Goal: Task Accomplishment & Management: Use online tool/utility

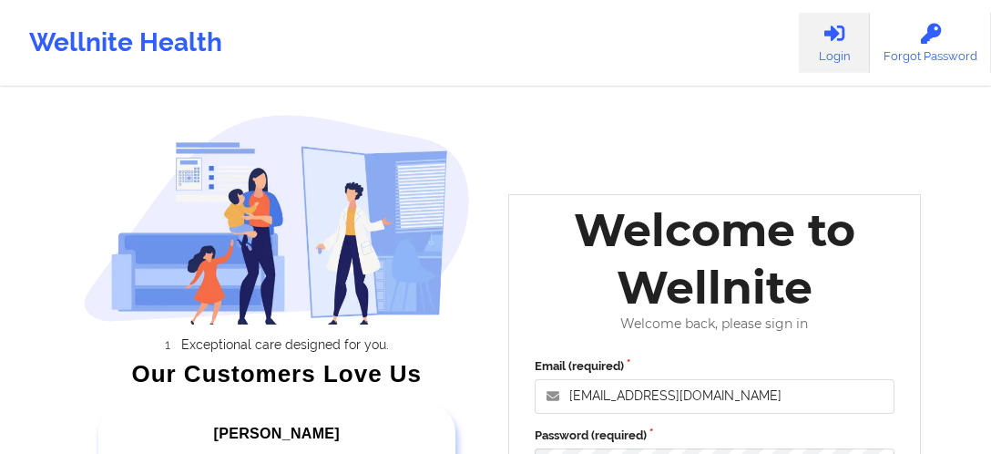
scroll to position [334, 0]
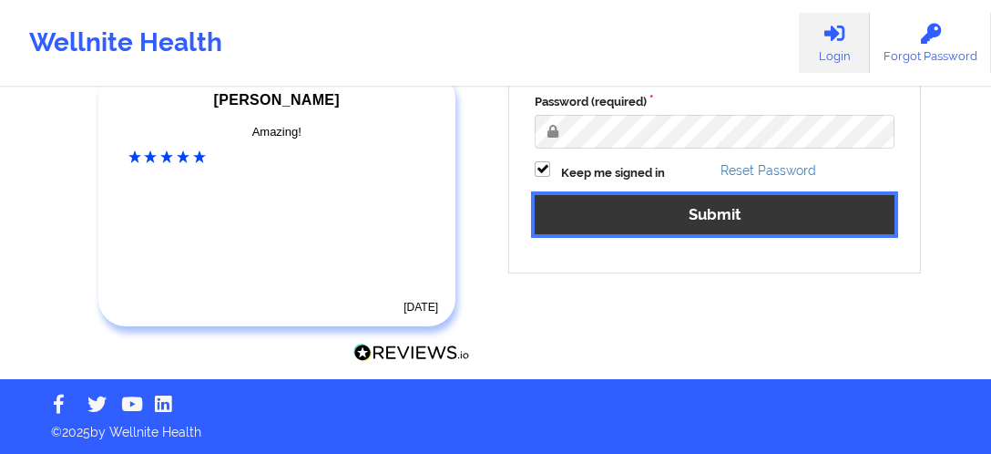
click at [635, 226] on button "Submit" at bounding box center [715, 214] width 360 height 39
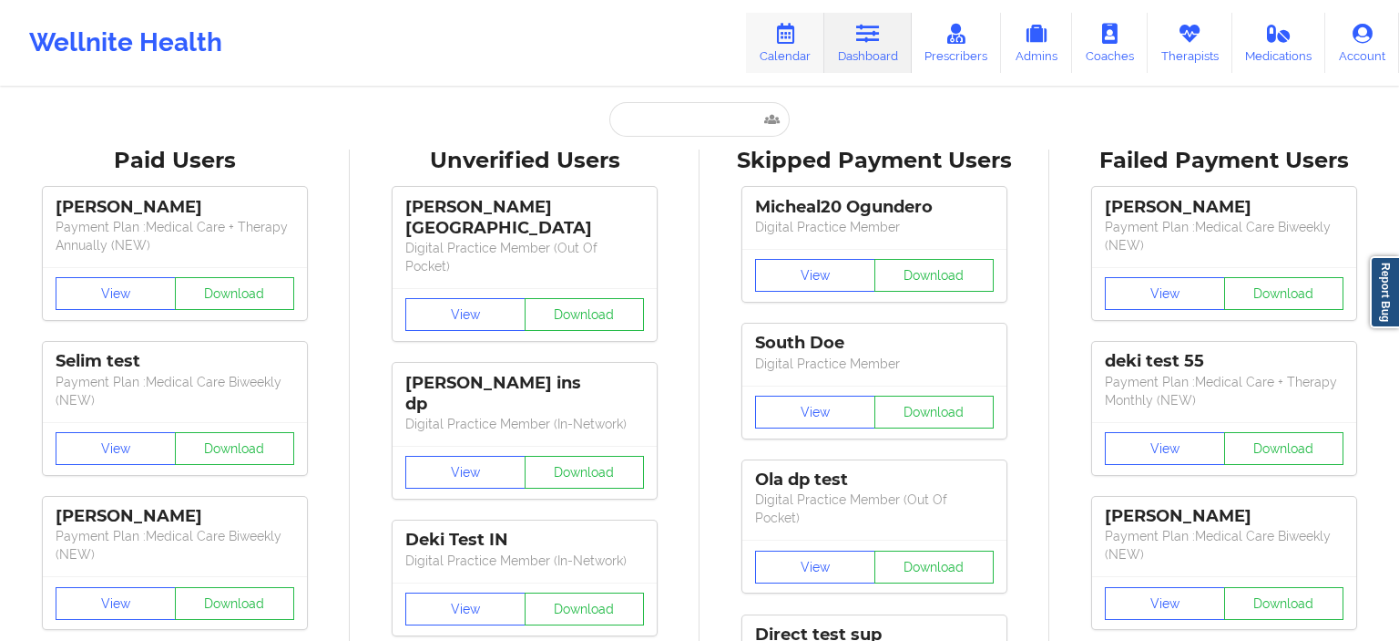
click at [794, 54] on link "Calendar" at bounding box center [785, 43] width 78 height 60
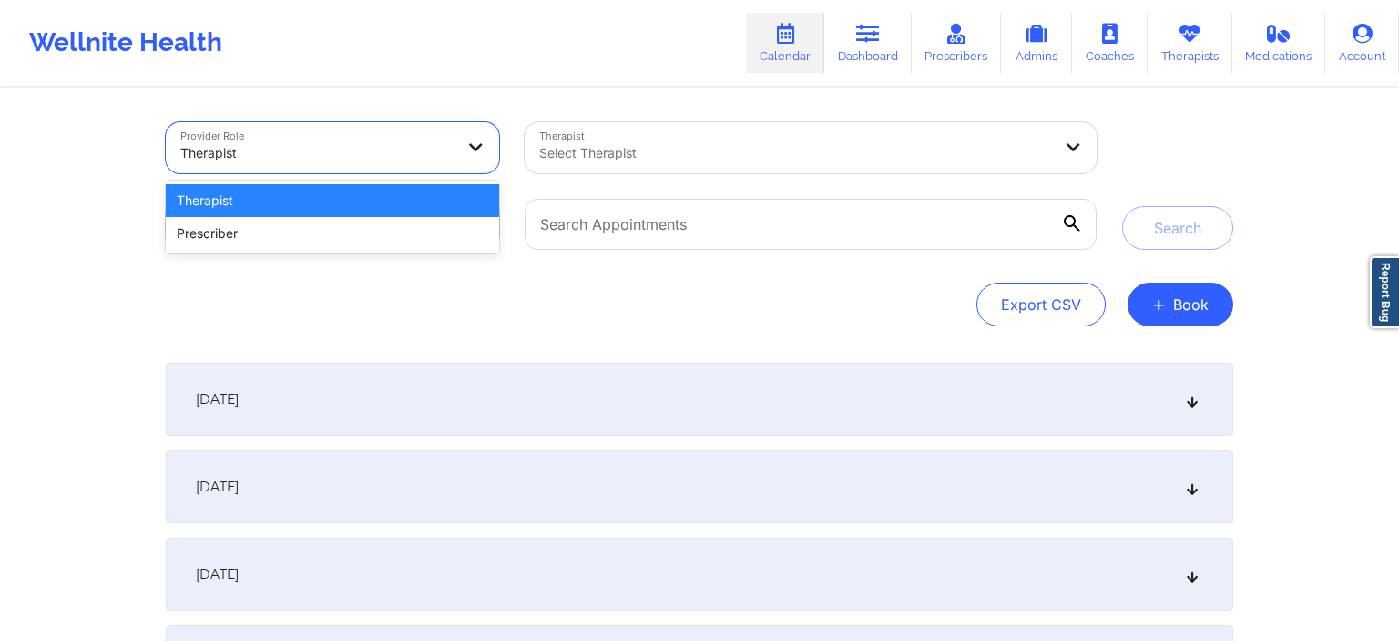
click at [379, 150] on div at bounding box center [316, 153] width 273 height 22
click at [300, 200] on div "Therapist" at bounding box center [332, 200] width 333 height 33
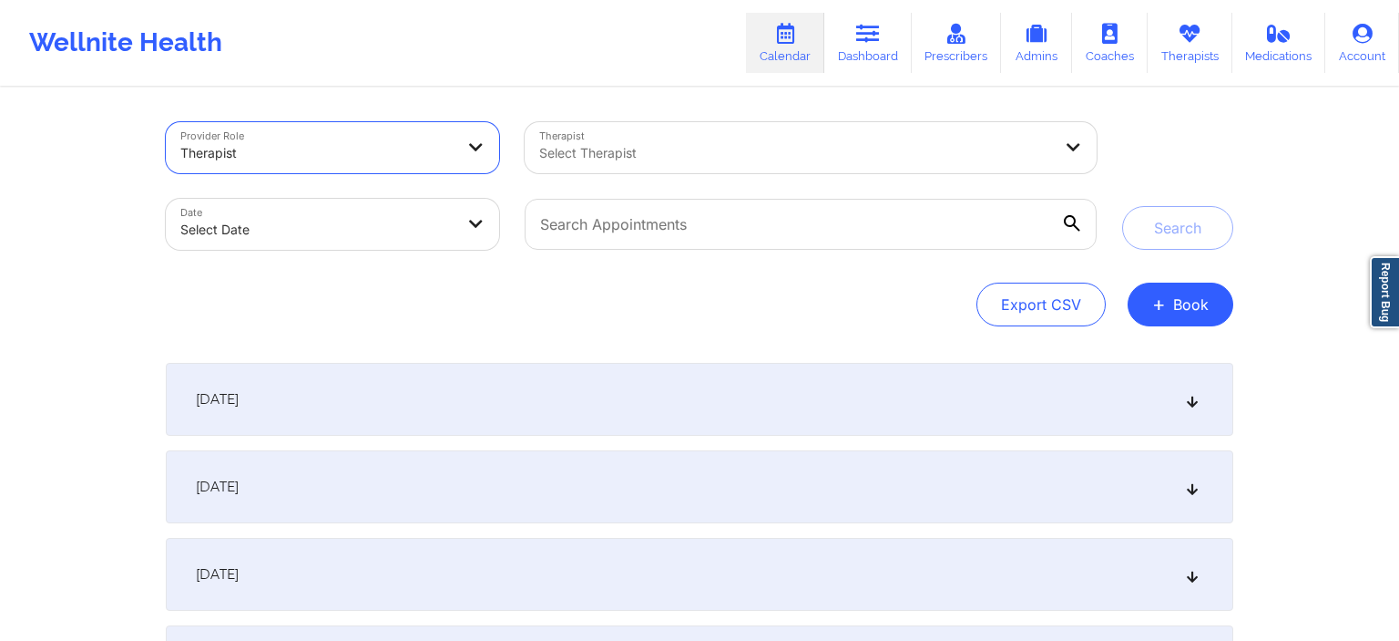
click at [605, 157] on div at bounding box center [795, 153] width 513 height 22
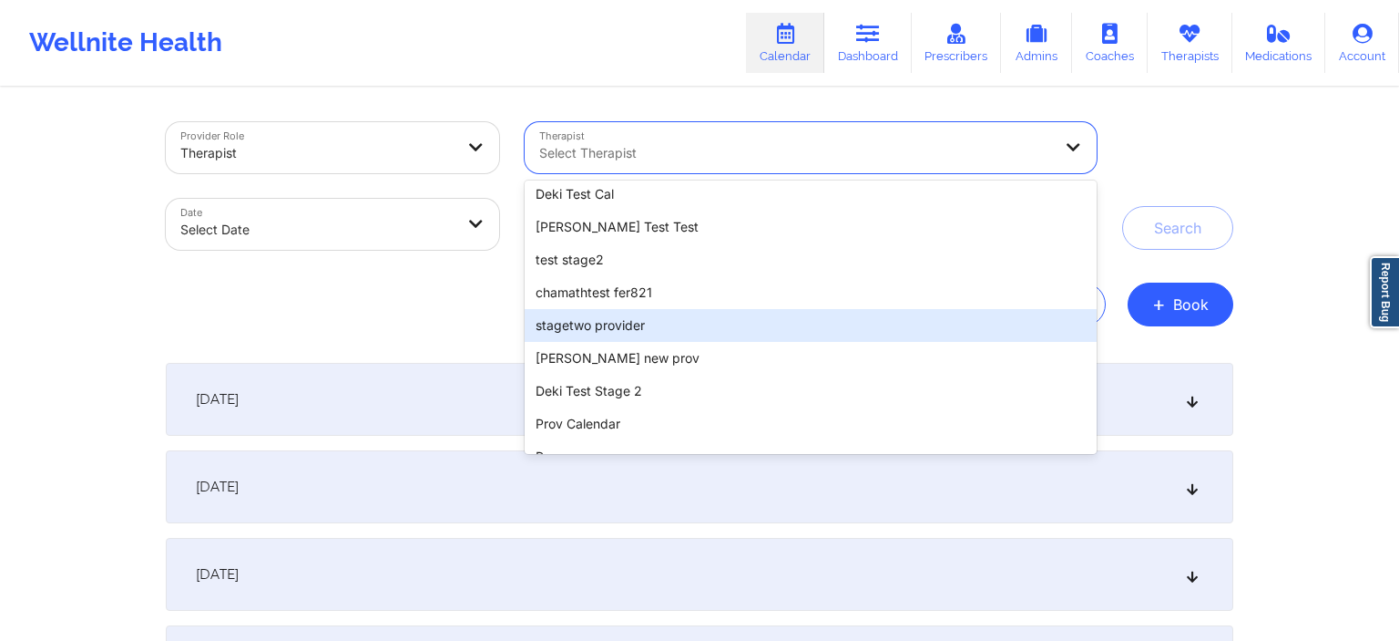
scroll to position [275, 0]
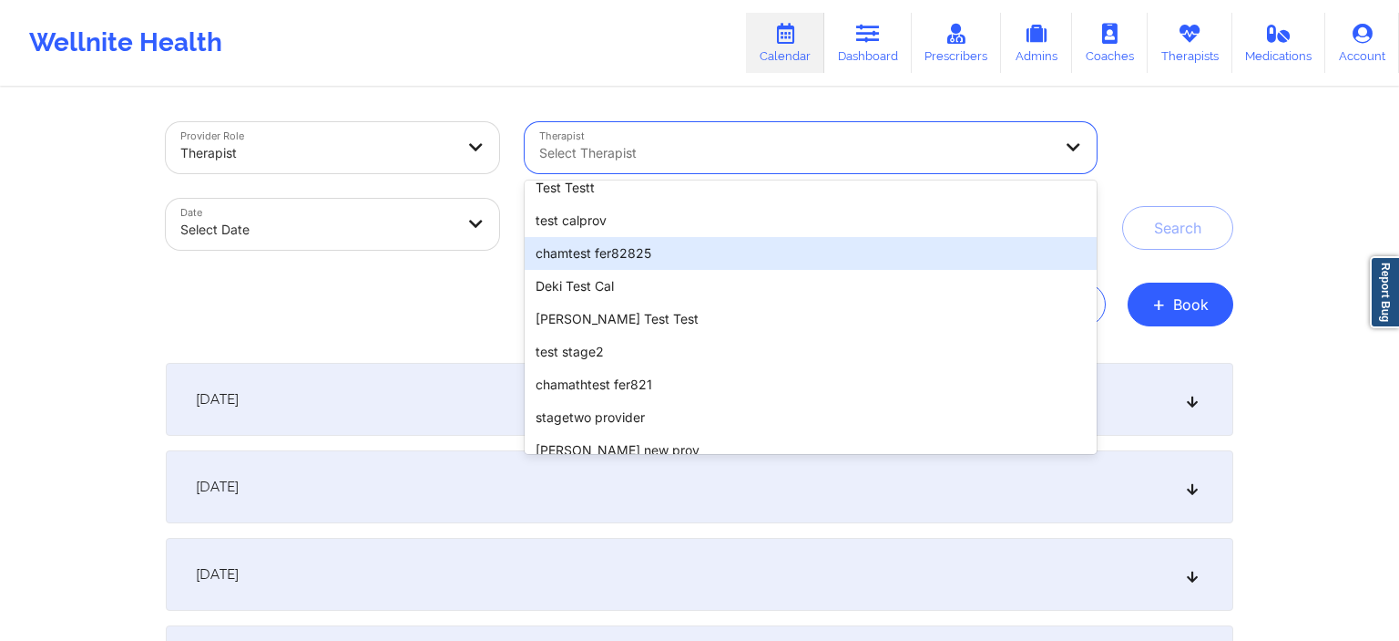
click at [651, 254] on div "chamtest fer82825" at bounding box center [811, 253] width 572 height 33
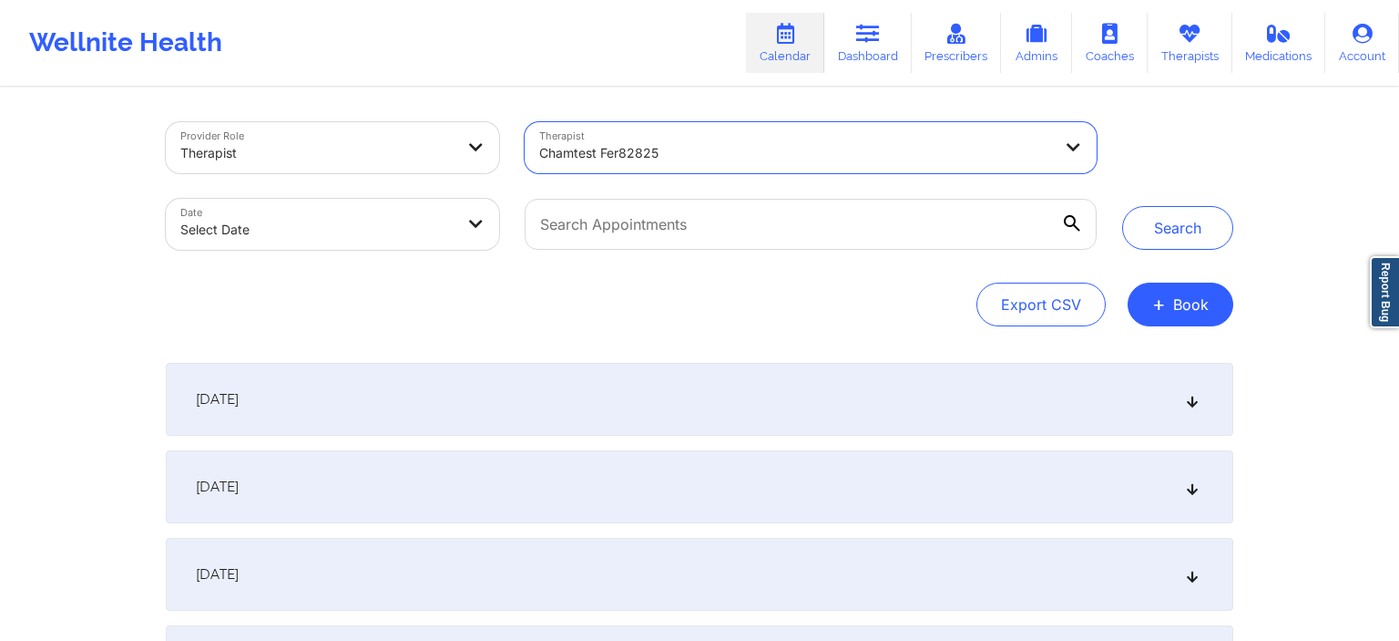
select select "2025-8"
select select "2025-9"
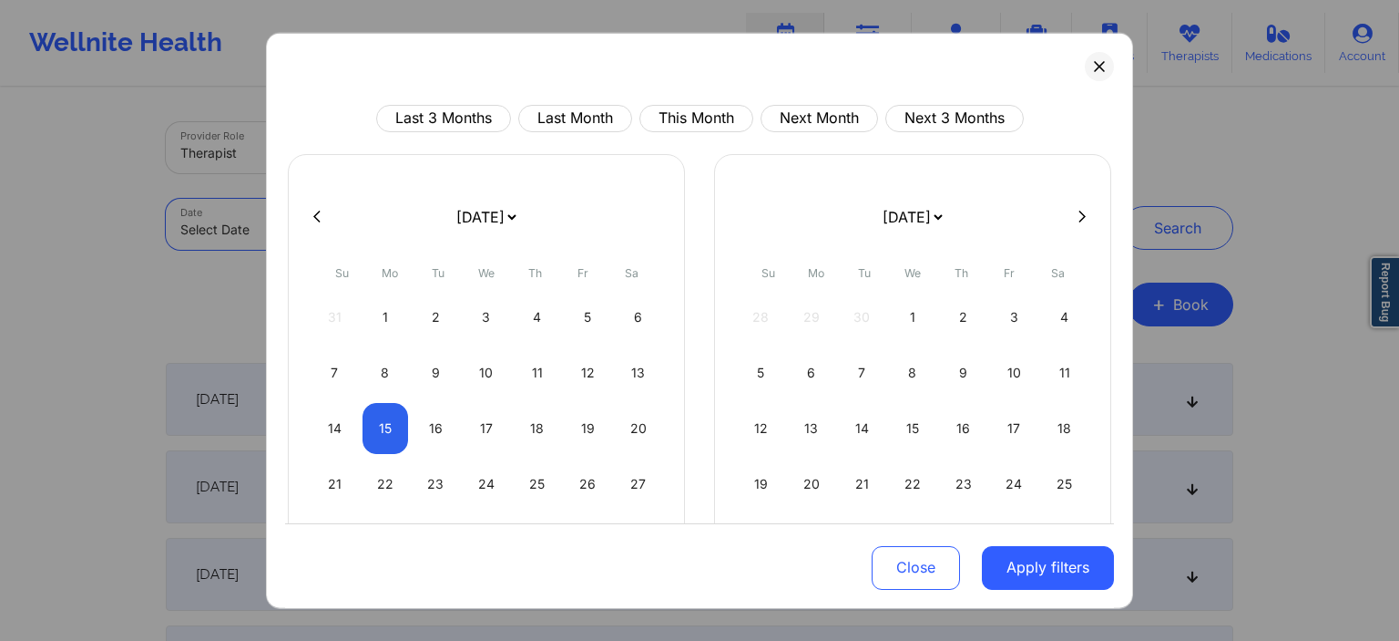
click at [394, 241] on body "Wellnite Health Calendar Dashboard Prescribers Admins Coaches Therapists Medica…" at bounding box center [699, 320] width 1399 height 641
click at [401, 428] on div "15" at bounding box center [386, 427] width 46 height 51
select select "2025-8"
select select "2025-9"
select select "2025-8"
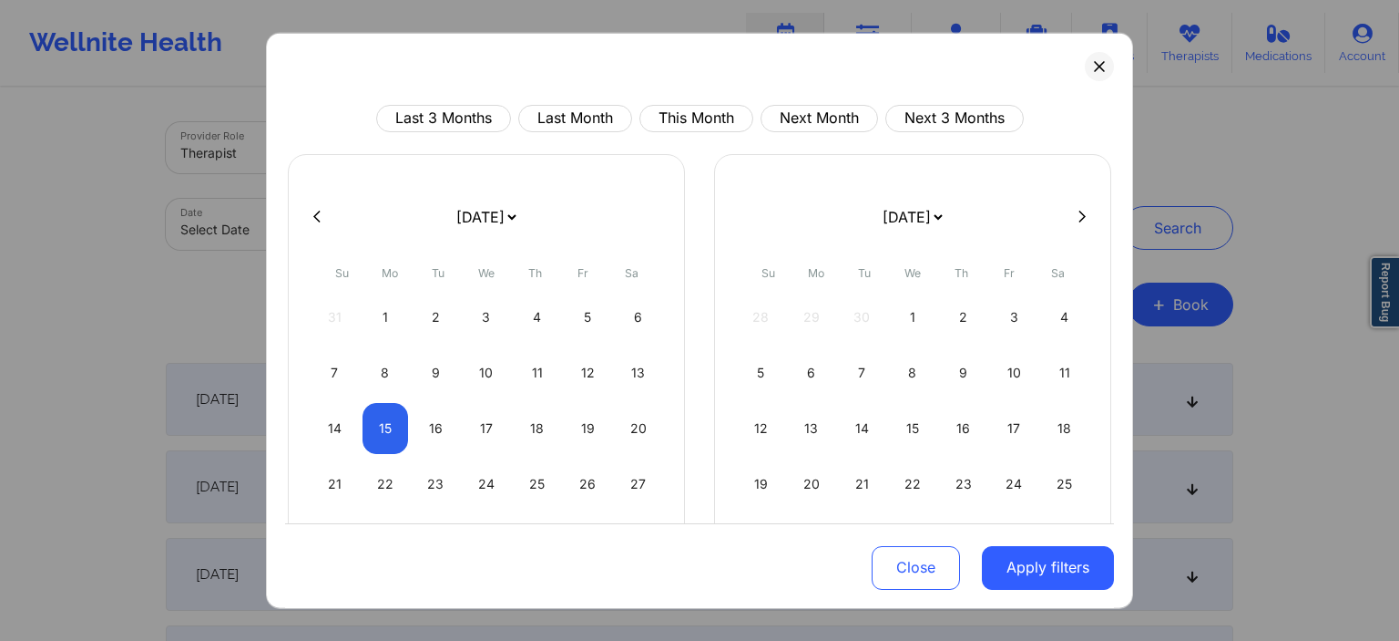
select select "2025-9"
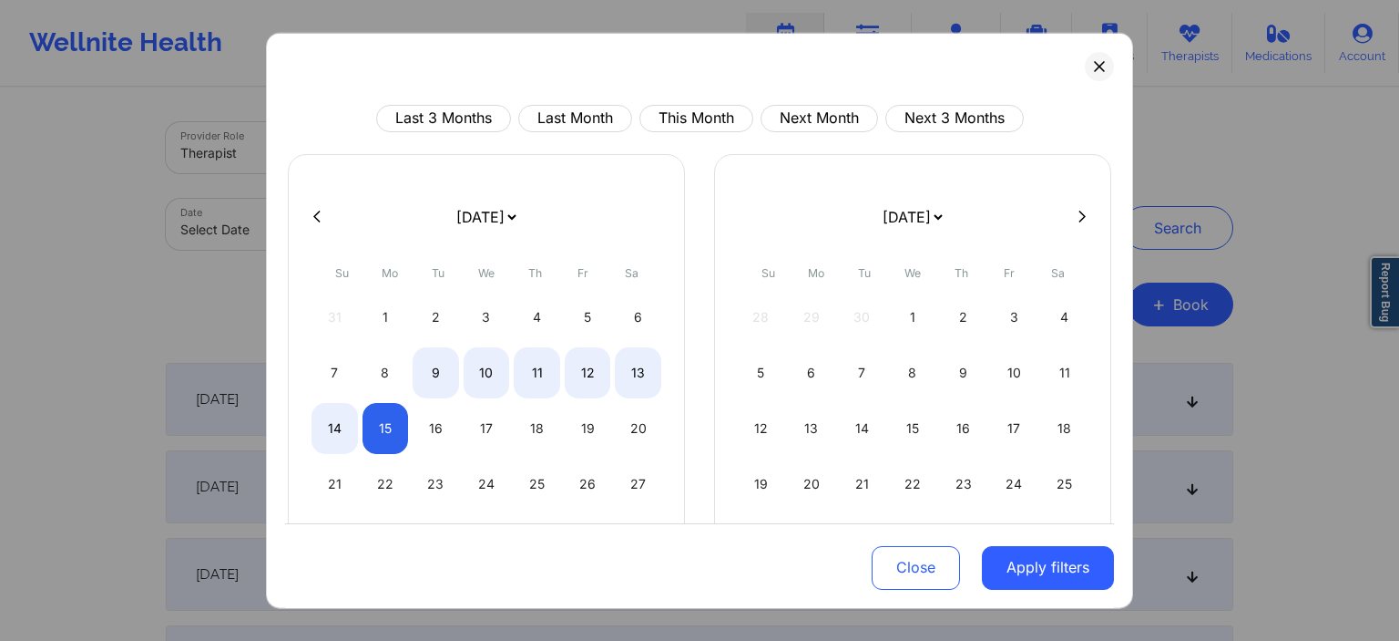
select select "2025-8"
select select "2025-9"
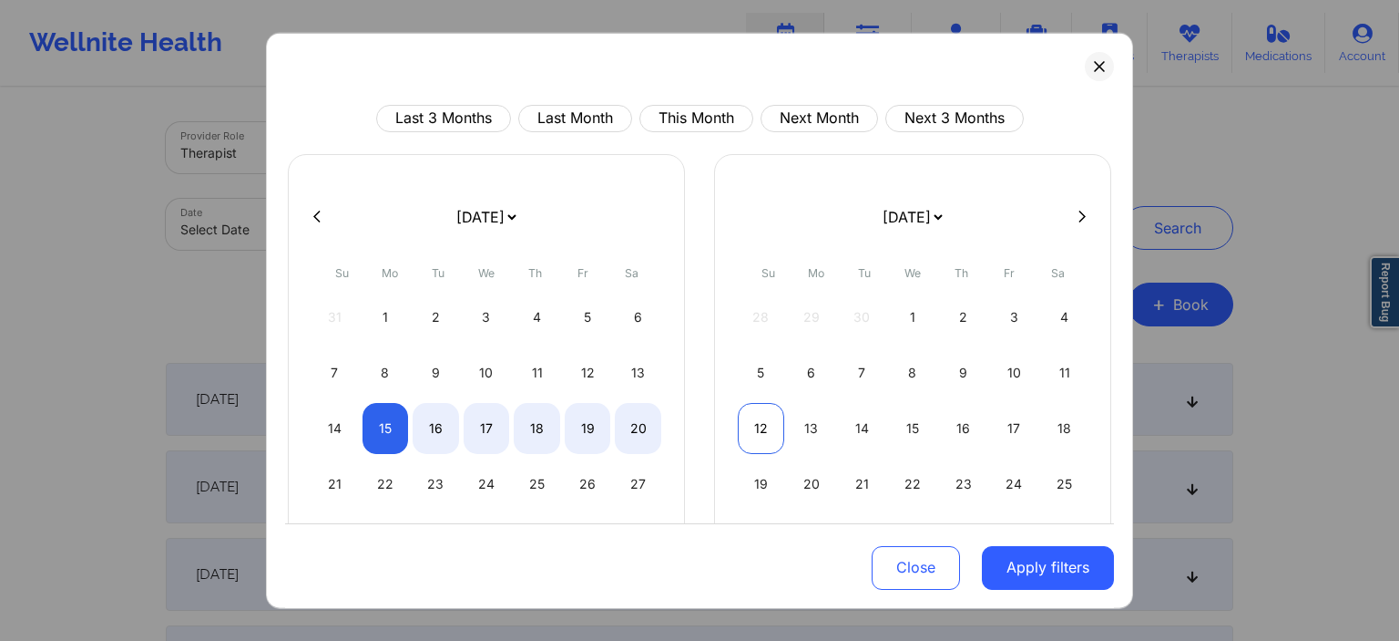
select select "2025-8"
select select "2025-9"
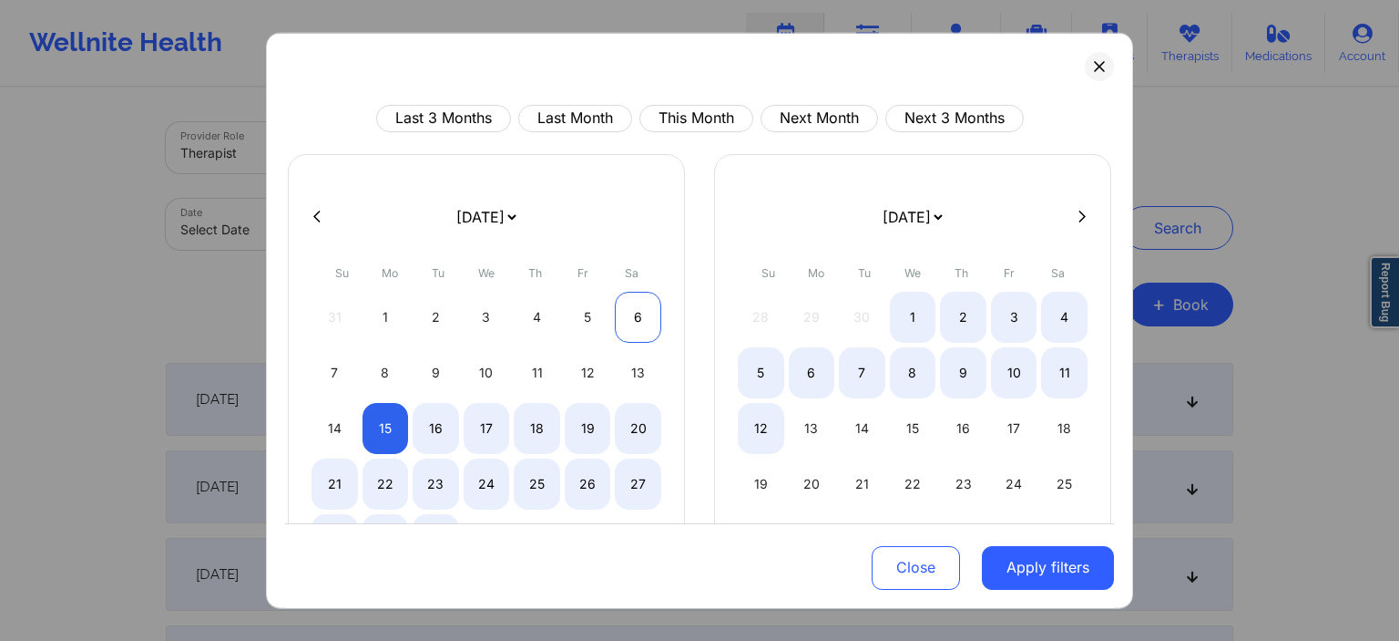
select select "2025-8"
select select "2025-9"
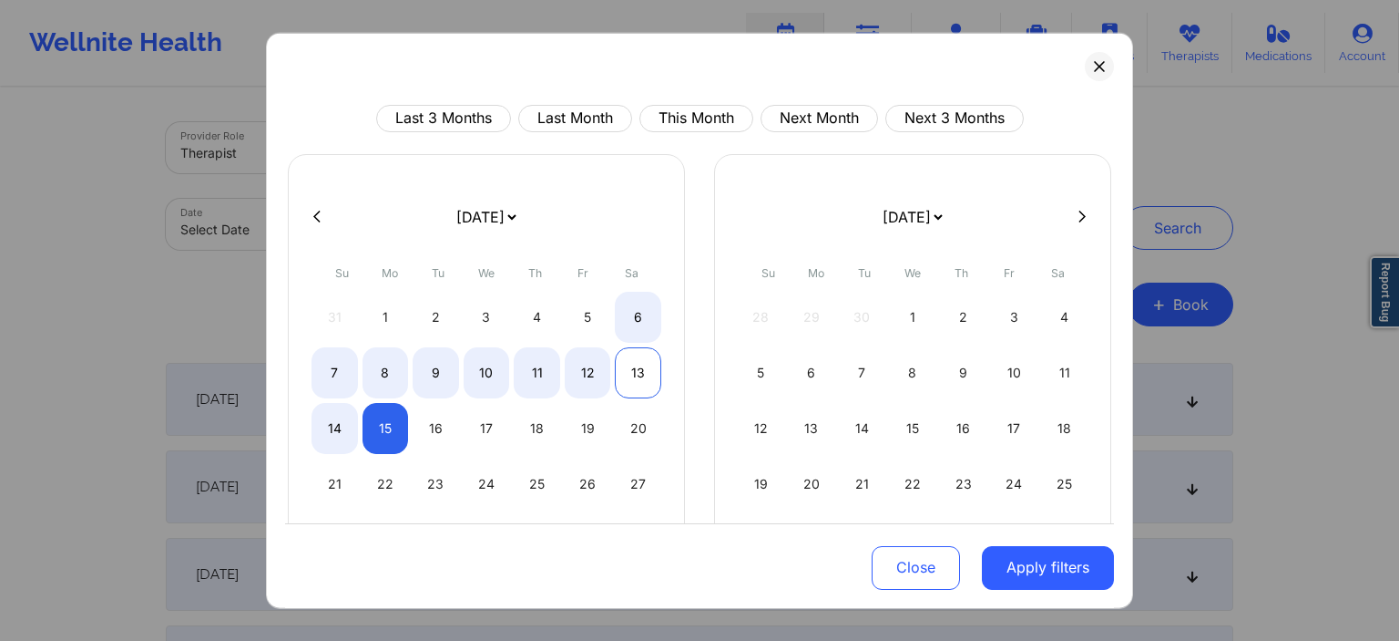
select select "2025-8"
select select "2025-9"
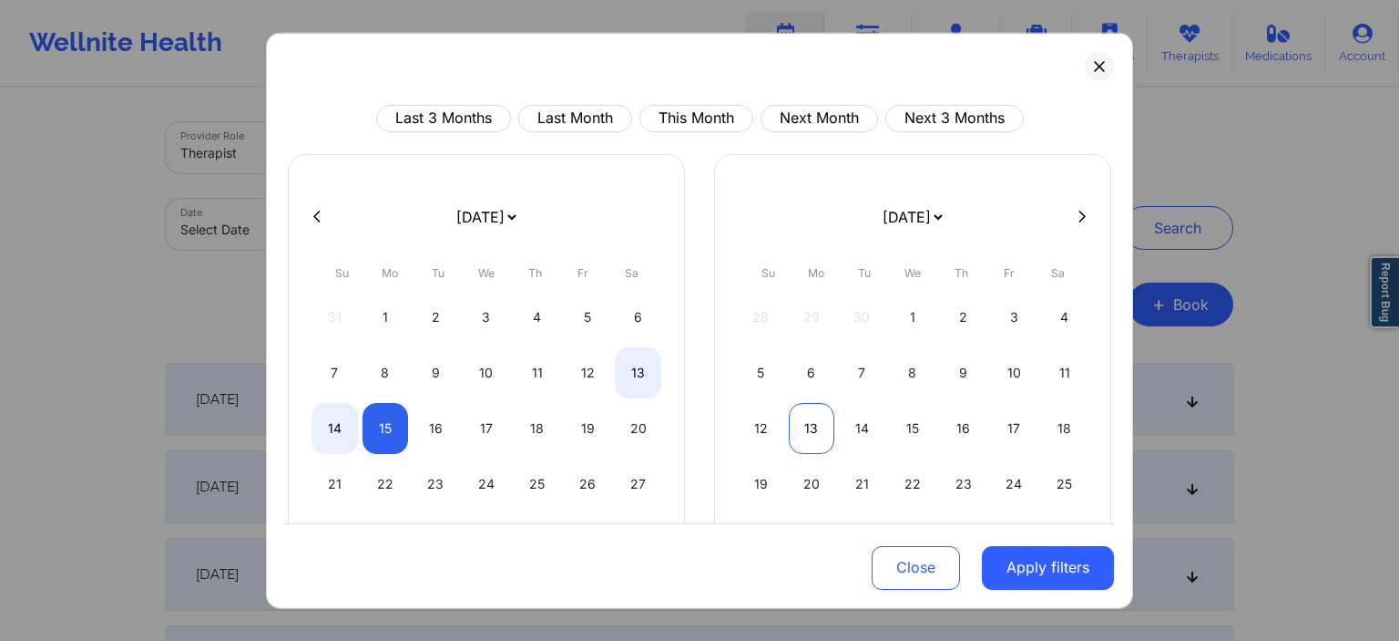
select select "2025-8"
select select "2025-9"
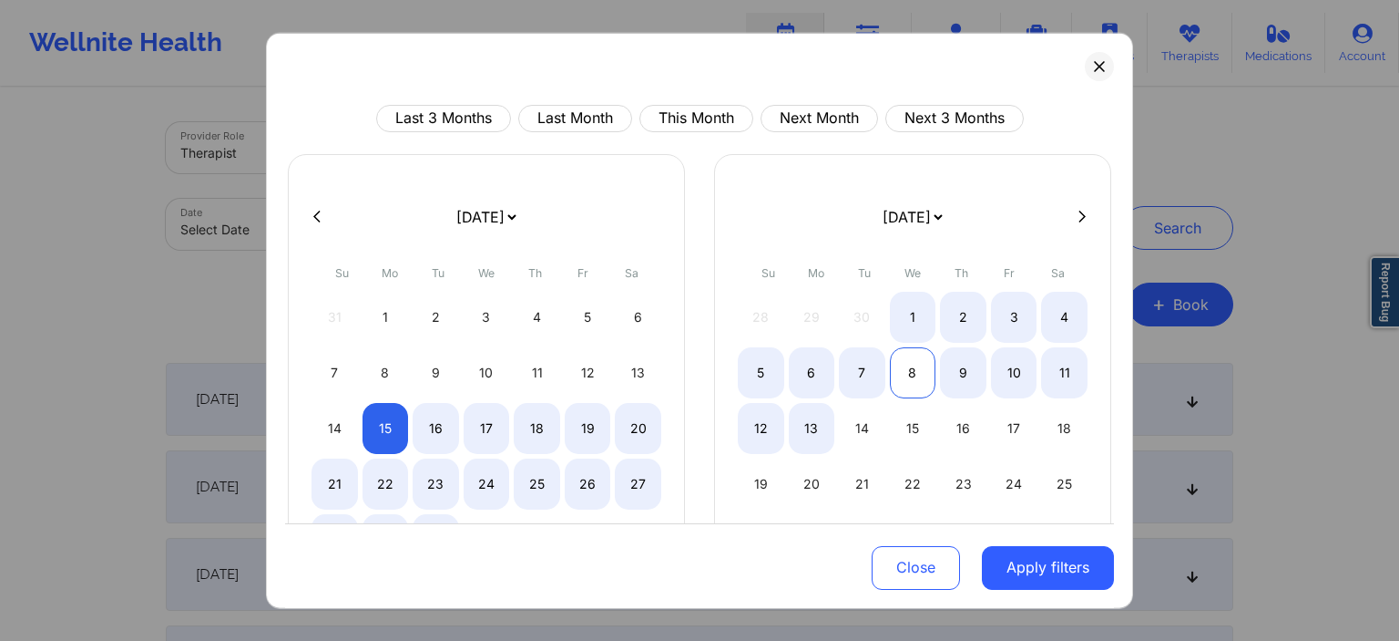
select select "2025-8"
select select "2025-9"
select select "2025-8"
select select "2025-9"
select select "2025-8"
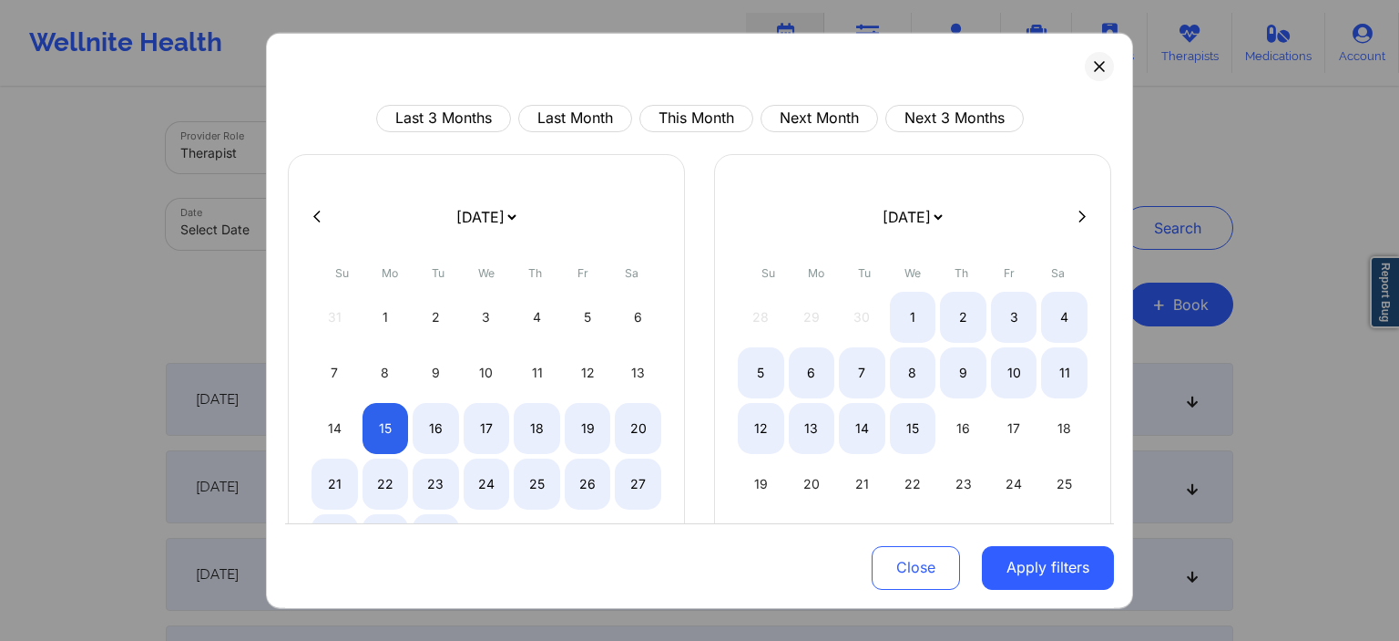
select select "2025-9"
select select "2025-8"
select select "2025-9"
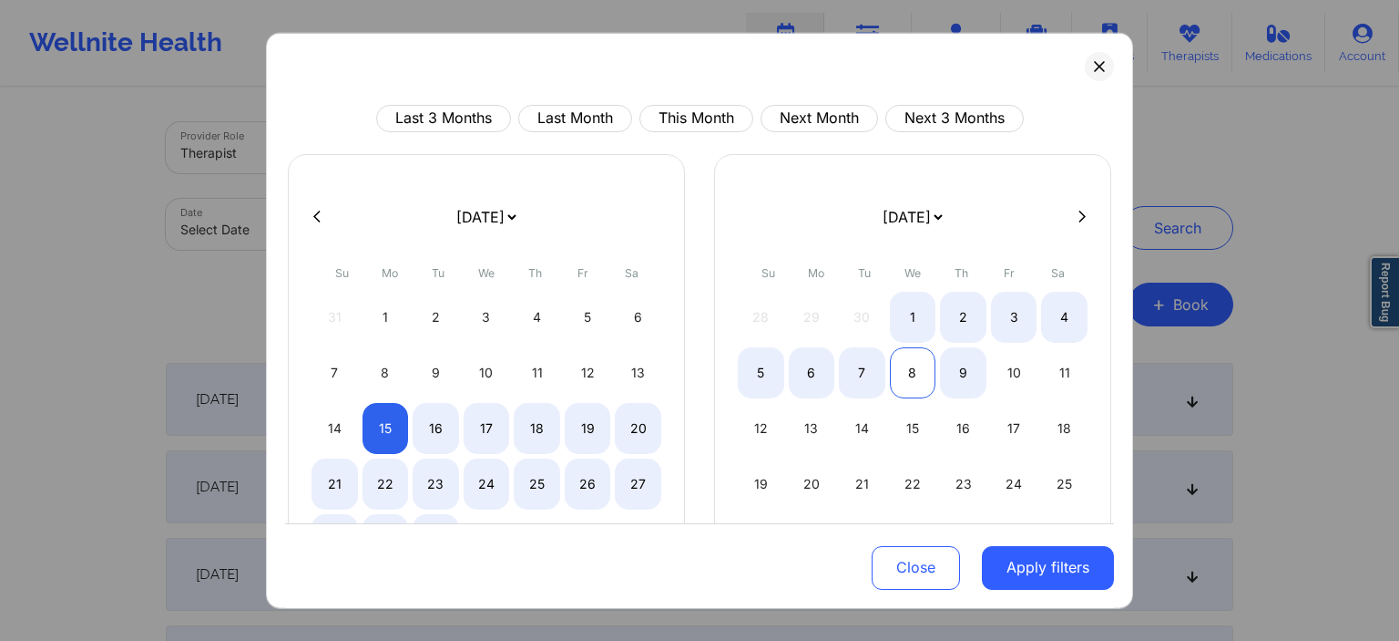
select select "2025-8"
select select "2025-9"
click at [917, 373] on div "8" at bounding box center [913, 371] width 46 height 51
select select "2025-8"
select select "2025-9"
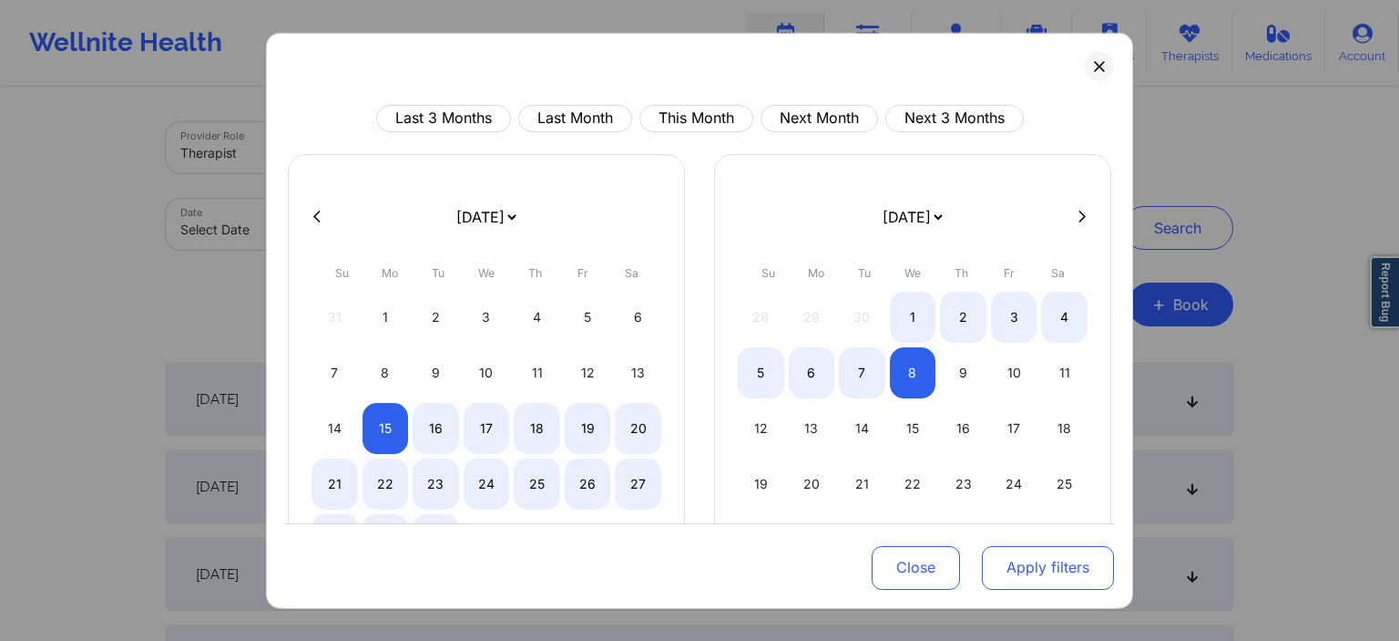
click at [990, 453] on button "Apply filters" at bounding box center [1048, 568] width 132 height 44
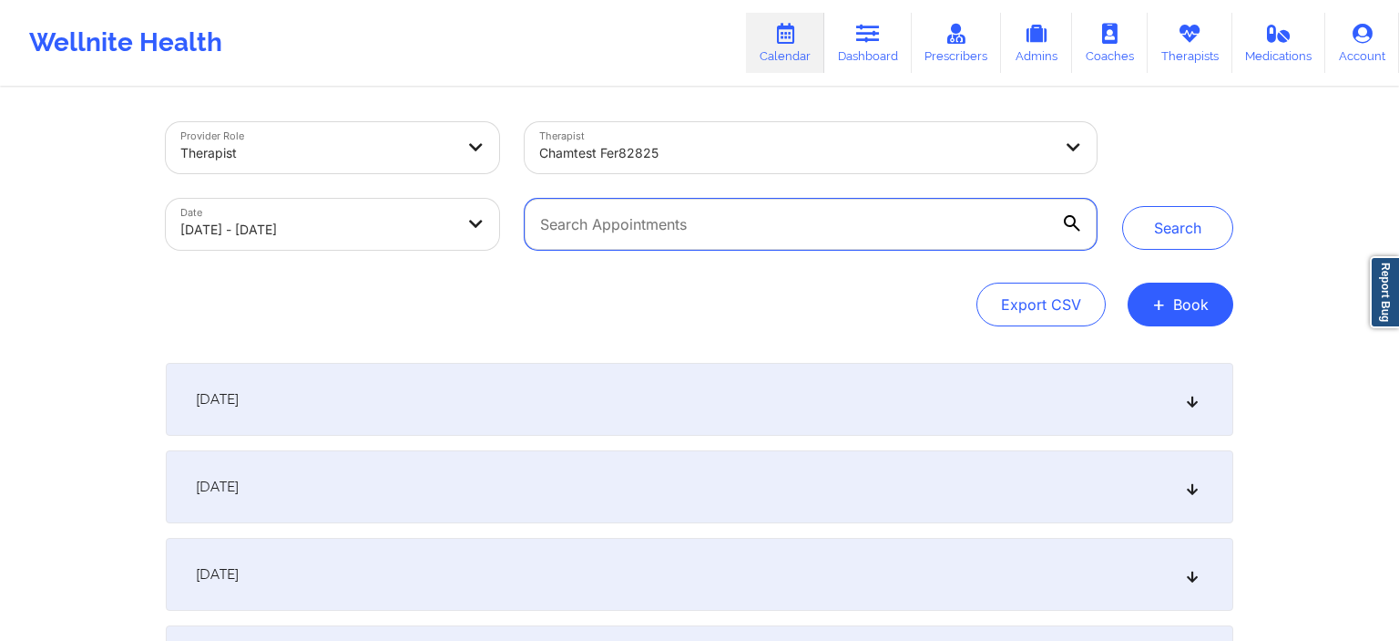
click at [726, 235] on input "text" at bounding box center [811, 224] width 572 height 51
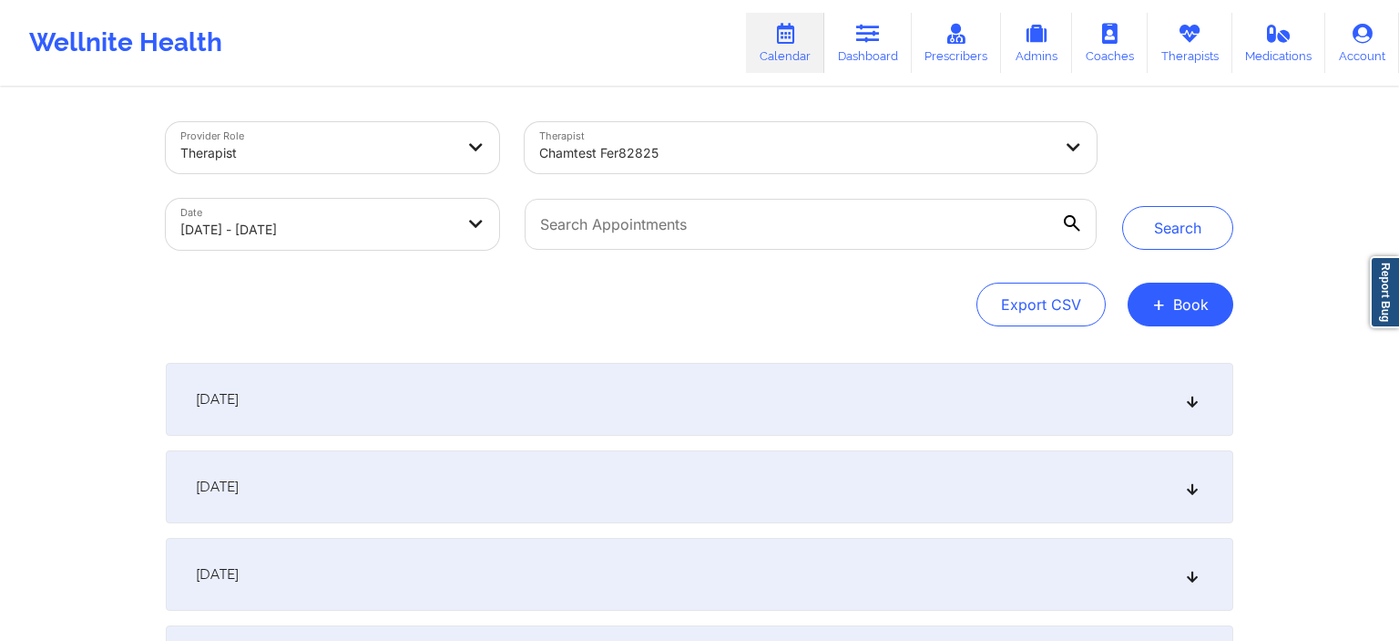
click at [990, 225] on icon at bounding box center [1072, 223] width 16 height 16
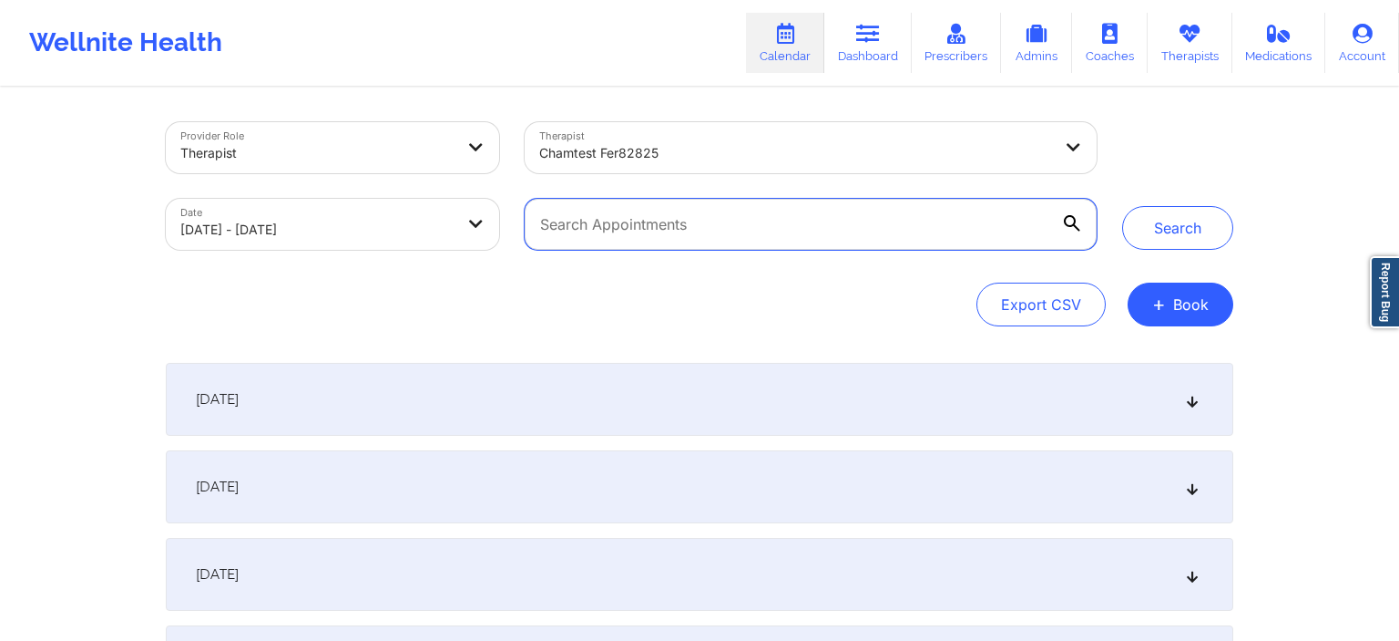
click at [990, 225] on input "text" at bounding box center [811, 224] width 572 height 51
click at [743, 231] on input "text" at bounding box center [811, 224] width 572 height 51
click at [738, 231] on input "text" at bounding box center [811, 224] width 572 height 51
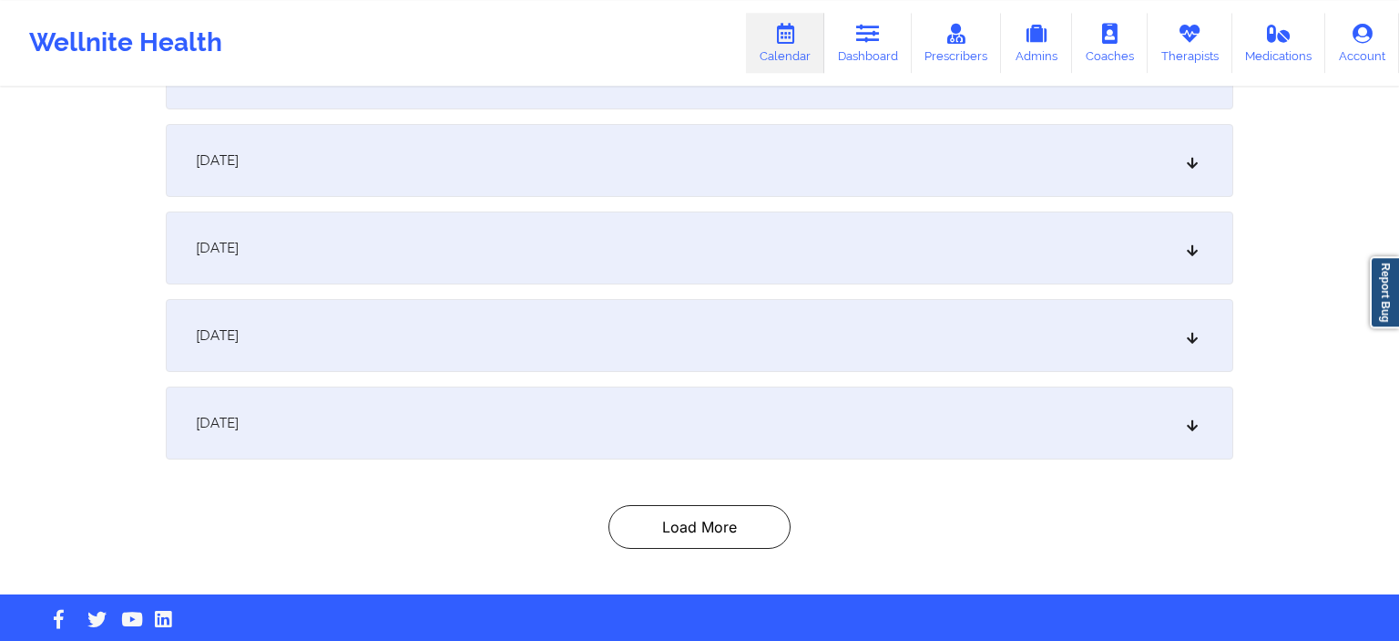
scroll to position [354, 0]
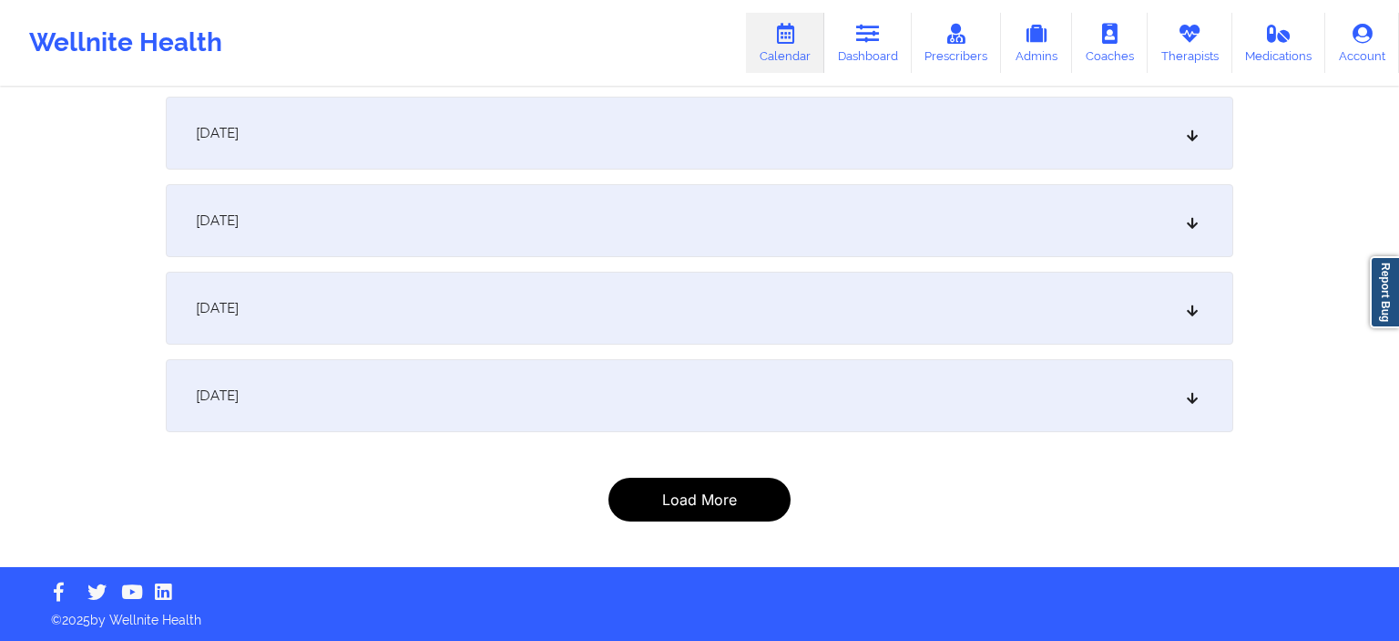
click at [685, 453] on button "Load More" at bounding box center [700, 499] width 182 height 44
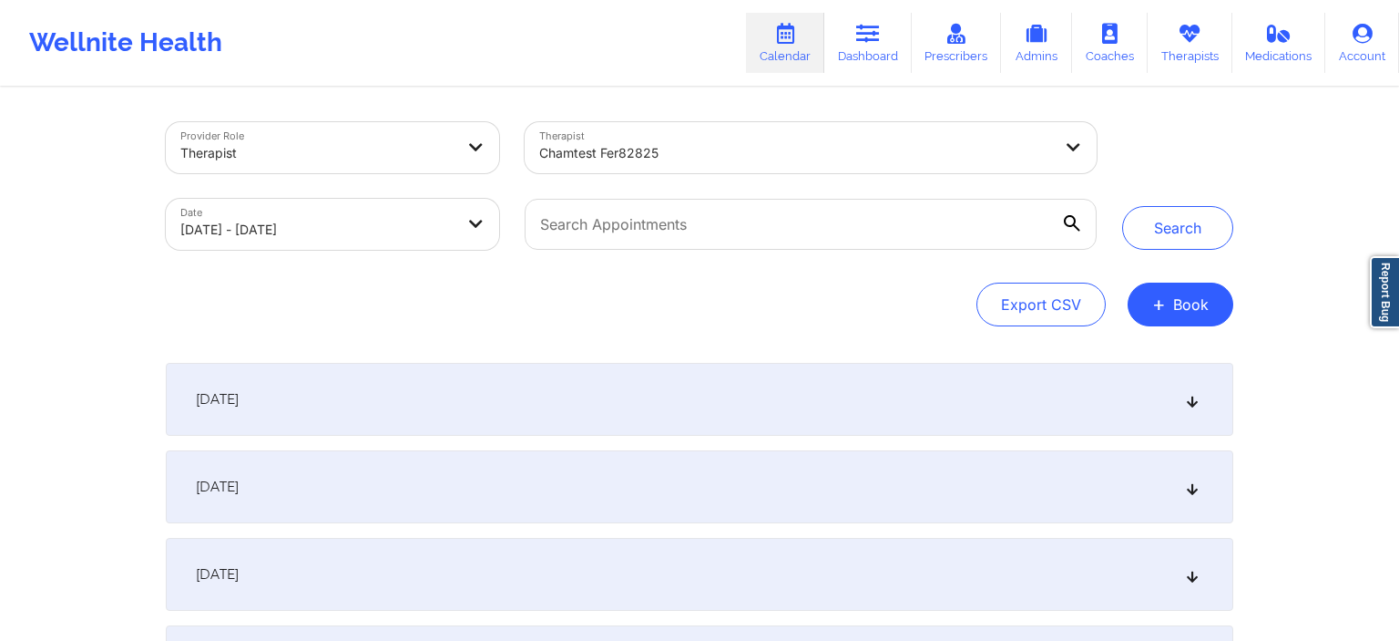
scroll to position [0, 0]
click at [990, 238] on button "Search" at bounding box center [1177, 228] width 111 height 44
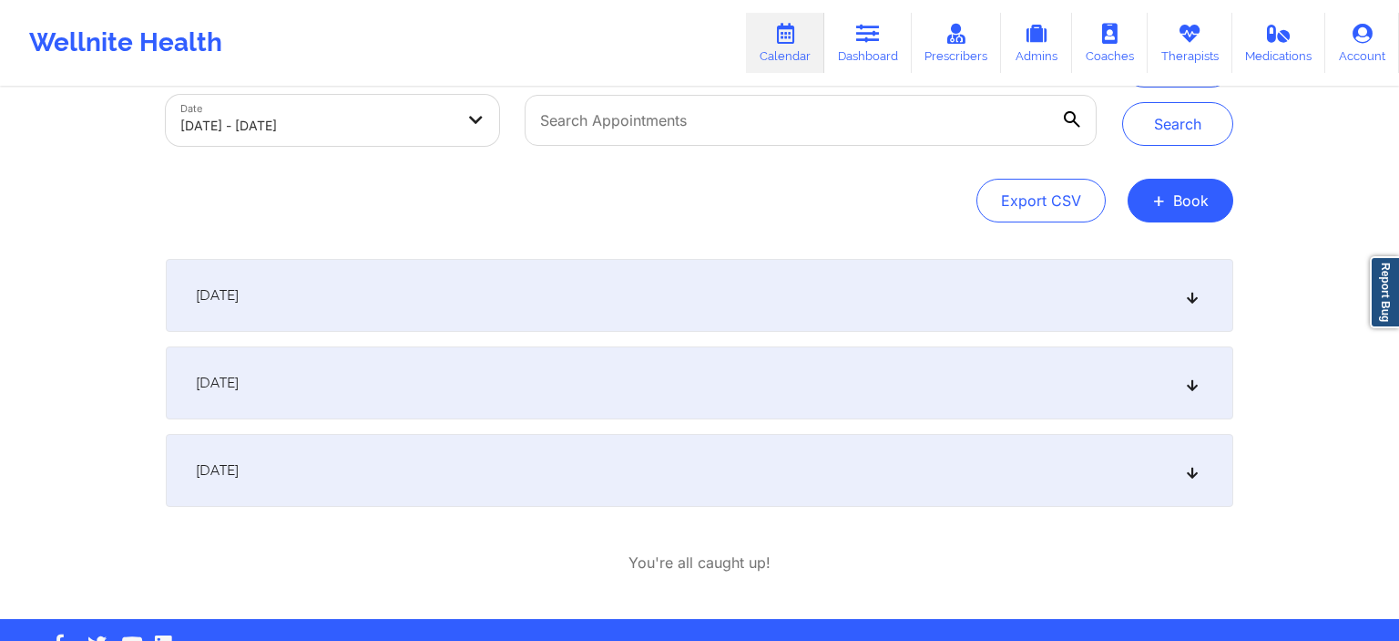
scroll to position [156, 0]
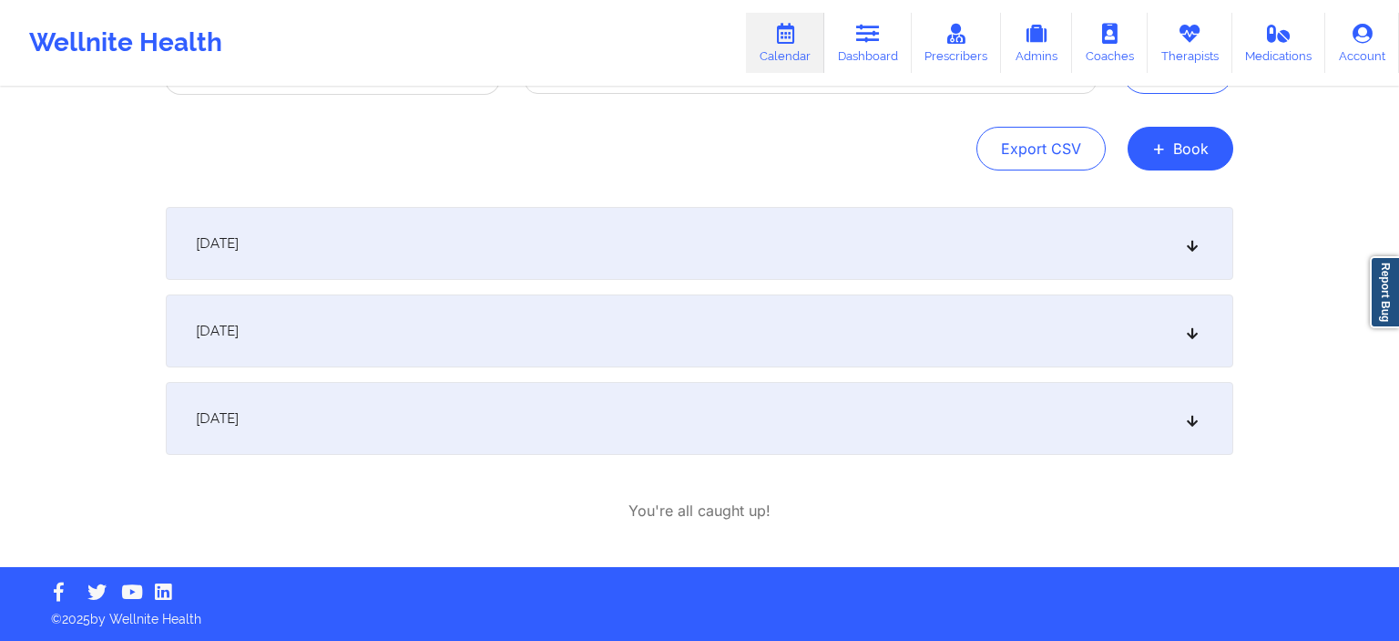
click at [493, 249] on div "[DATE]" at bounding box center [700, 243] width 1068 height 73
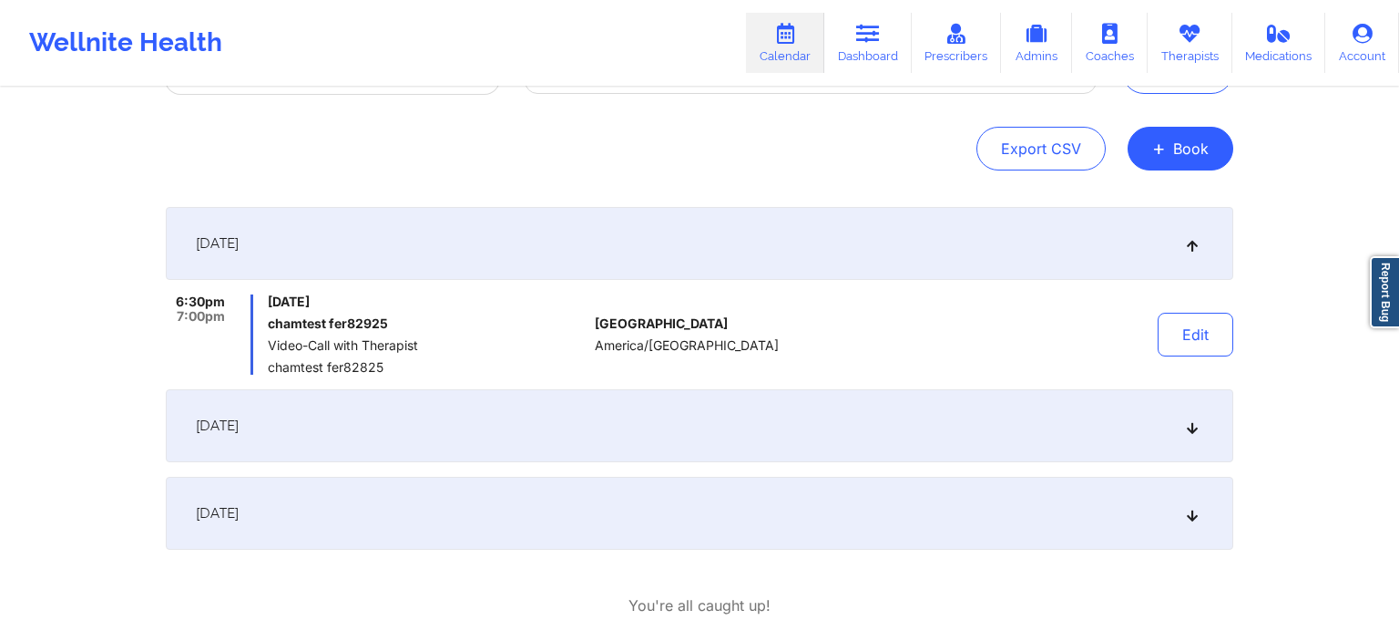
click at [502, 452] on div "[DATE]" at bounding box center [700, 425] width 1068 height 73
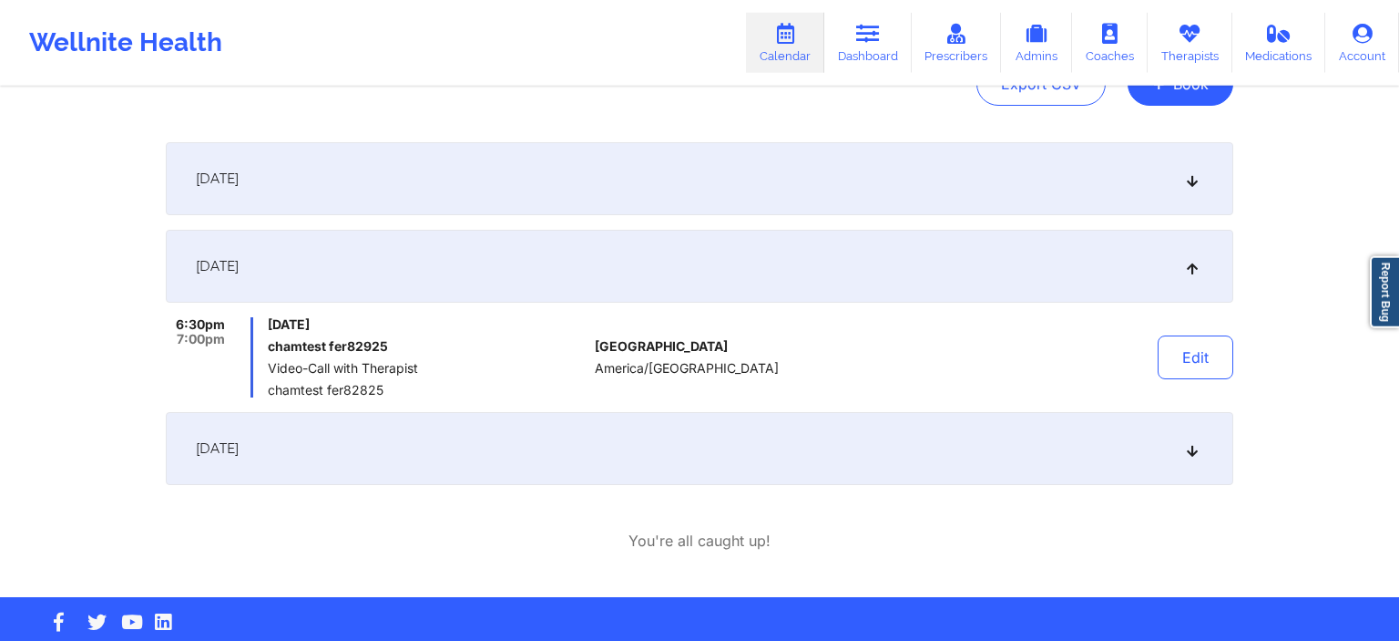
scroll to position [251, 0]
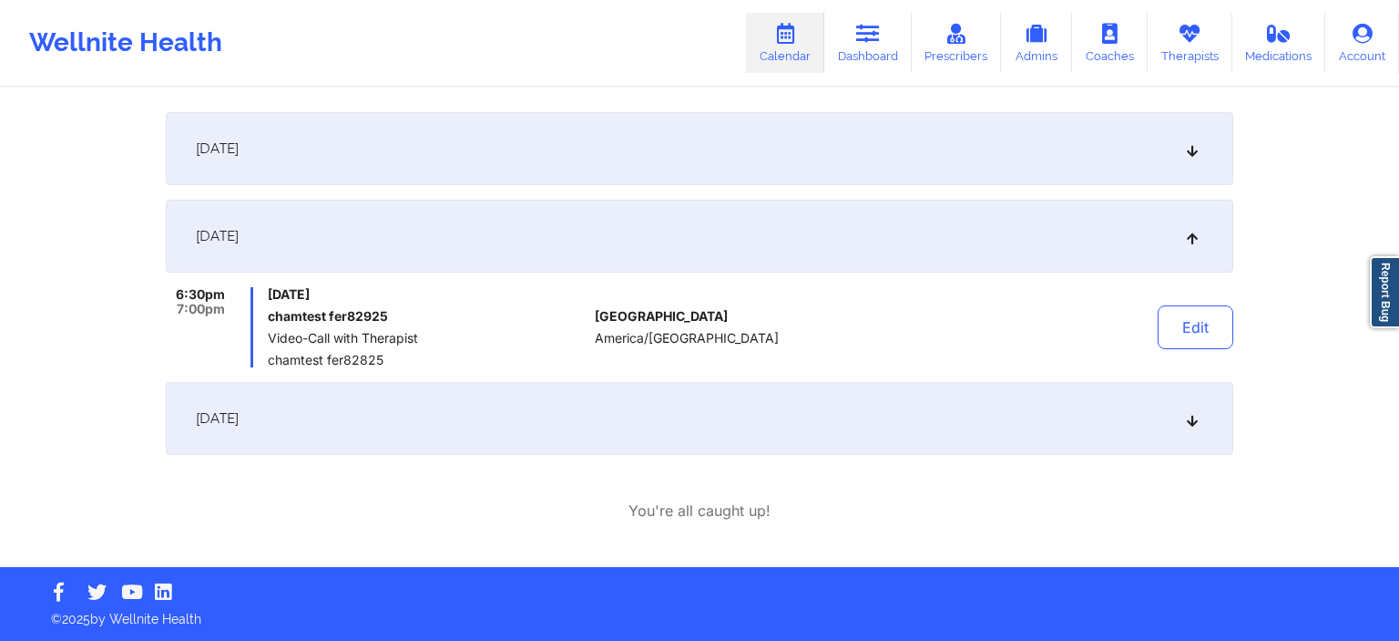
click at [521, 425] on div "[DATE]" at bounding box center [700, 418] width 1068 height 73
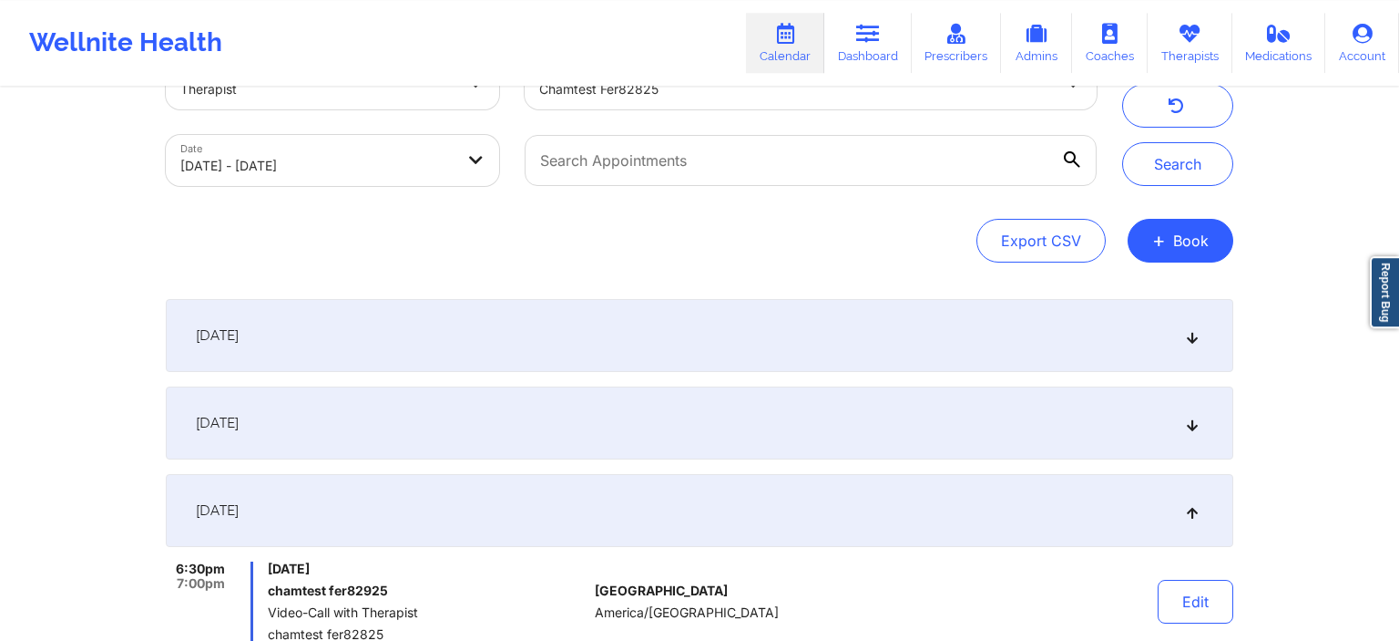
scroll to position [58, 0]
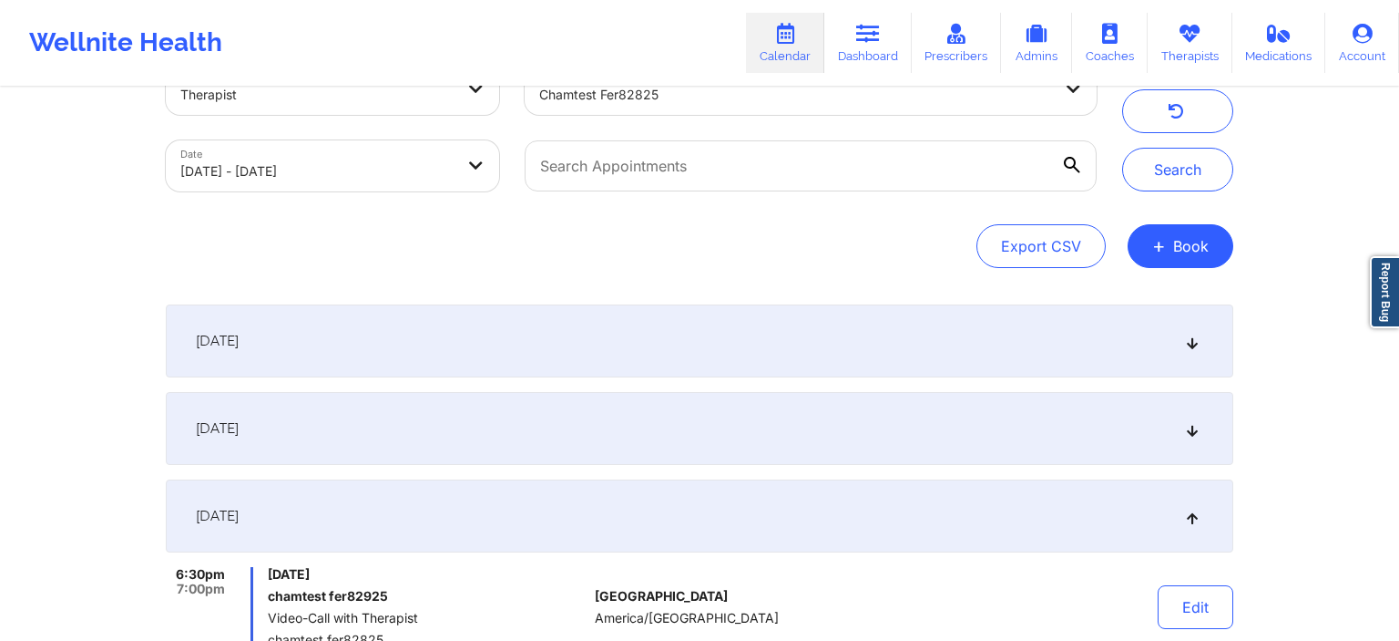
click at [522, 357] on div "[DATE]" at bounding box center [700, 340] width 1068 height 73
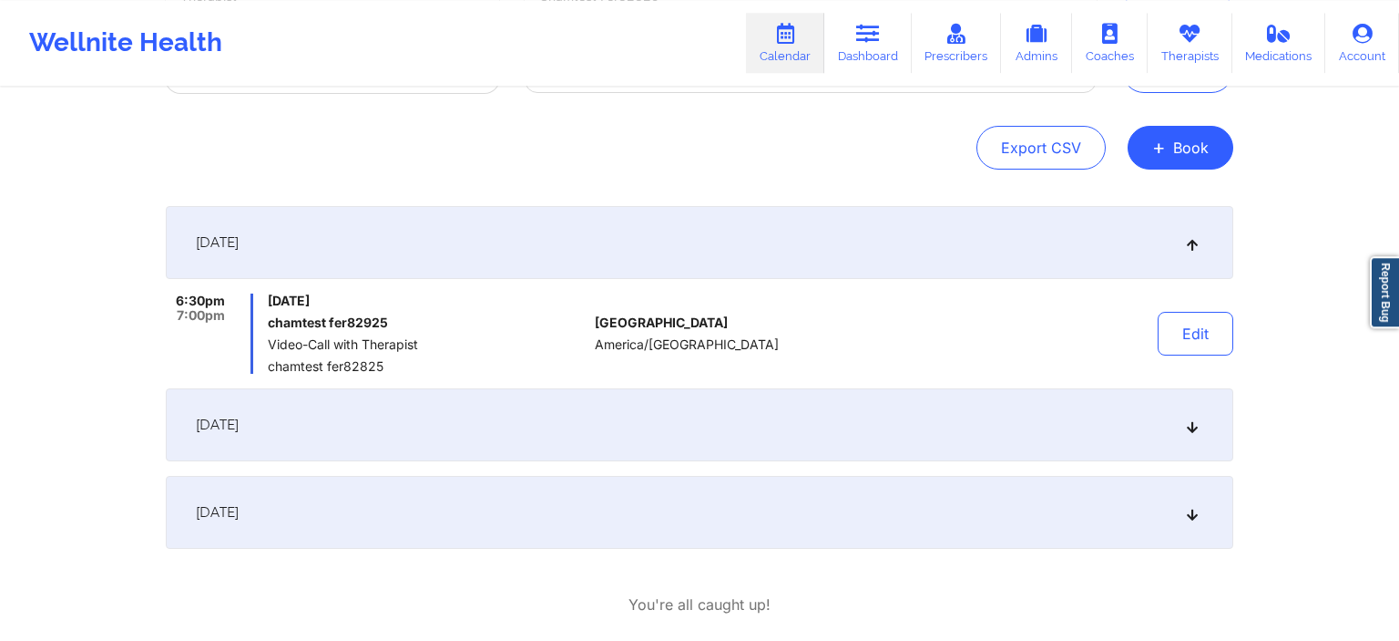
scroll to position [251, 0]
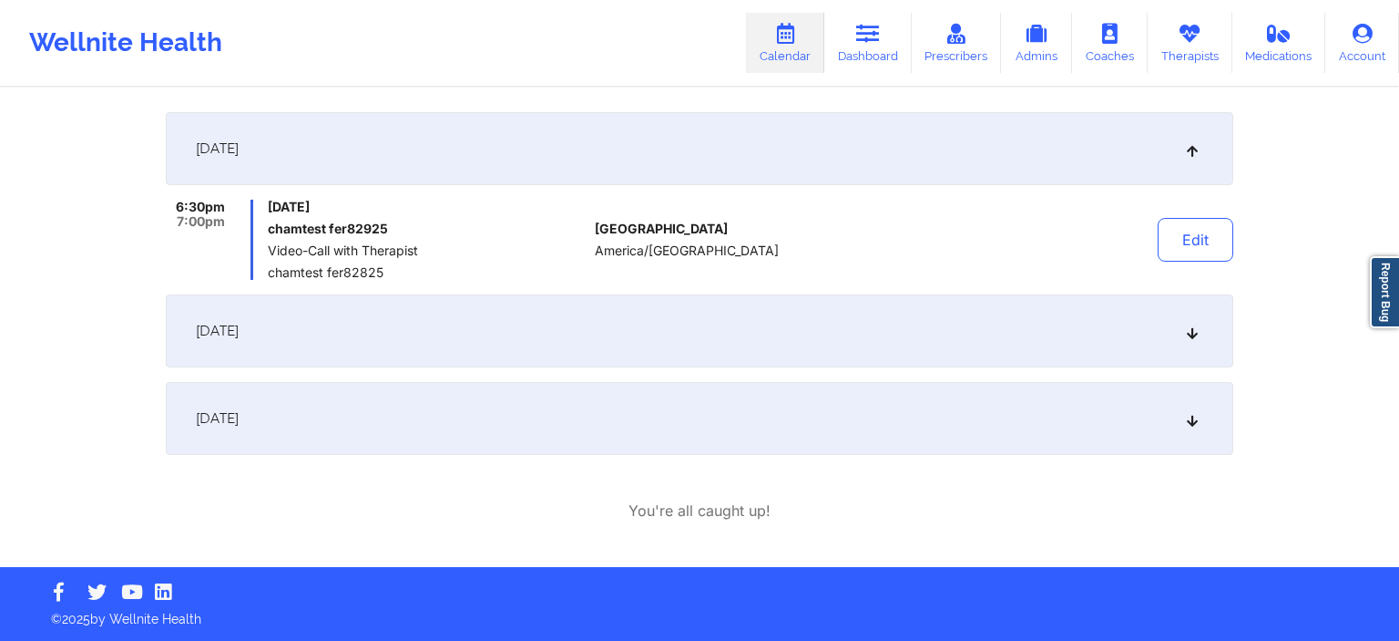
click at [538, 341] on div "[DATE]" at bounding box center [700, 330] width 1068 height 73
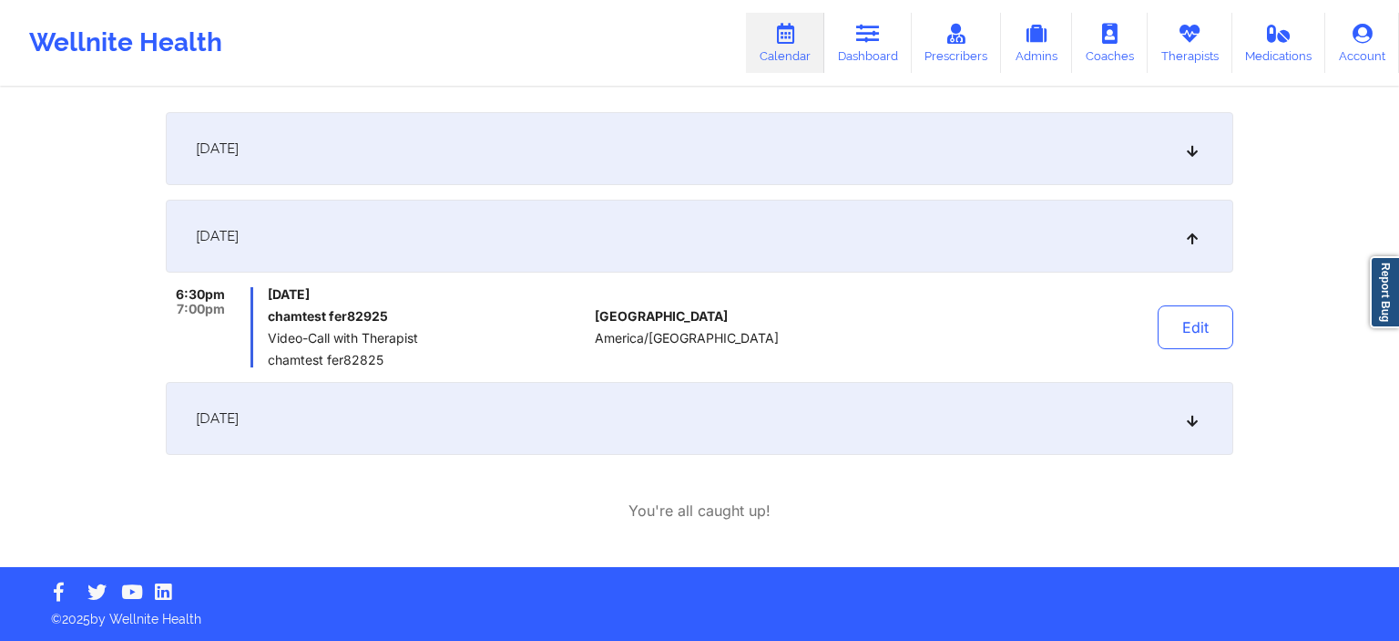
click at [547, 417] on div "[DATE]" at bounding box center [700, 418] width 1068 height 73
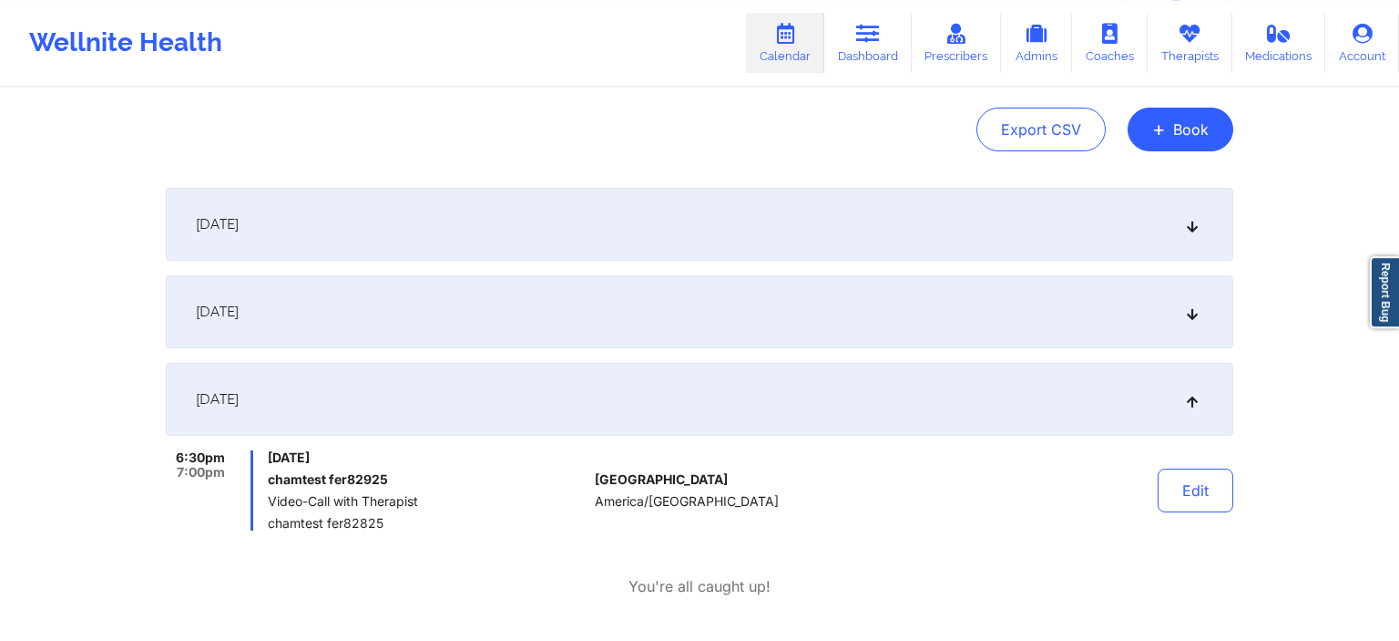
scroll to position [0, 0]
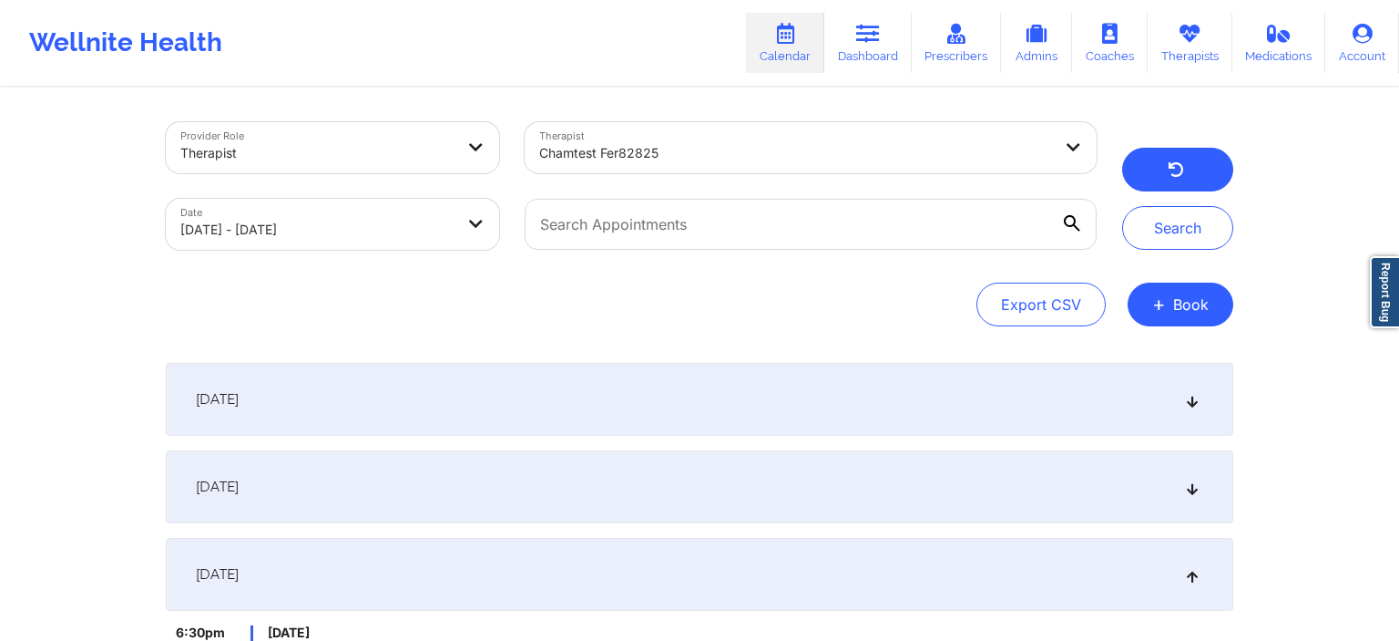
click at [990, 166] on button "button" at bounding box center [1177, 170] width 111 height 44
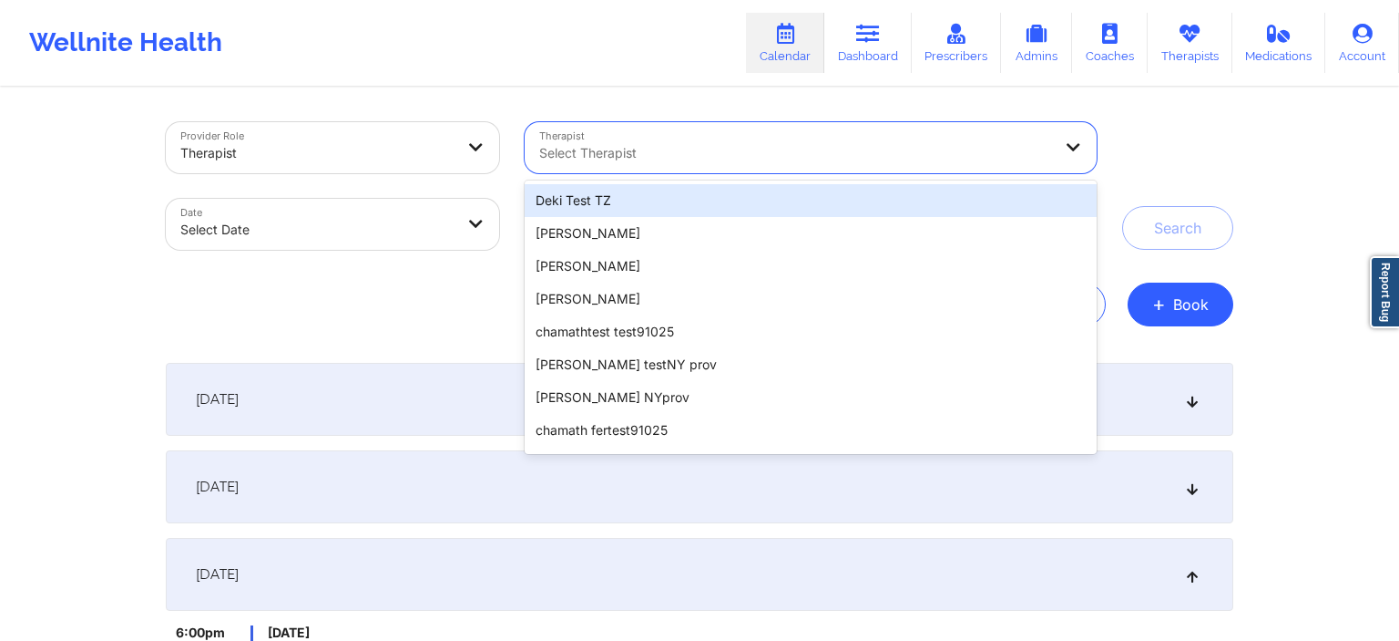
click at [665, 155] on div at bounding box center [795, 153] width 513 height 22
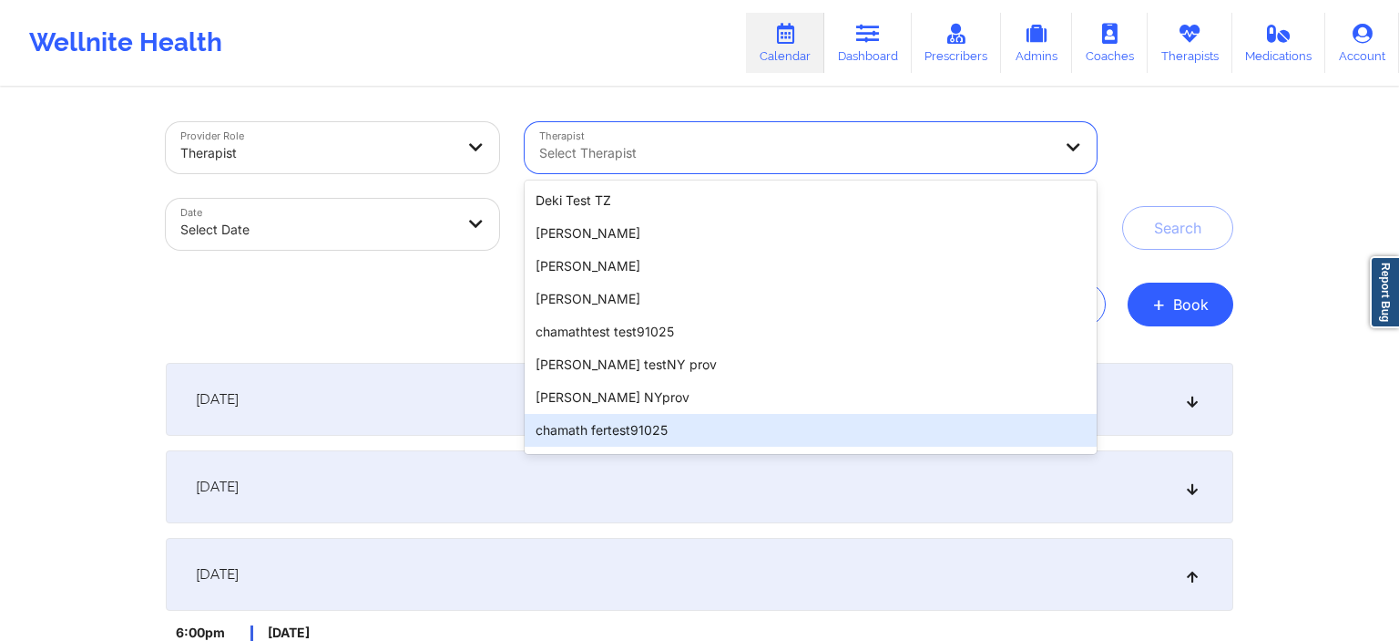
click at [637, 425] on div "chamath fertest91025" at bounding box center [811, 430] width 572 height 33
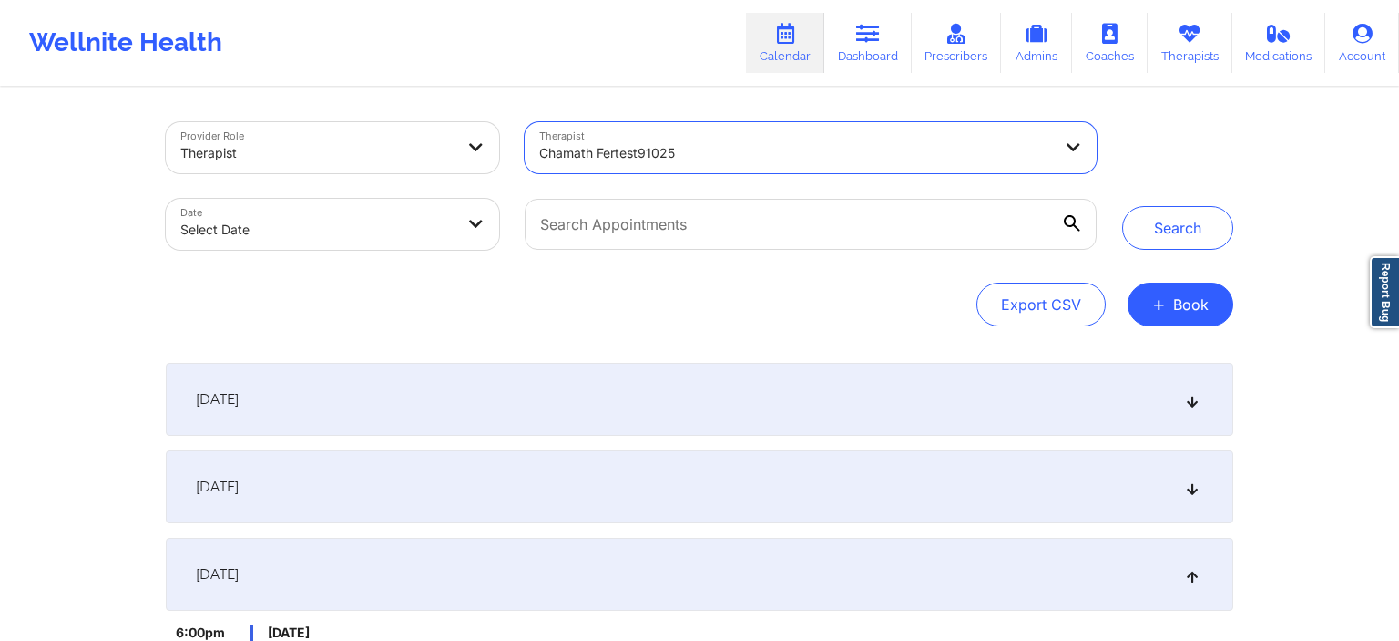
click at [372, 231] on body "Wellnite Health Calendar Dashboard Prescribers Admins Coaches Therapists Medica…" at bounding box center [699, 320] width 1399 height 641
select select "2025-8"
select select "2025-9"
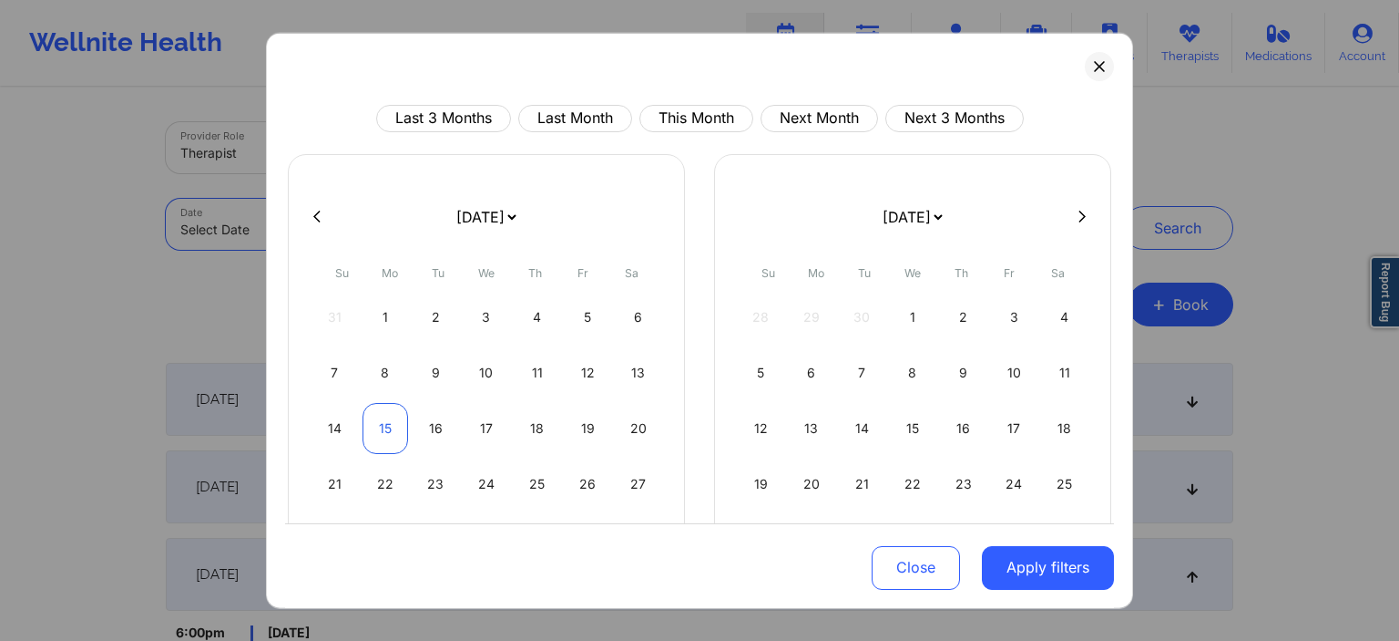
click at [396, 425] on div "15" at bounding box center [386, 427] width 46 height 51
select select "2025-8"
select select "2025-9"
select select "2025-8"
select select "2025-9"
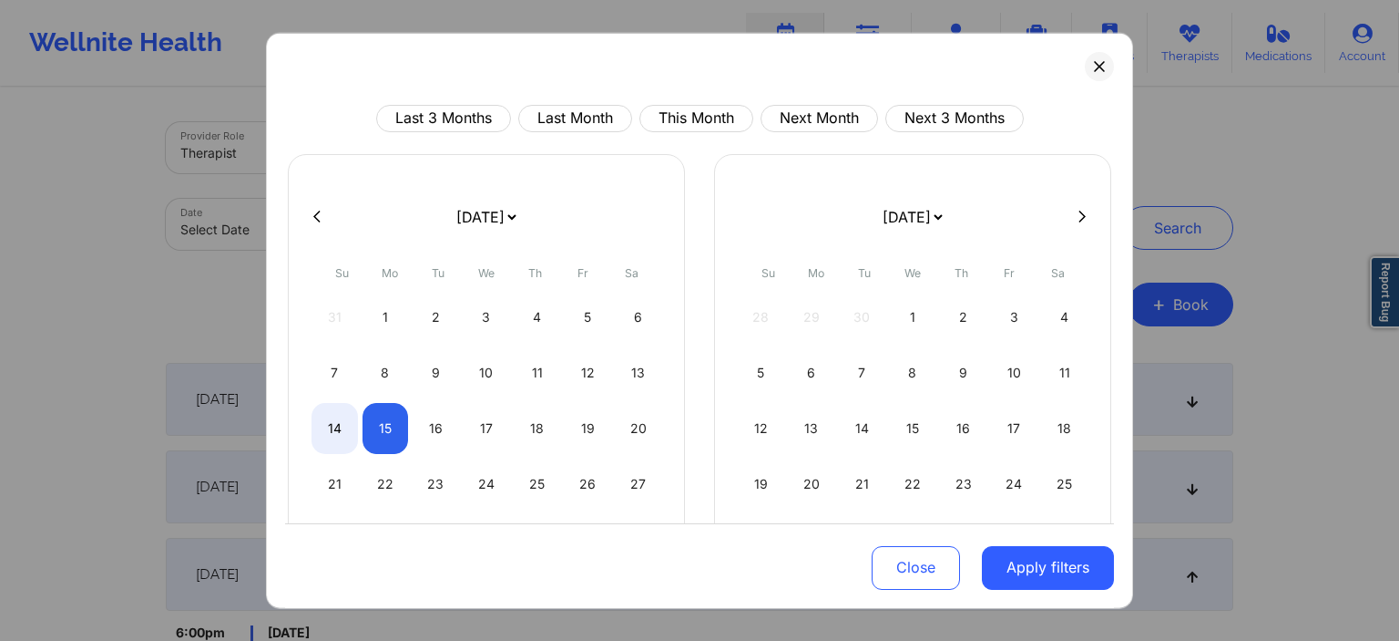
select select "2025-8"
select select "2025-9"
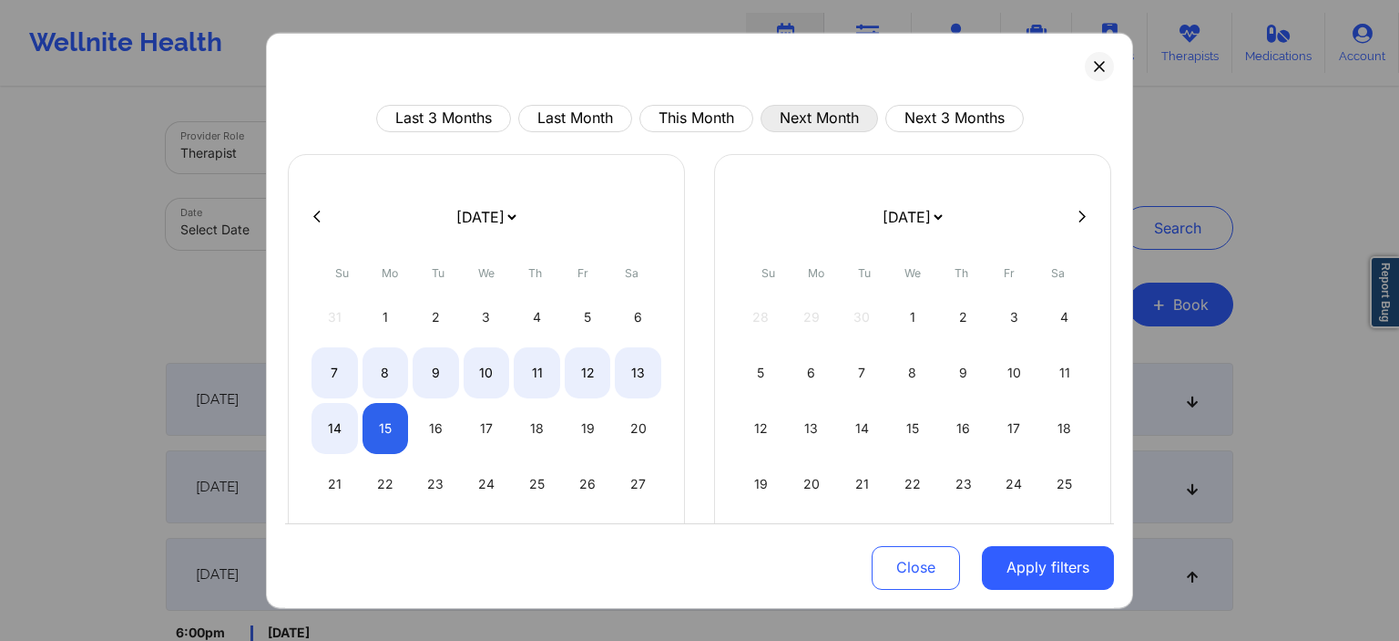
click at [790, 115] on button "Next Month" at bounding box center [820, 117] width 118 height 27
select select "2025-9"
select select "2025-10"
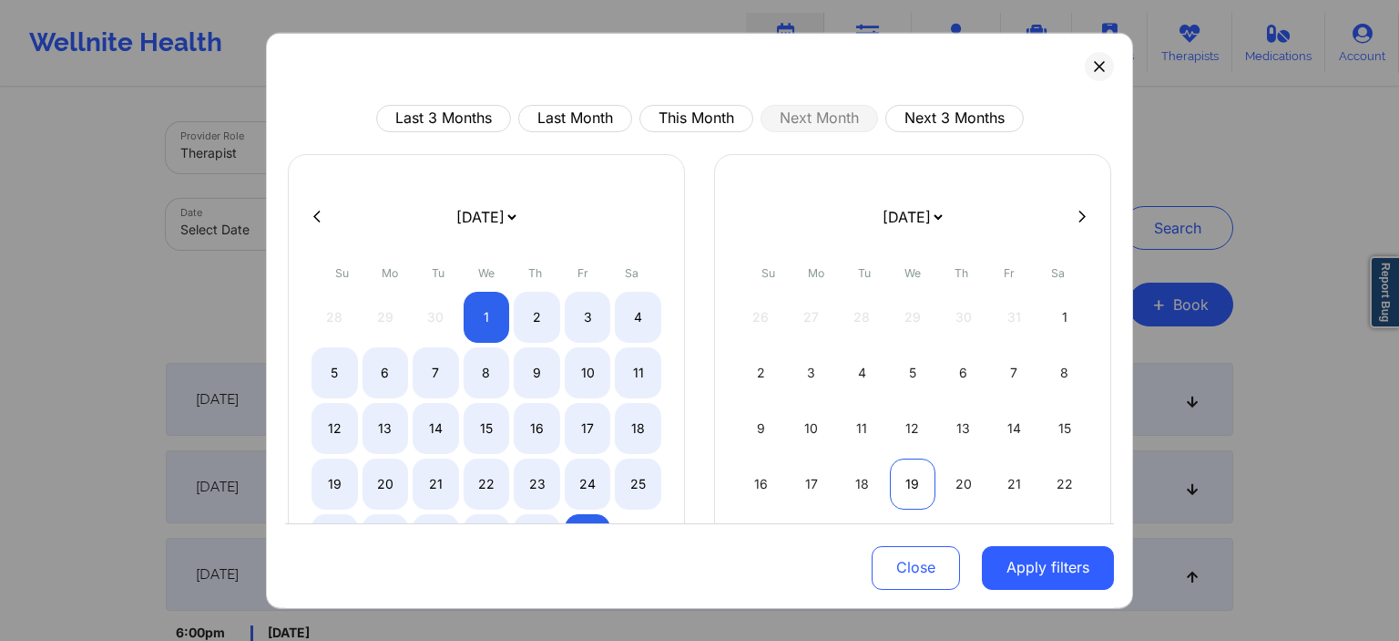
scroll to position [87, 0]
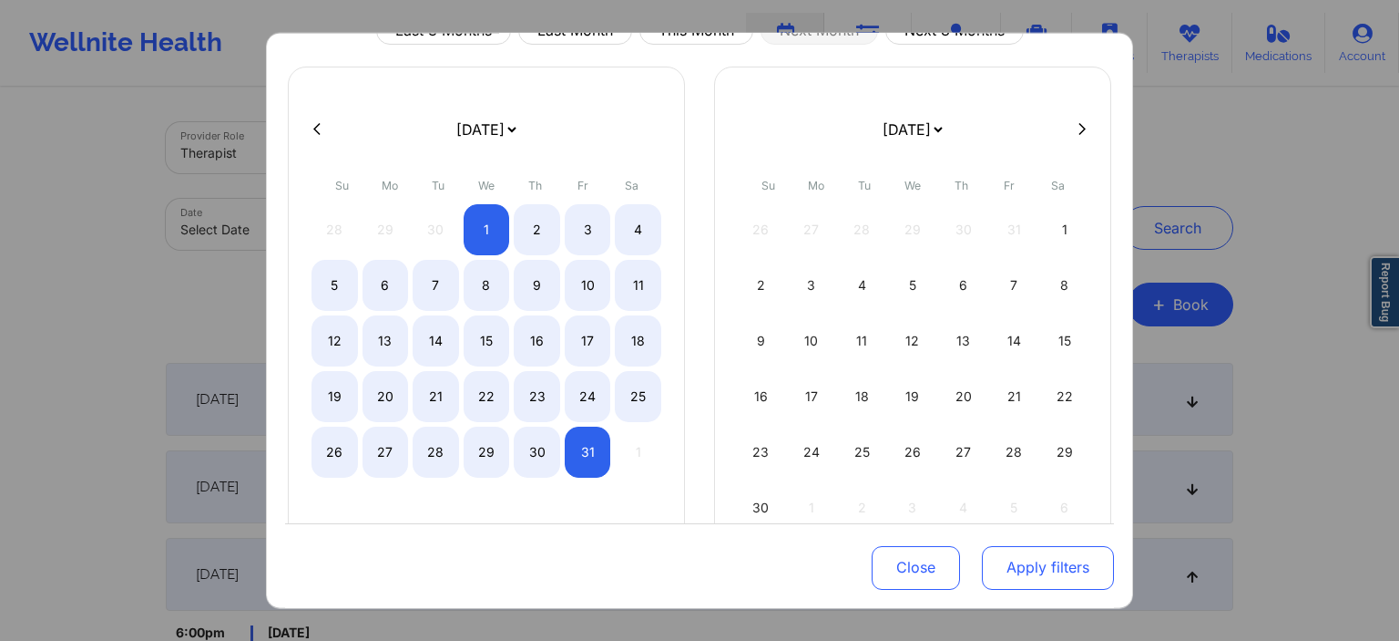
click at [990, 453] on button "Apply filters" at bounding box center [1048, 568] width 132 height 44
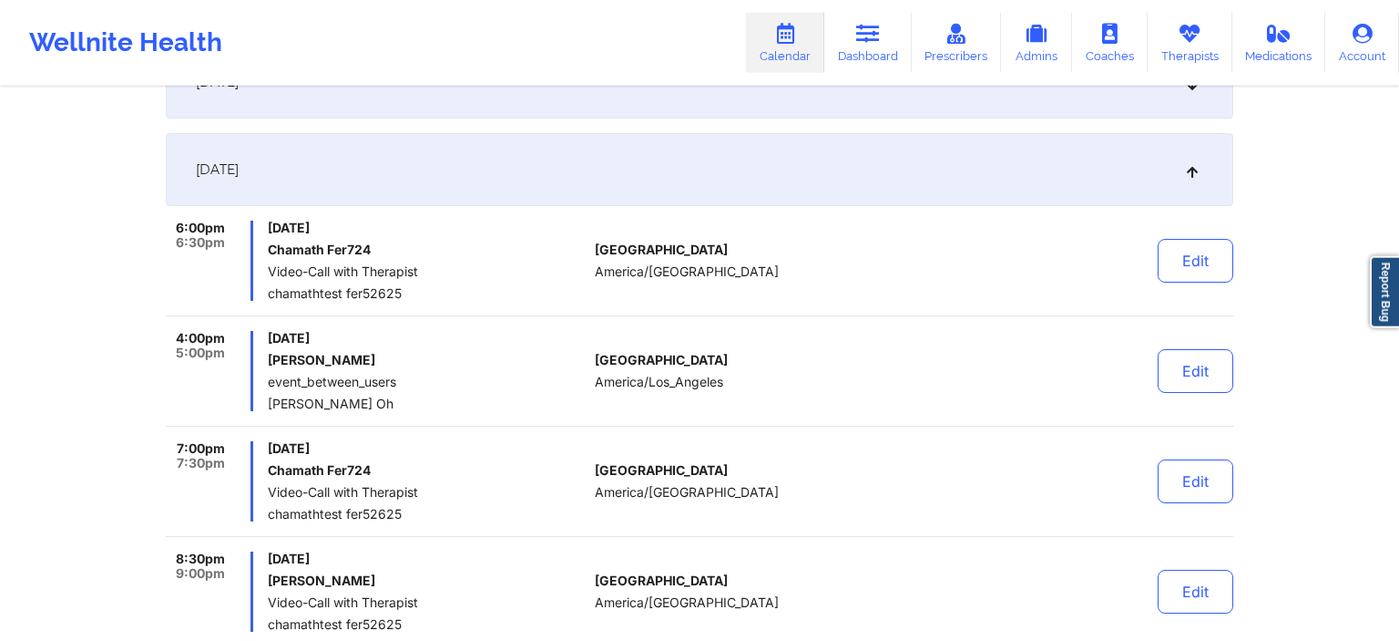
scroll to position [272, 0]
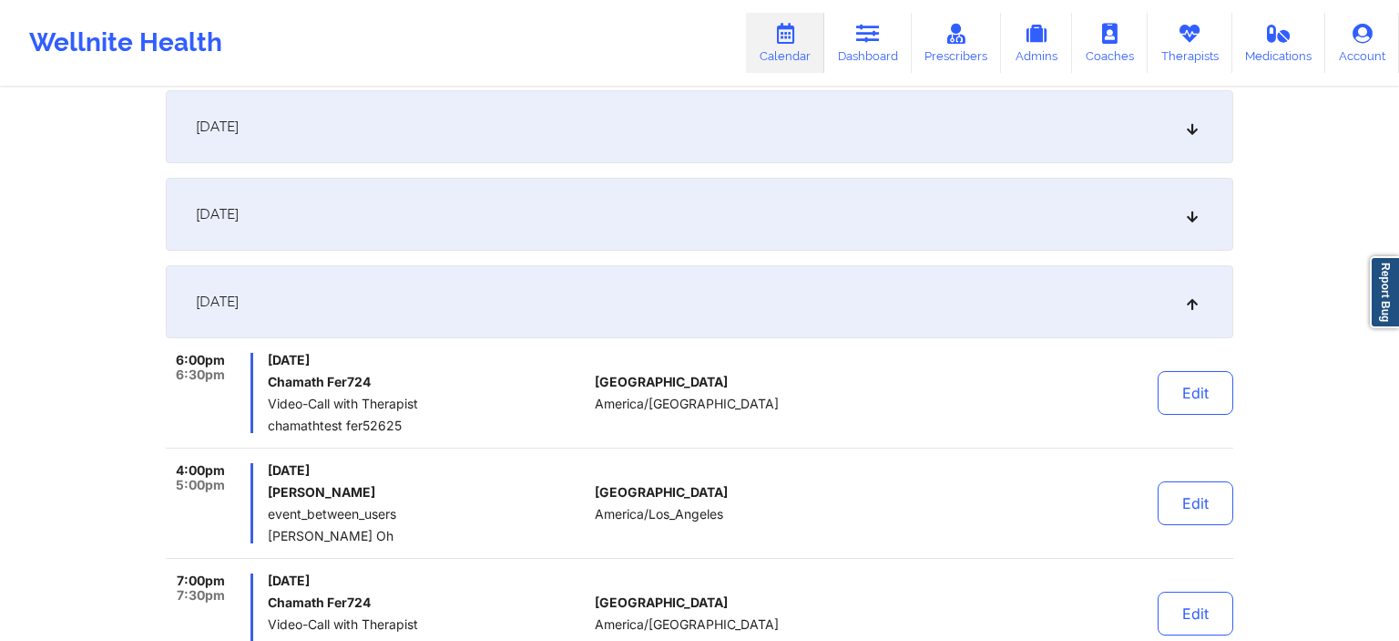
click at [385, 293] on div "[DATE]" at bounding box center [700, 301] width 1068 height 73
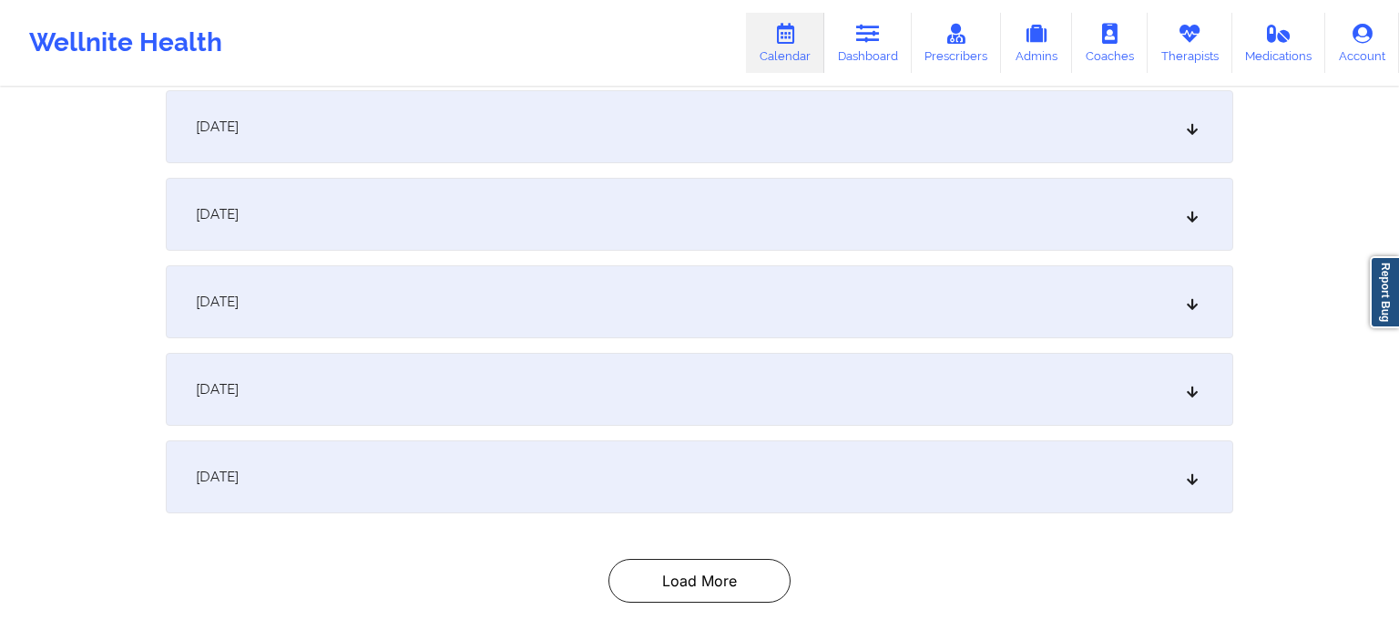
scroll to position [0, 0]
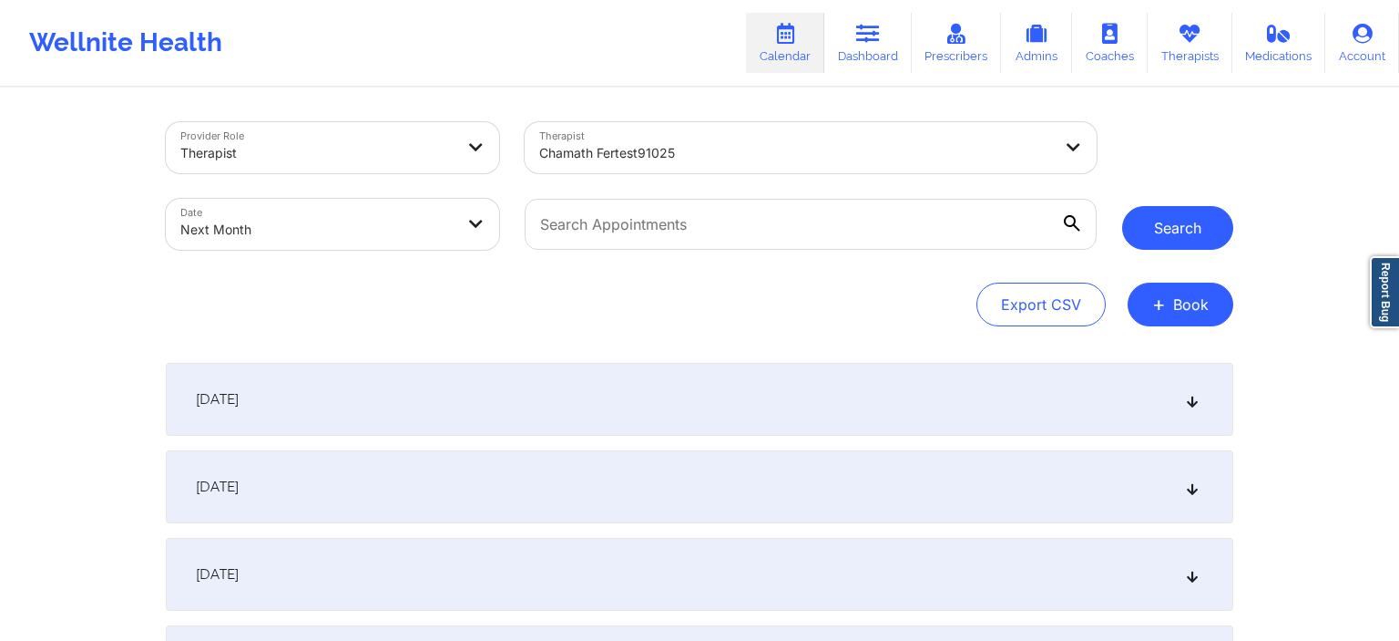
click at [990, 236] on button "Search" at bounding box center [1177, 228] width 111 height 44
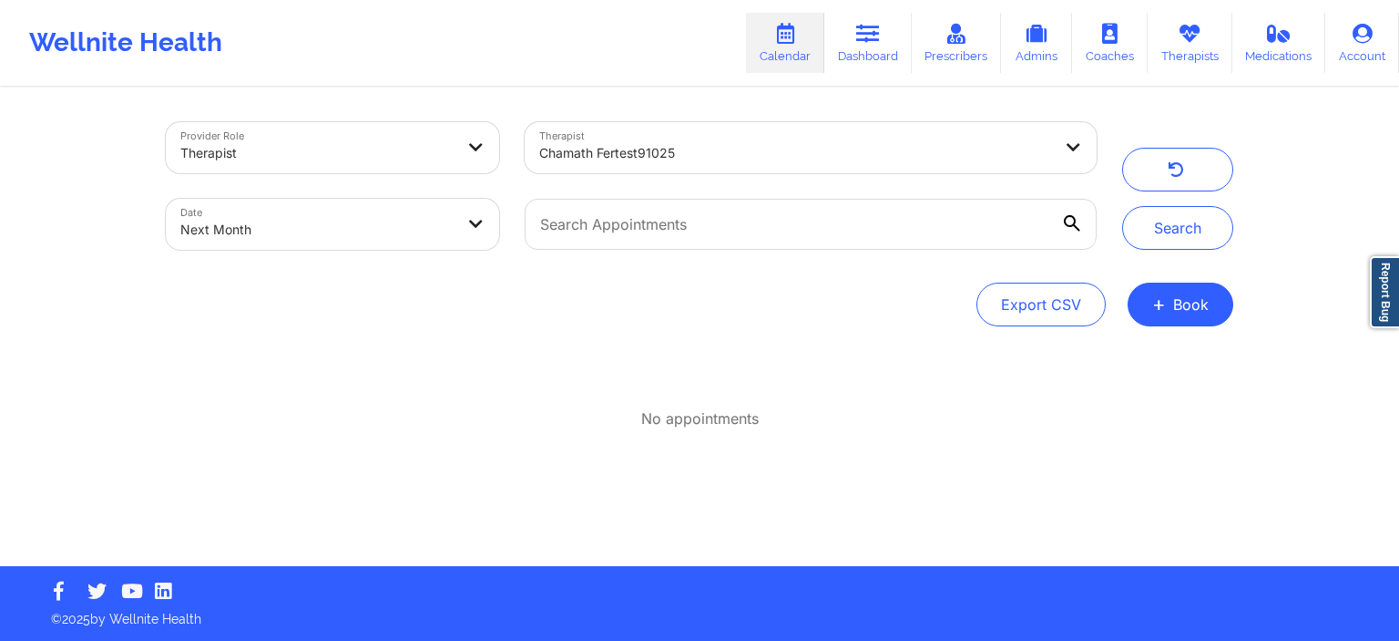
click at [321, 234] on body "Wellnite Health Calendar Dashboard Prescribers Admins Coaches Therapists Medica…" at bounding box center [699, 320] width 1399 height 641
select select "2025-9"
select select "2025-10"
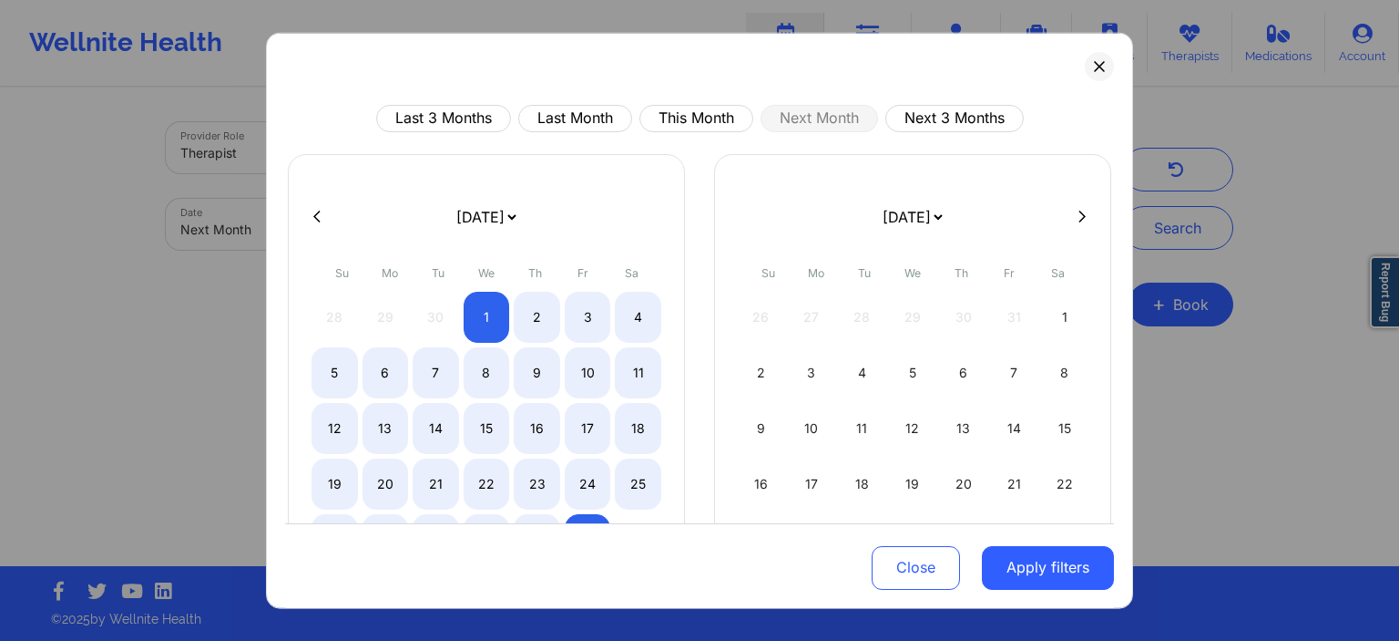
click at [621, 71] on div "Last 3 Months Last Month This Month Next Month Next 3 Months January 2019 Febru…" at bounding box center [699, 320] width 867 height 577
click at [990, 453] on button "Apply filters" at bounding box center [1048, 568] width 132 height 44
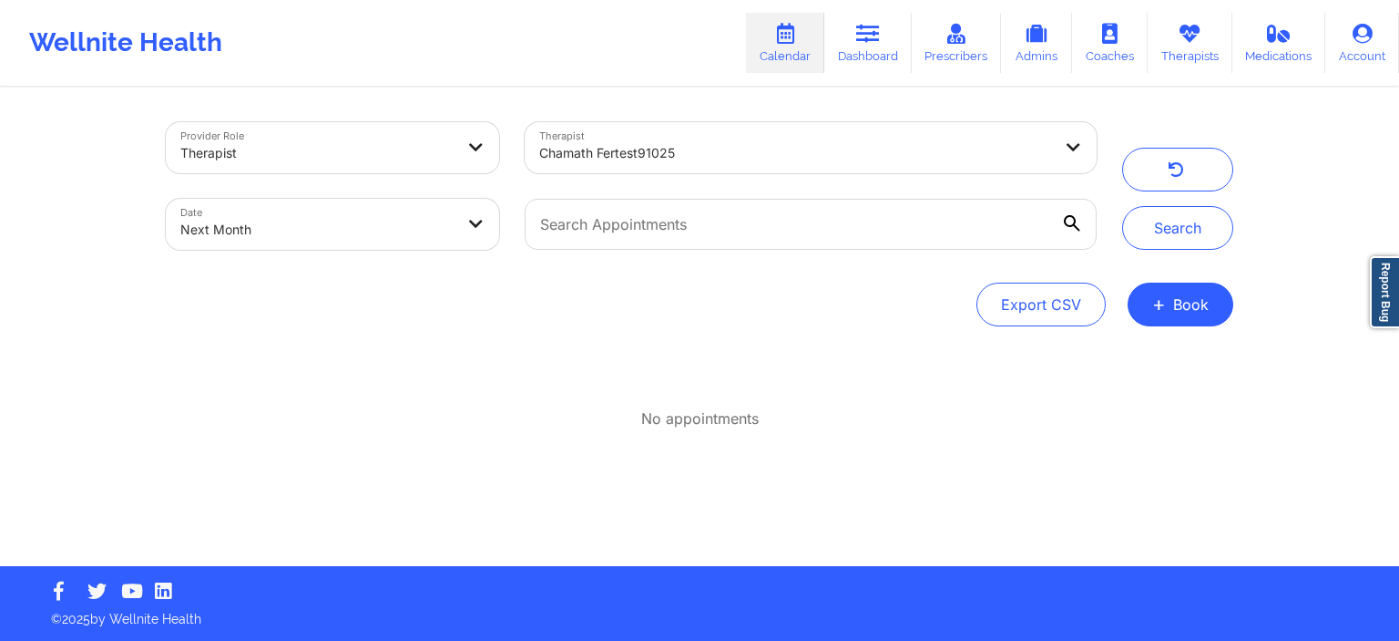
click at [627, 177] on div "Therapist chamath fertest91025" at bounding box center [811, 147] width 598 height 77
click at [368, 220] on body "Wellnite Health Calendar Dashboard Prescribers Admins Coaches Therapists Medica…" at bounding box center [699, 320] width 1399 height 641
select select "2025-9"
select select "2025-10"
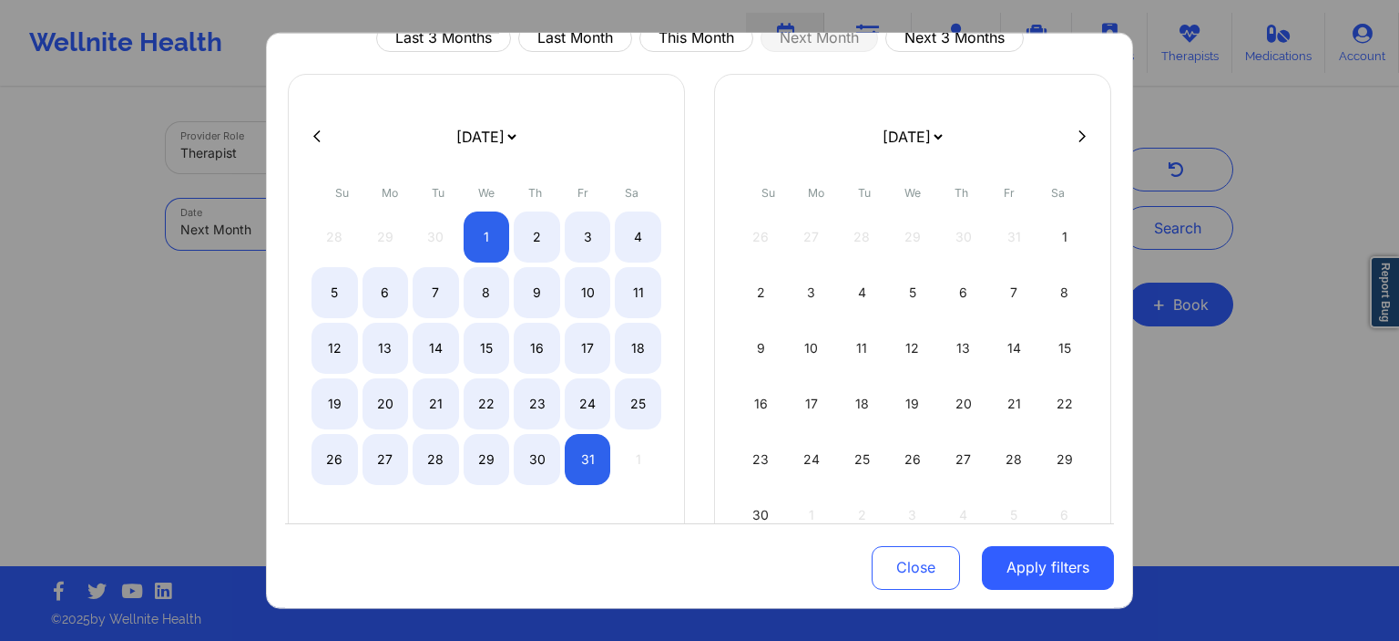
scroll to position [153, 0]
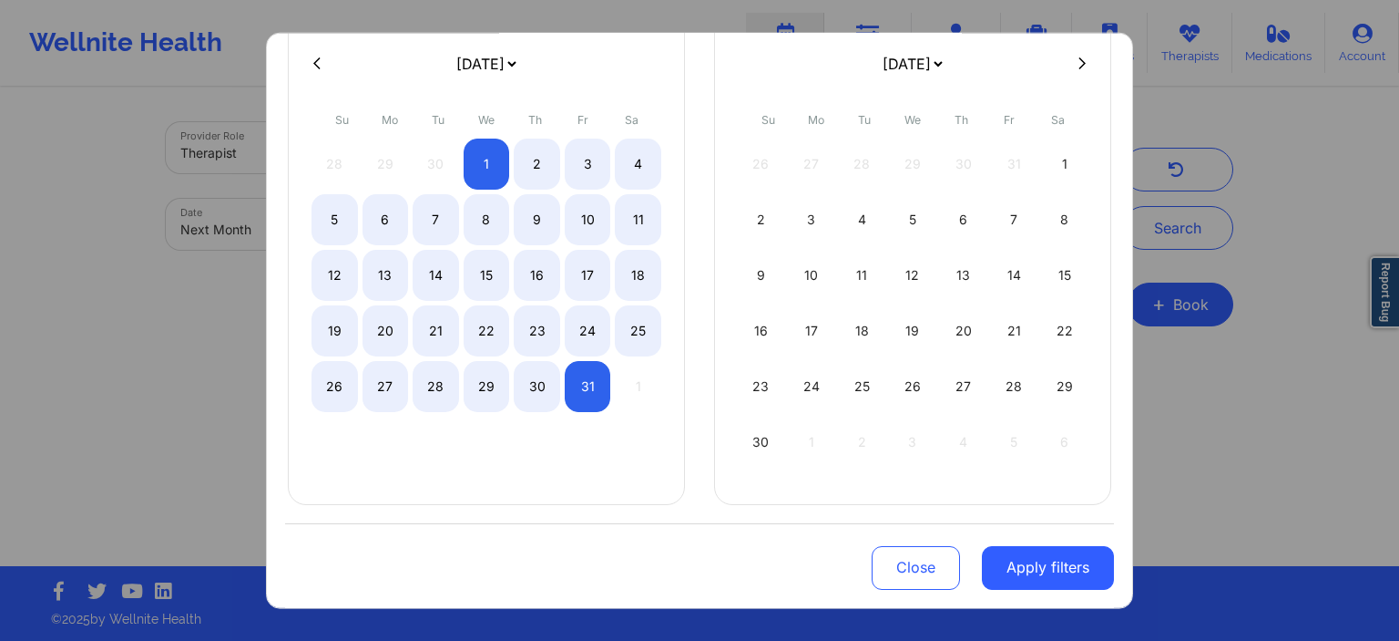
click at [990, 453] on button "Apply filters" at bounding box center [1048, 568] width 132 height 44
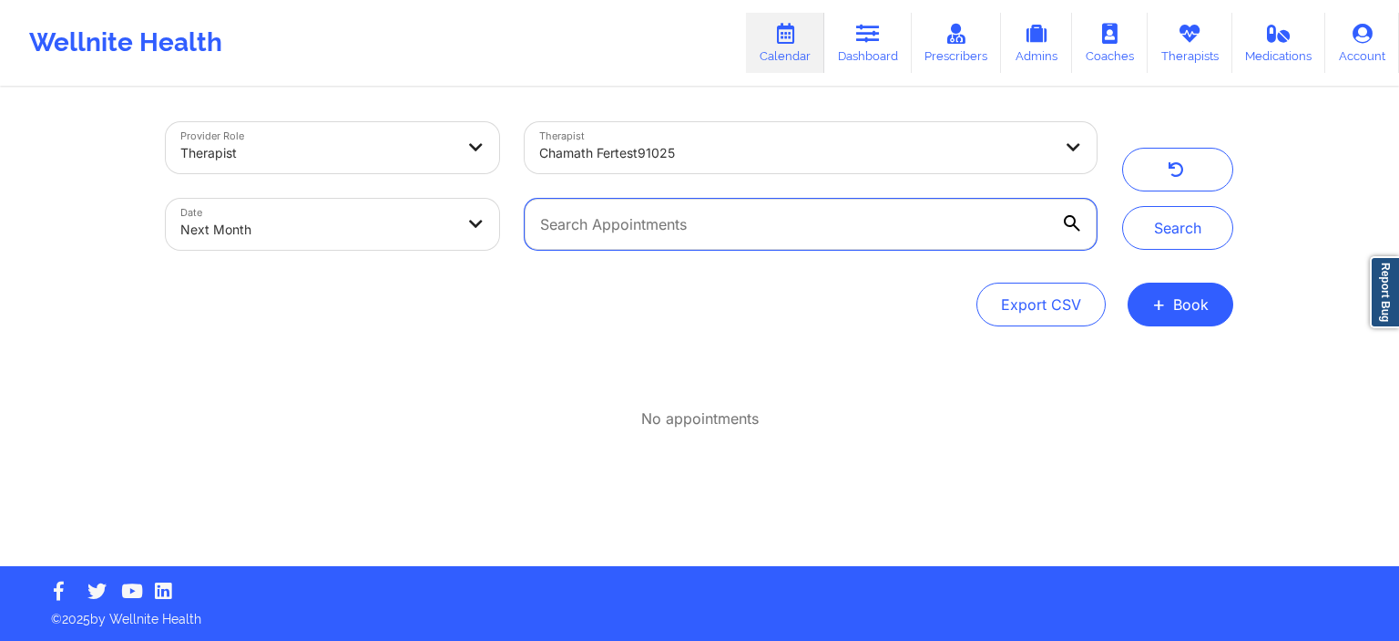
click at [932, 231] on input "text" at bounding box center [811, 224] width 572 height 51
click at [938, 221] on input "text" at bounding box center [811, 224] width 572 height 51
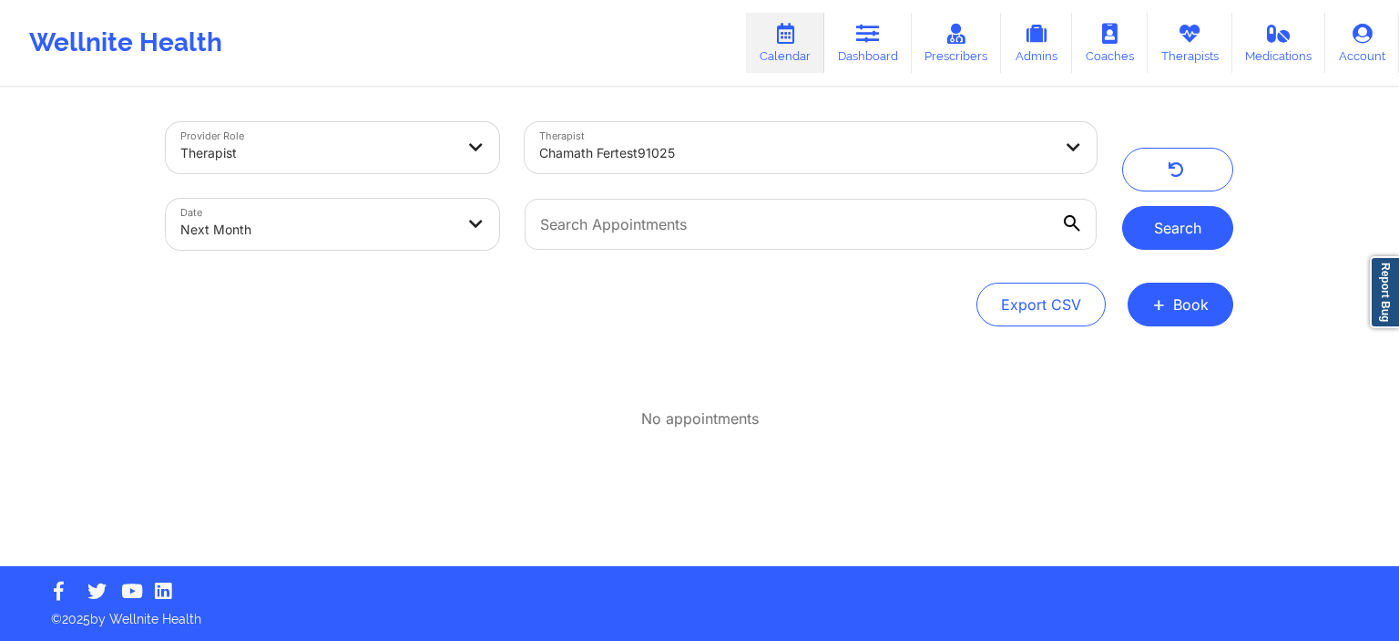
click at [990, 223] on button "Search" at bounding box center [1177, 228] width 111 height 44
select select "2025-9"
select select "2025-10"
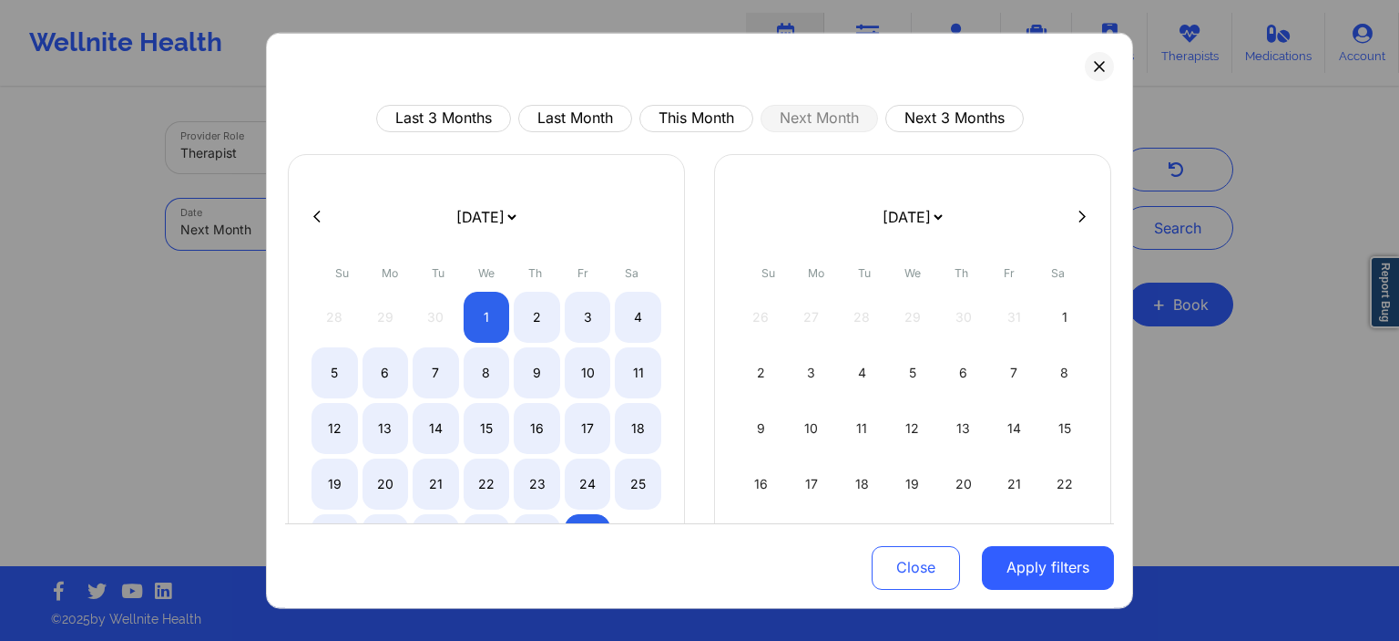
click at [365, 206] on body "Wellnite Health Calendar Dashboard Prescribers Admins Coaches Therapists Medica…" at bounding box center [699, 320] width 1399 height 641
click at [909, 453] on button "Close" at bounding box center [916, 568] width 88 height 44
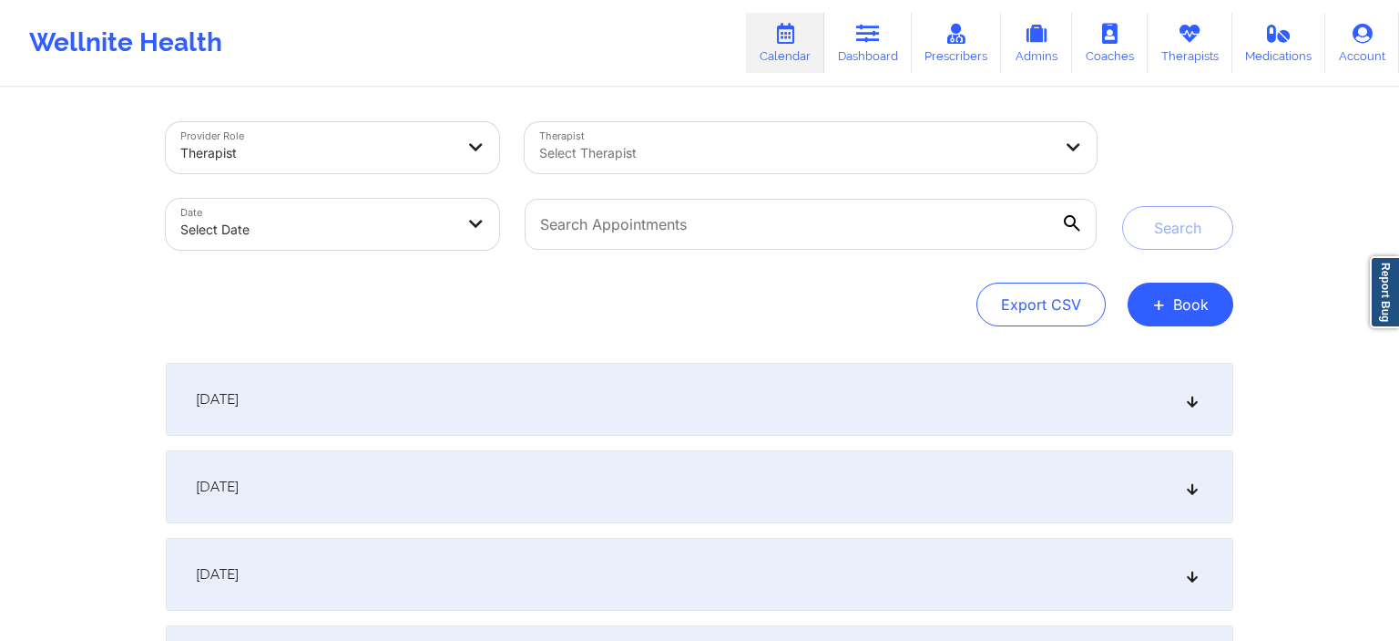
click at [661, 126] on div "Select Therapist" at bounding box center [789, 147] width 529 height 51
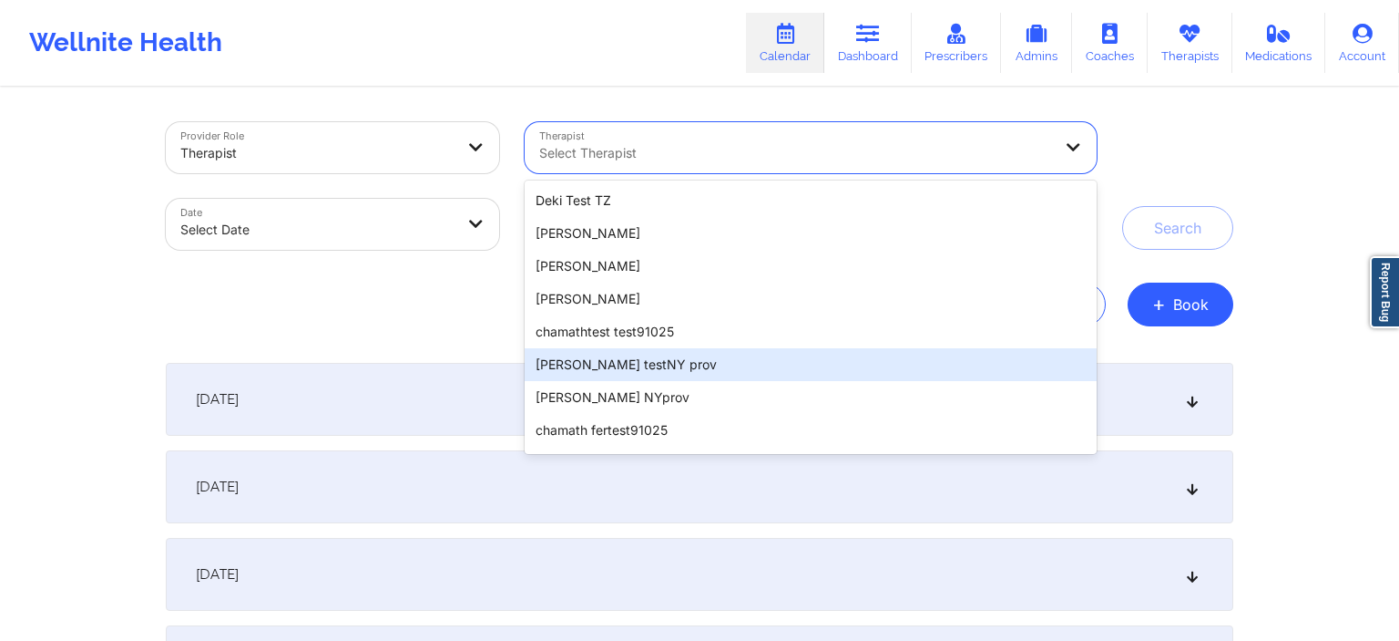
drag, startPoint x: 666, startPoint y: 432, endPoint x: 653, endPoint y: 329, distance: 103.7
click at [653, 333] on div "Deki Test TZ [PERSON_NAME] [PERSON_NAME] [PERSON_NAME] chamathtest test91025 [P…" at bounding box center [811, 316] width 572 height 273
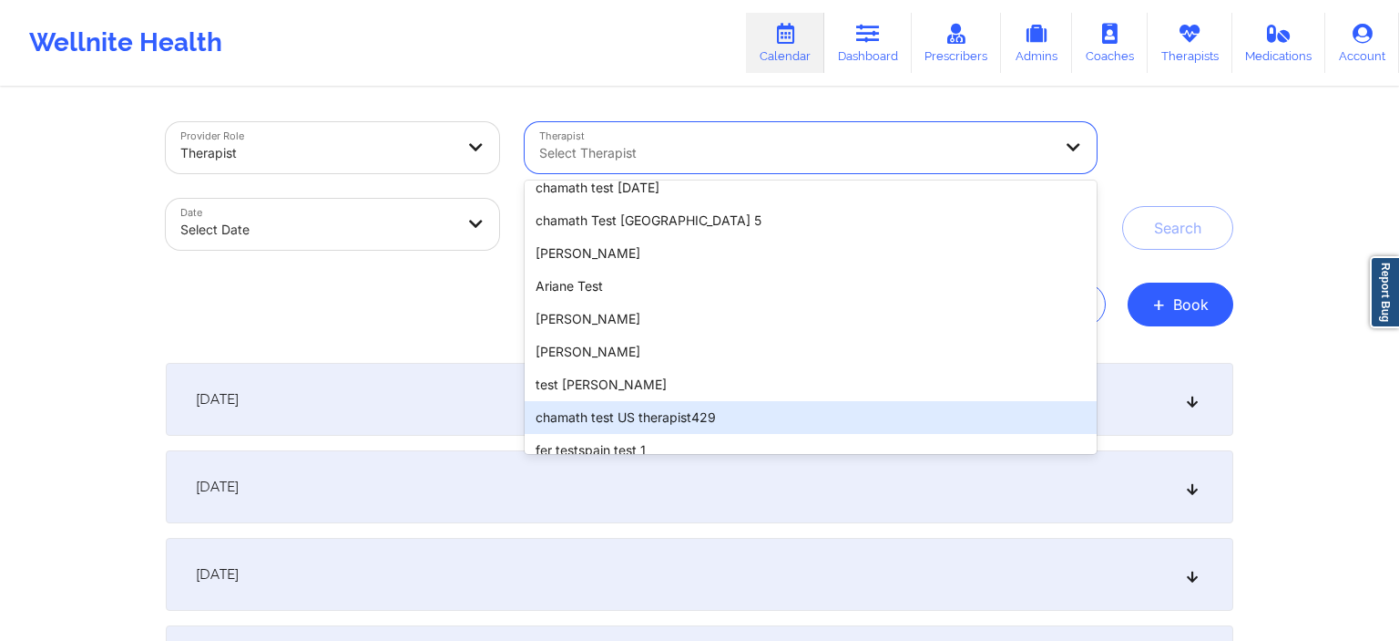
scroll to position [2663, 0]
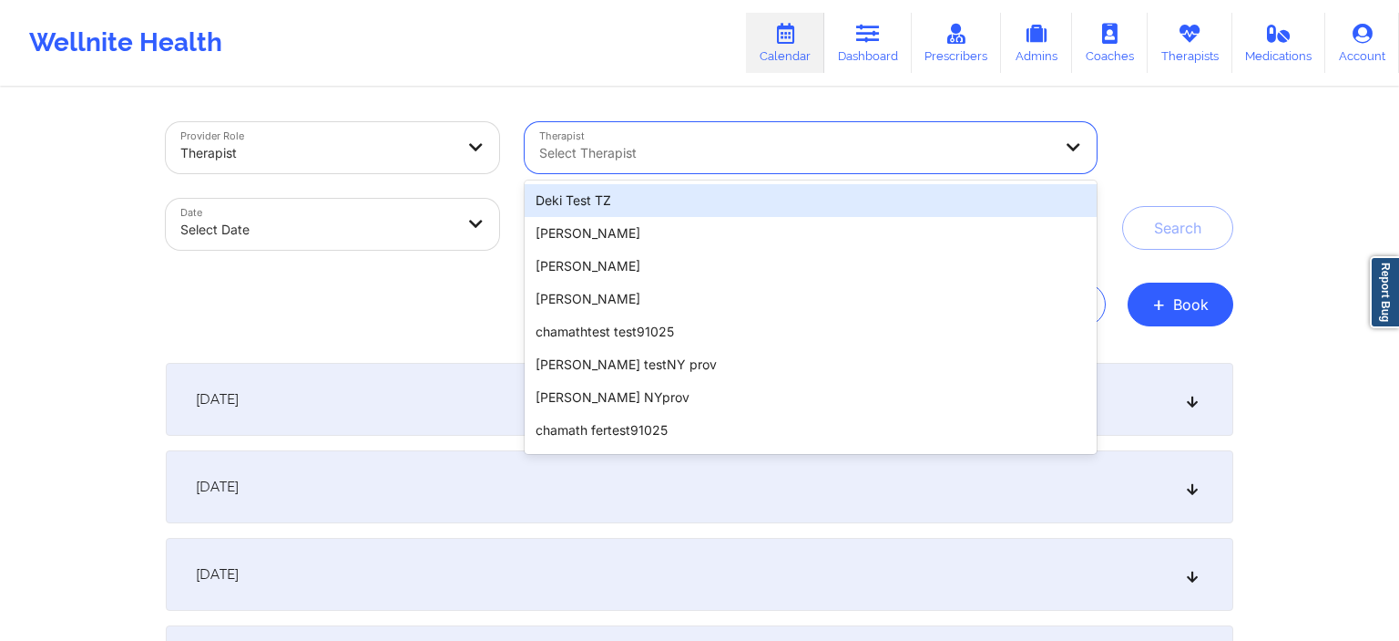
click at [629, 133] on div "Select Therapist" at bounding box center [789, 147] width 529 height 51
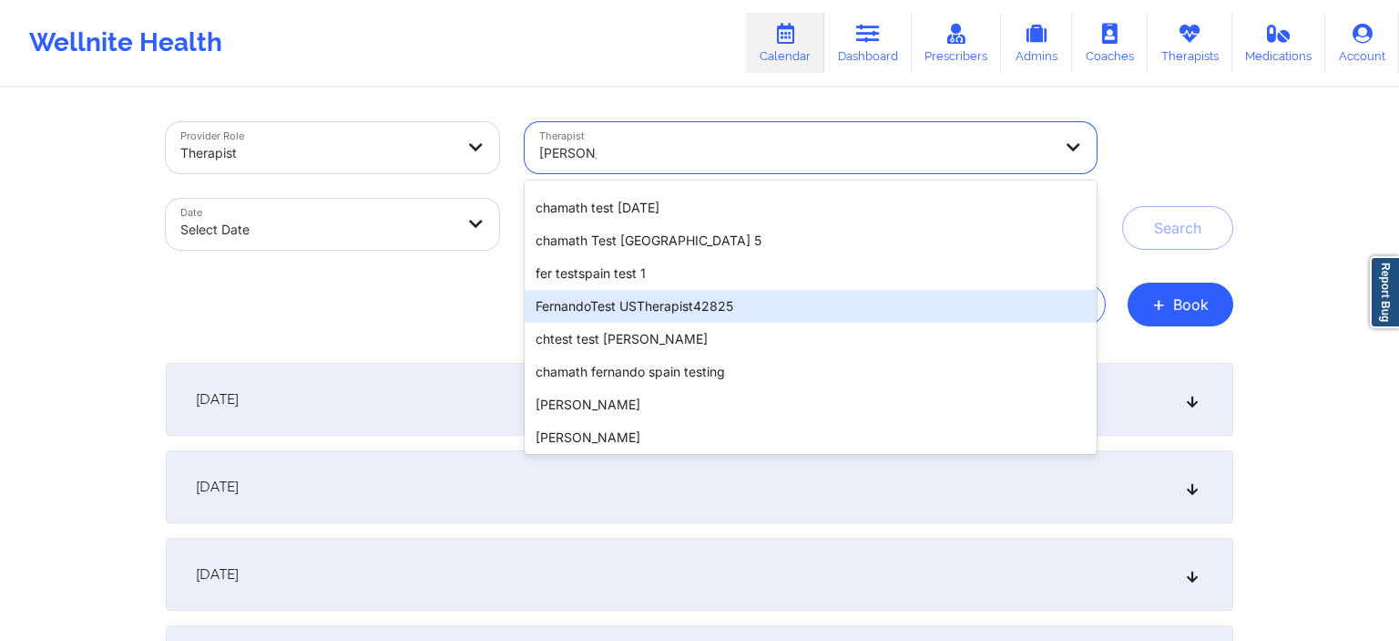
scroll to position [550, 0]
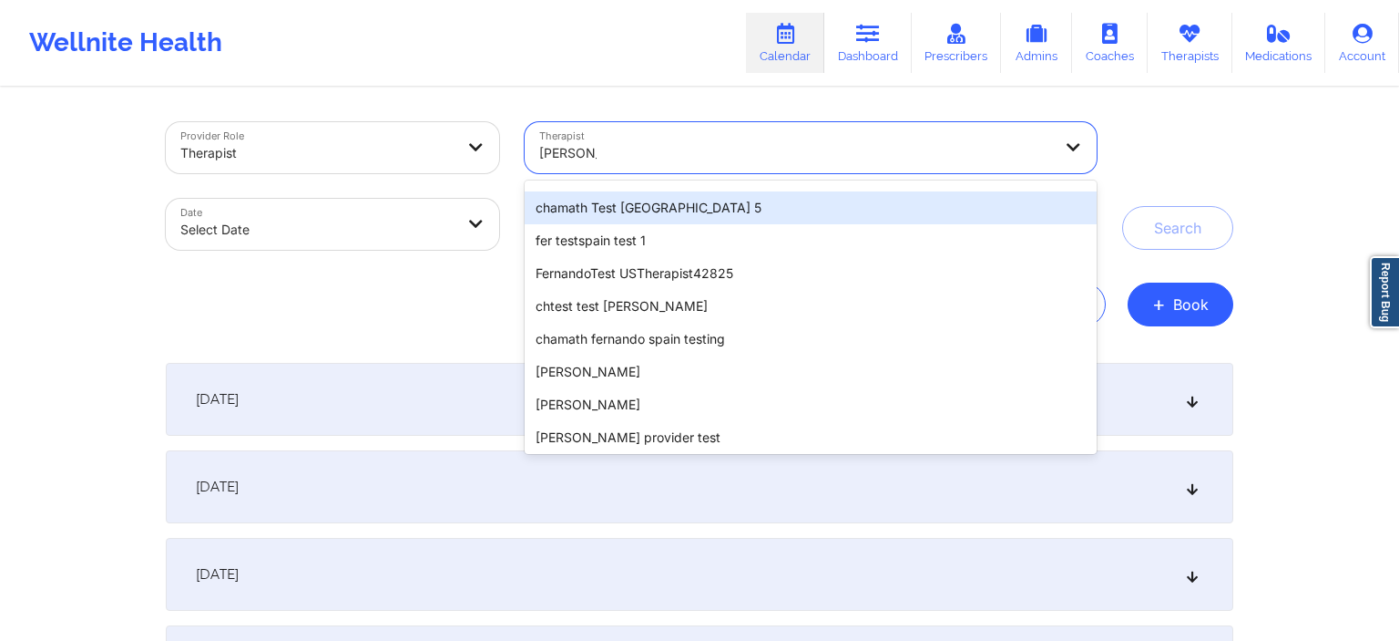
type input "[PERSON_NAME]"
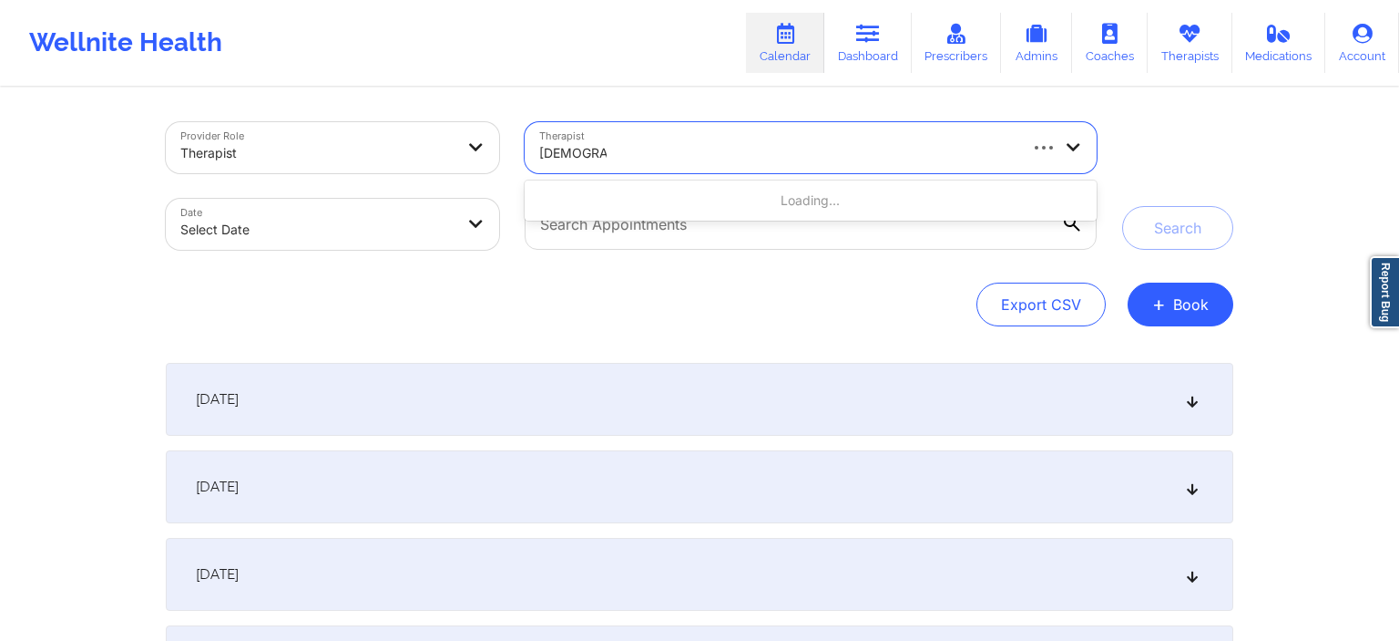
type input "chamathtest"
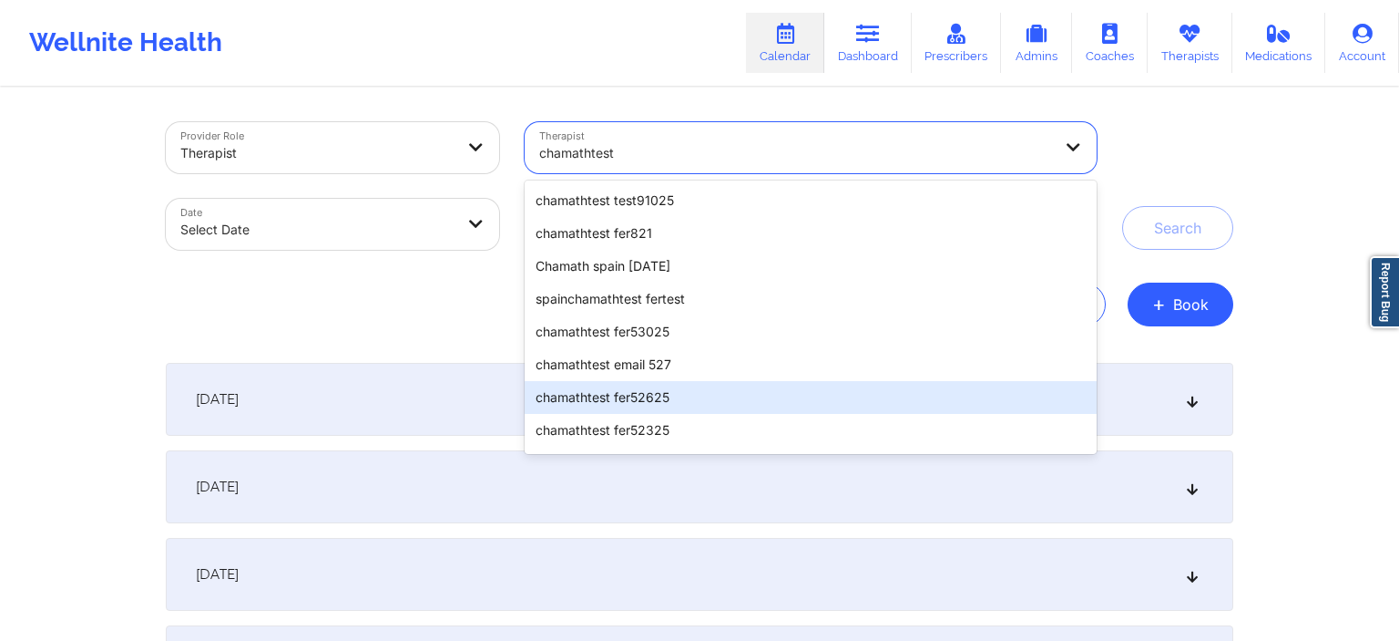
click at [782, 405] on div "chamathtest fer52625" at bounding box center [811, 397] width 572 height 33
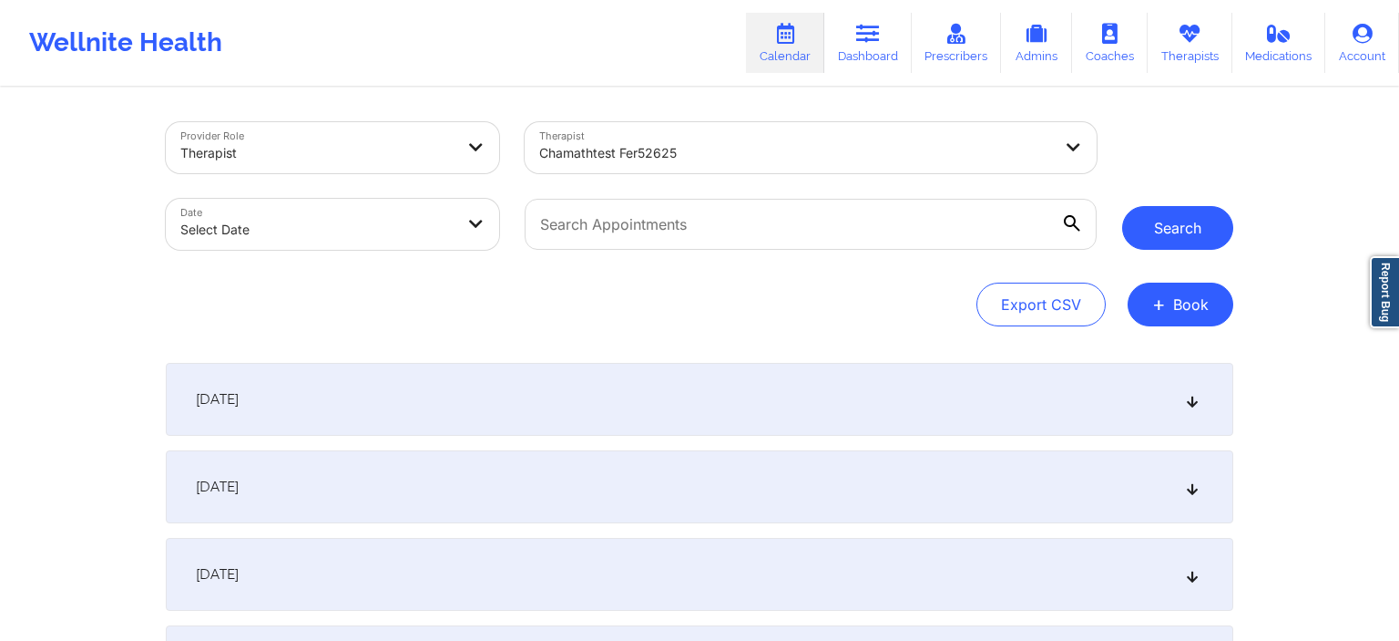
click at [1196, 212] on button "Search" at bounding box center [1177, 228] width 111 height 44
click at [1174, 231] on button "Search" at bounding box center [1177, 228] width 111 height 44
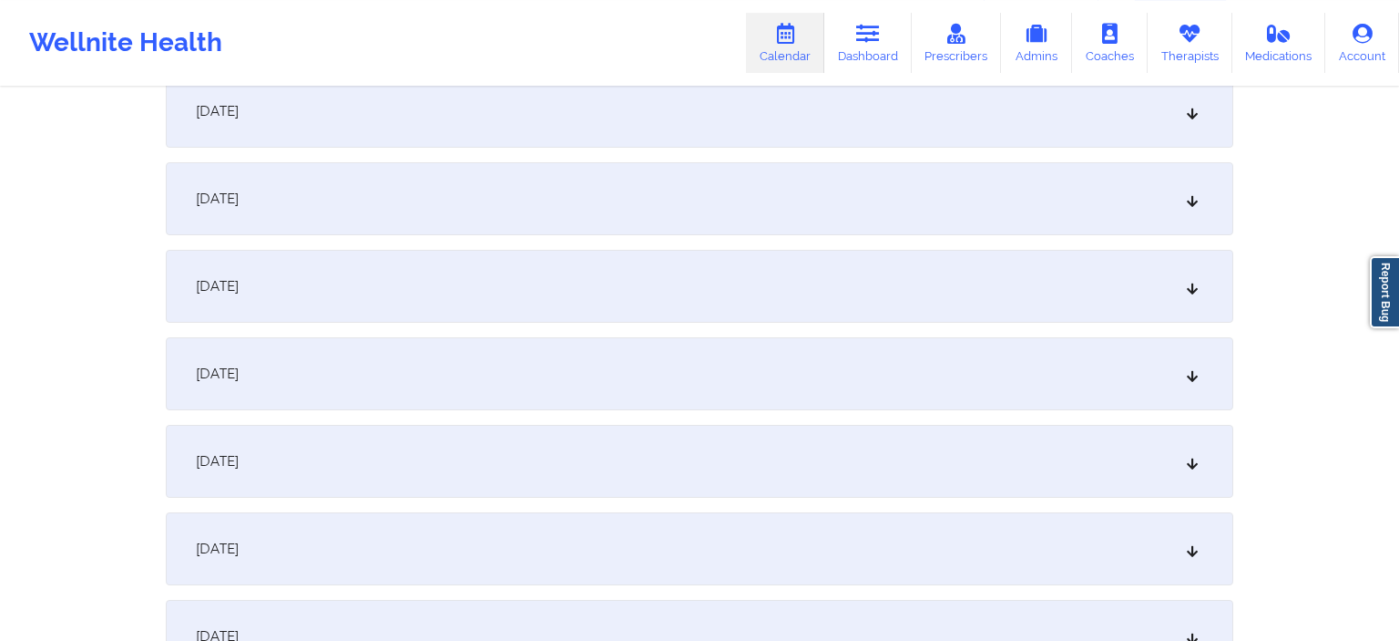
scroll to position [96, 0]
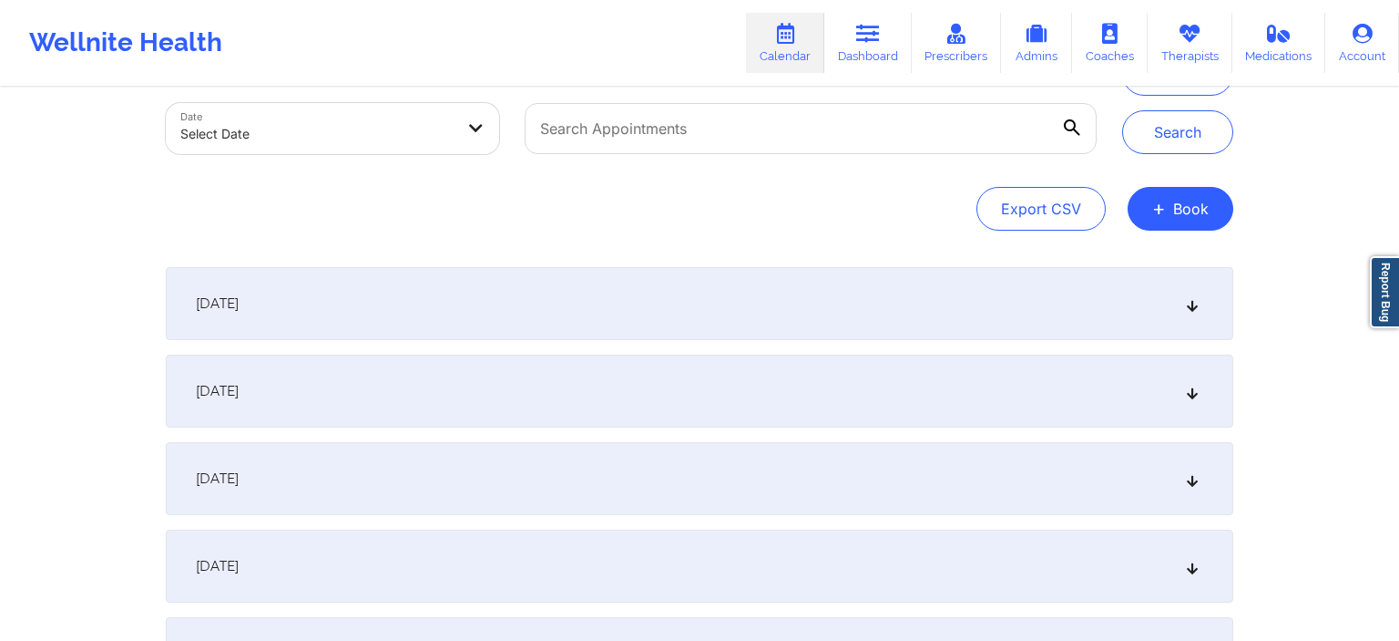
click at [349, 295] on div "[DATE]" at bounding box center [700, 303] width 1068 height 73
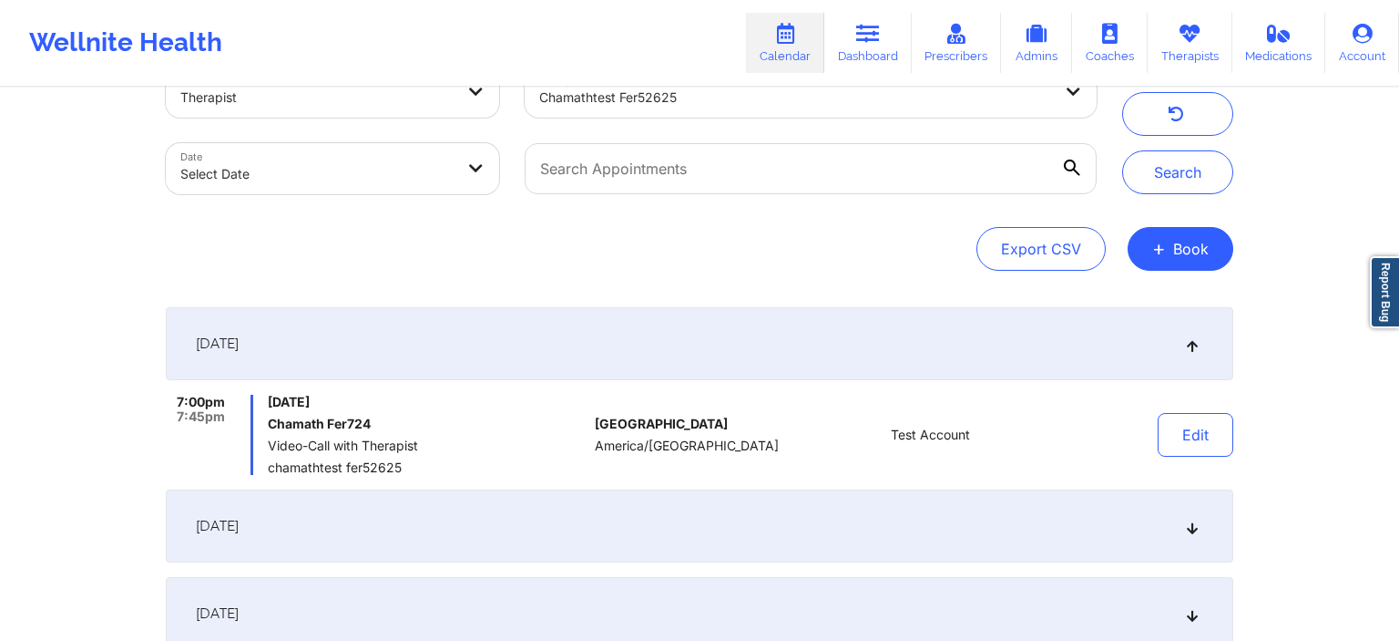
scroll to position [0, 0]
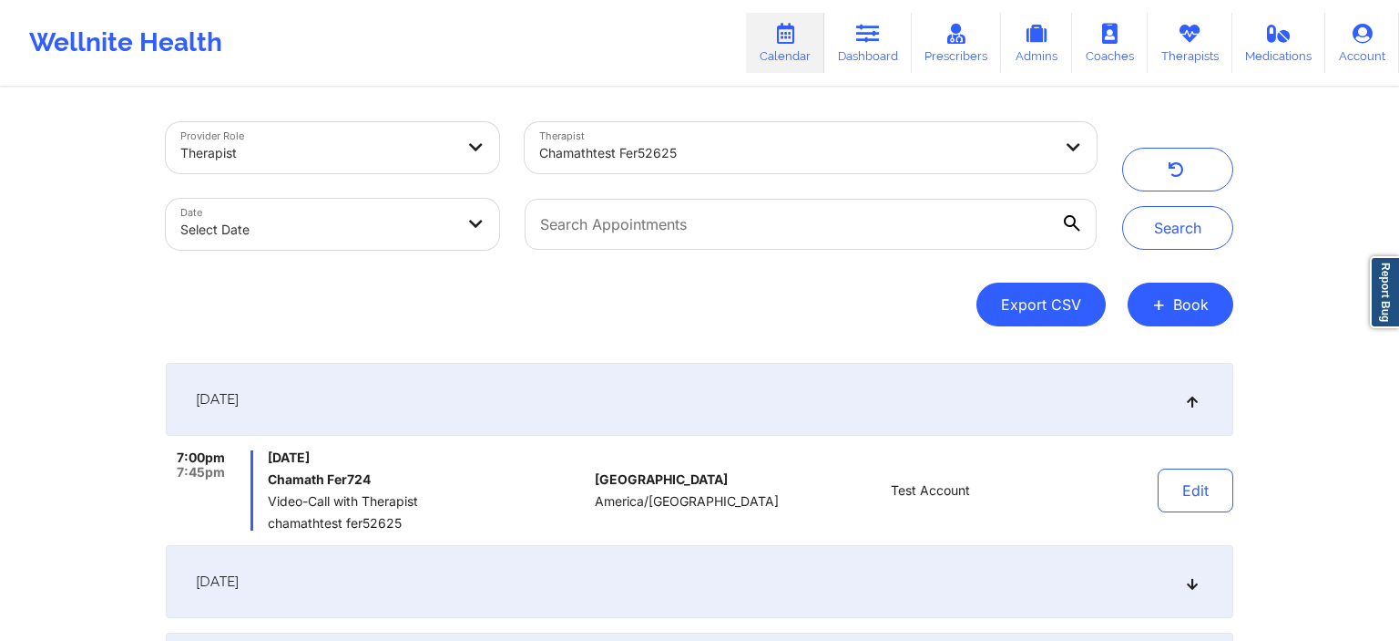
drag, startPoint x: 1039, startPoint y: 304, endPoint x: 1040, endPoint y: 295, distance: 9.3
click at [1040, 298] on button "Export CSV" at bounding box center [1041, 304] width 129 height 44
select select "2025-7"
select select "2025-8"
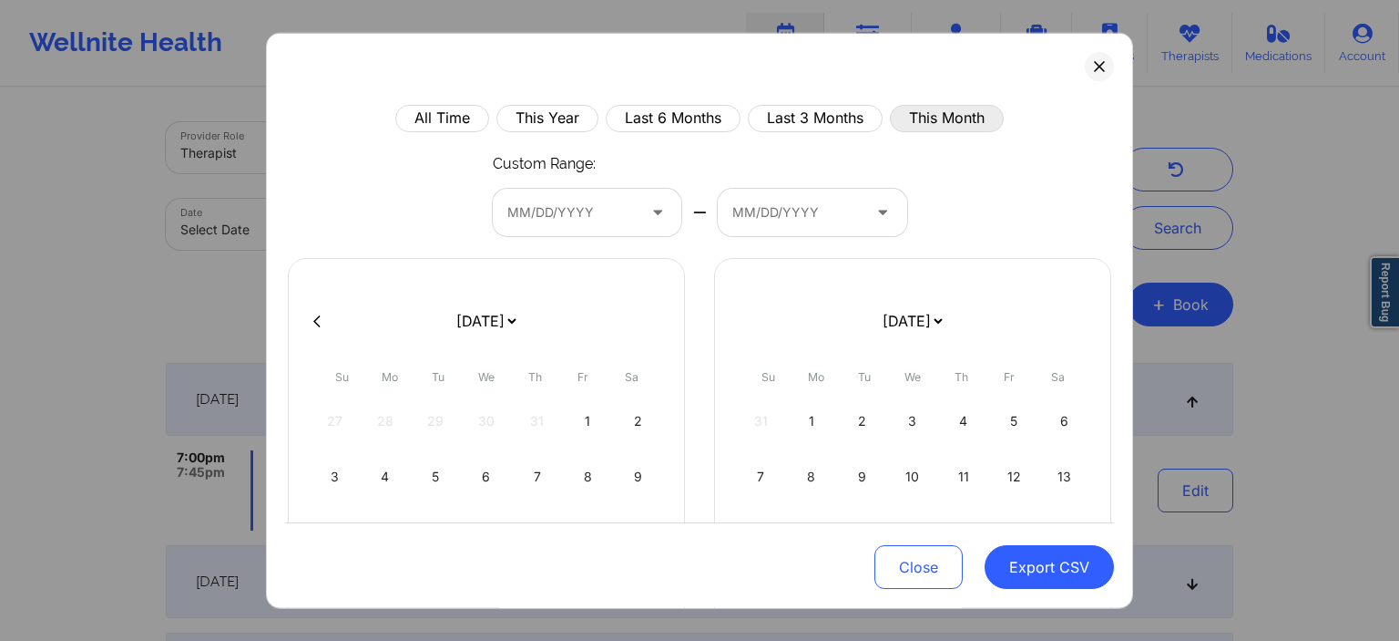
click at [952, 127] on button "This Month" at bounding box center [947, 117] width 114 height 27
select select "2025-7"
select select "2025-8"
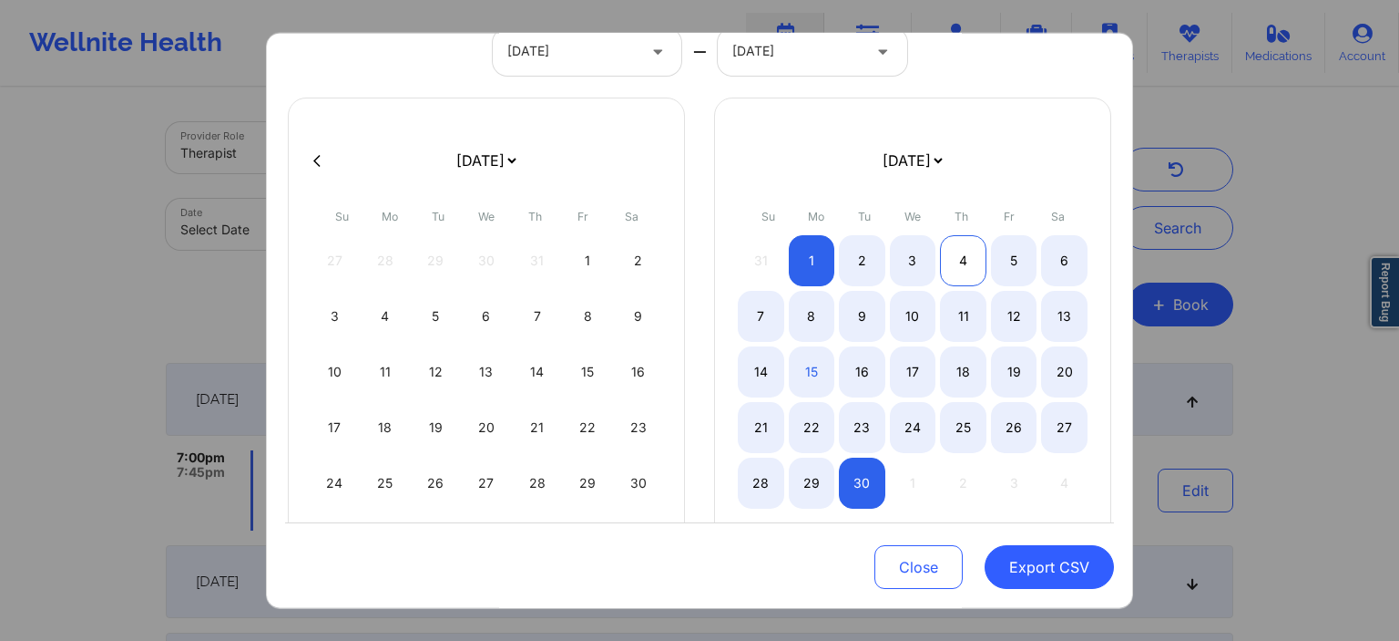
scroll to position [175, 0]
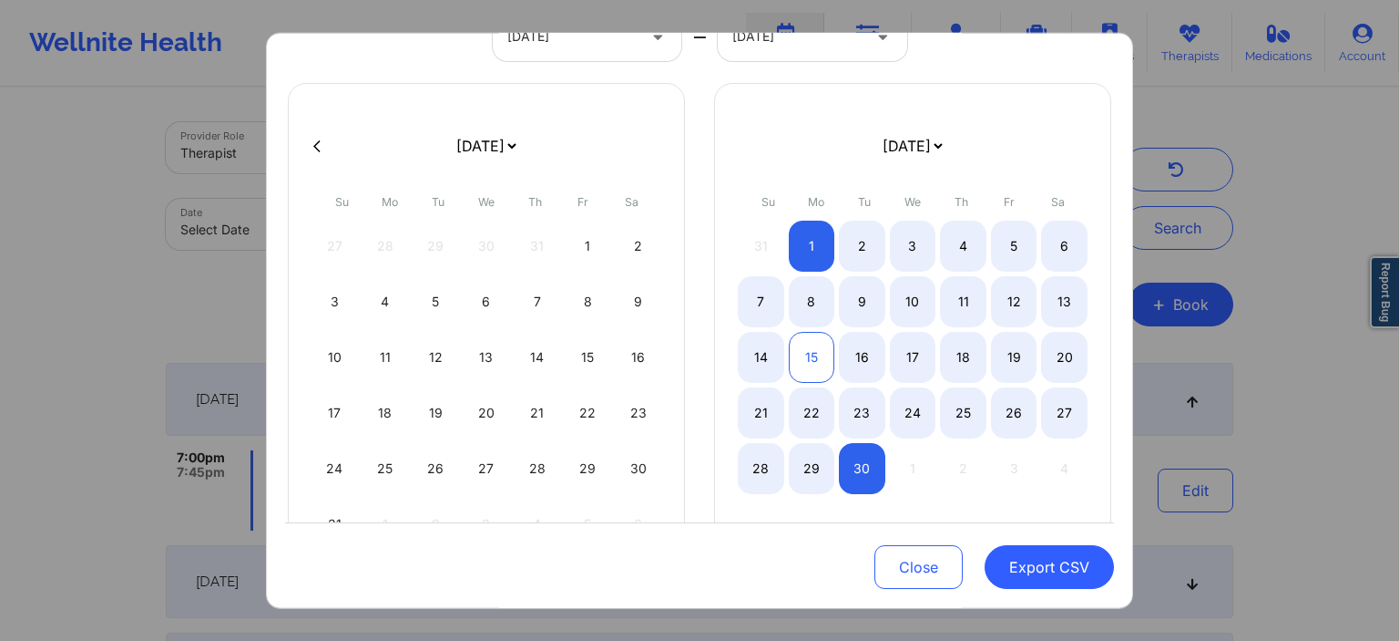
click at [815, 364] on div "15" at bounding box center [812, 357] width 46 height 51
select select "2025-7"
select select "2025-8"
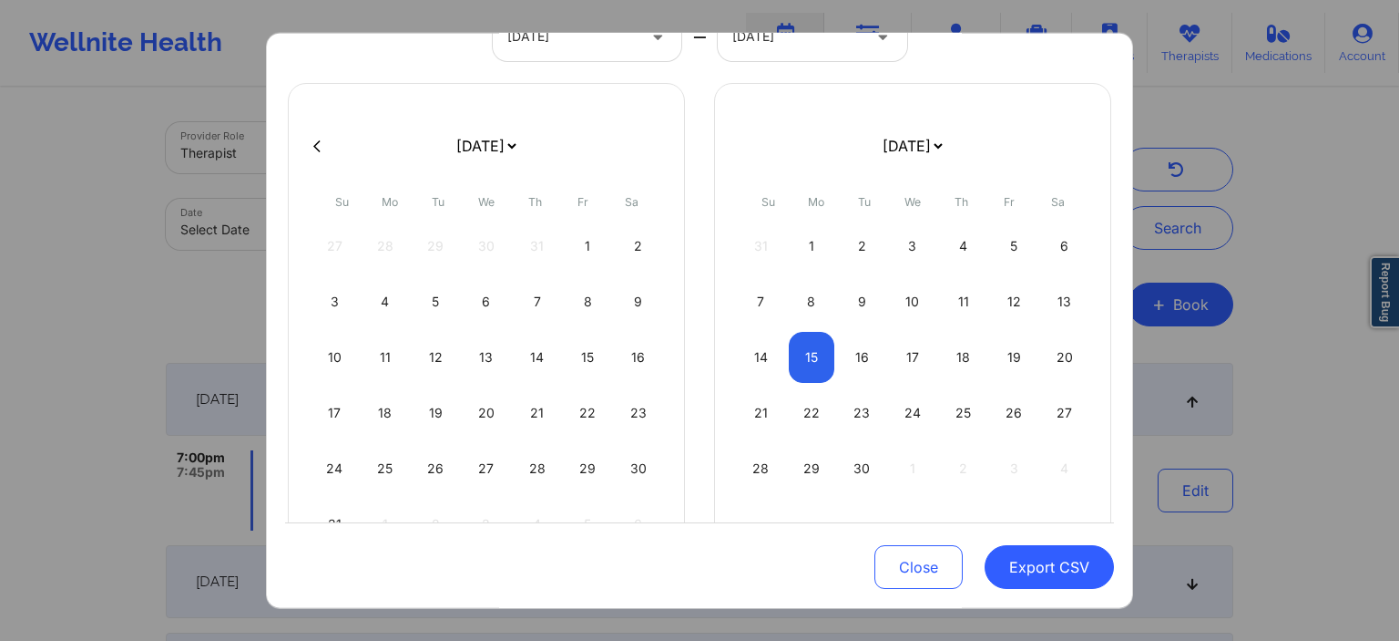
select select "2025-7"
select select "2025-8"
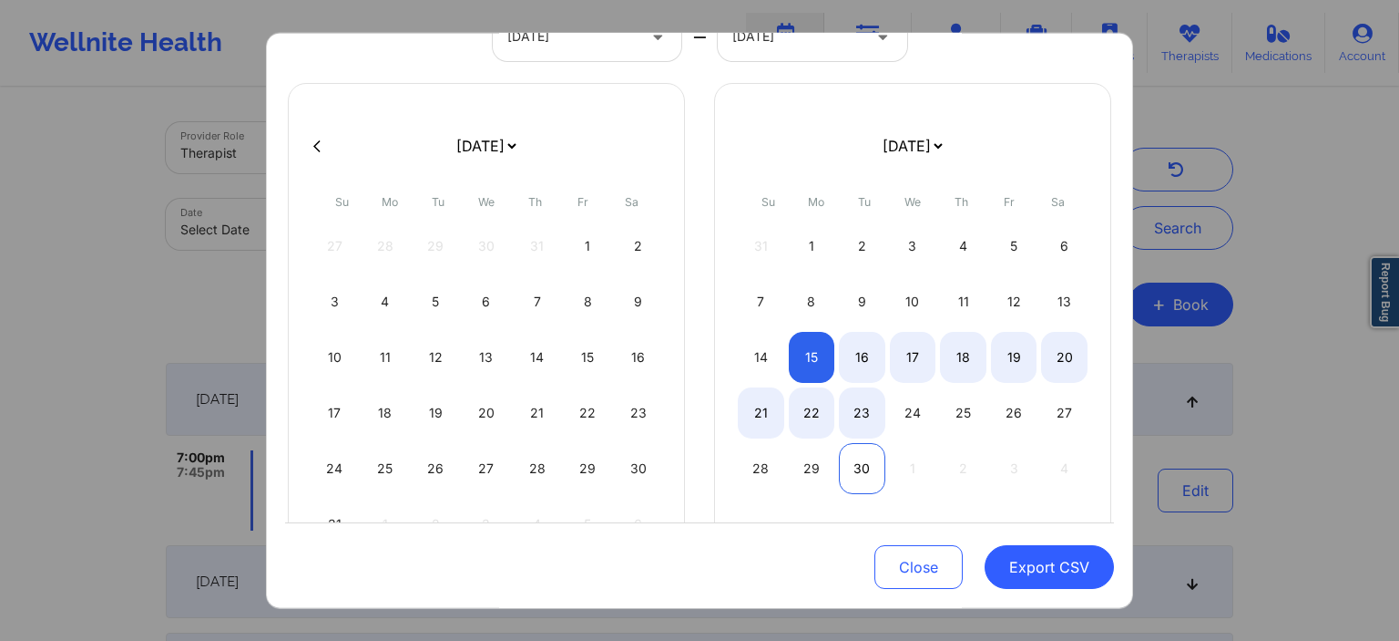
select select "2025-7"
select select "2025-8"
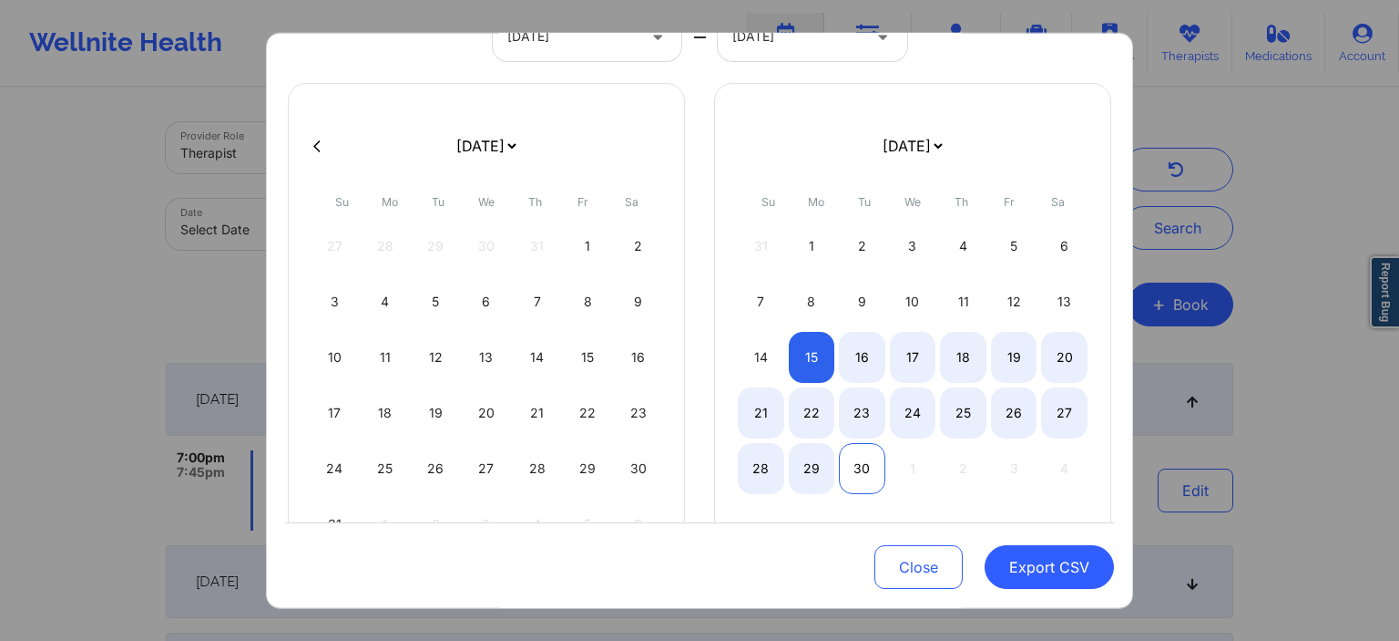
drag, startPoint x: 815, startPoint y: 364, endPoint x: 852, endPoint y: 464, distance: 106.6
click at [852, 464] on div "31 1 2 3 4 5 6 7 8 9 10 11 12 13 14 15 16 17 18 19 20 21 22 23 24 25 26 27 28 2…" at bounding box center [913, 356] width 350 height 273
click at [857, 469] on div "30" at bounding box center [862, 468] width 46 height 51
select select "2025-7"
select select "2025-8"
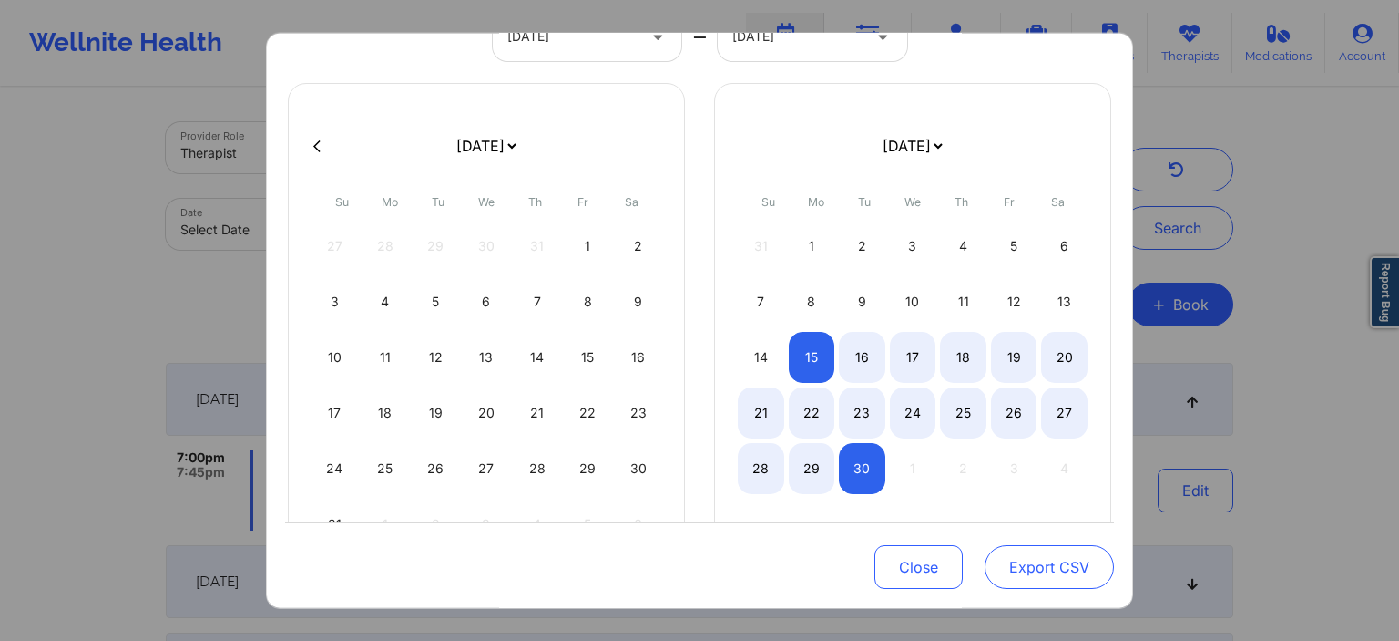
click at [1069, 578] on button "Export CSV" at bounding box center [1049, 568] width 129 height 44
select select "2025-7"
select select "2025-8"
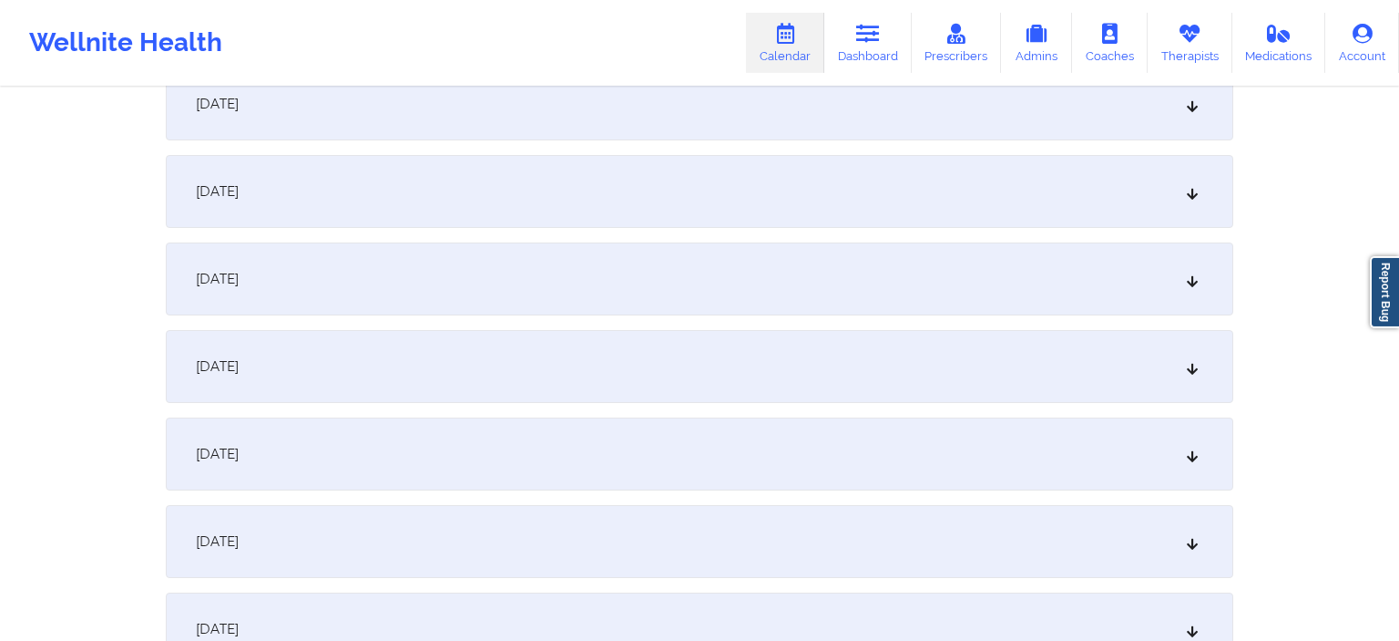
scroll to position [192, 0]
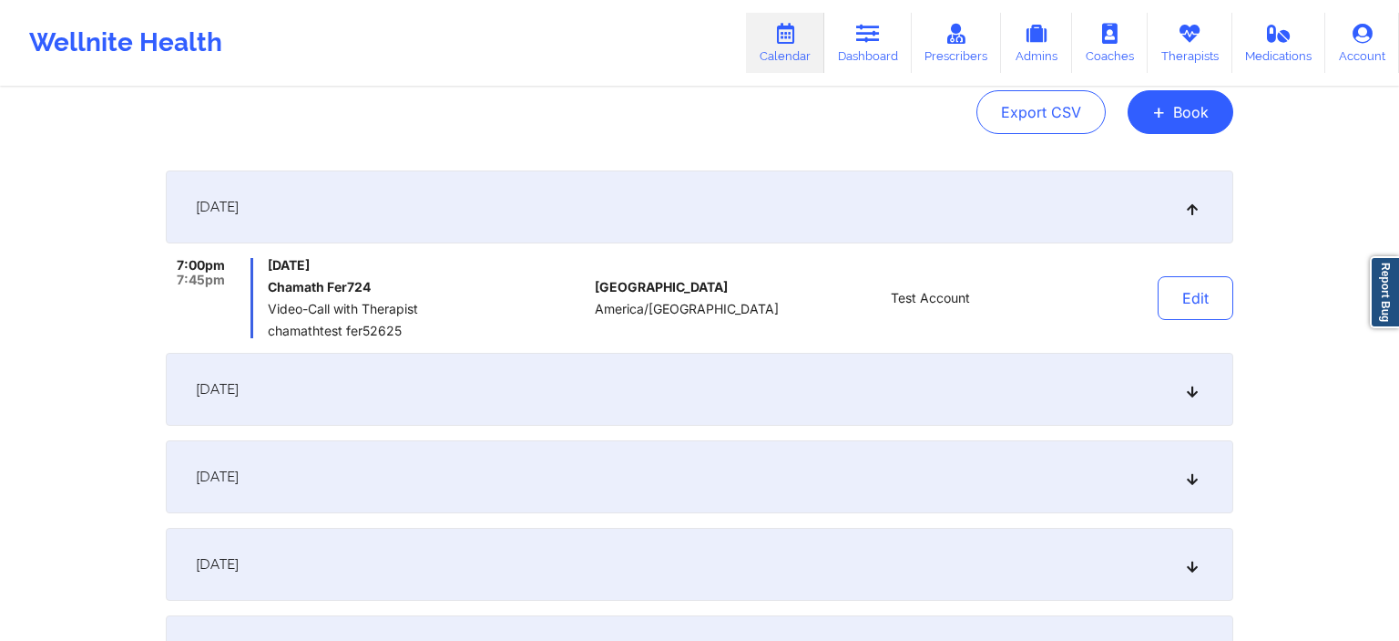
click at [1188, 395] on icon at bounding box center [1192, 389] width 15 height 13
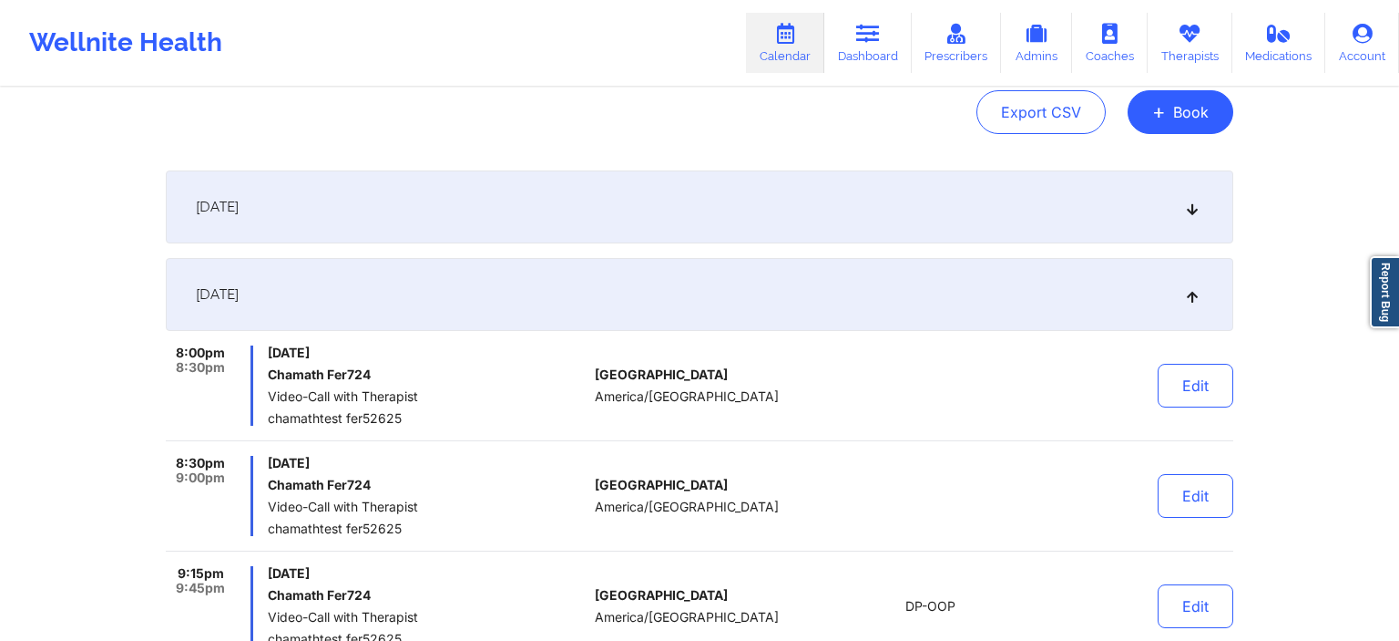
click at [1161, 266] on div "[DATE]" at bounding box center [700, 294] width 1068 height 73
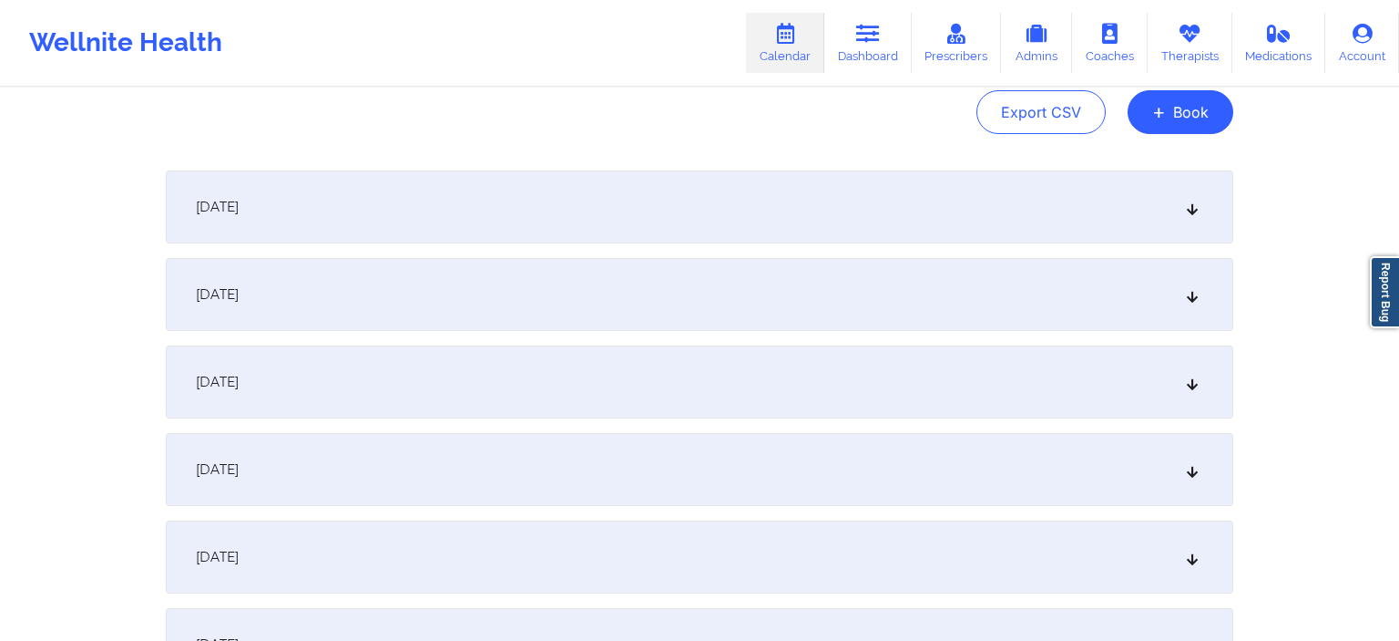
drag, startPoint x: 1142, startPoint y: 235, endPoint x: 1133, endPoint y: 228, distance: 11.0
click at [1140, 235] on div "[DATE]" at bounding box center [700, 206] width 1068 height 73
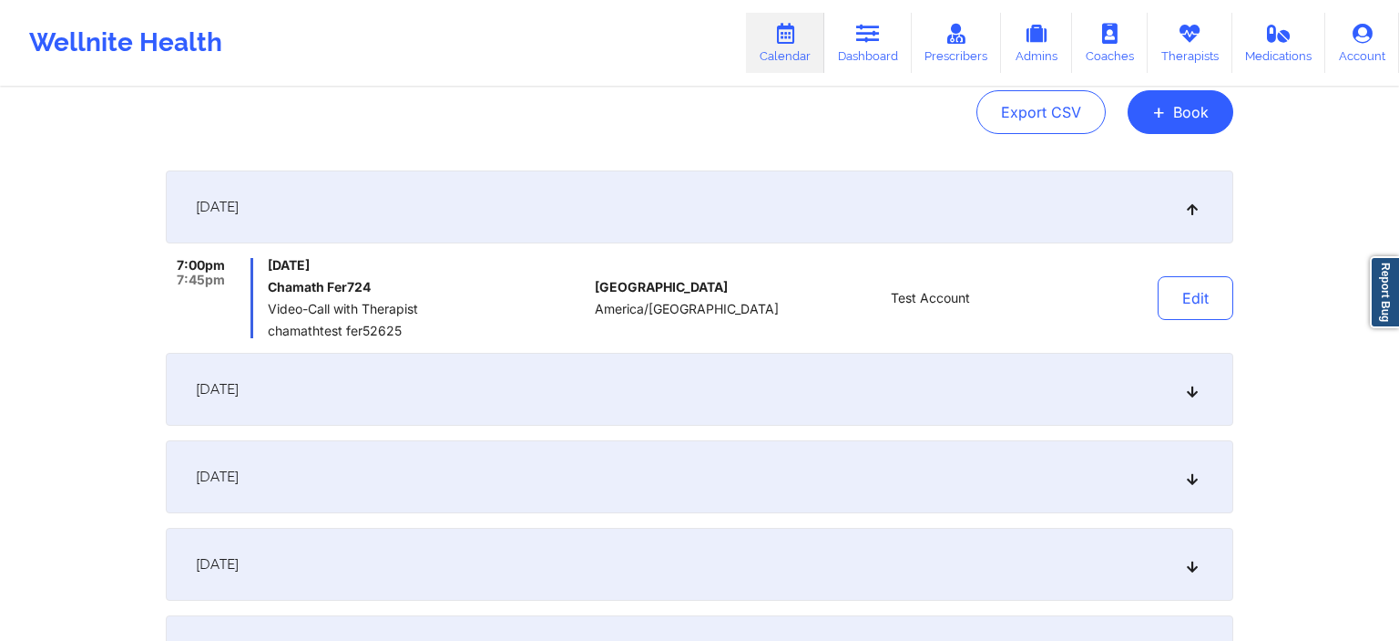
scroll to position [577, 0]
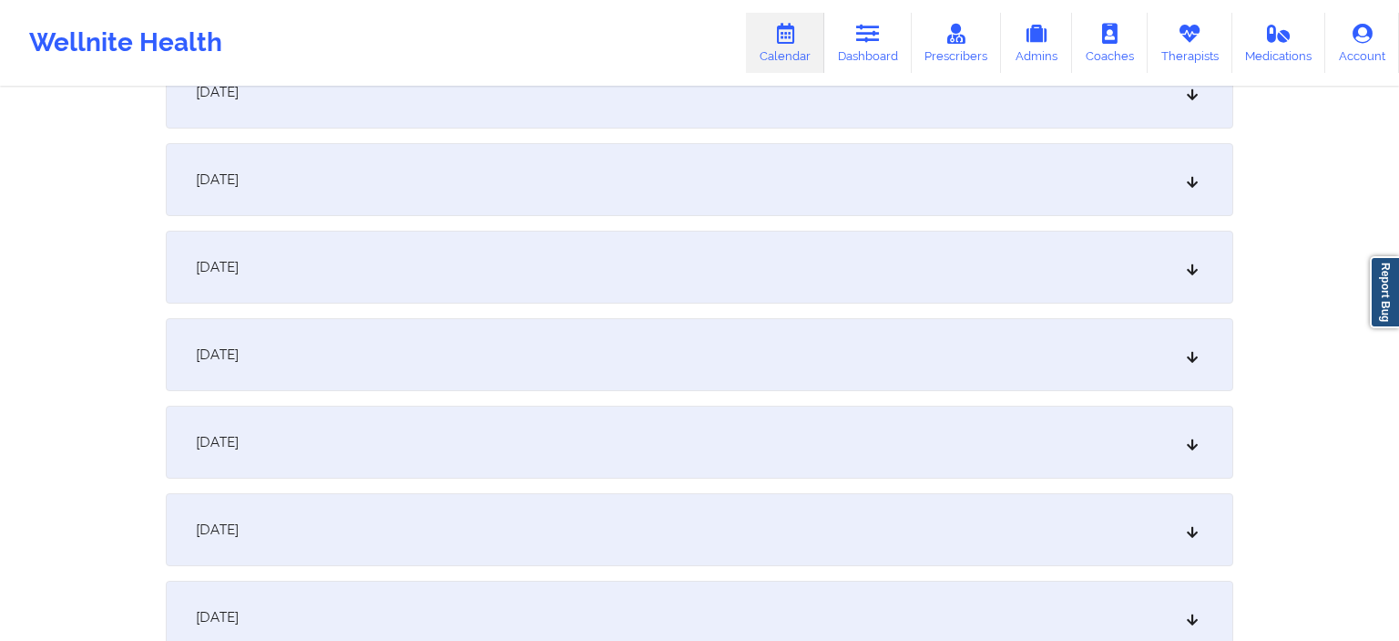
click at [1115, 261] on div "[DATE]" at bounding box center [700, 267] width 1068 height 73
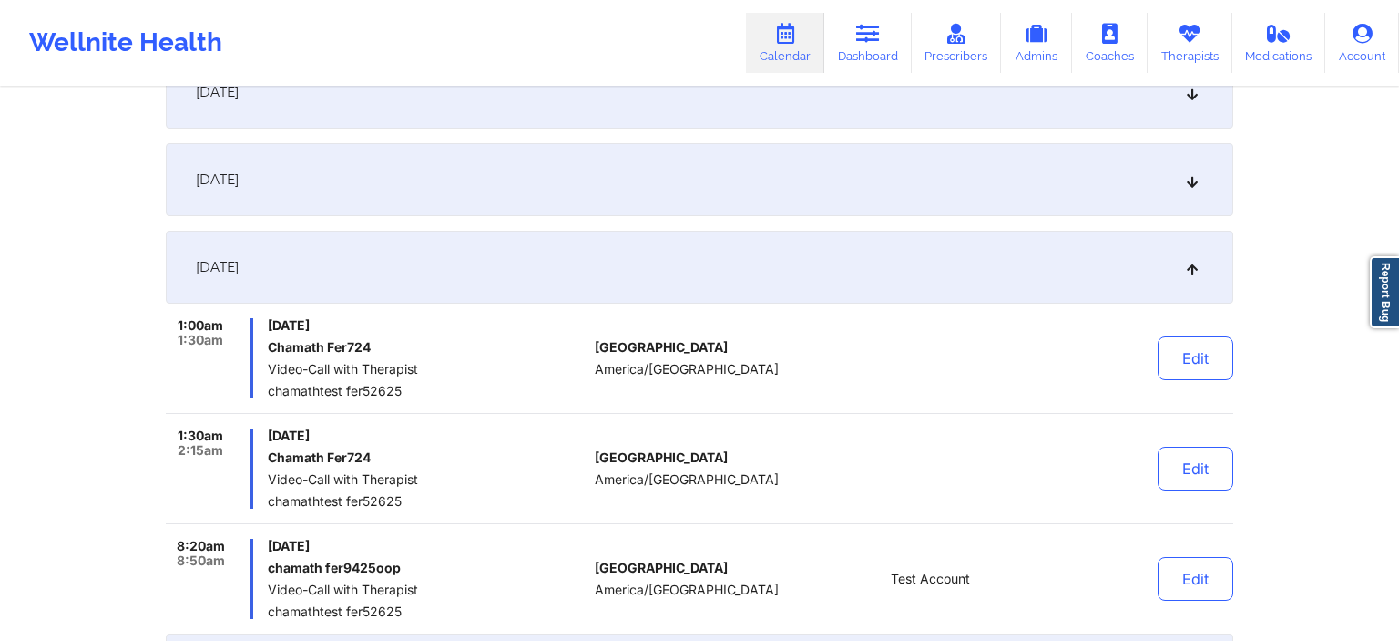
scroll to position [674, 0]
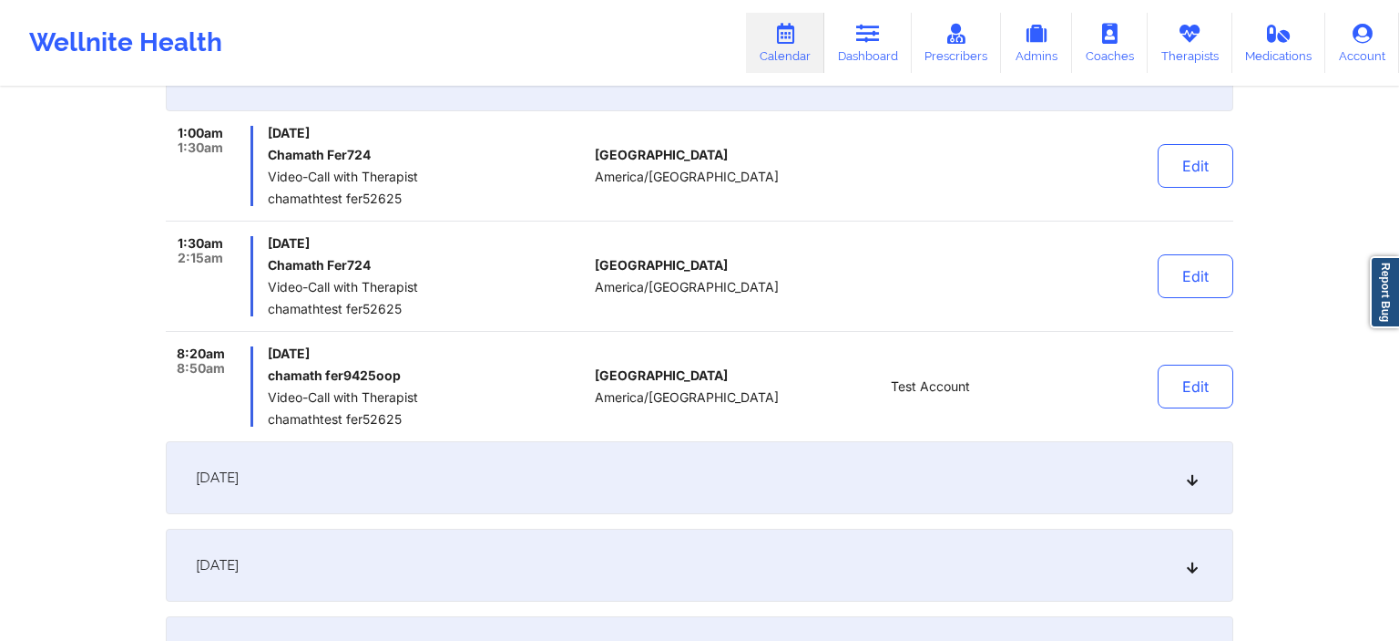
click at [1048, 534] on div "[DATE]" at bounding box center [700, 564] width 1068 height 73
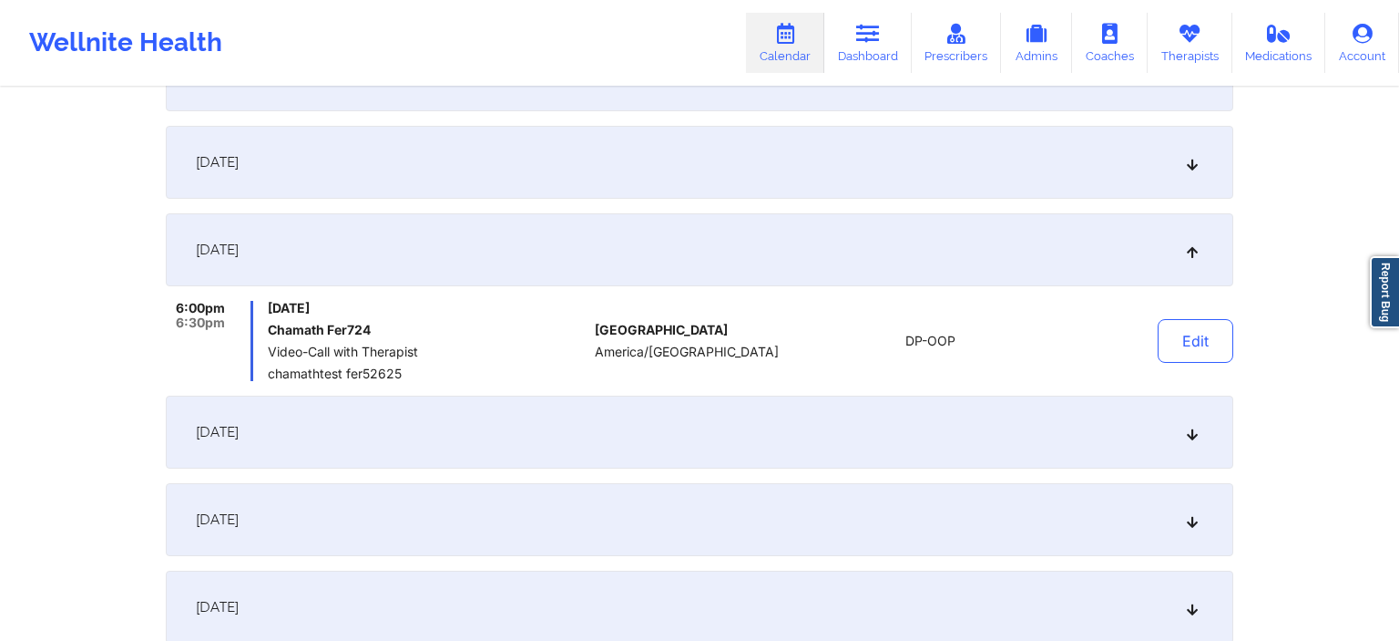
click at [951, 460] on div "[DATE]" at bounding box center [700, 431] width 1068 height 73
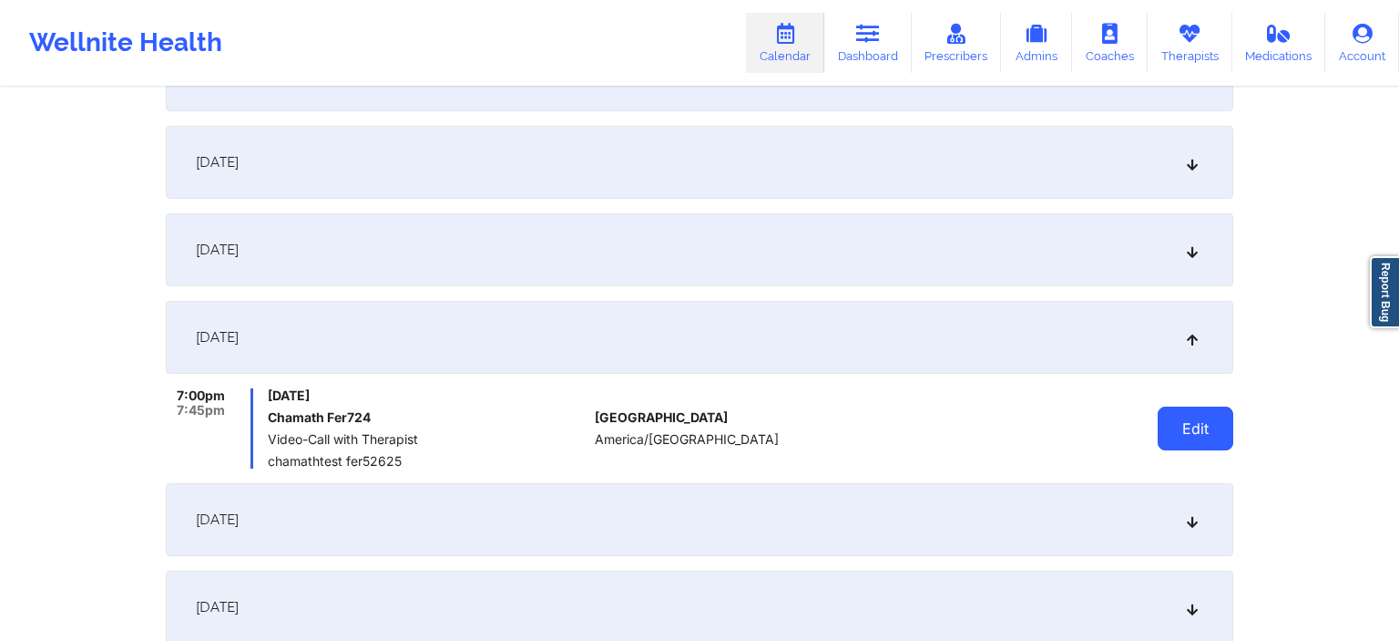
click at [1215, 434] on button "Edit" at bounding box center [1196, 428] width 76 height 44
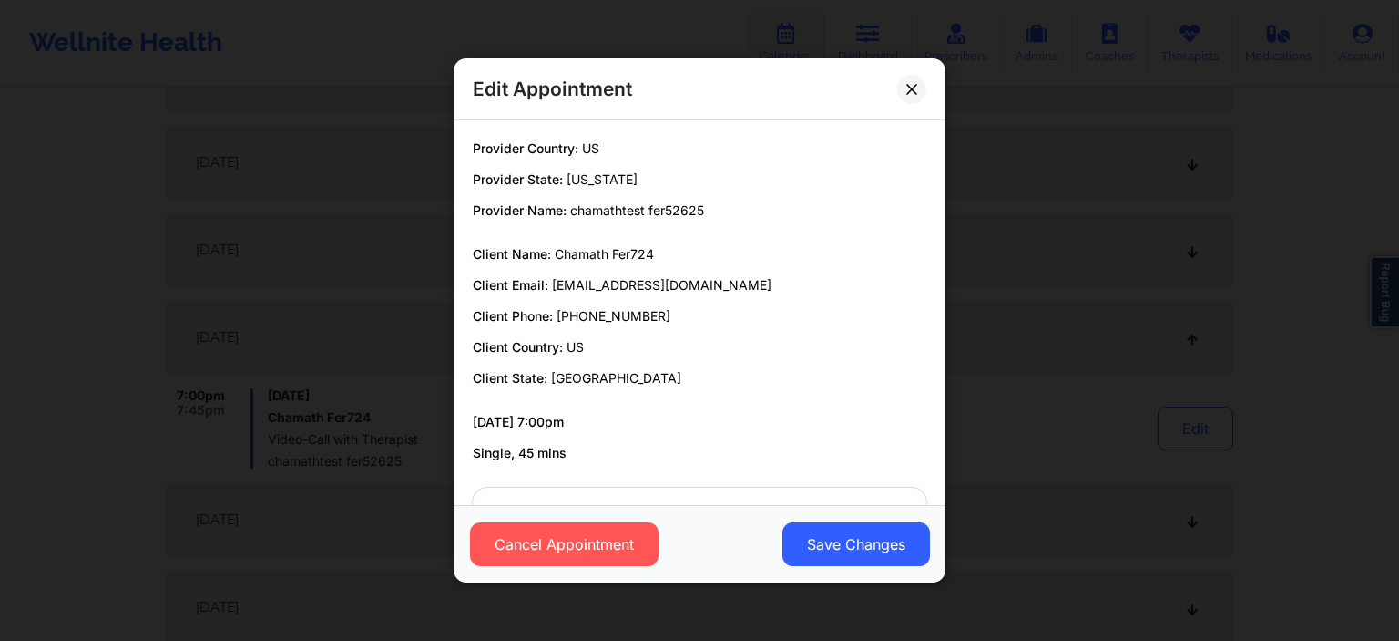
scroll to position [59, 0]
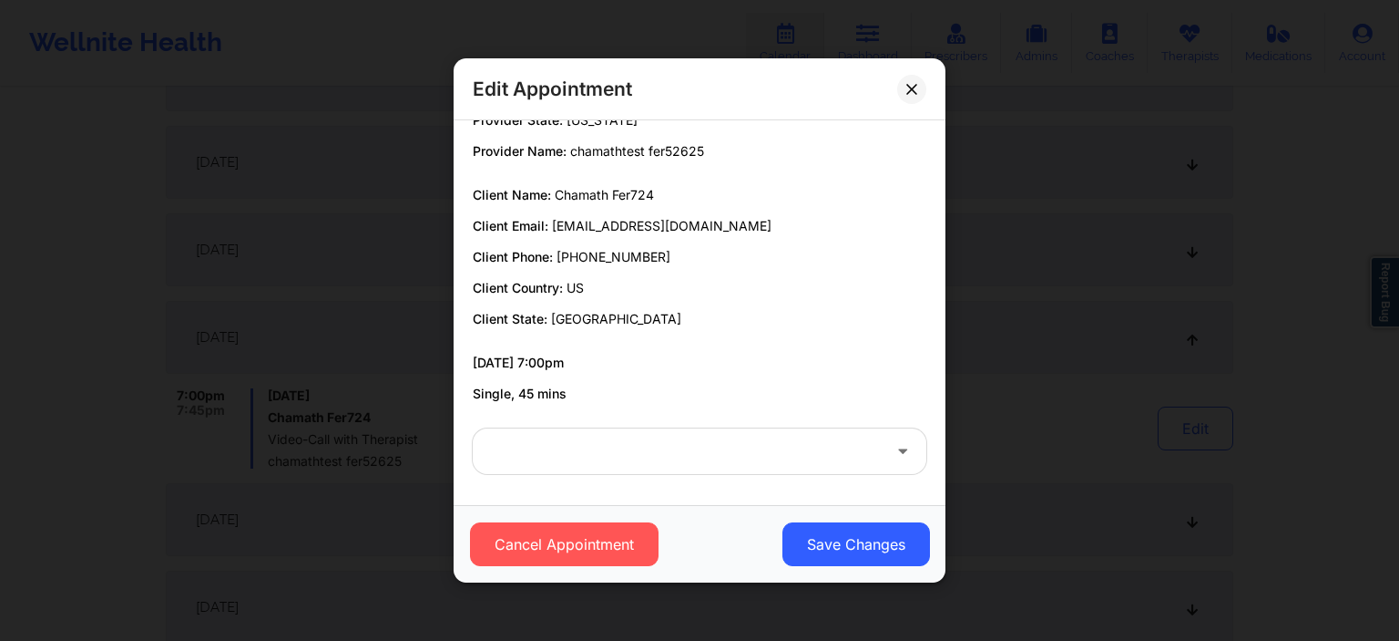
click at [847, 459] on div at bounding box center [684, 451] width 394 height 22
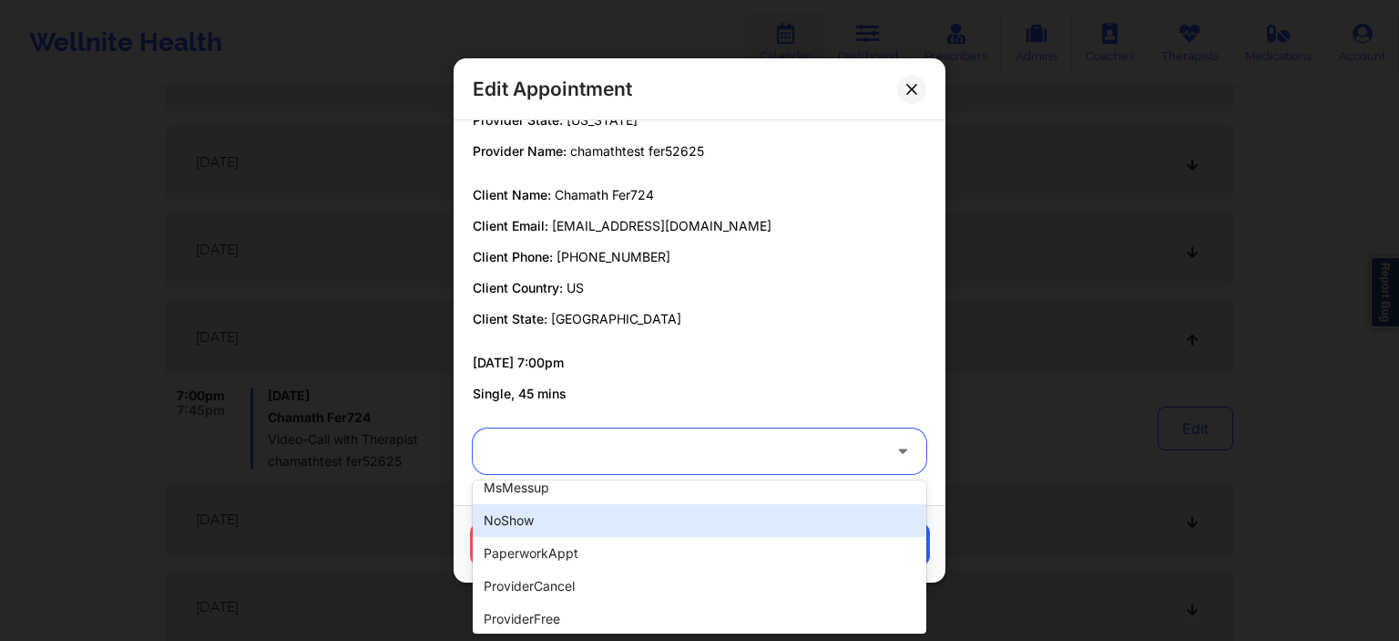
scroll to position [576, 0]
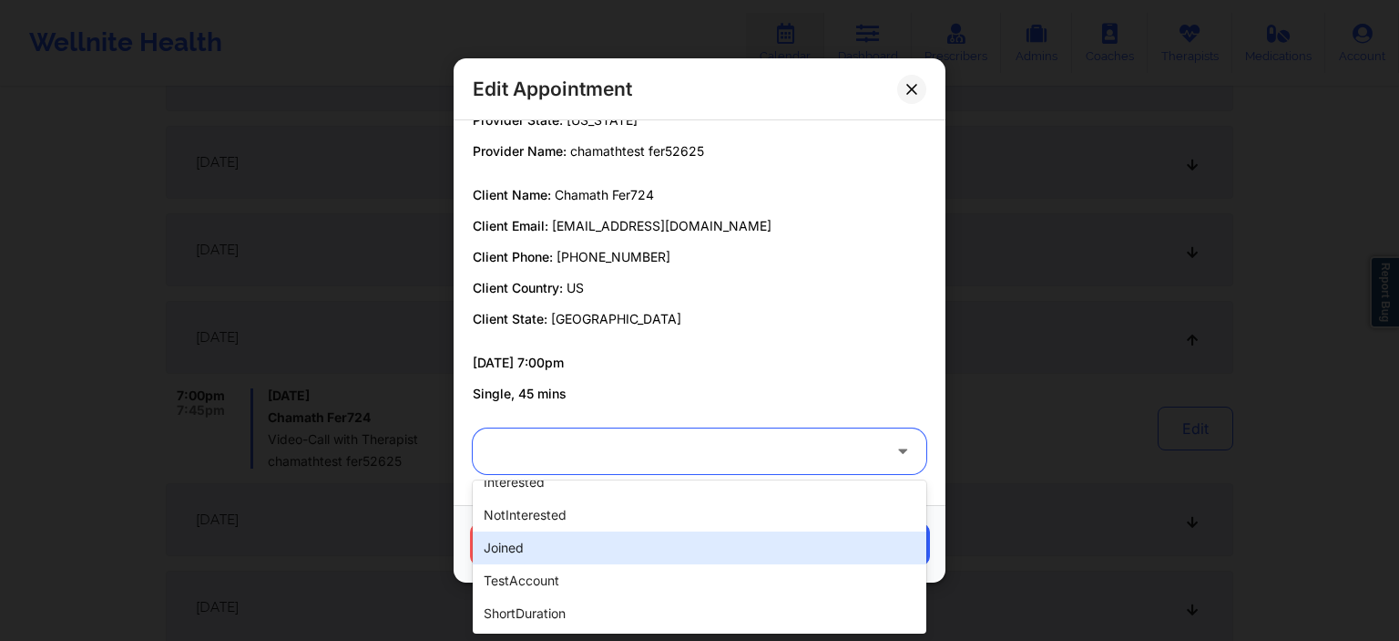
click at [610, 557] on div "joined" at bounding box center [700, 547] width 454 height 33
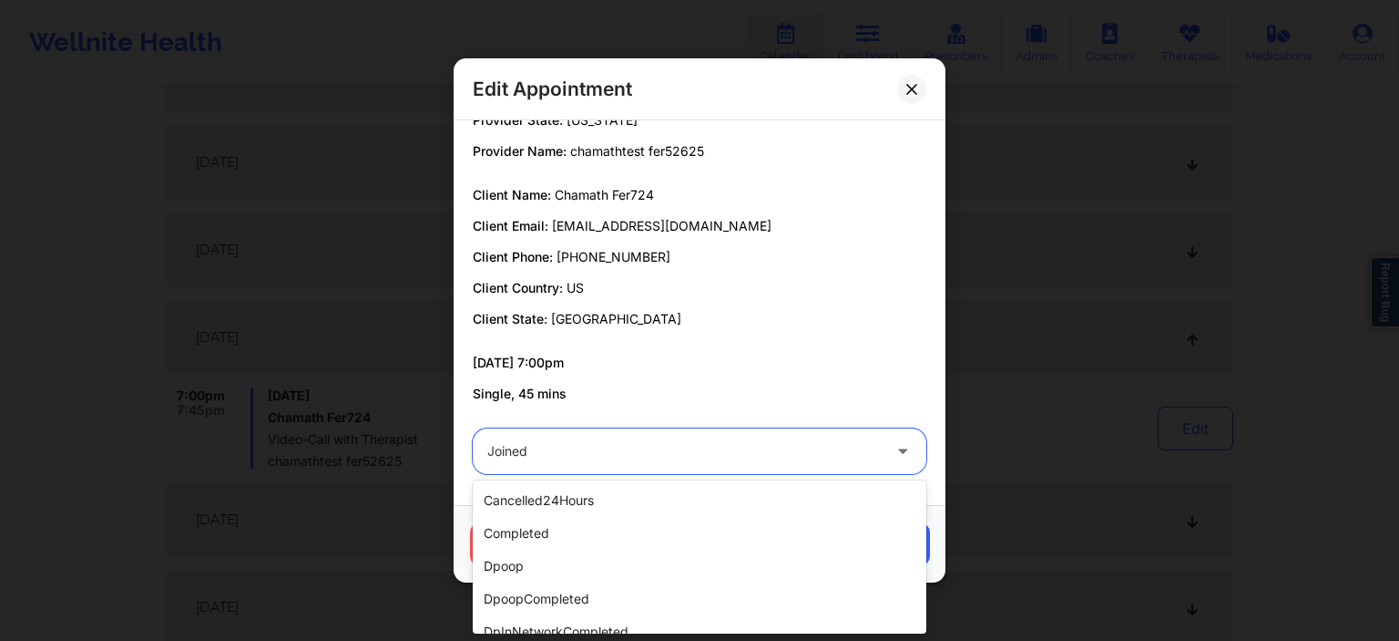
click at [715, 461] on div at bounding box center [684, 451] width 394 height 22
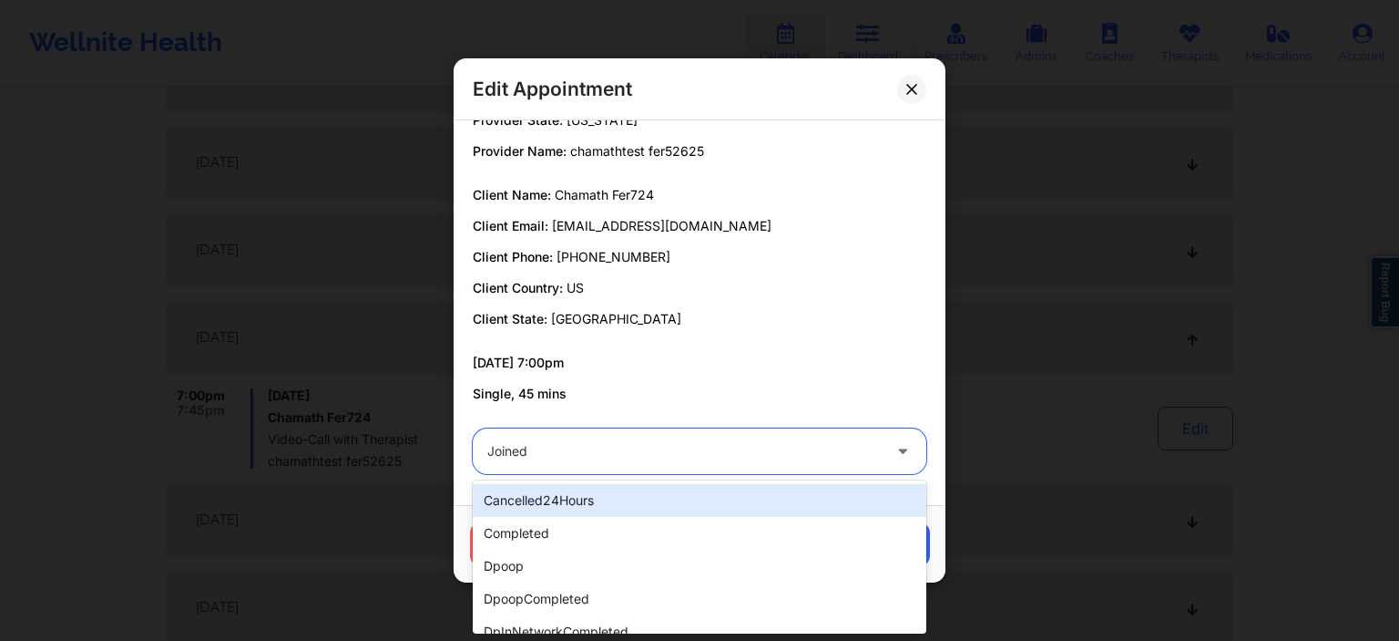
click at [725, 383] on div "[DATE] 7:00pm Single, 45 mins" at bounding box center [700, 378] width 454 height 49
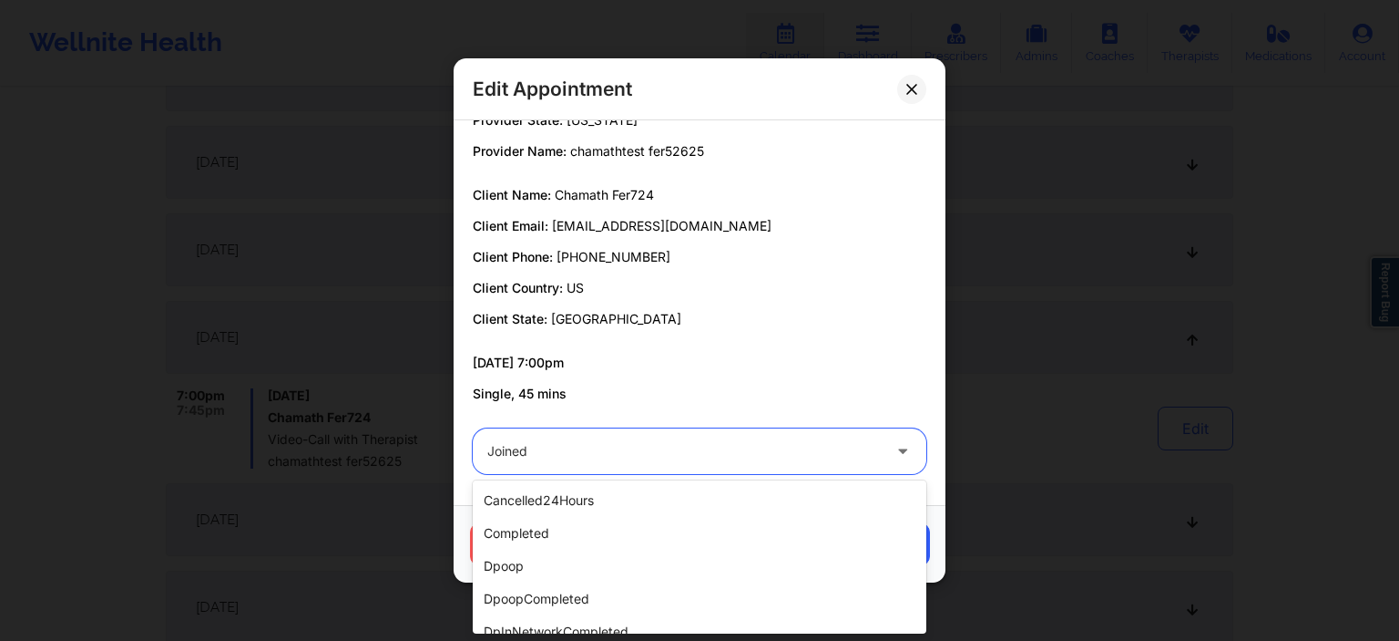
click at [691, 450] on div at bounding box center [684, 451] width 394 height 22
click at [671, 364] on p "[DATE] 7:00pm" at bounding box center [700, 363] width 454 height 18
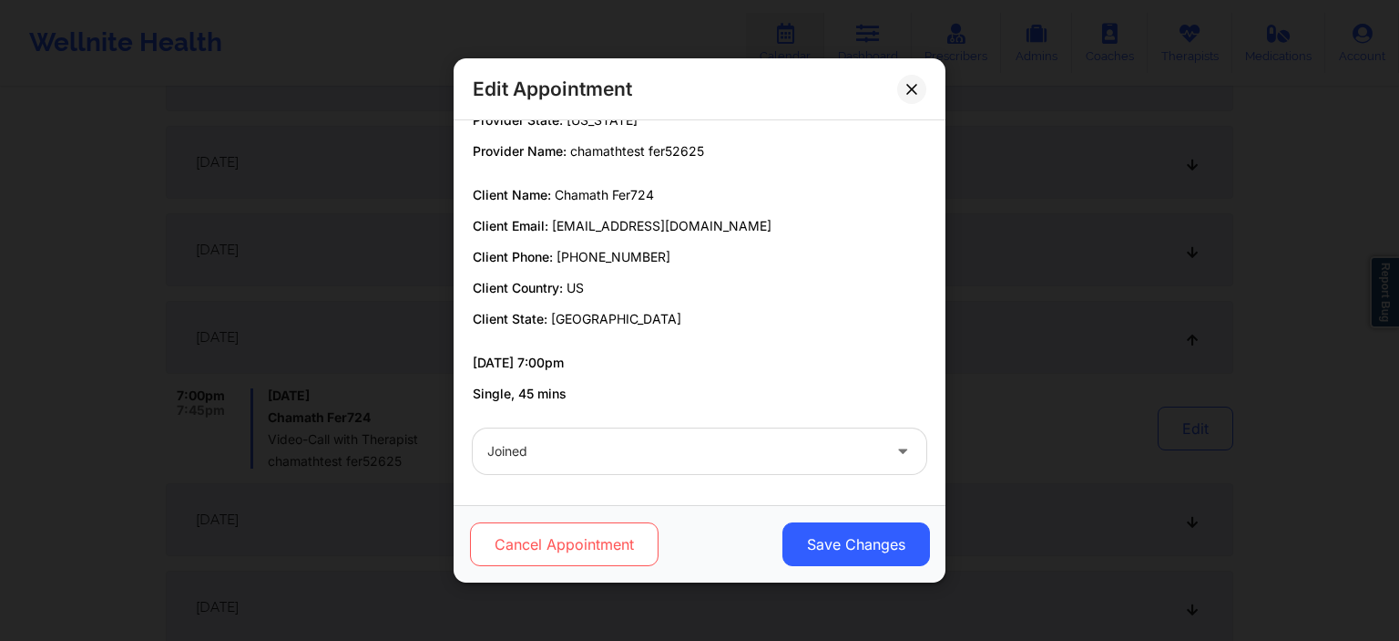
click at [620, 548] on button "Cancel Appointment" at bounding box center [564, 544] width 189 height 44
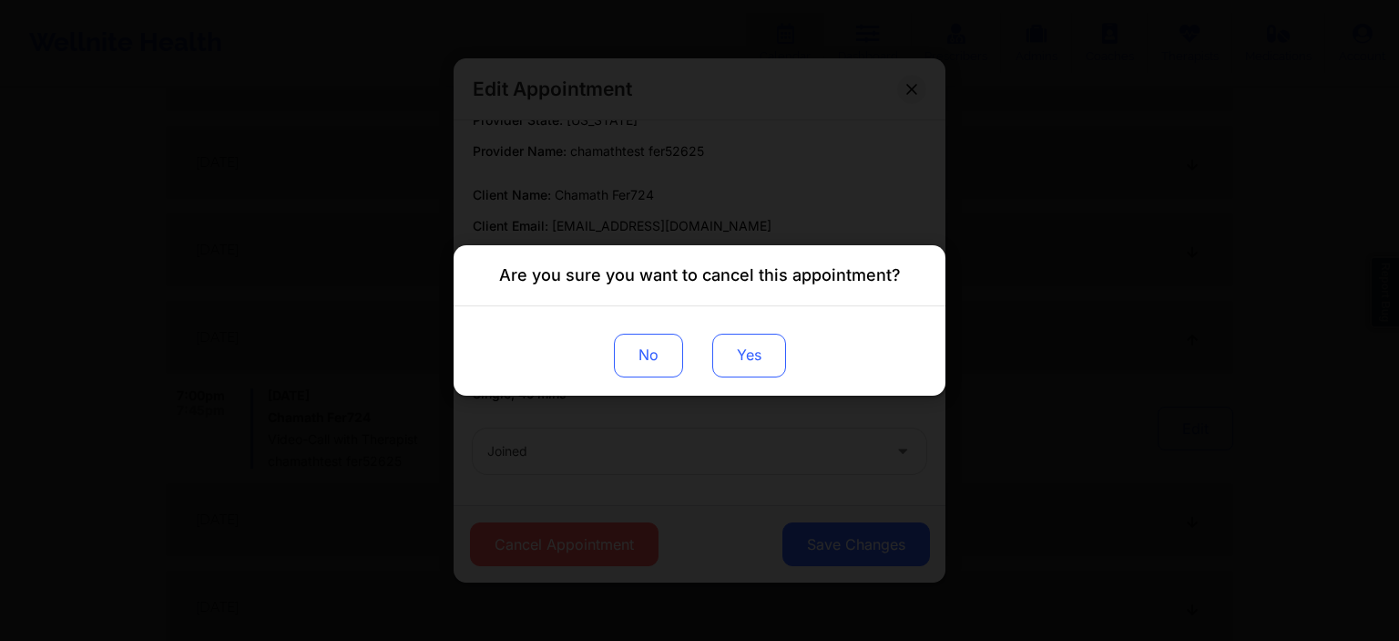
click at [756, 366] on button "Yes" at bounding box center [749, 355] width 74 height 44
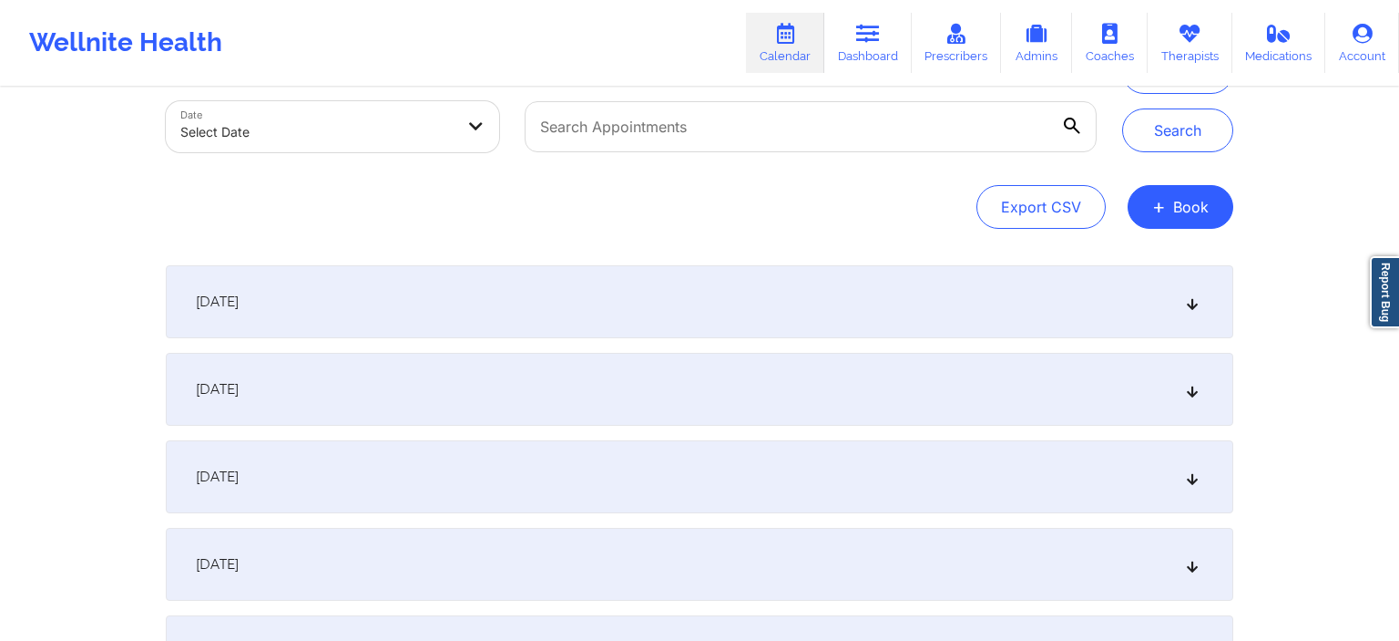
scroll to position [0, 0]
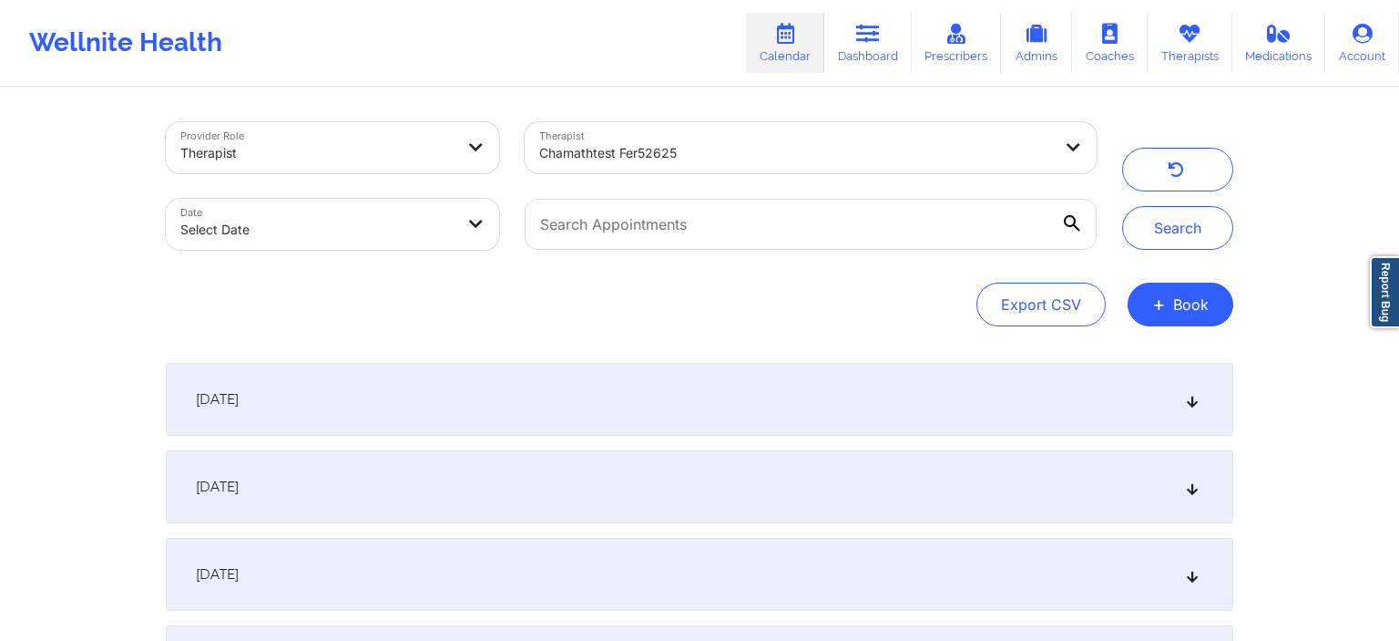
click at [906, 407] on div "[DATE]" at bounding box center [700, 399] width 1068 height 73
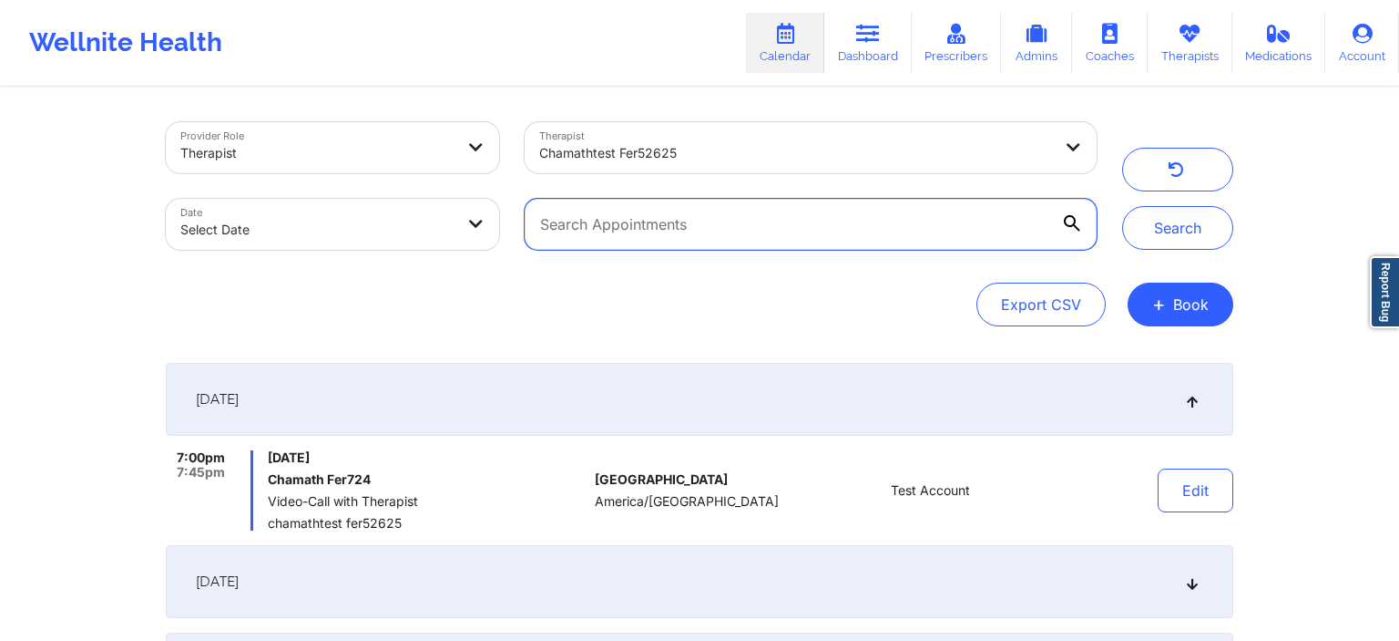
click at [692, 235] on input "text" at bounding box center [811, 224] width 572 height 51
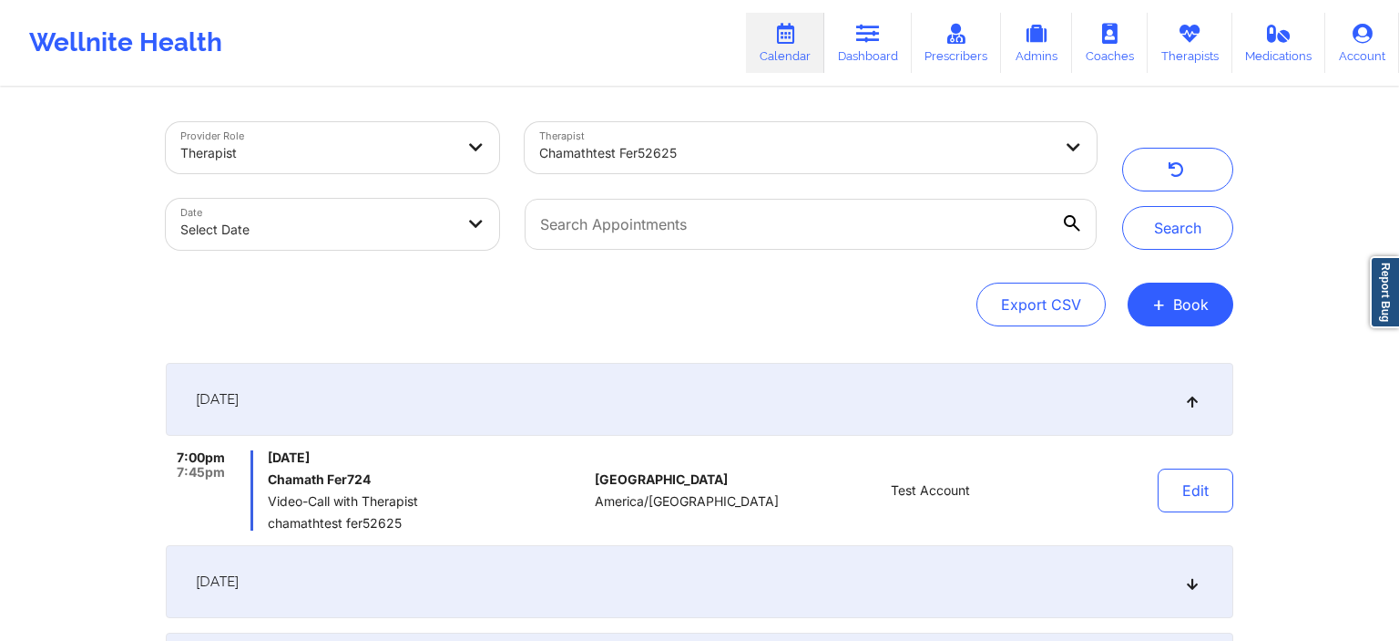
drag, startPoint x: 275, startPoint y: 460, endPoint x: 436, endPoint y: 462, distance: 160.4
click at [436, 462] on span "[DATE]" at bounding box center [428, 457] width 320 height 15
drag, startPoint x: 271, startPoint y: 456, endPoint x: 409, endPoint y: 457, distance: 138.5
click at [409, 457] on div "7:00pm 7:45pm [DATE] Chamath Fer724 Video-Call with Therapist chamathtest fer52…" at bounding box center [377, 490] width 422 height 80
drag, startPoint x: 708, startPoint y: 300, endPoint x: 726, endPoint y: 261, distance: 42.4
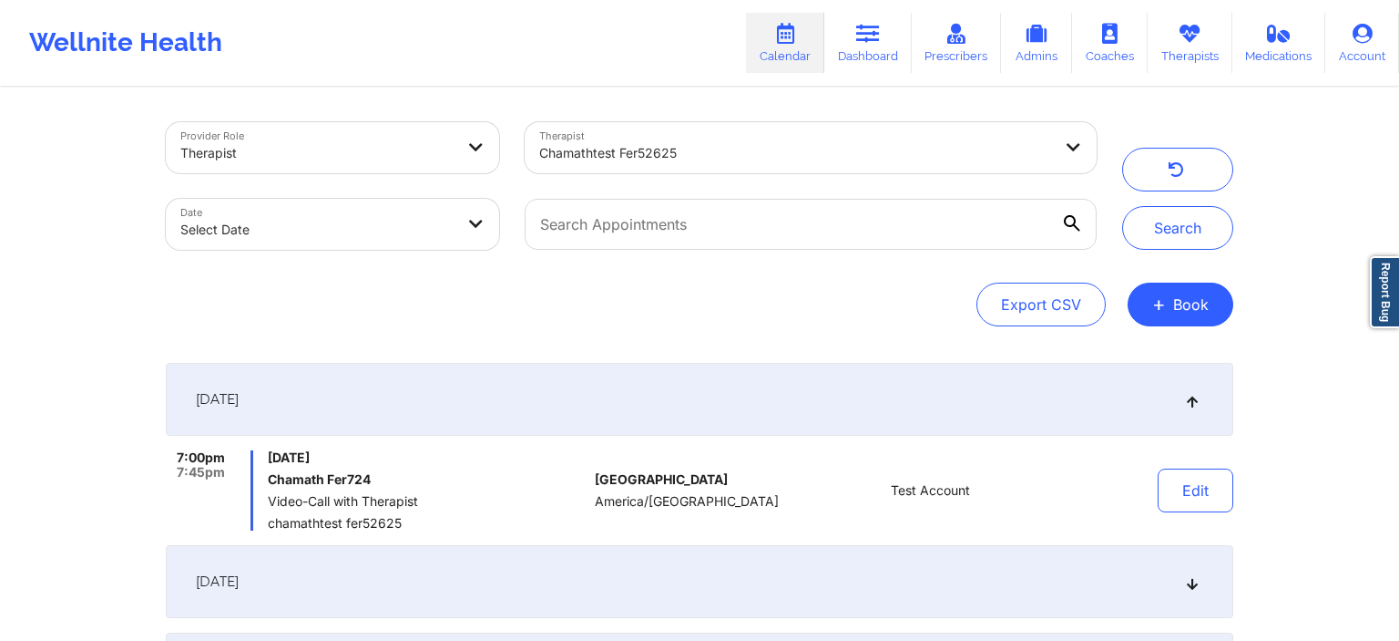
click at [709, 298] on div "Export CSV + Book" at bounding box center [700, 304] width 1068 height 44
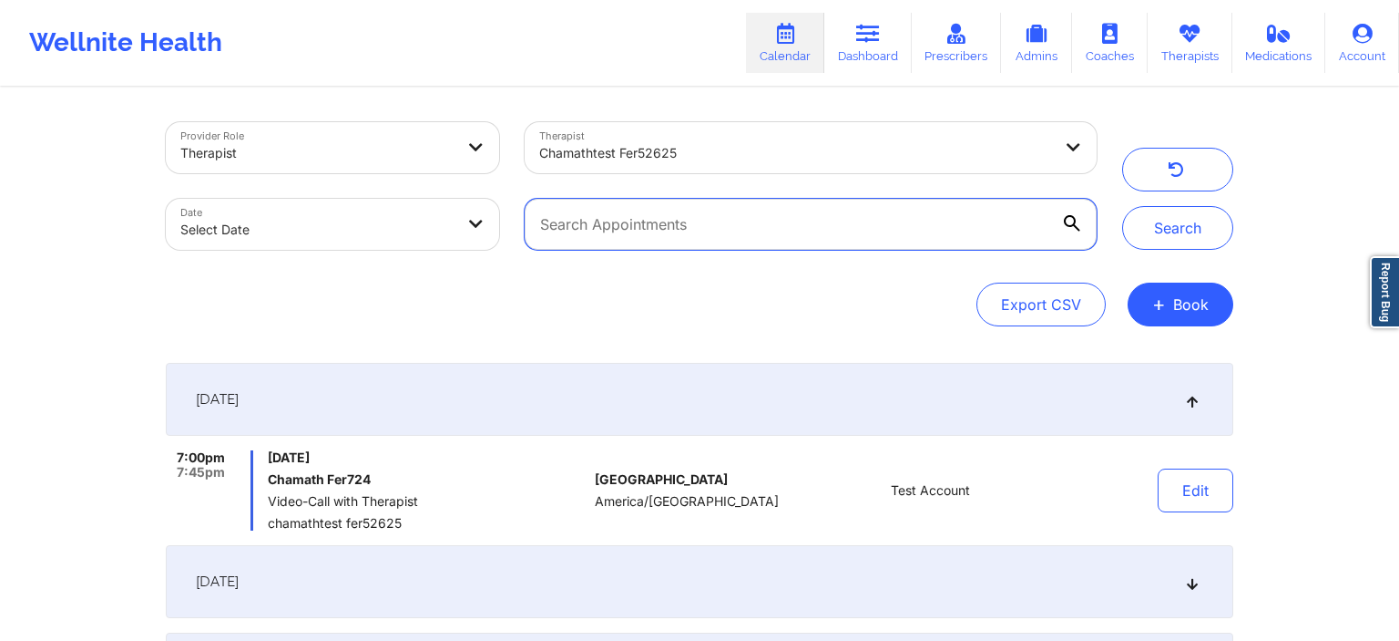
click at [739, 221] on input "text" at bounding box center [811, 224] width 572 height 51
type input "[DATE]"
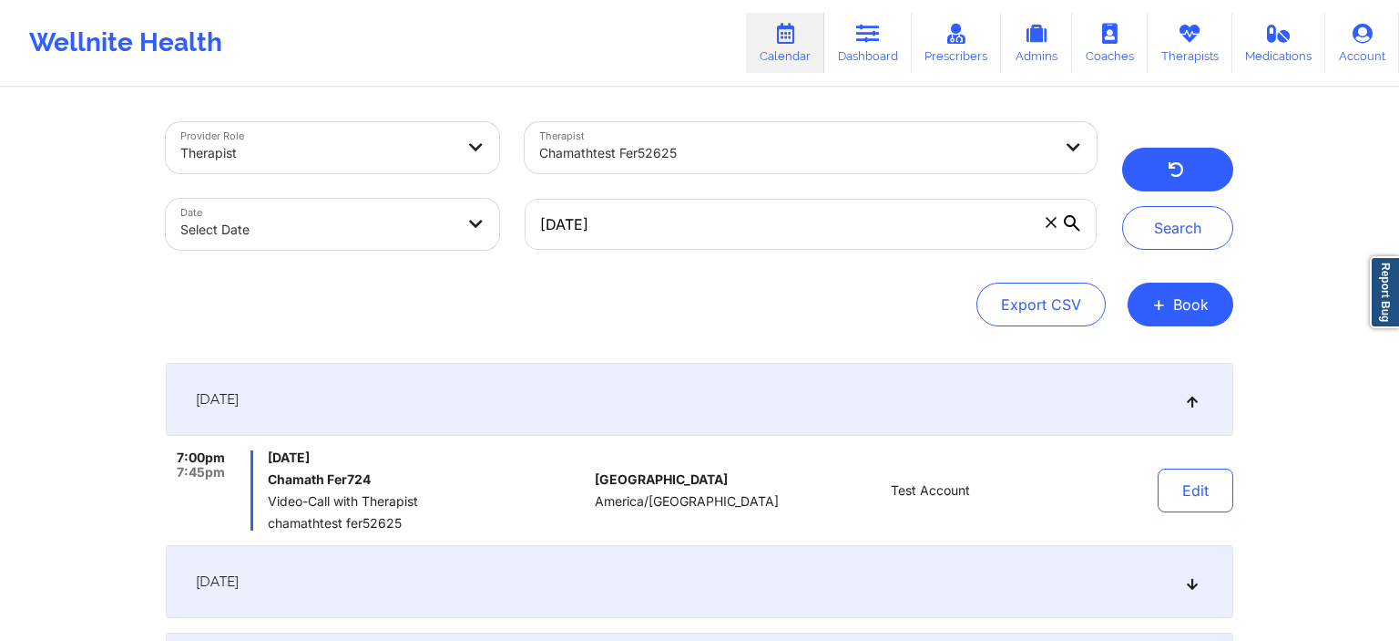
click at [1191, 185] on button "button" at bounding box center [1177, 170] width 111 height 44
click at [1188, 161] on div "Search" at bounding box center [1177, 186] width 111 height 128
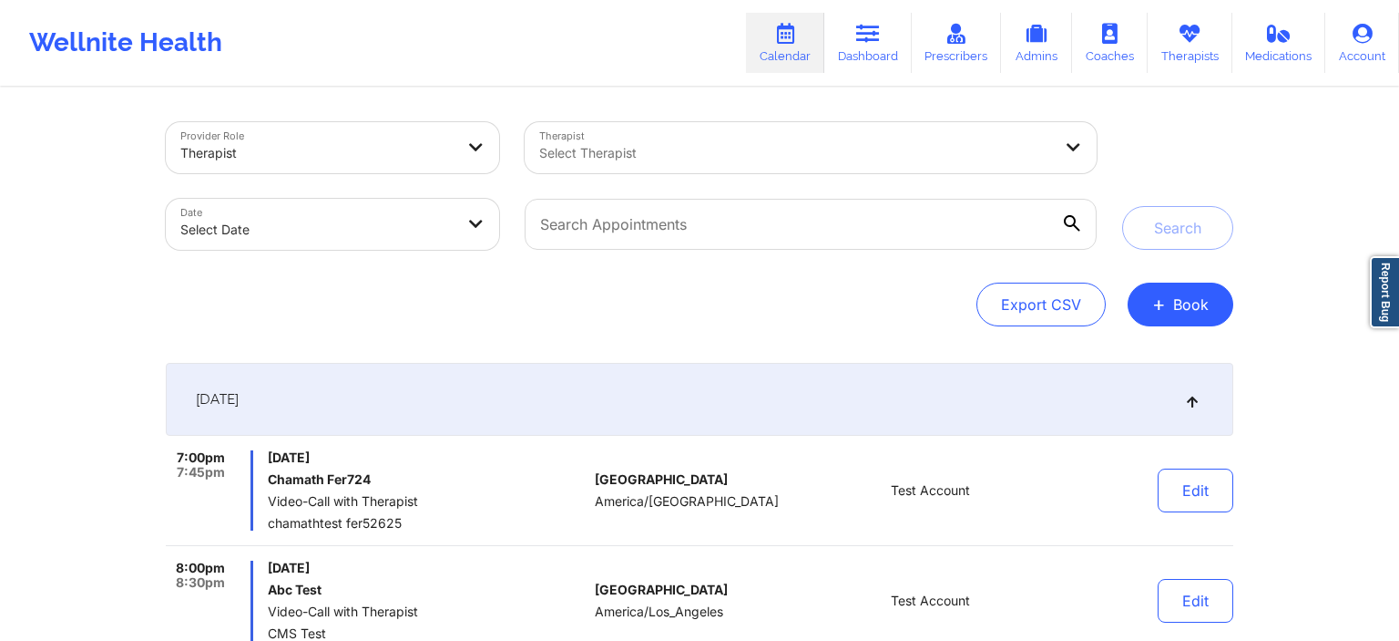
click at [367, 157] on div at bounding box center [316, 153] width 273 height 22
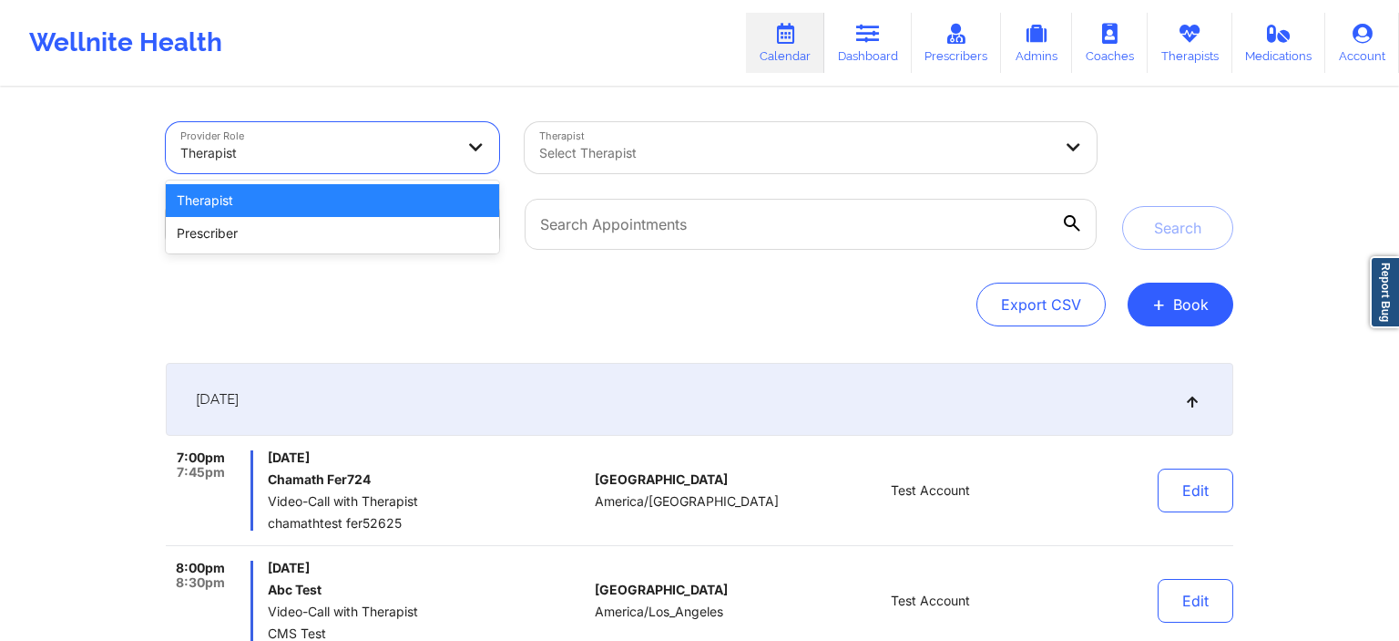
click at [308, 197] on div "Therapist" at bounding box center [332, 200] width 333 height 33
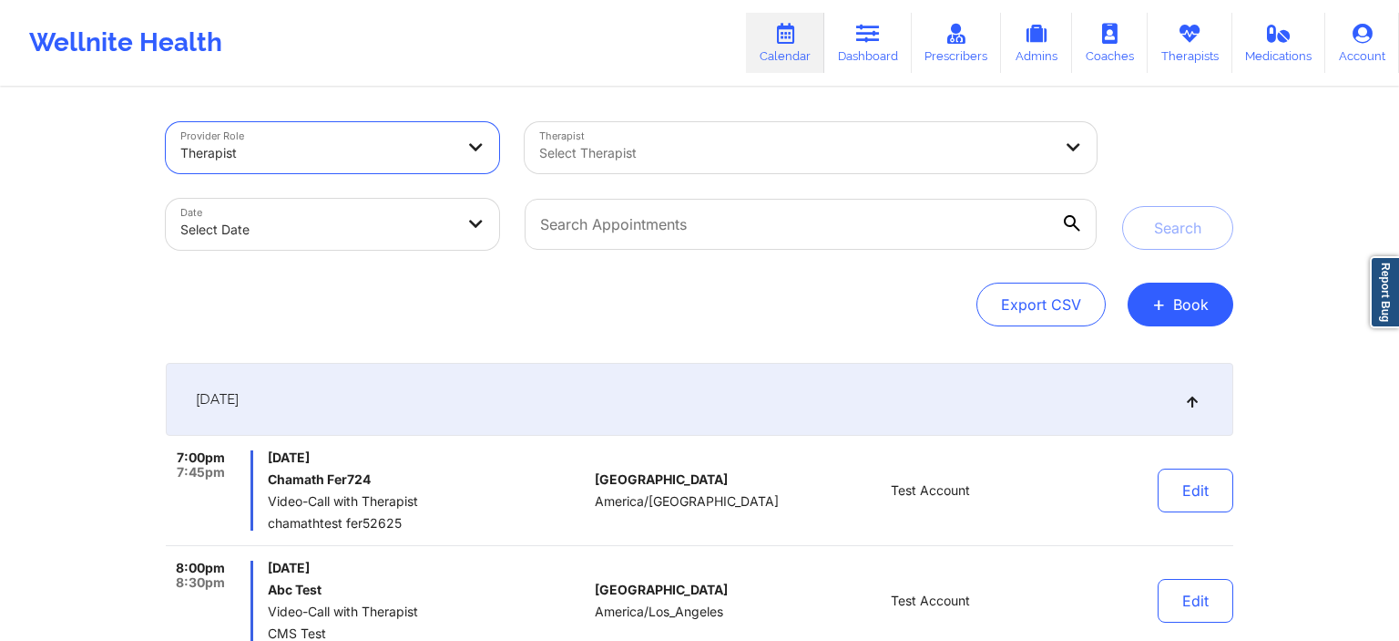
click at [683, 149] on div at bounding box center [795, 153] width 513 height 22
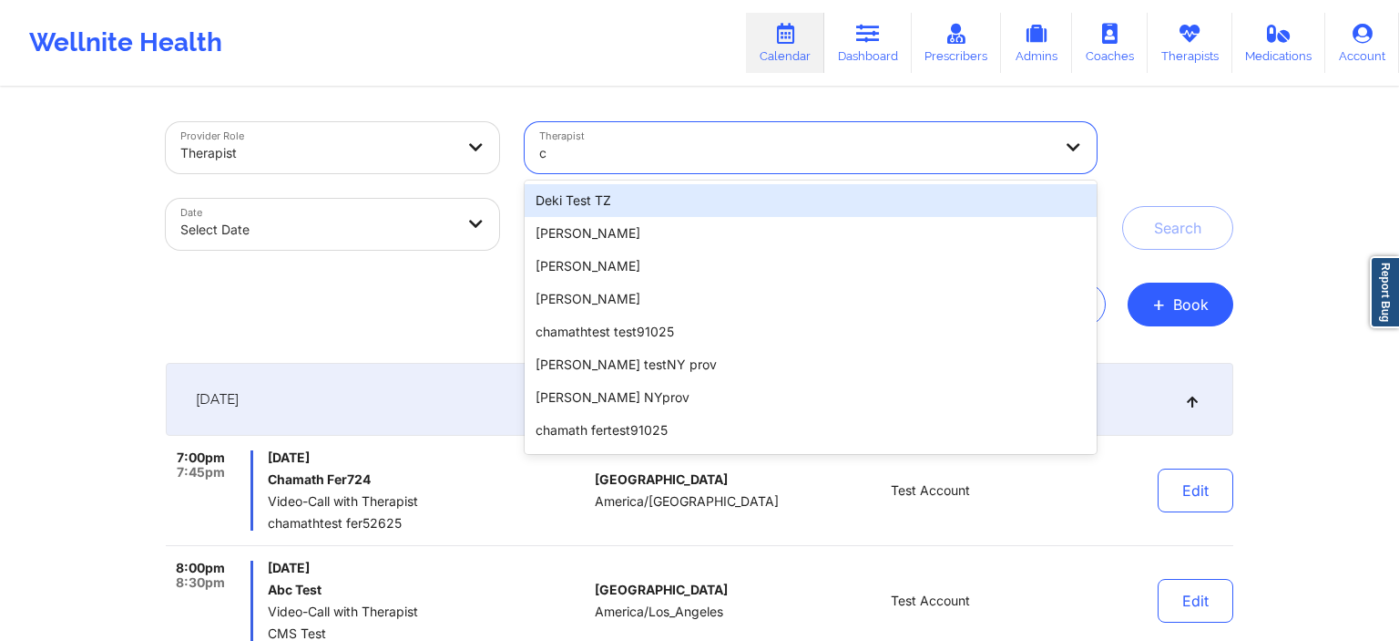
type input "ch"
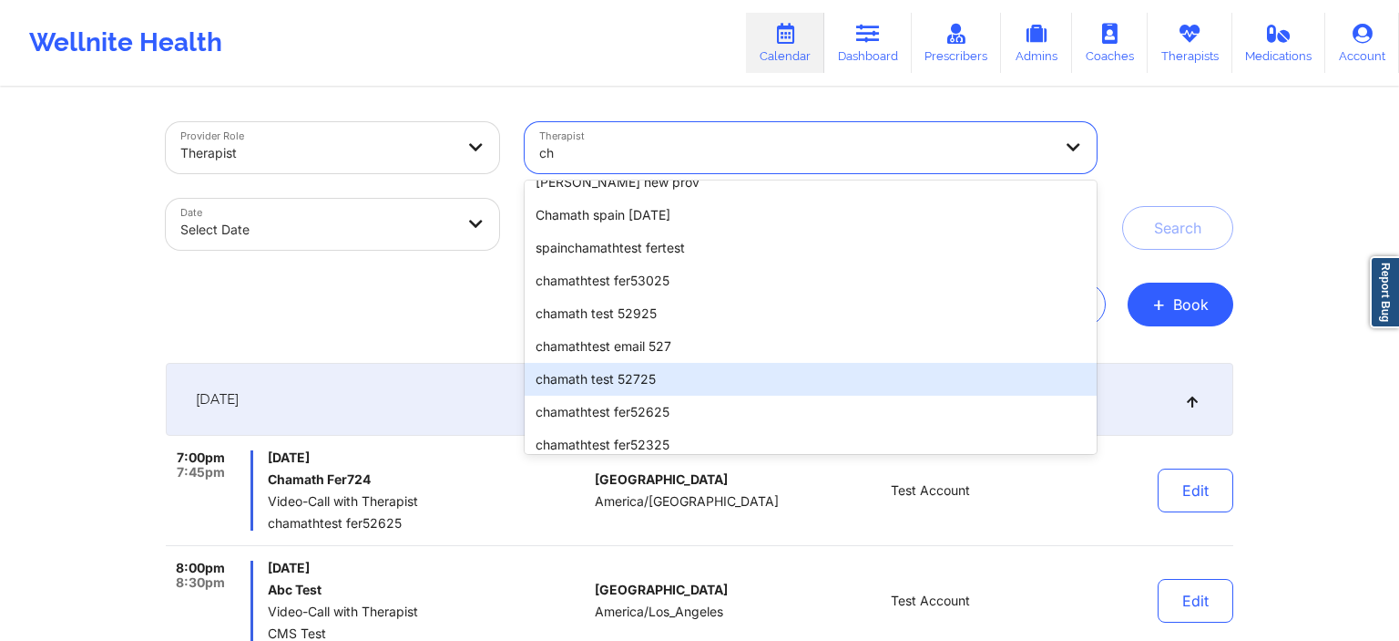
scroll to position [183, 0]
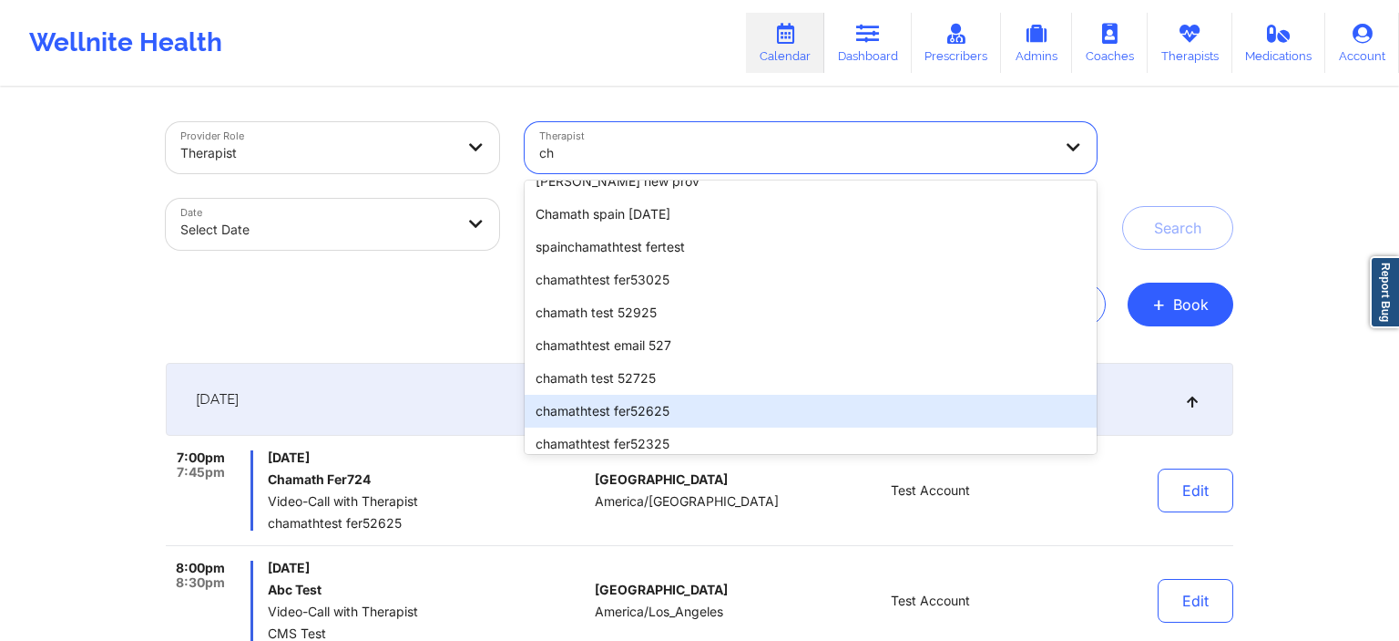
click at [689, 402] on div "chamathtest fer52625" at bounding box center [811, 411] width 572 height 33
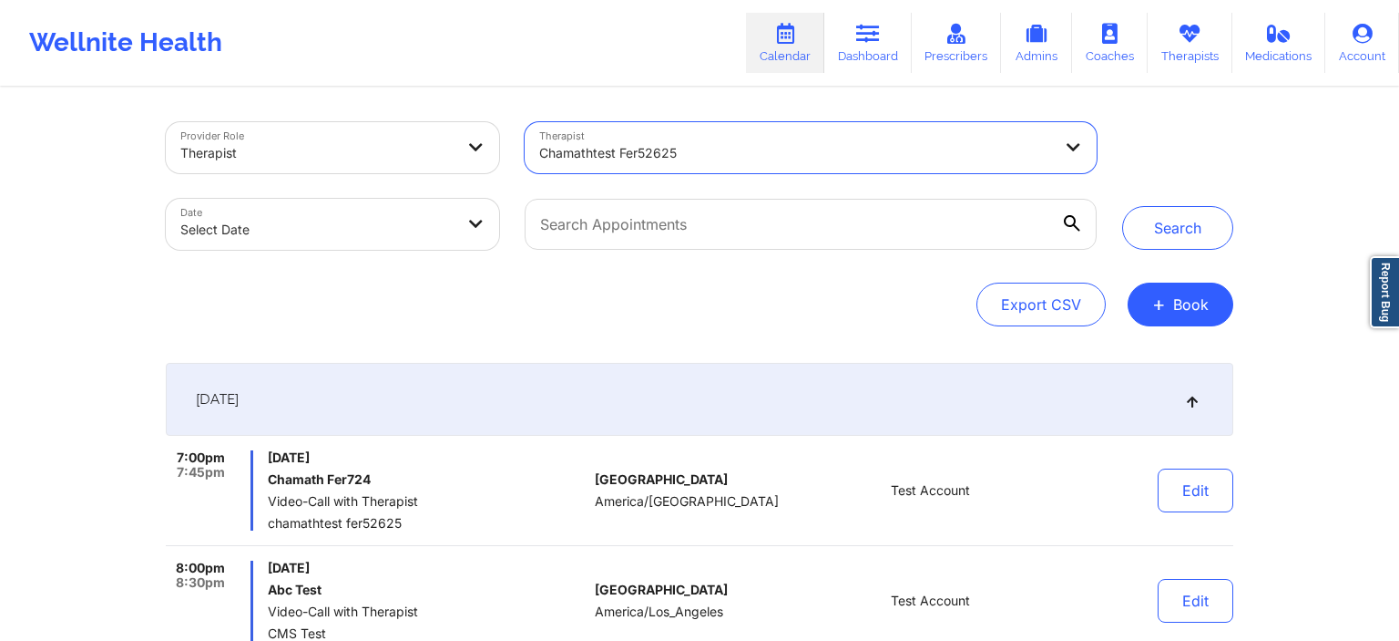
click at [321, 239] on body "Wellnite Health Calendar Dashboard Prescribers Admins Coaches Therapists Medica…" at bounding box center [699, 320] width 1399 height 641
select select "2025-8"
select select "2025-9"
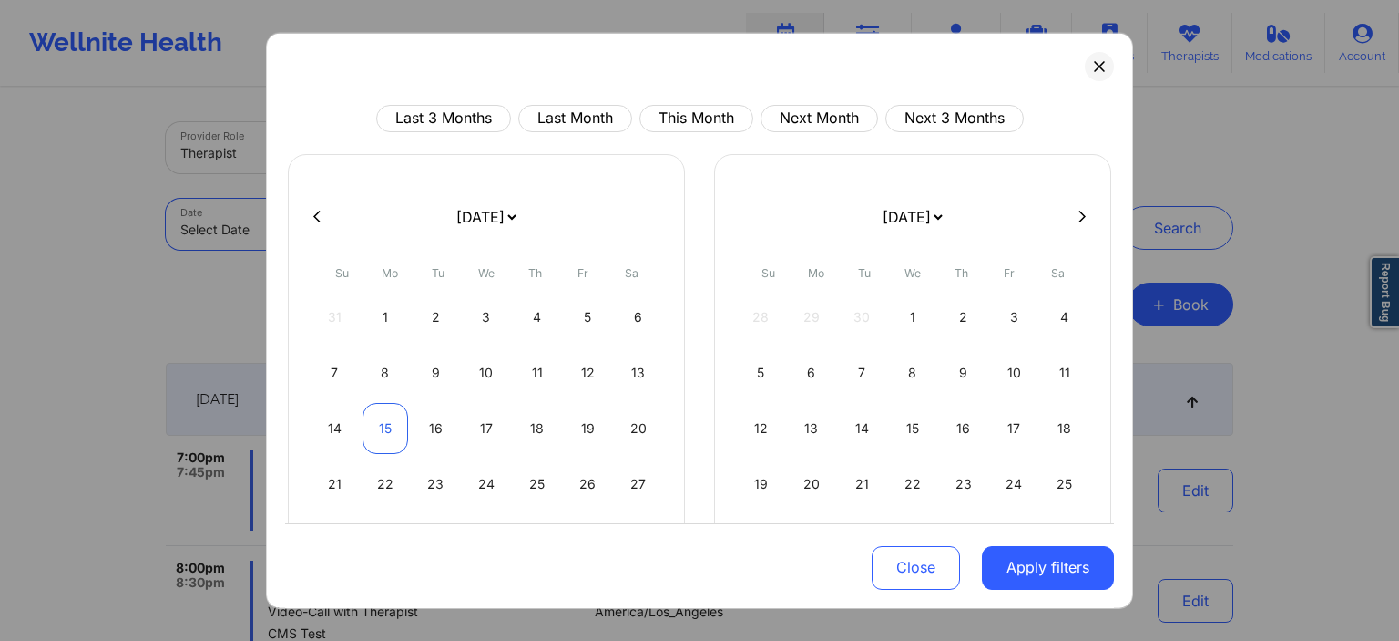
click at [391, 423] on div "15" at bounding box center [386, 427] width 46 height 51
select select "2025-8"
select select "2025-9"
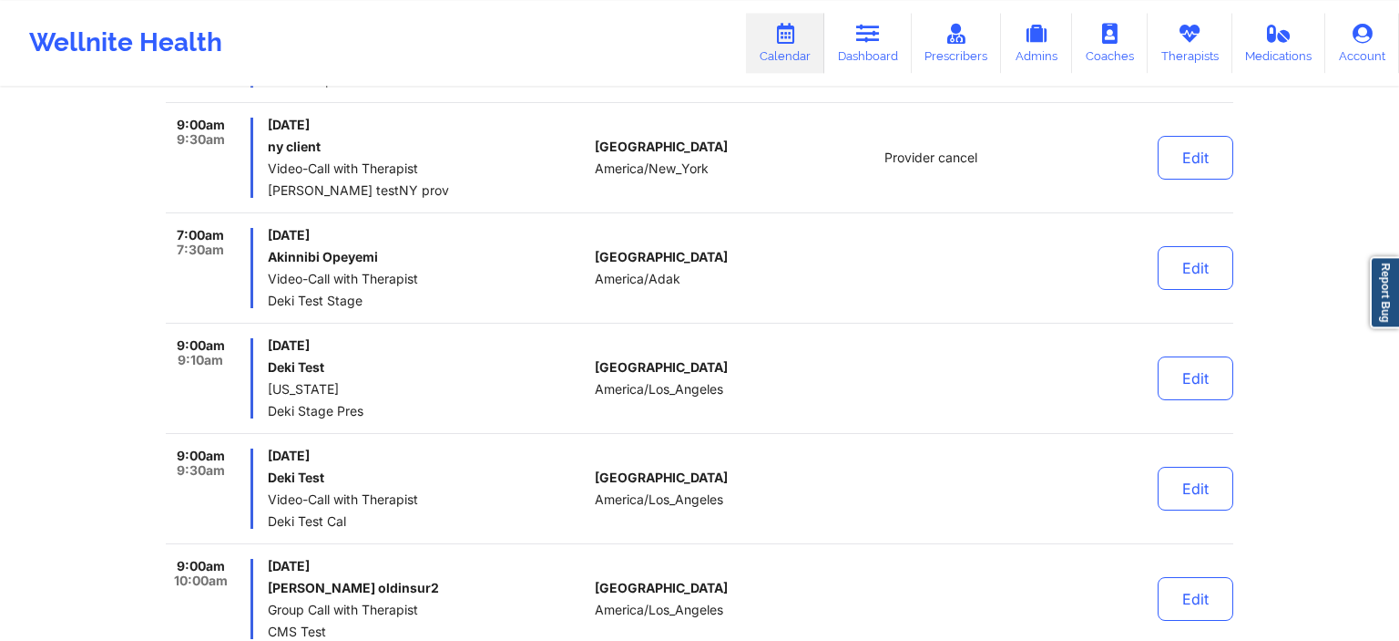
scroll to position [673, 0]
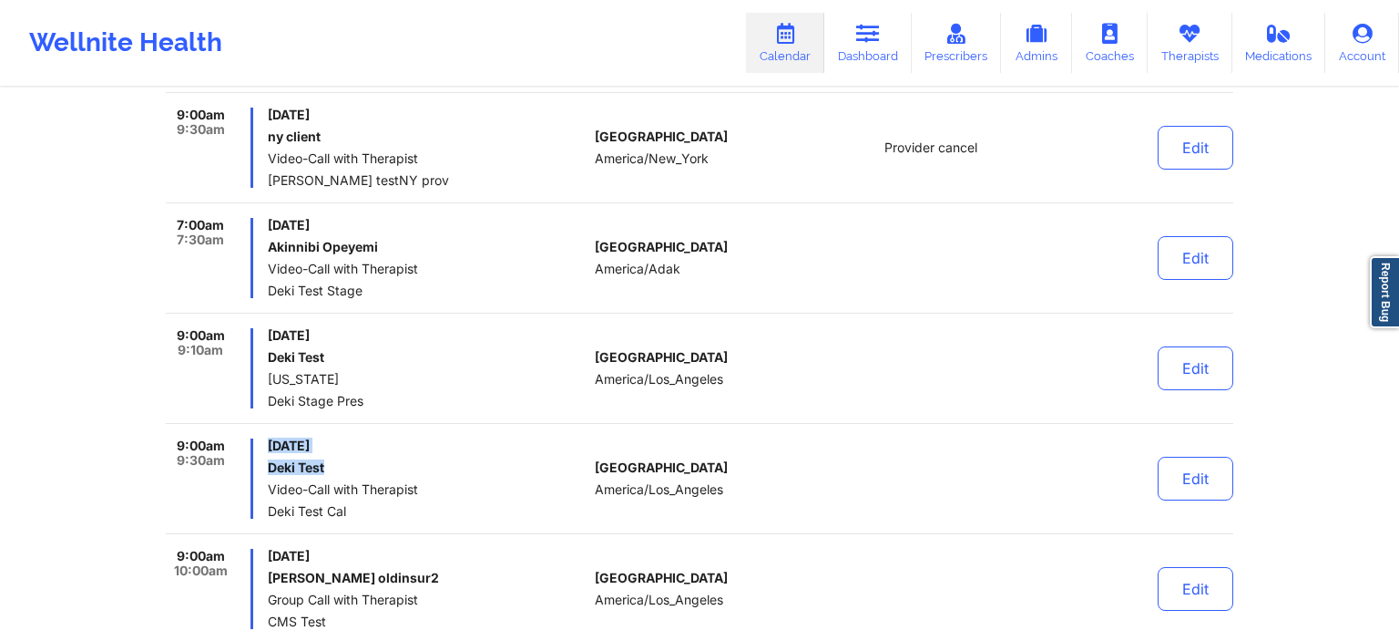
drag, startPoint x: 268, startPoint y: 446, endPoint x: 424, endPoint y: 461, distance: 156.5
click at [424, 461] on div "9:00am 9:30am [DATE] Deki Test Video-Call with Therapist Deki Test Cal" at bounding box center [377, 478] width 422 height 80
copy div "[DATE] Deki Test"
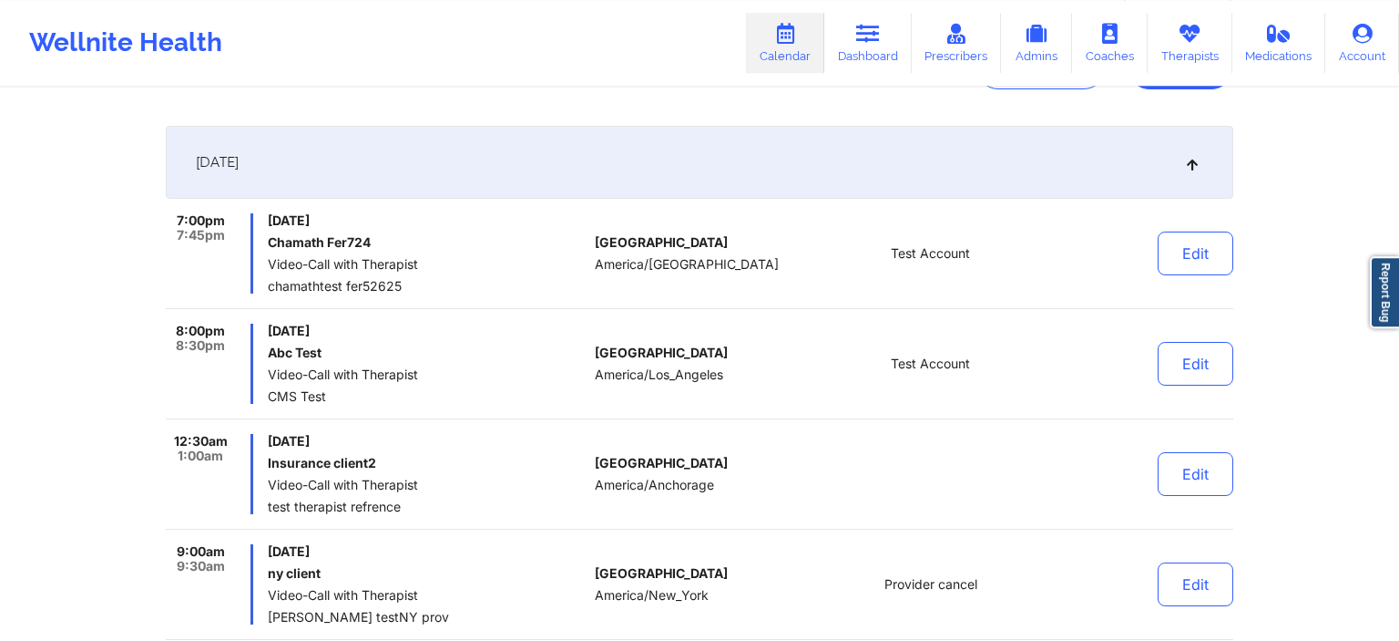
scroll to position [0, 0]
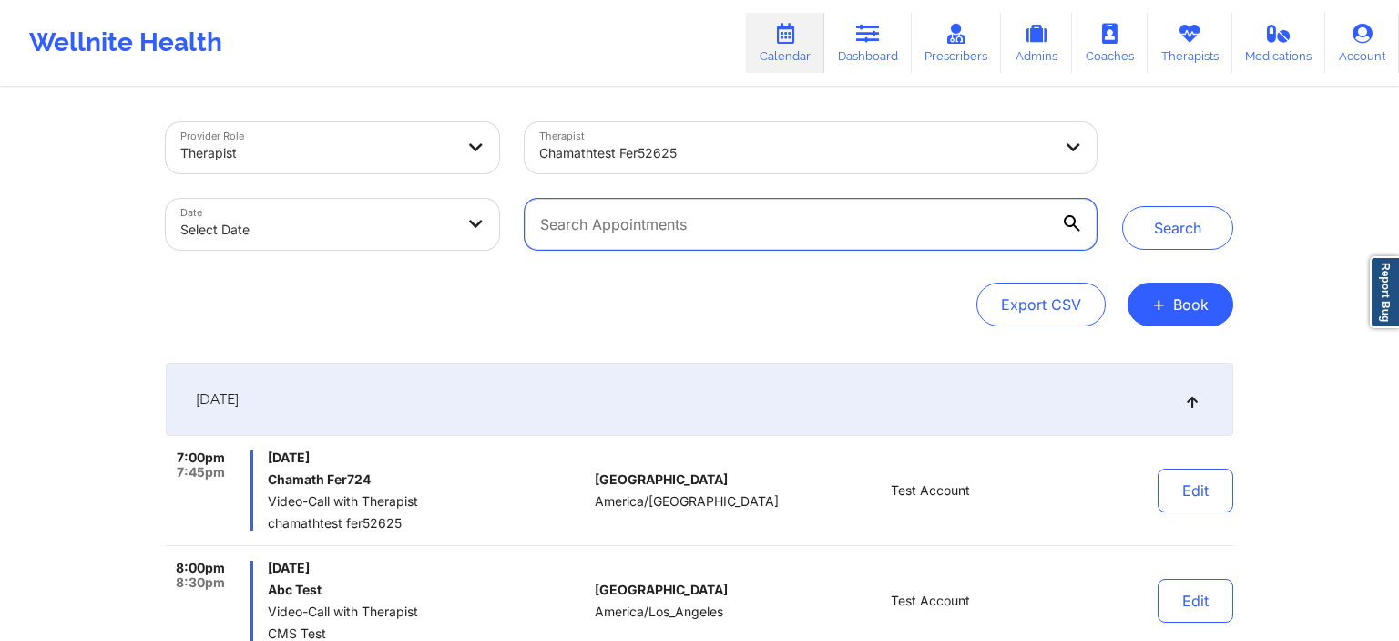
click at [685, 234] on input "text" at bounding box center [811, 224] width 572 height 51
paste input "[DATE] Deki Test"
click at [1064, 224] on label "[DATE] Deki Test" at bounding box center [811, 224] width 572 height 51
click at [1064, 224] on input "[DATE] Deki Test" at bounding box center [811, 224] width 572 height 51
type input "[DATE] Deki Test"
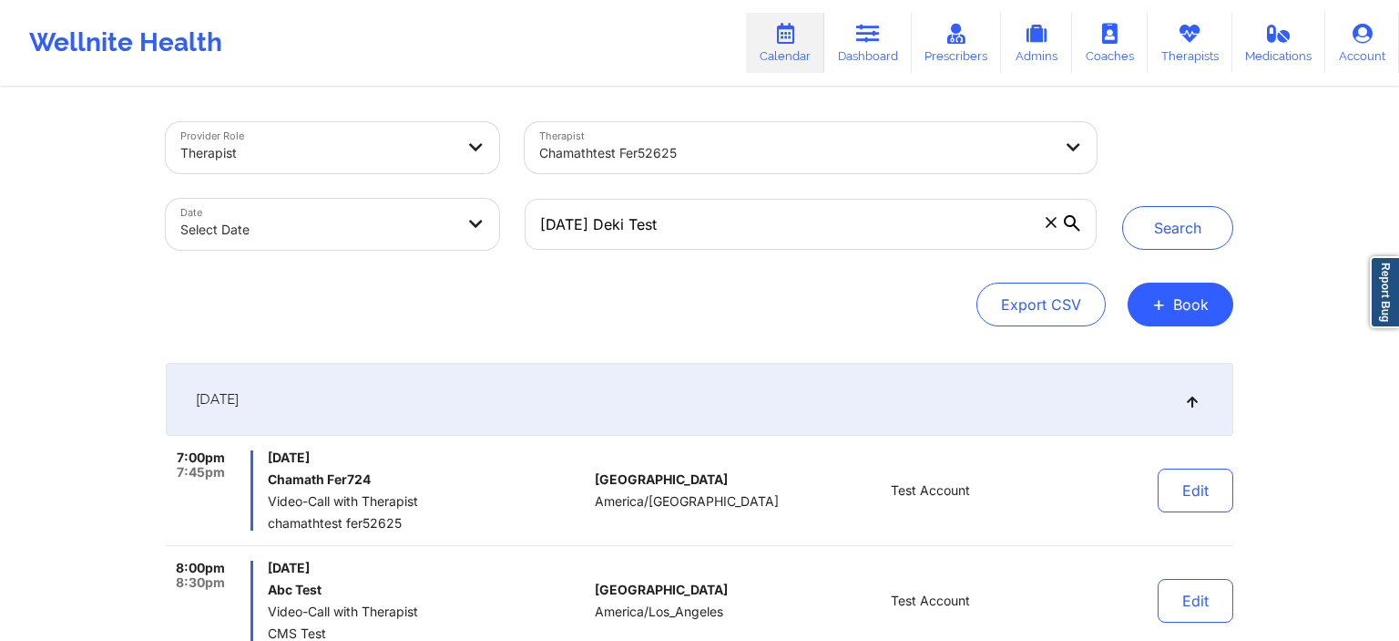
click at [1069, 222] on icon at bounding box center [1072, 223] width 16 height 16
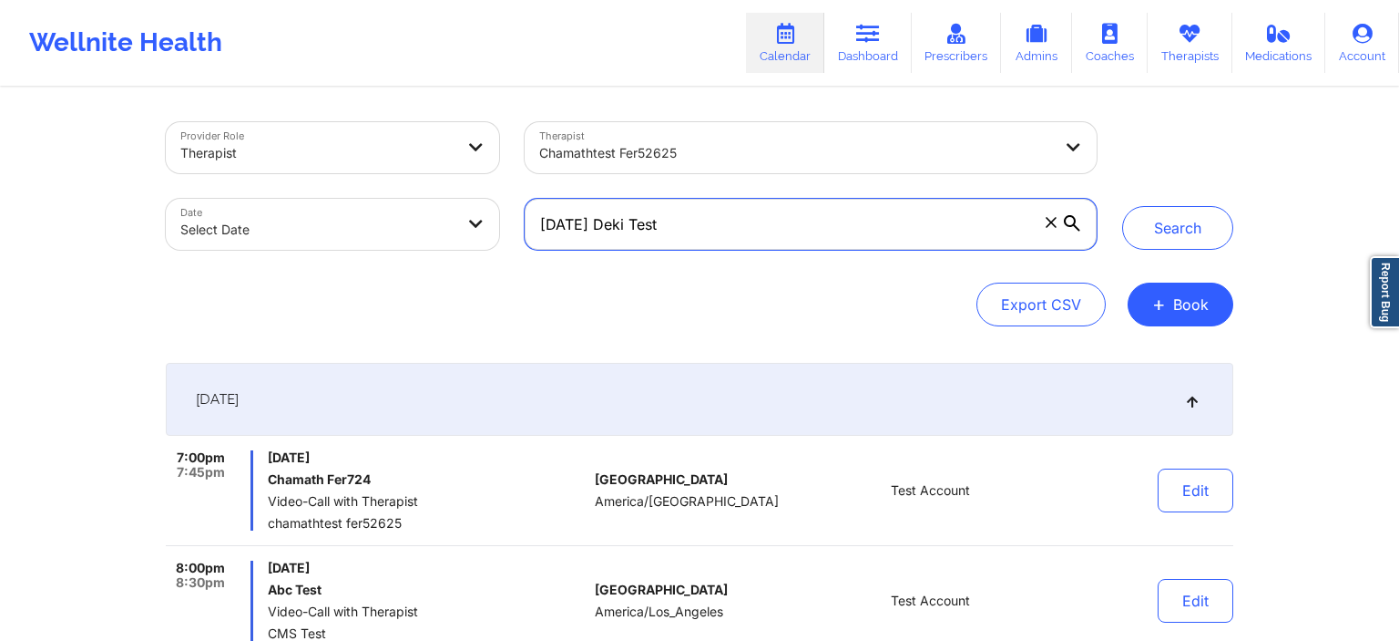
click at [1069, 222] on input "[DATE] Deki Test" at bounding box center [811, 224] width 572 height 51
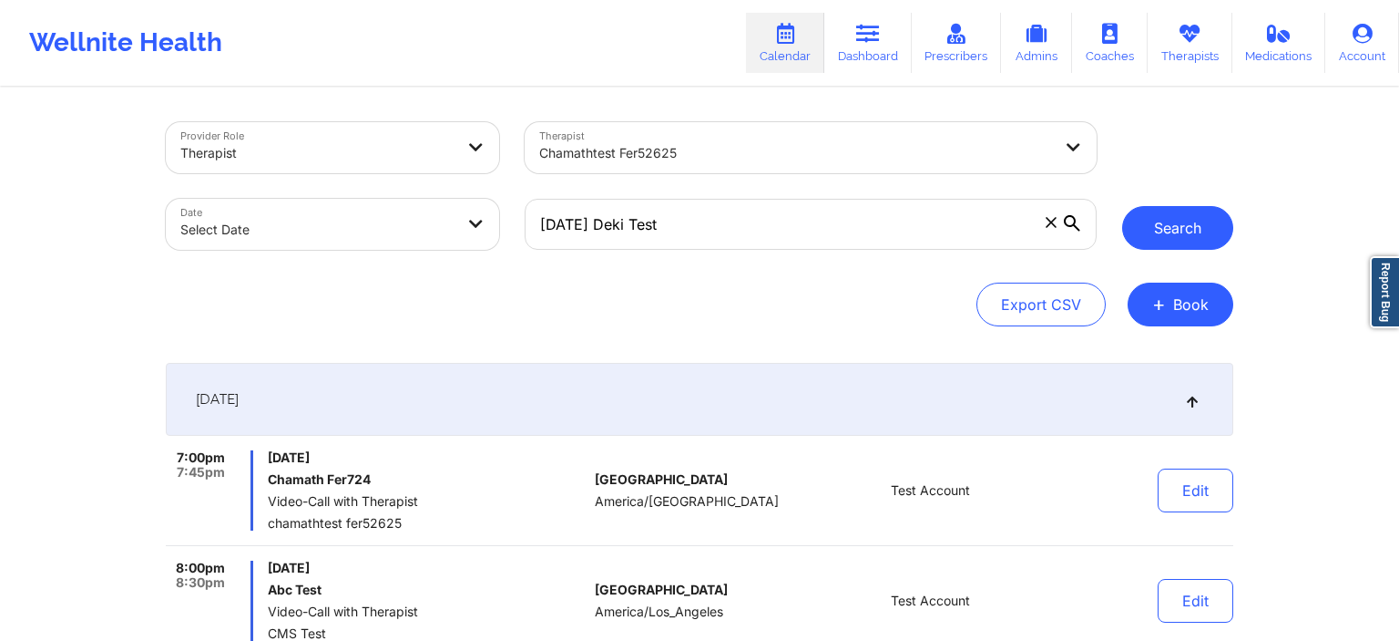
drag, startPoint x: 1074, startPoint y: 223, endPoint x: 1174, endPoint y: 228, distance: 100.3
click at [1075, 223] on icon at bounding box center [1072, 223] width 16 height 16
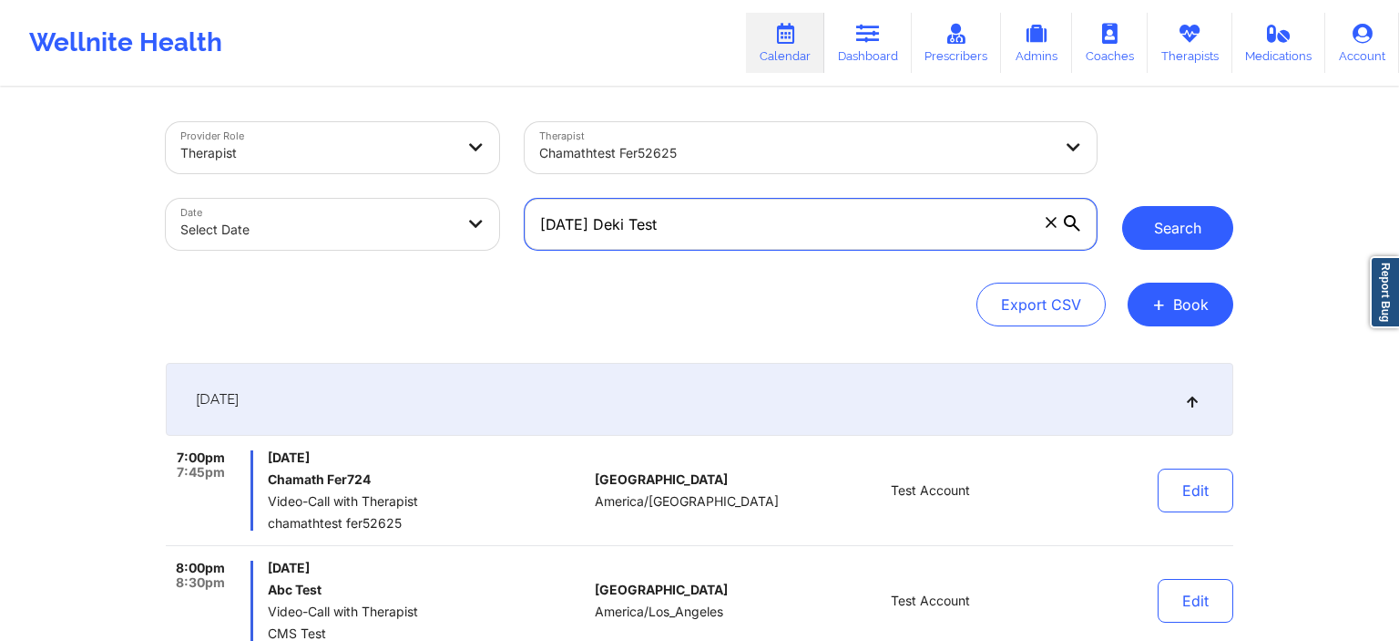
click at [1075, 223] on input "[DATE] Deki Test" at bounding box center [811, 224] width 572 height 51
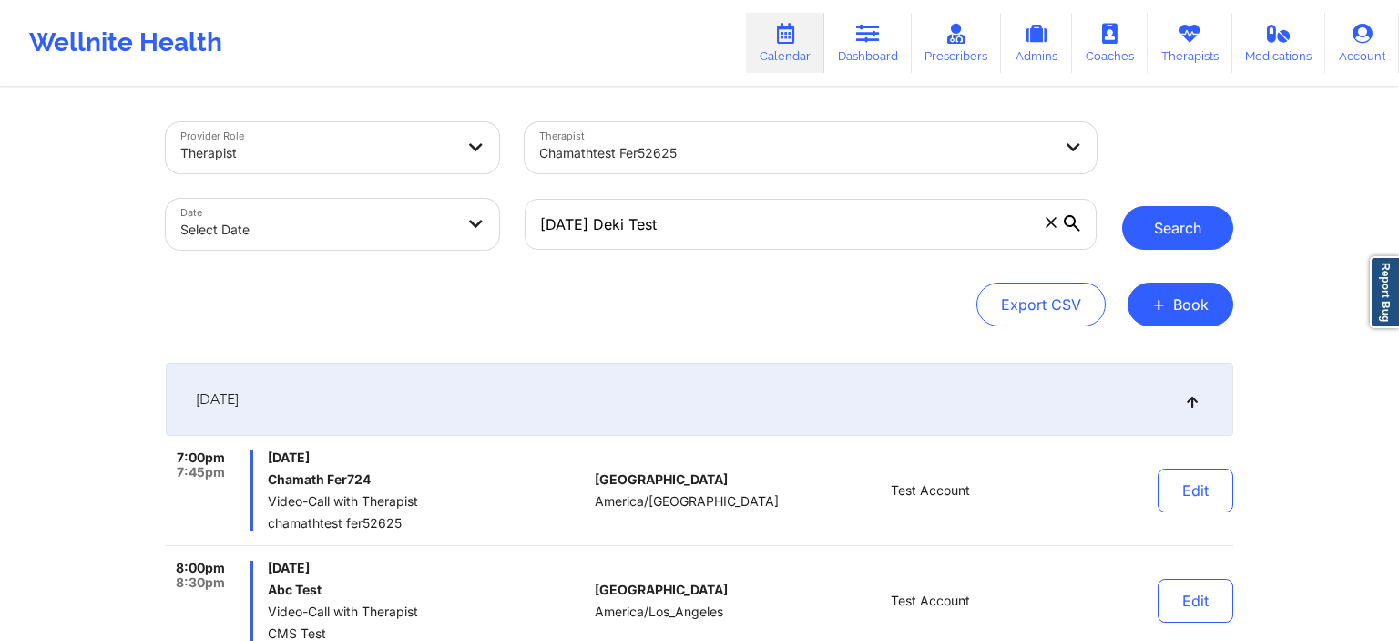
click at [1197, 231] on button "Search" at bounding box center [1177, 228] width 111 height 44
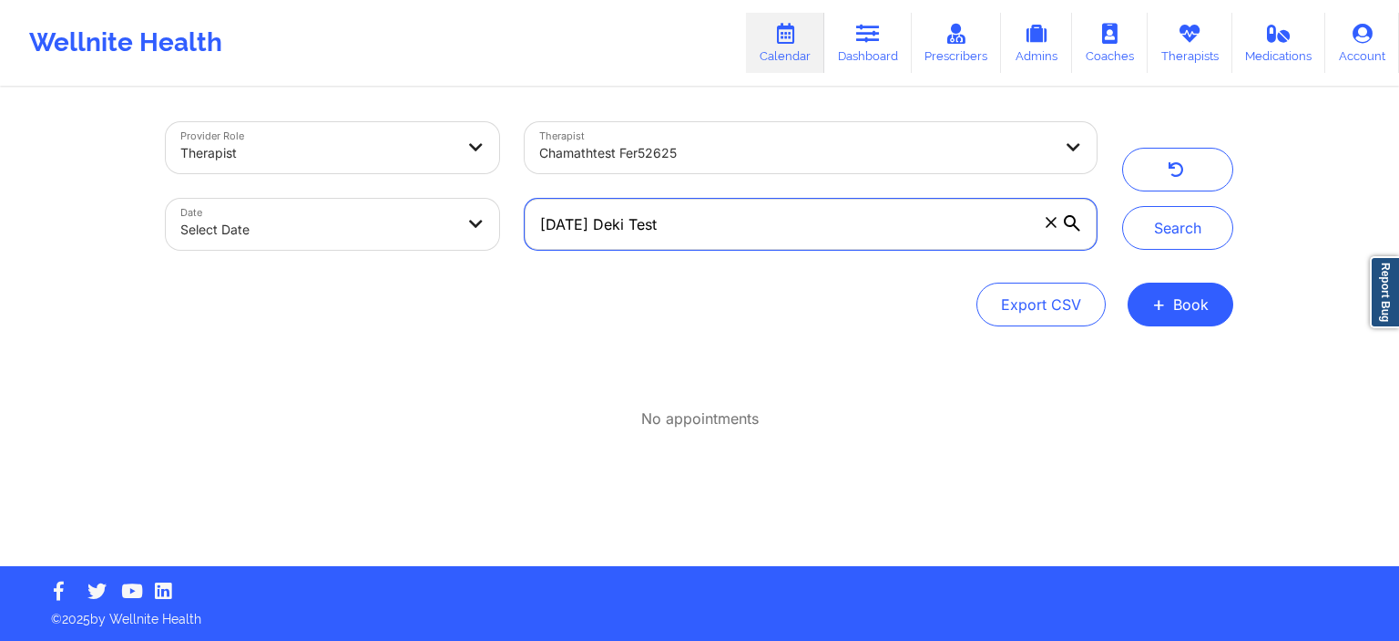
click at [1061, 221] on input "[DATE] Deki Test" at bounding box center [811, 224] width 572 height 51
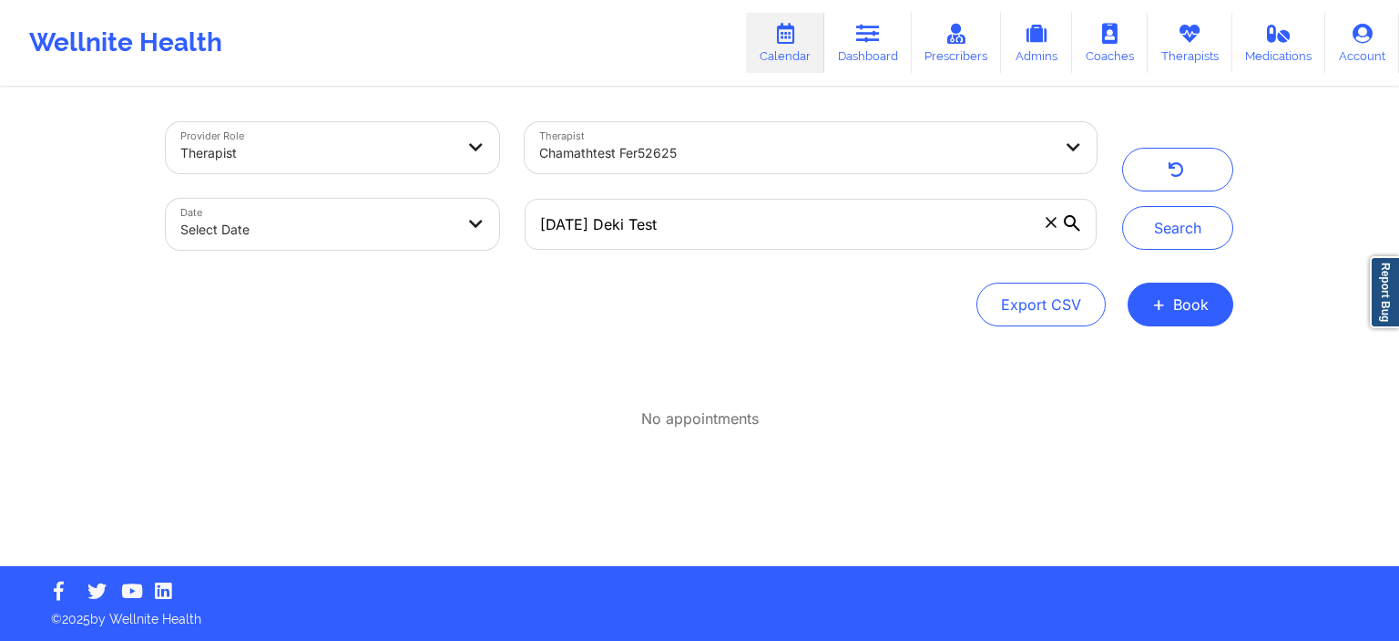
click at [1056, 225] on icon at bounding box center [1051, 222] width 11 height 11
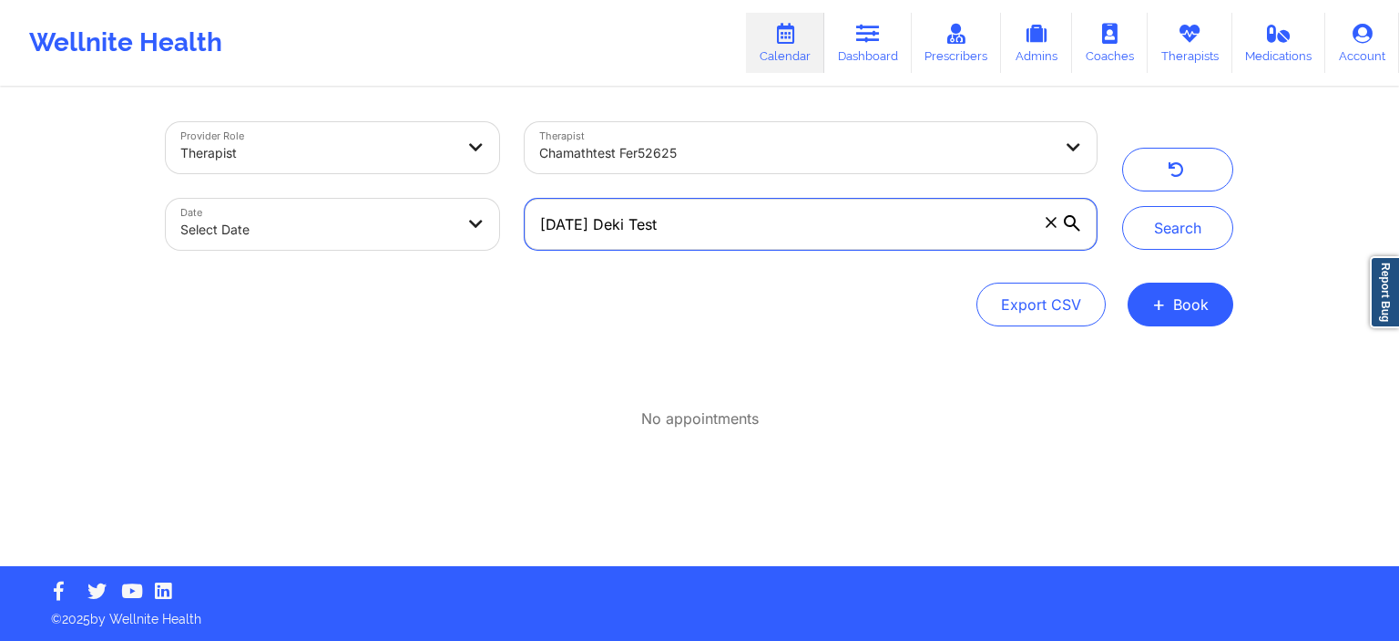
click at [1056, 225] on input "[DATE] Deki Test" at bounding box center [811, 224] width 572 height 51
click at [683, 235] on input "text" at bounding box center [811, 224] width 572 height 51
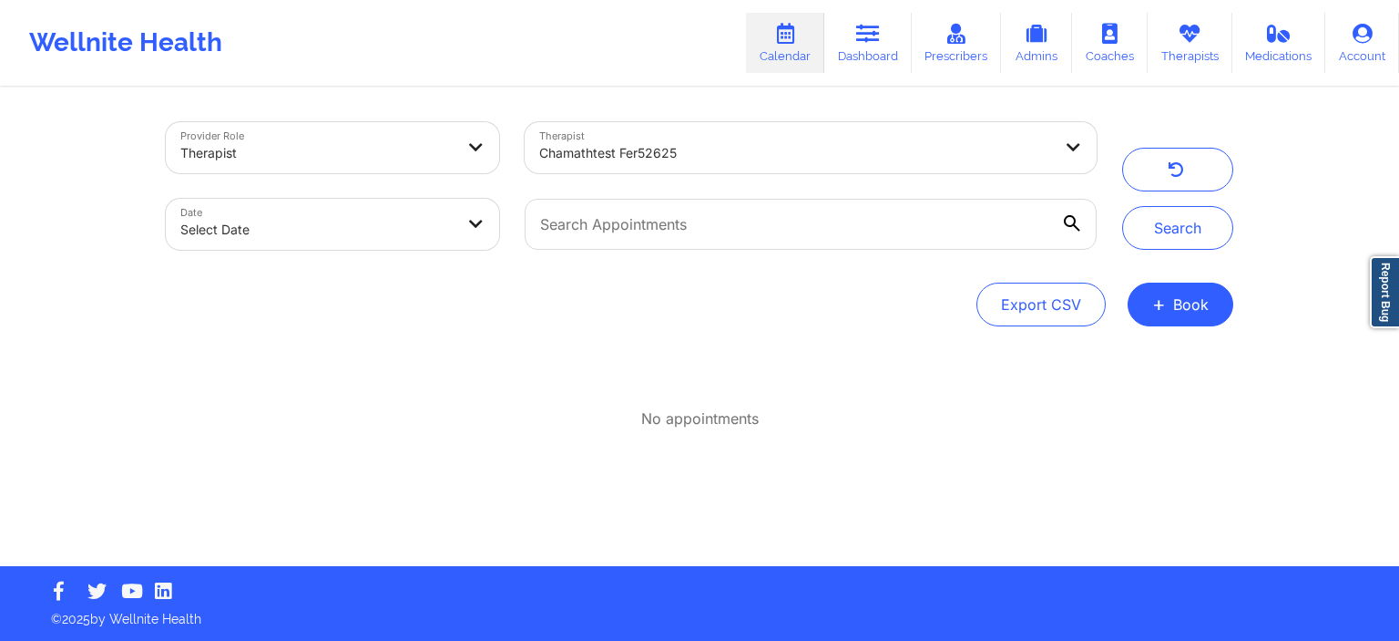
drag, startPoint x: 841, startPoint y: 473, endPoint x: 961, endPoint y: 556, distance: 146.1
click at [843, 473] on div "Provider Role Therapist Therapist chamathtest fer52625 Date Select Date Search …" at bounding box center [699, 327] width 1093 height 477
click at [1181, 320] on button "+ Book" at bounding box center [1181, 304] width 106 height 44
click at [1152, 364] on button "Therapy Session" at bounding box center [1150, 362] width 139 height 30
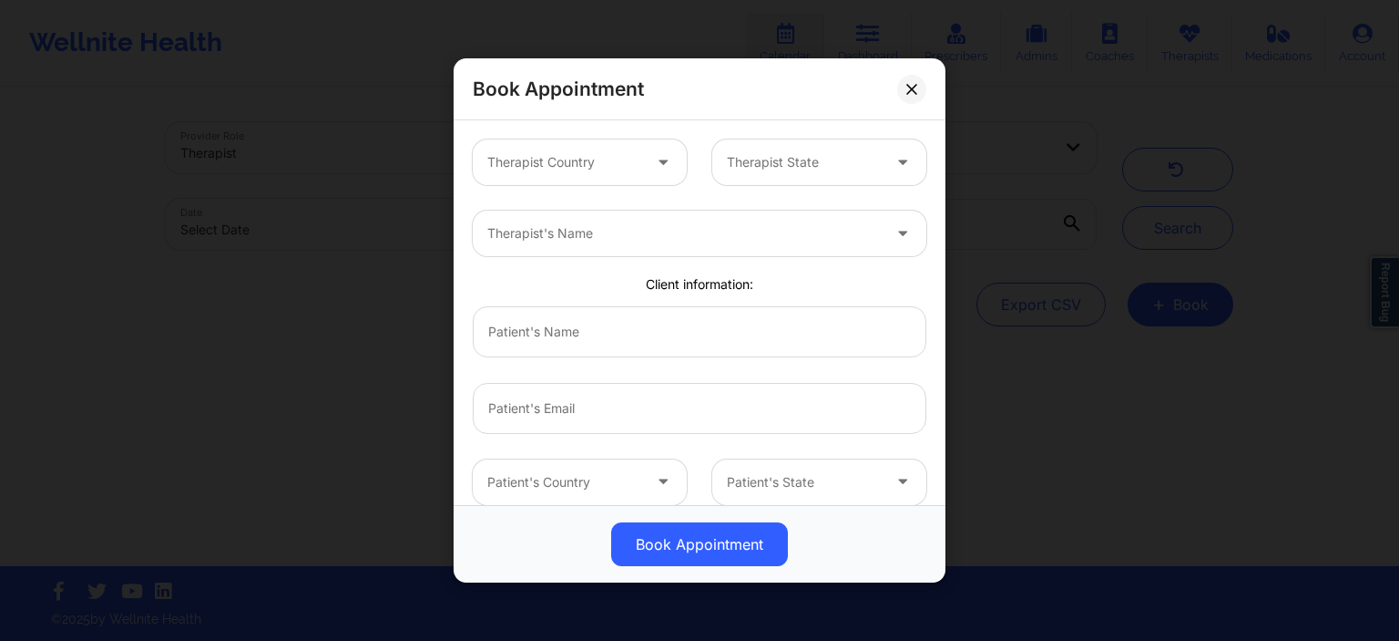
click at [581, 168] on div at bounding box center [564, 162] width 154 height 22
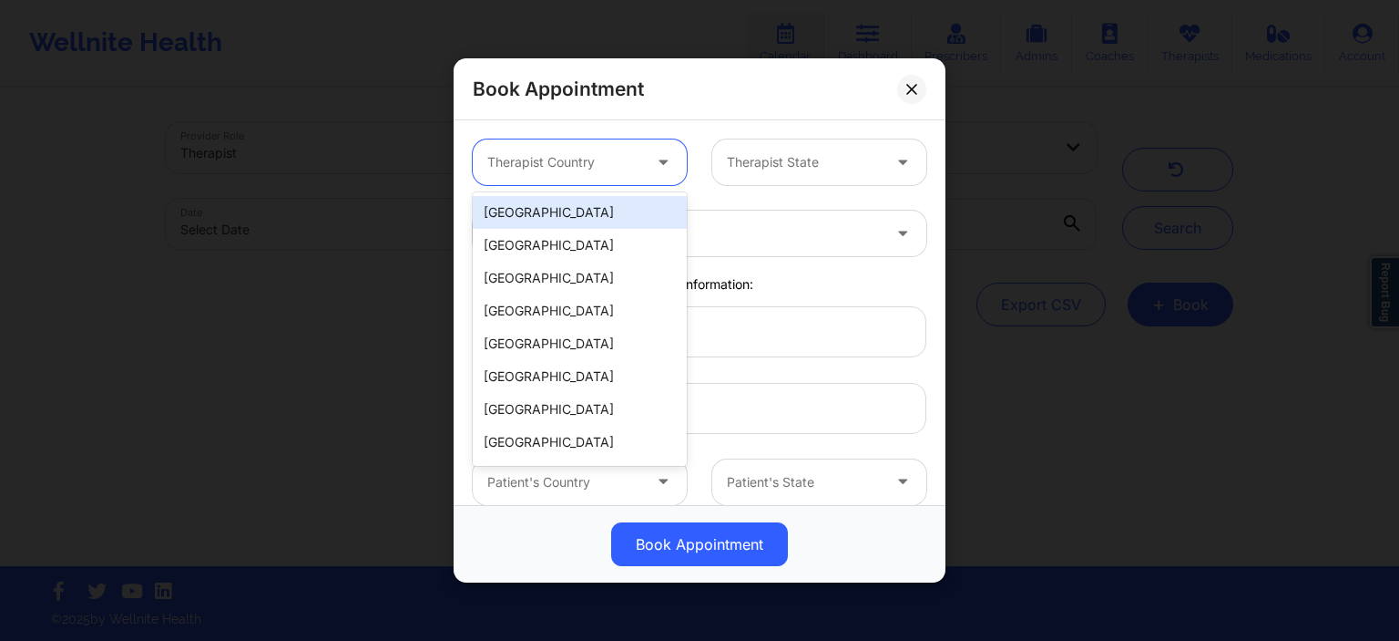
click at [545, 214] on div "[GEOGRAPHIC_DATA]" at bounding box center [580, 212] width 214 height 33
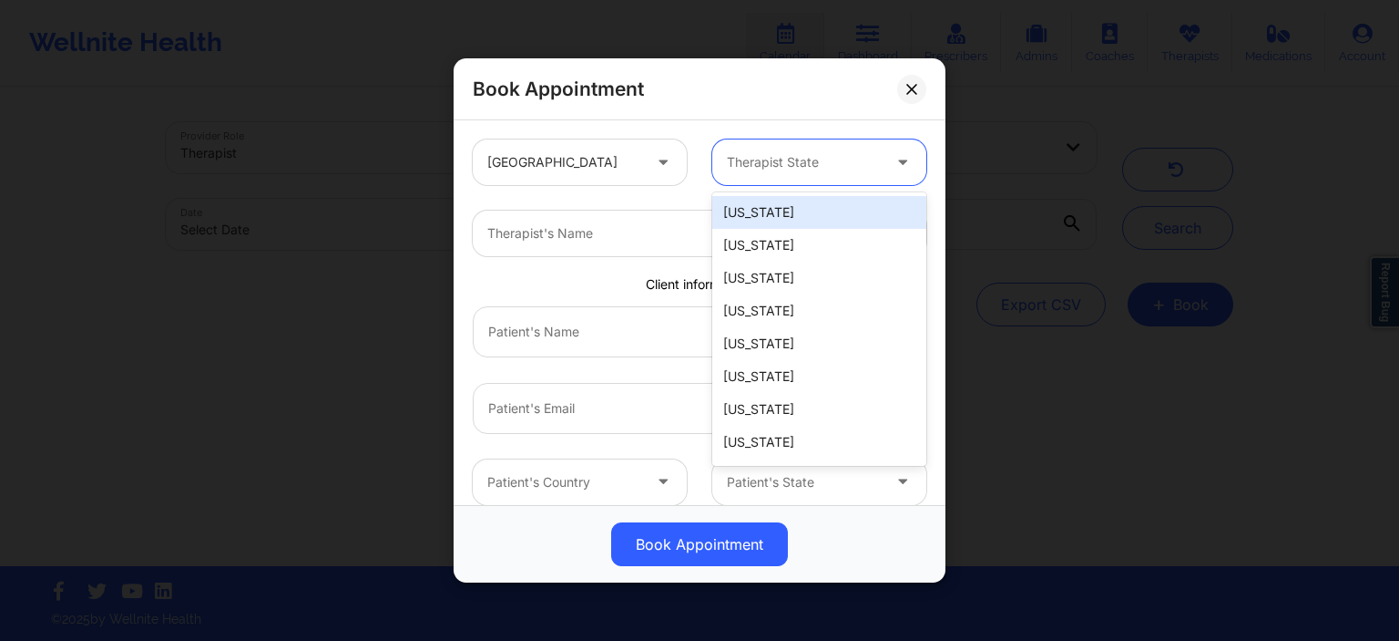
click at [794, 166] on div at bounding box center [804, 162] width 154 height 22
click at [771, 213] on div "[US_STATE]" at bounding box center [819, 212] width 214 height 33
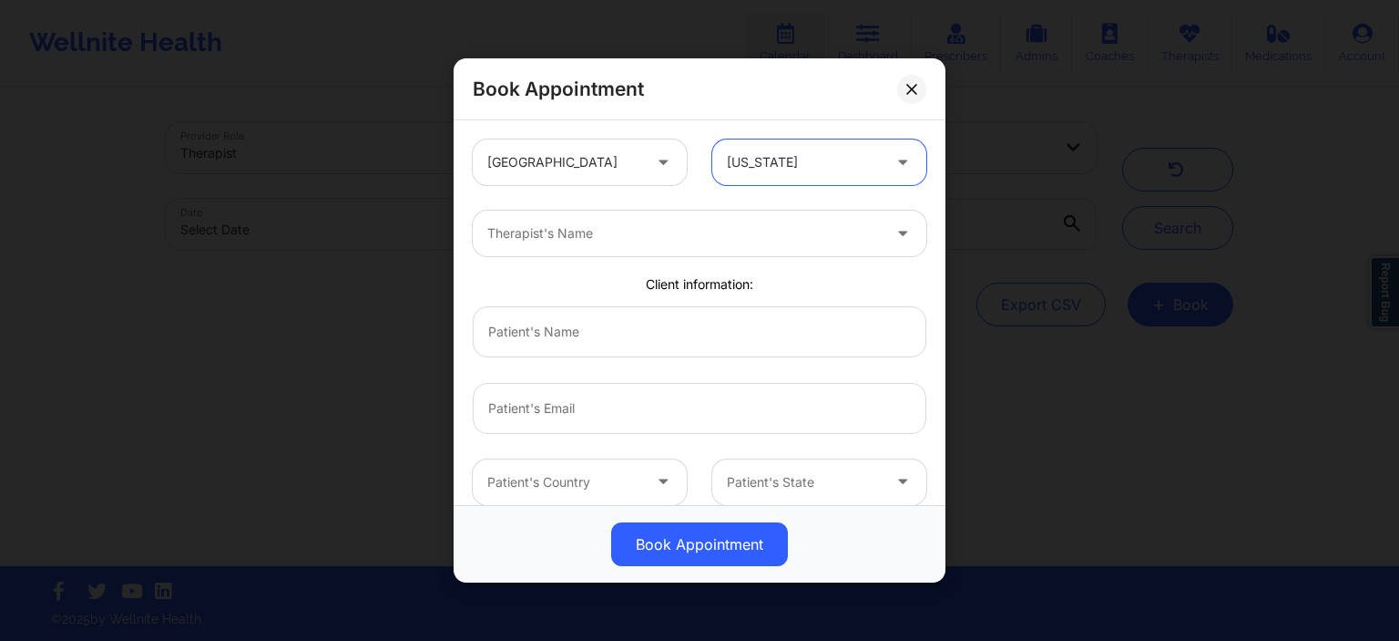
click at [584, 255] on div "Therapist's Name" at bounding box center [678, 233] width 410 height 46
click at [587, 250] on div "Therapist's Name" at bounding box center [660, 233] width 374 height 46
click at [587, 248] on div "Therapist's Name" at bounding box center [678, 233] width 410 height 46
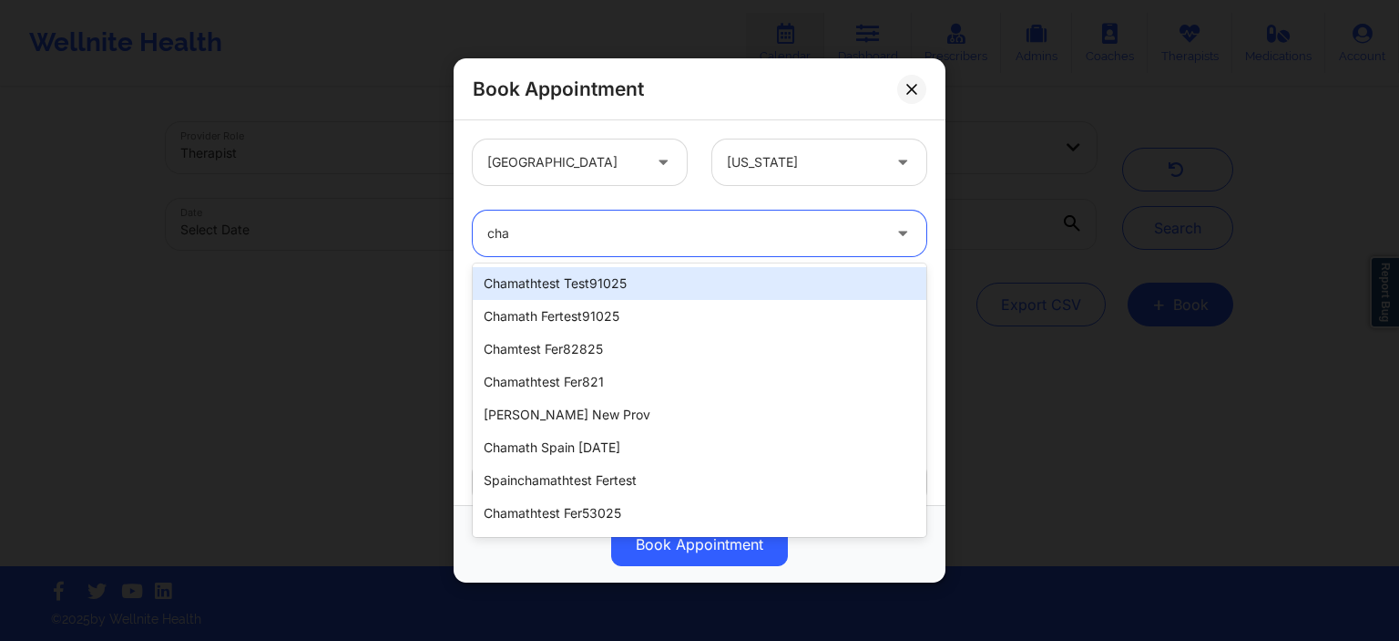
type input "cham"
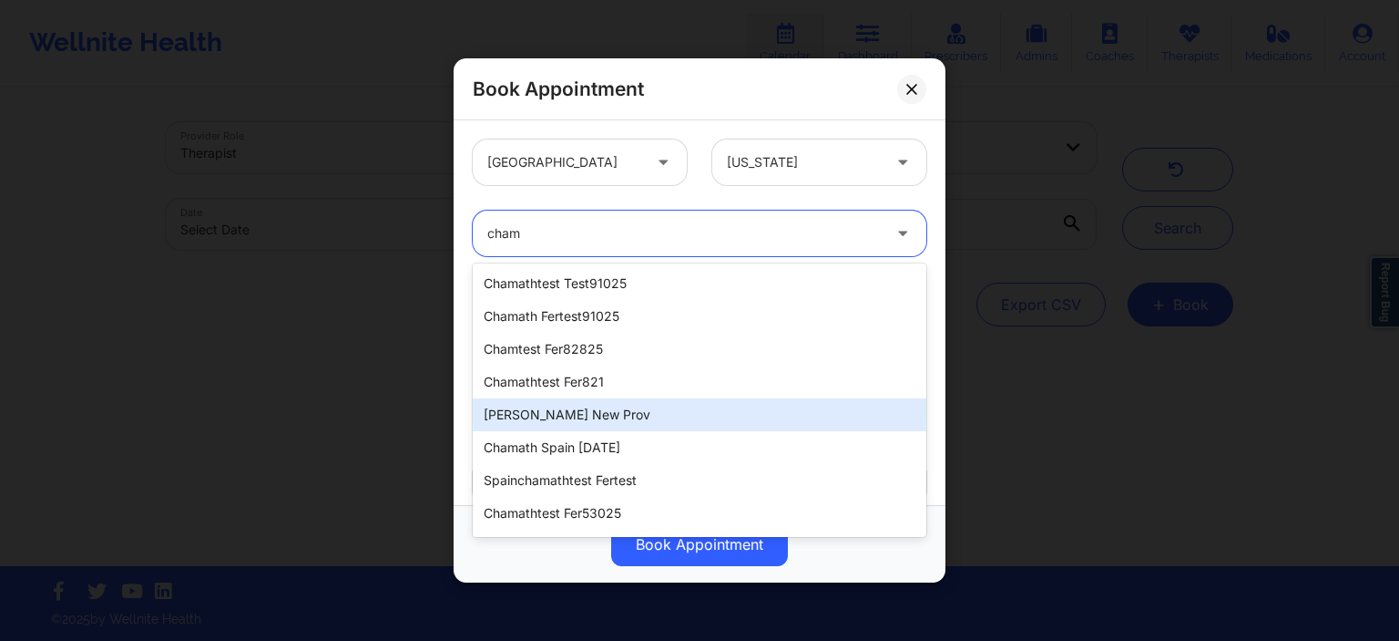
scroll to position [275, 0]
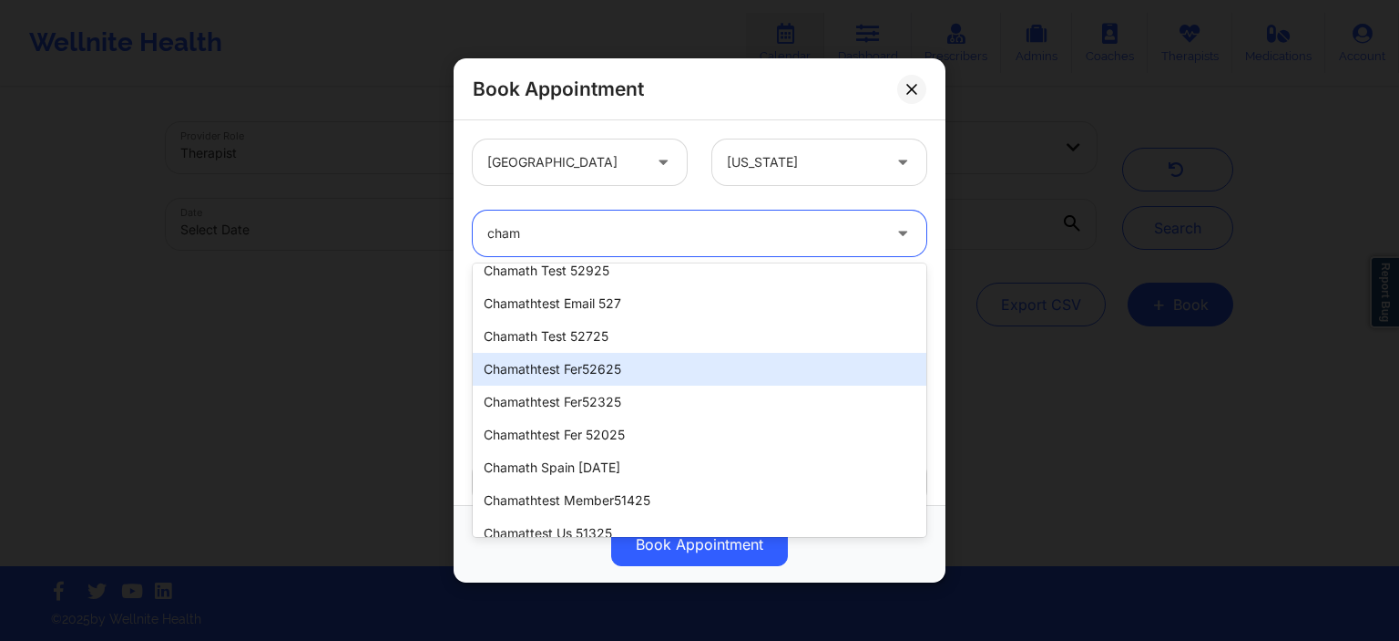
click at [640, 360] on div "chamathtest fer52625" at bounding box center [700, 369] width 454 height 33
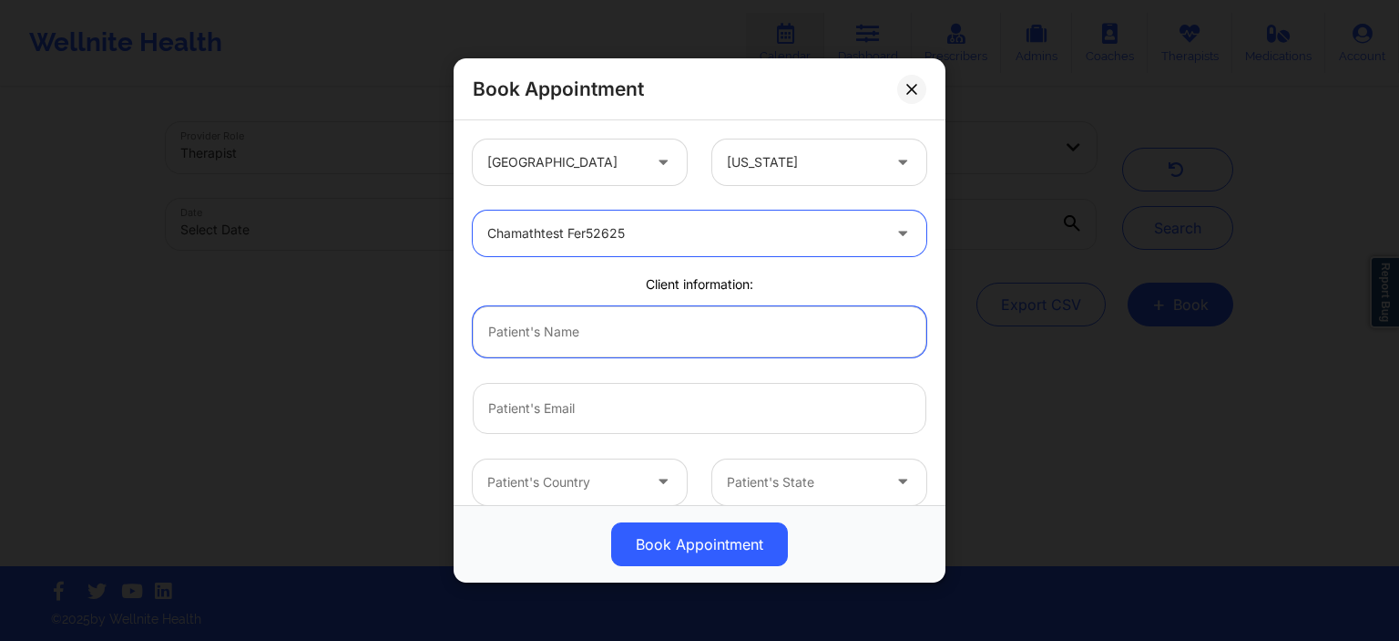
click at [631, 343] on input "text" at bounding box center [700, 330] width 454 height 51
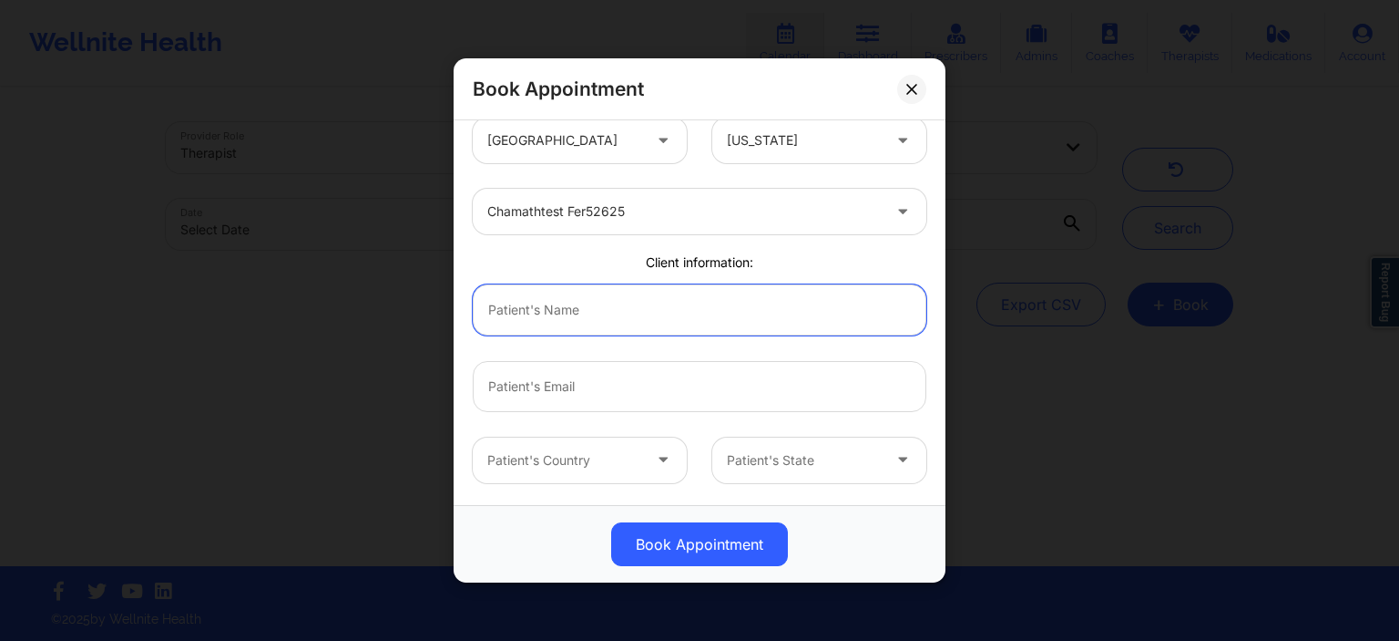
scroll to position [0, 0]
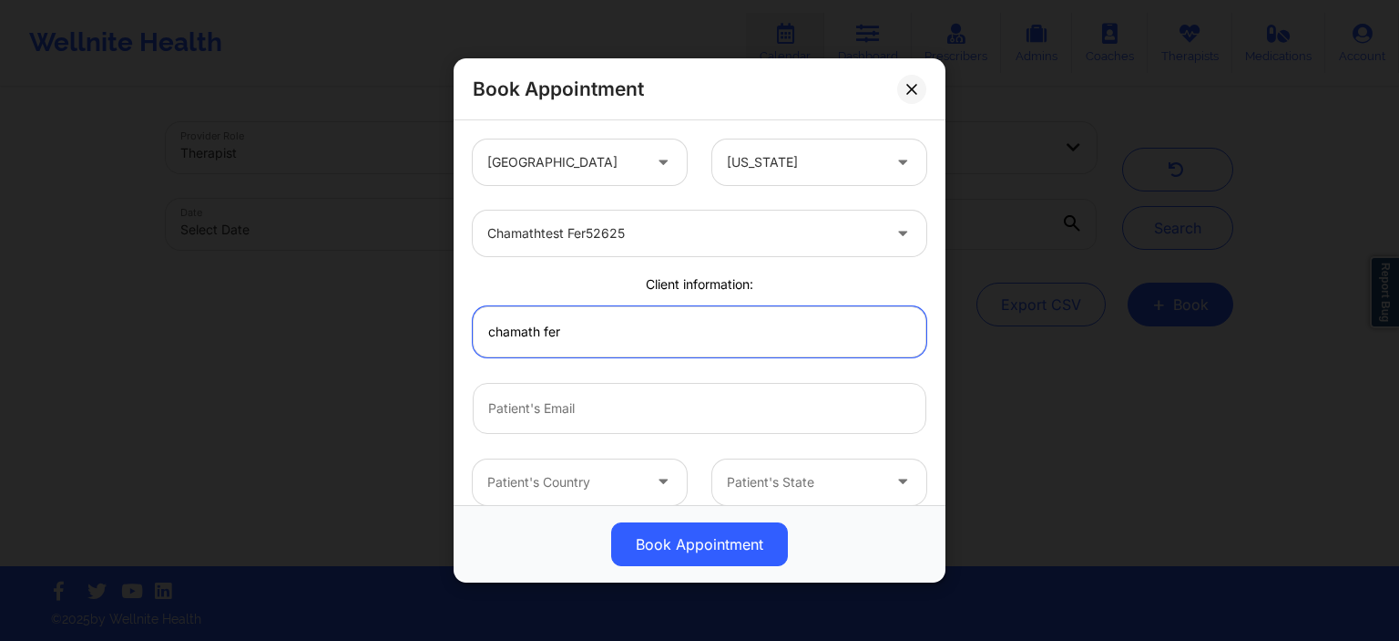
type input "chamath fer"
click at [600, 358] on div "chamath fer" at bounding box center [699, 330] width 479 height 77
click at [602, 341] on input "chamath fer" at bounding box center [700, 330] width 454 height 51
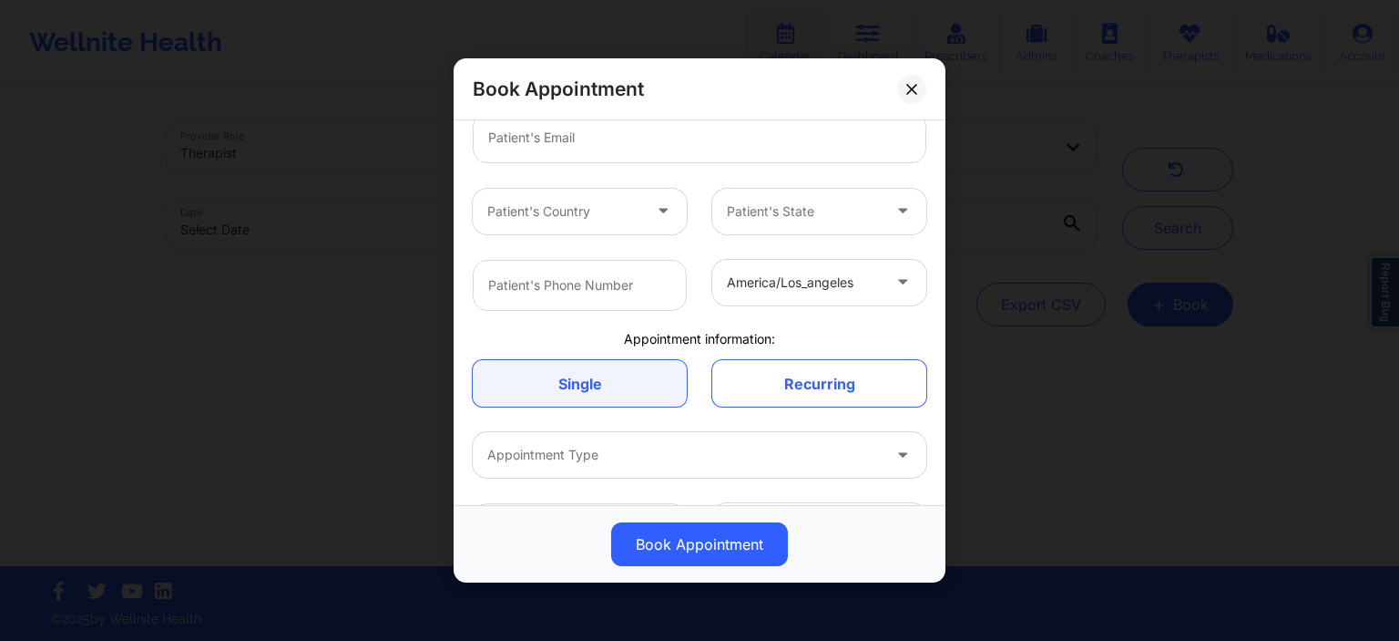
scroll to position [245, 0]
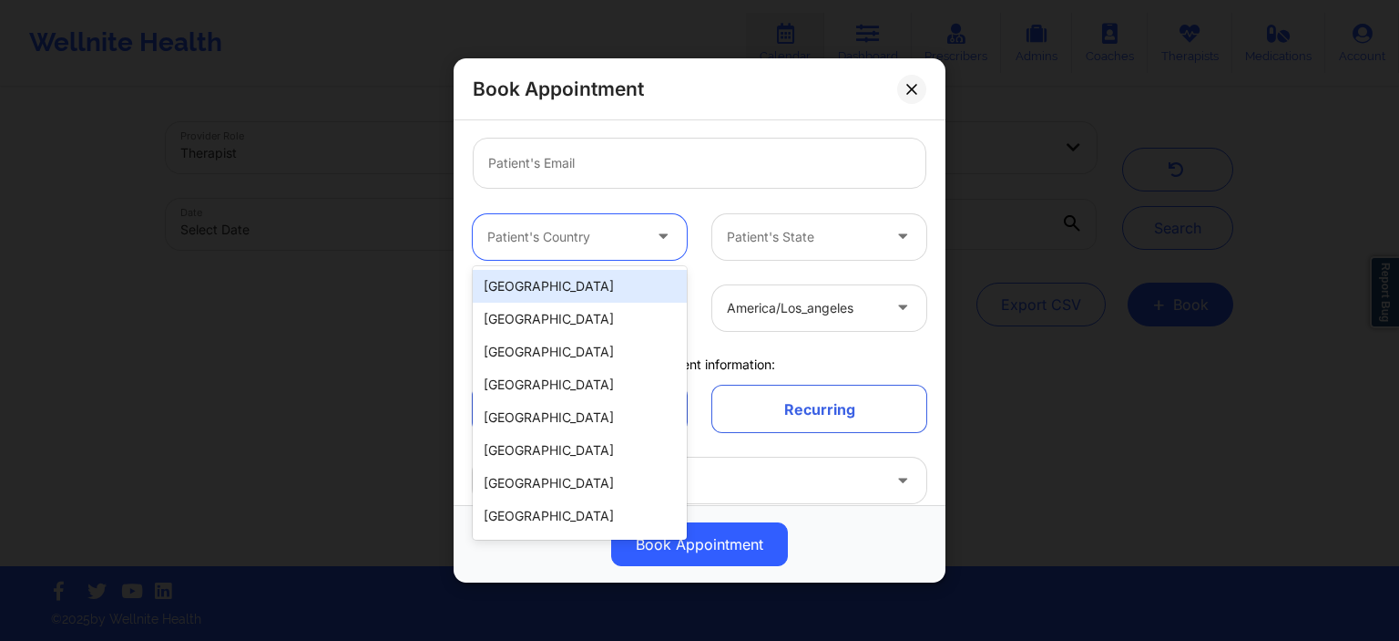
click at [620, 237] on div at bounding box center [564, 237] width 154 height 22
drag, startPoint x: 578, startPoint y: 283, endPoint x: 603, endPoint y: 282, distance: 25.5
click at [578, 286] on div "[GEOGRAPHIC_DATA]" at bounding box center [580, 286] width 214 height 33
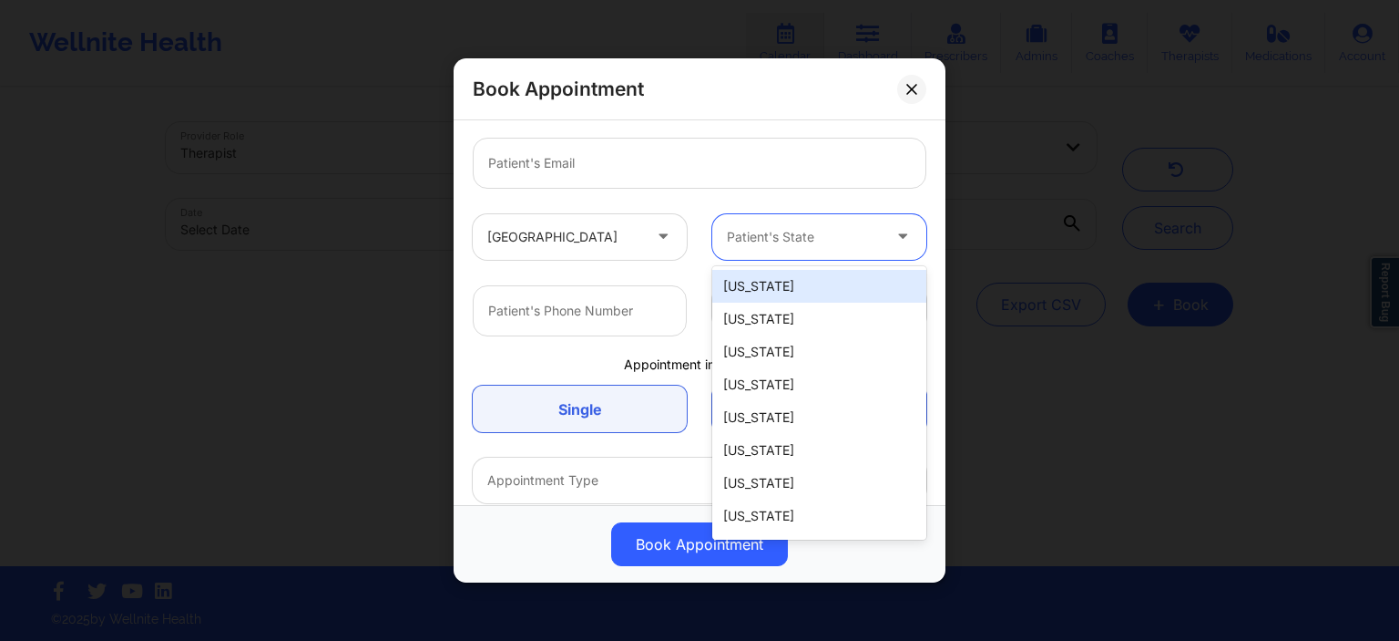
click at [785, 235] on div at bounding box center [804, 237] width 154 height 22
click at [756, 290] on div "[US_STATE]" at bounding box center [819, 286] width 214 height 33
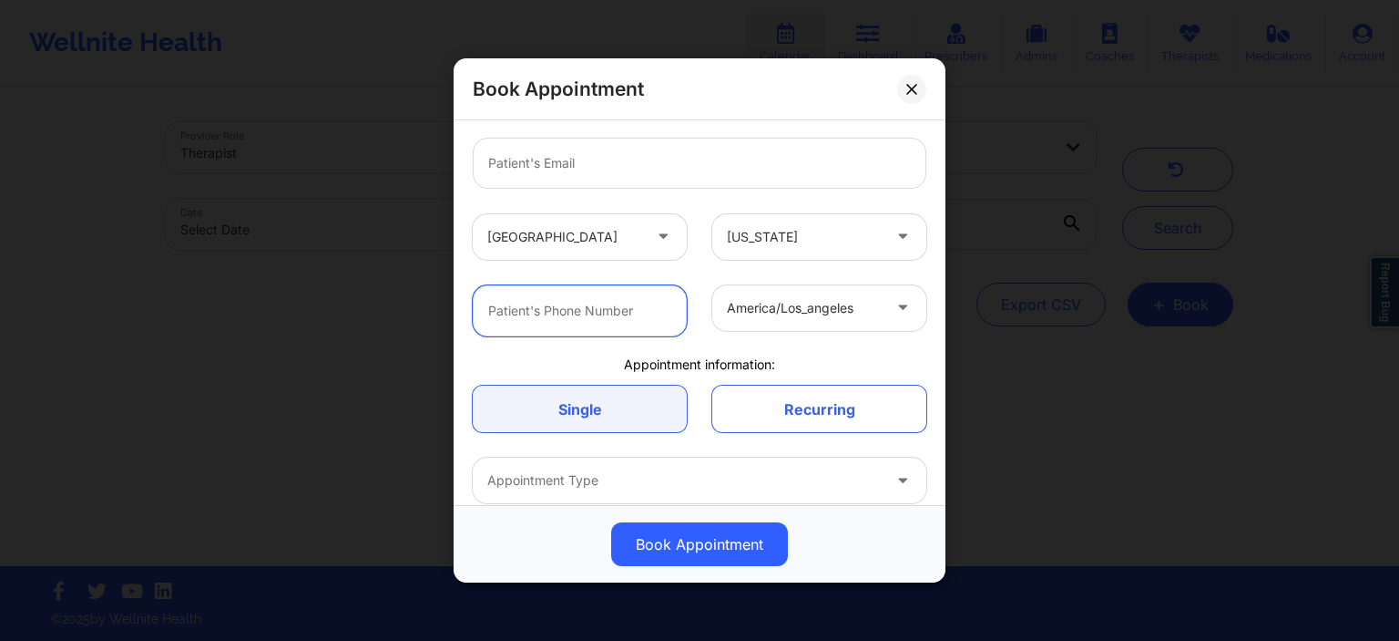
click at [585, 309] on input "text" at bounding box center [580, 309] width 214 height 51
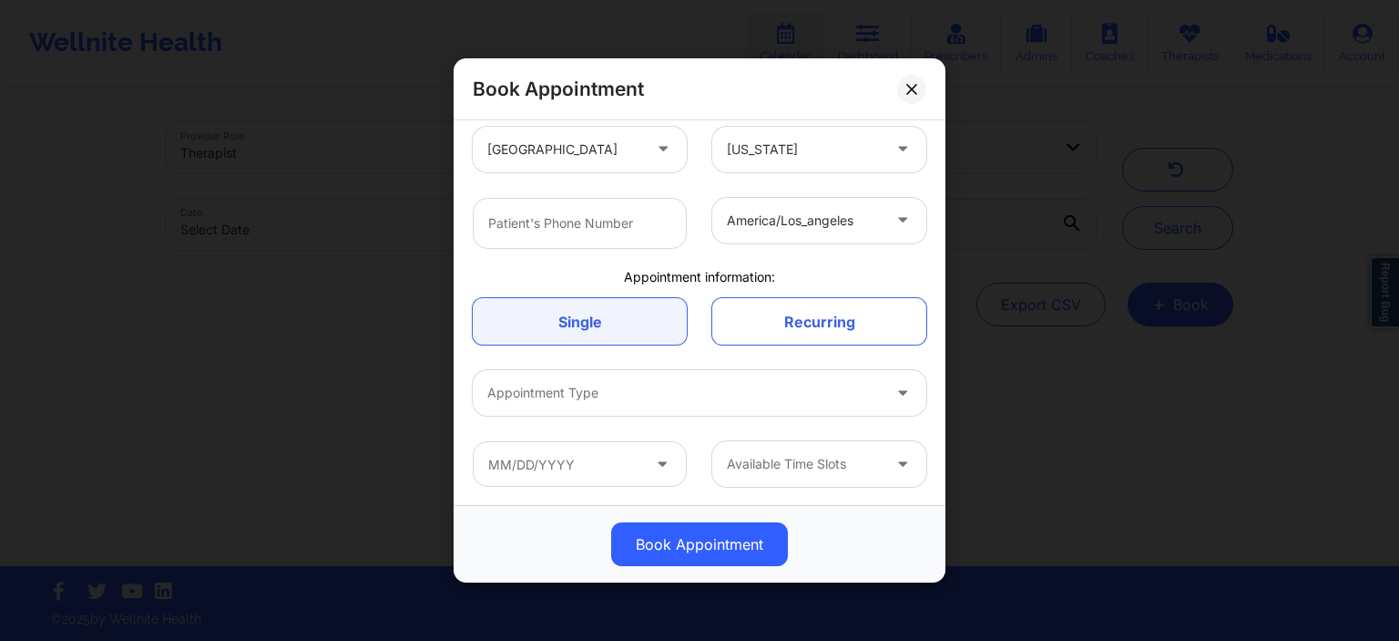
click at [665, 403] on div at bounding box center [684, 393] width 394 height 22
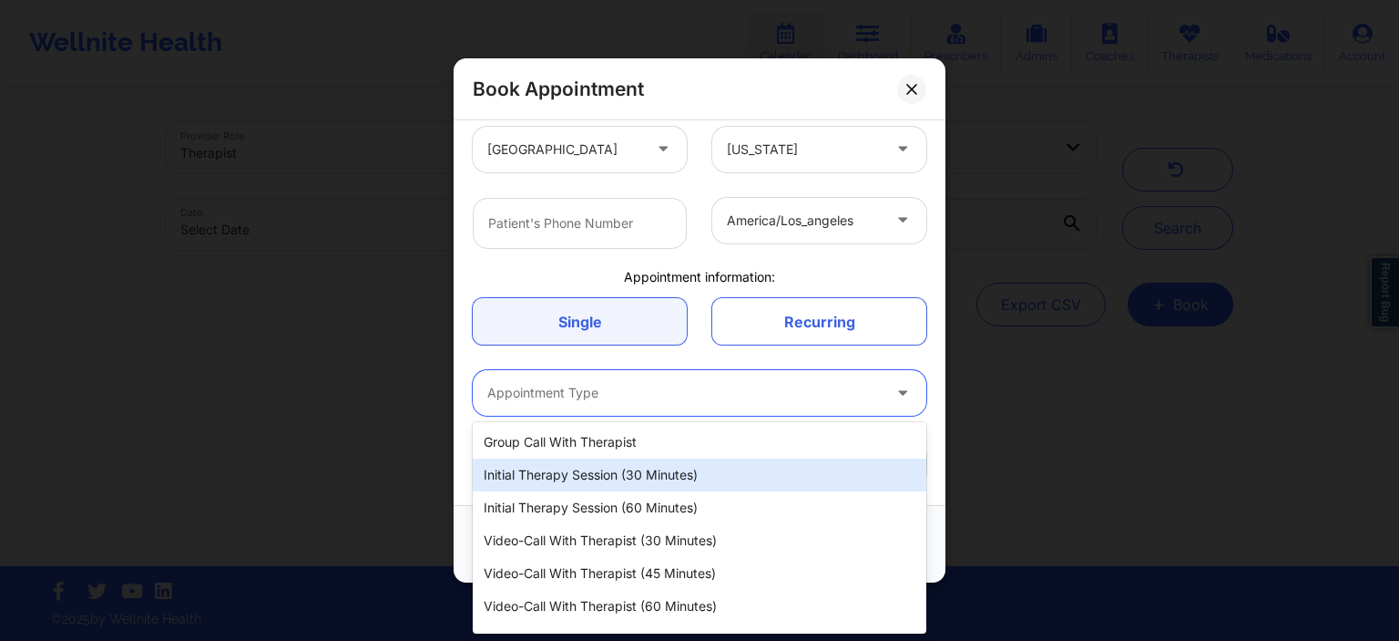
click at [626, 488] on div "Initial Therapy Session (30 minutes)" at bounding box center [700, 474] width 454 height 33
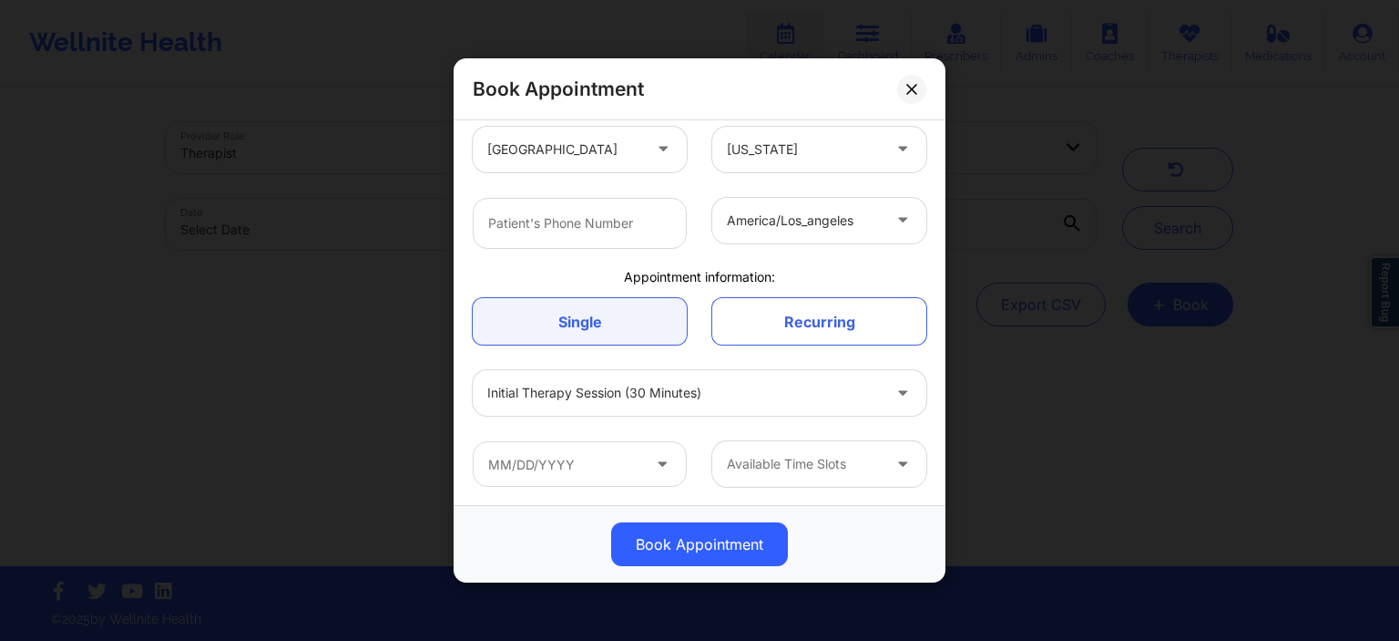
click at [592, 487] on div "Available Time Slots" at bounding box center [699, 463] width 479 height 71
click at [593, 472] on input "text" at bounding box center [580, 464] width 214 height 46
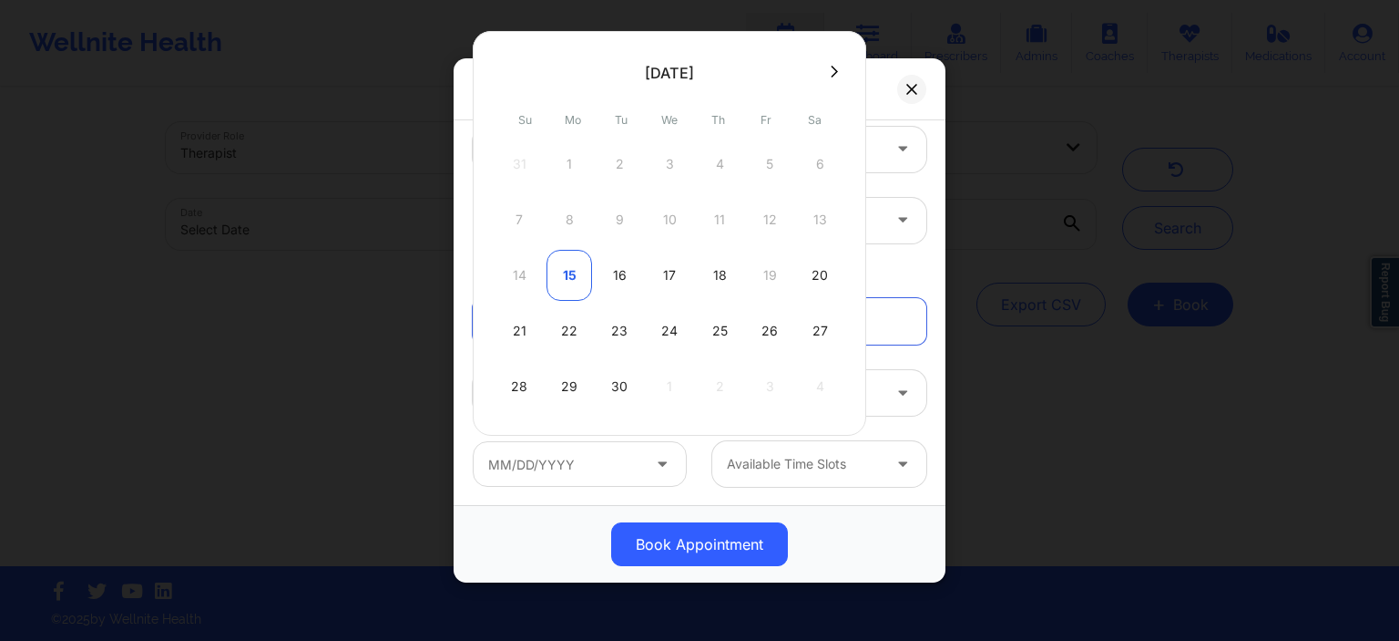
click at [569, 272] on div "15" at bounding box center [570, 275] width 46 height 51
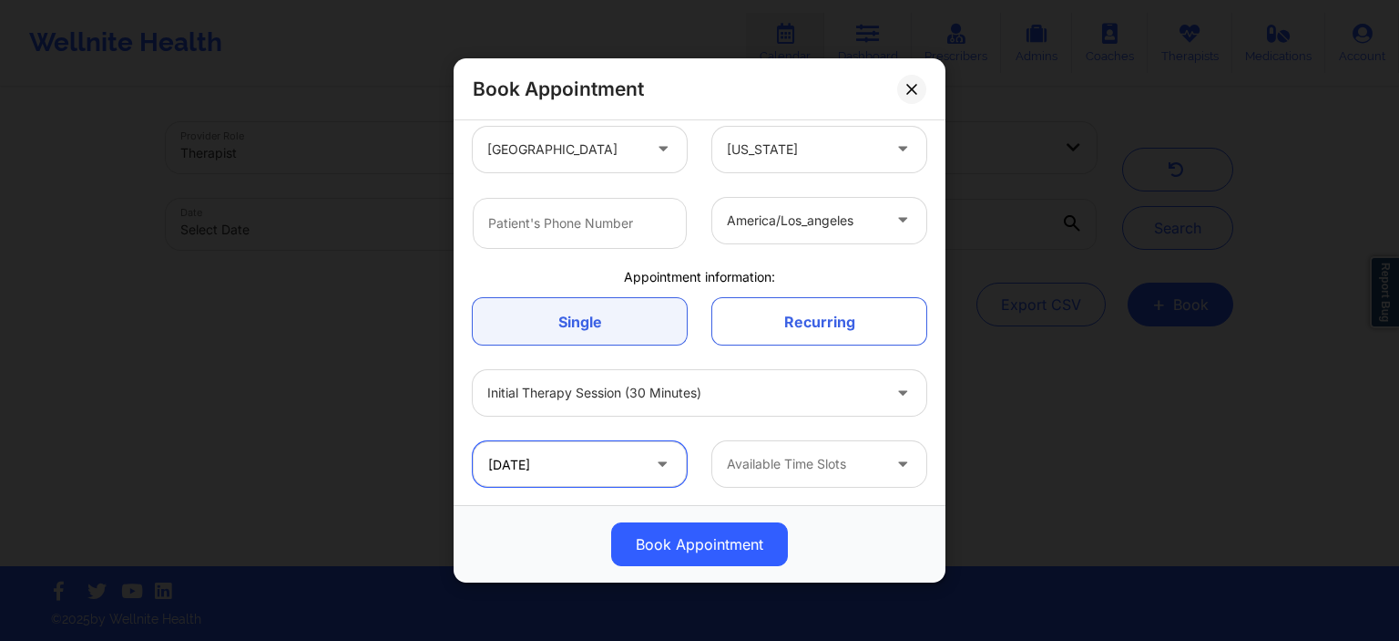
click at [614, 462] on input "[DATE]" at bounding box center [580, 464] width 214 height 46
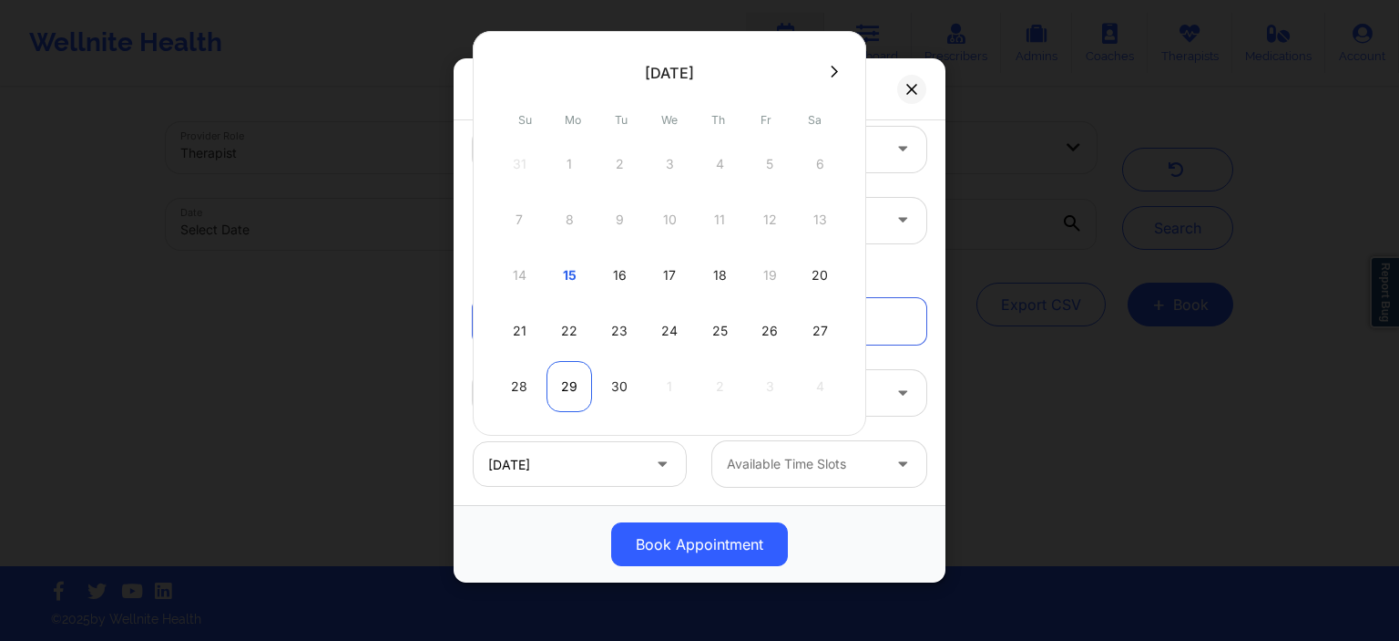
click at [568, 376] on div "29" at bounding box center [570, 386] width 46 height 51
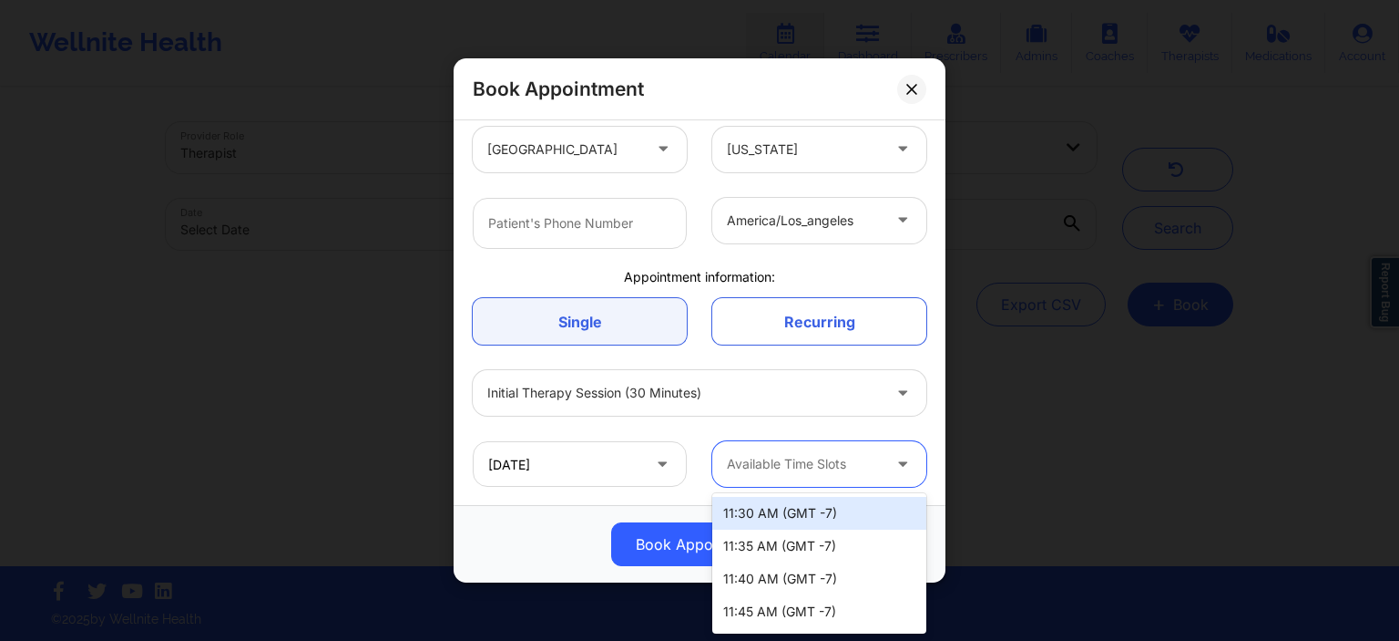
click at [780, 477] on div "Available Time Slots" at bounding box center [797, 464] width 170 height 46
click at [778, 513] on div "11:30 AM (GMT -7)" at bounding box center [819, 513] width 214 height 33
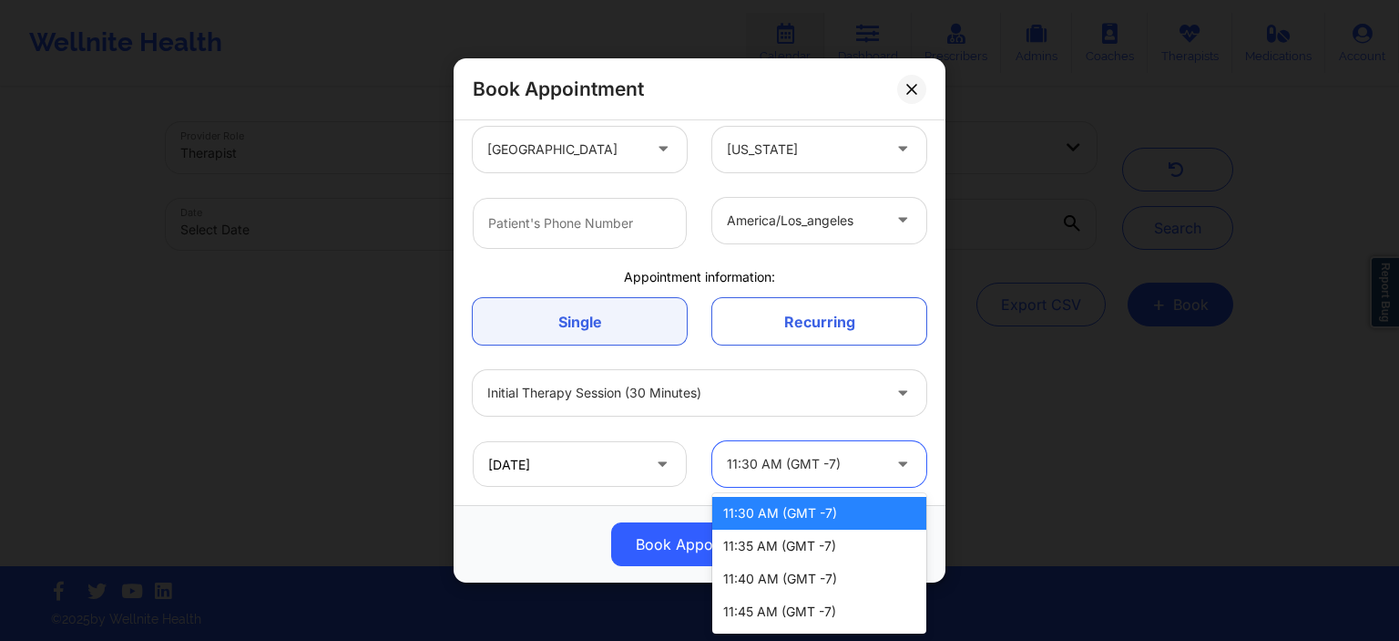
click at [795, 463] on div at bounding box center [804, 464] width 154 height 22
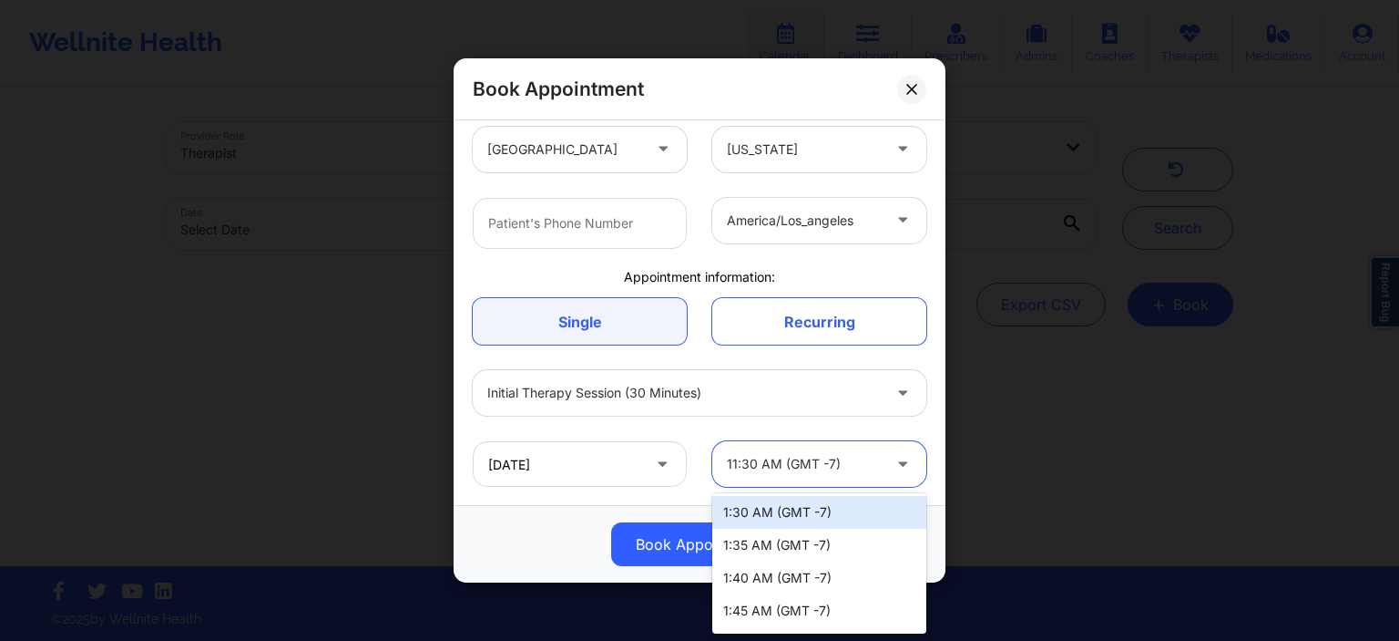
scroll to position [1871, 0]
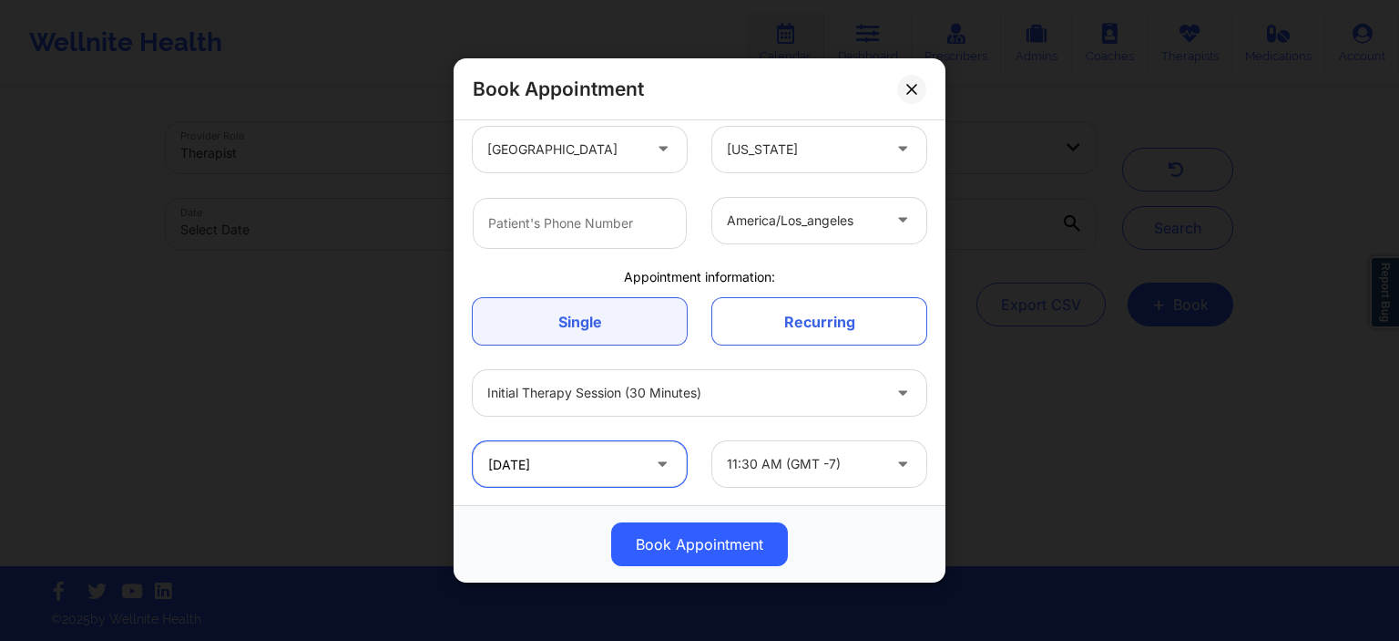
click at [624, 483] on input "[DATE]" at bounding box center [580, 464] width 214 height 46
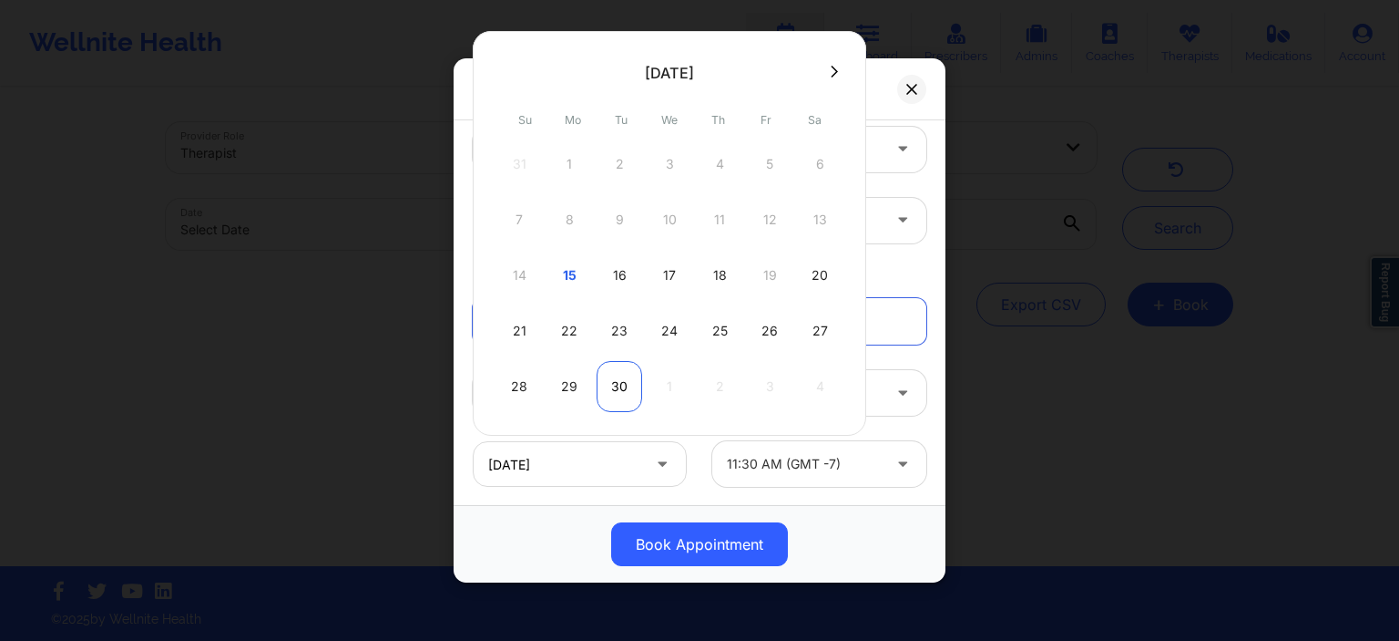
click at [606, 392] on div "30" at bounding box center [620, 386] width 46 height 51
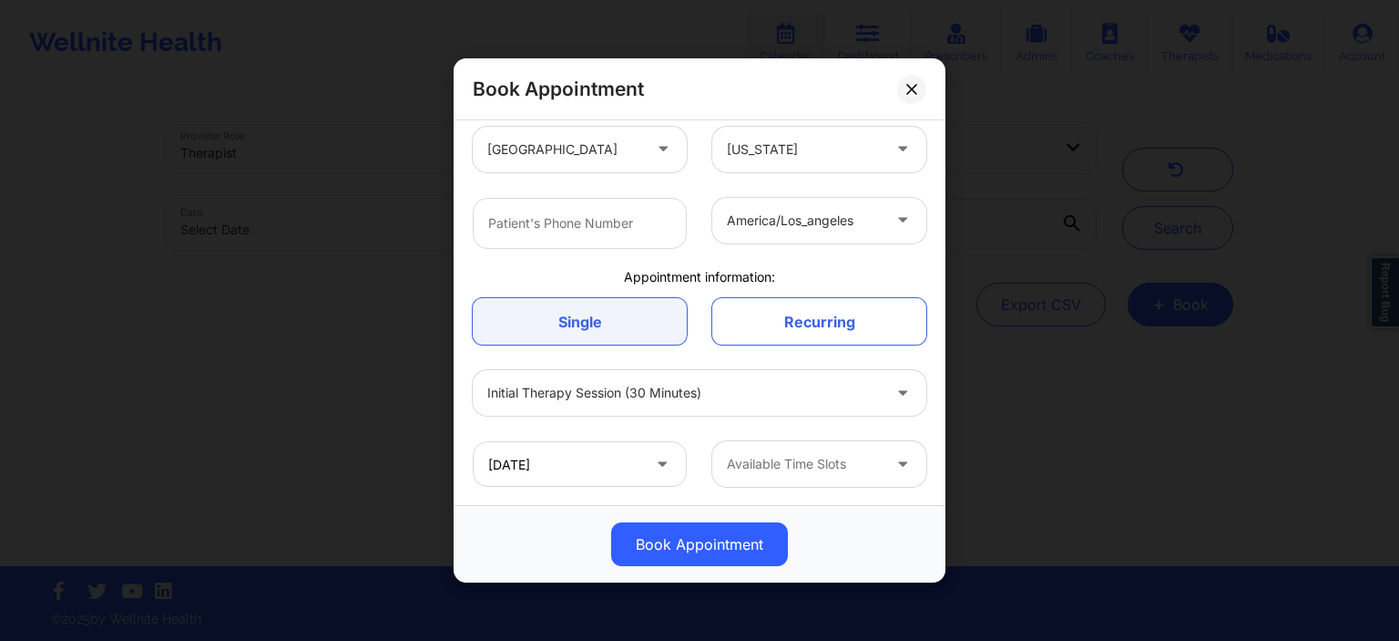
click at [840, 476] on div "Available Time Slots" at bounding box center [797, 464] width 170 height 46
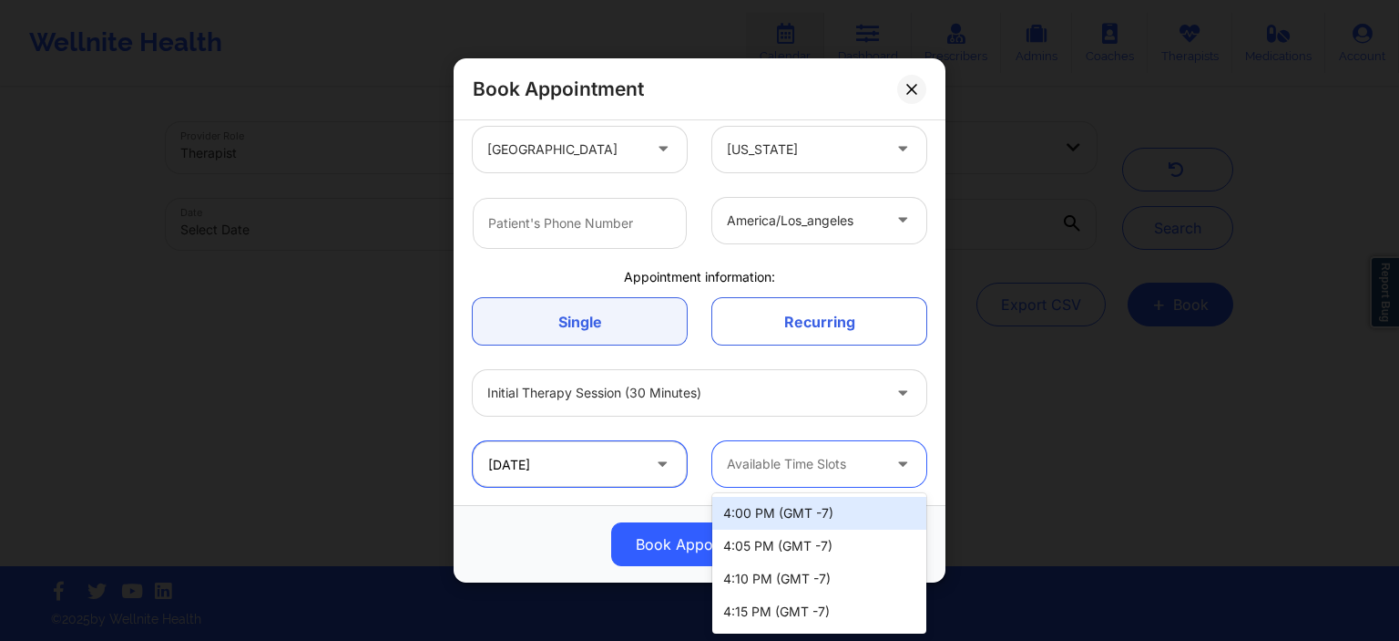
click at [583, 464] on input "[DATE]" at bounding box center [580, 464] width 214 height 46
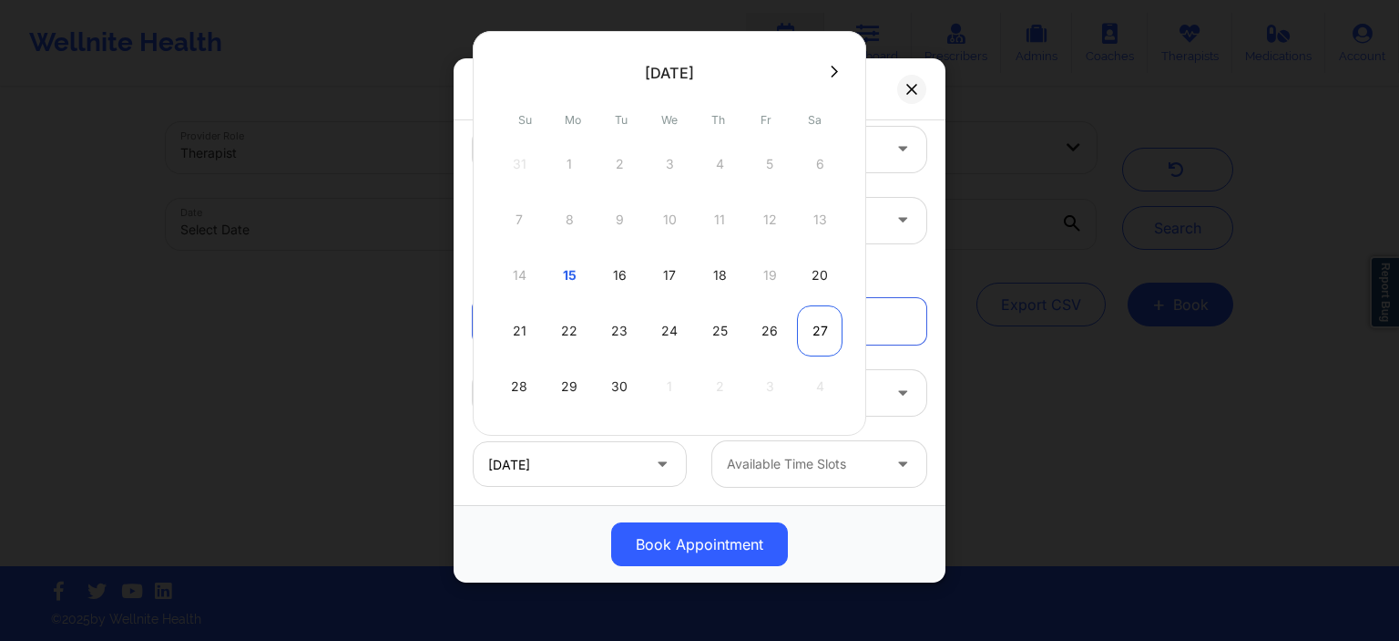
click at [805, 319] on div "27" at bounding box center [820, 330] width 46 height 51
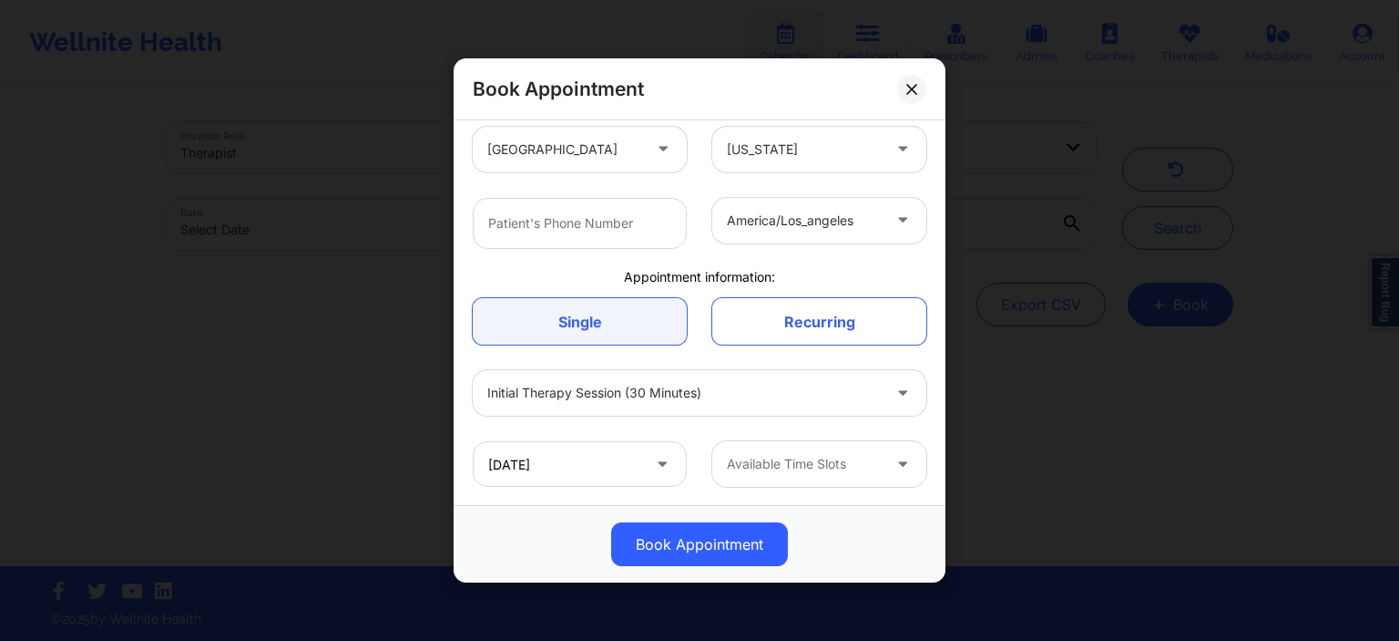
type input "[DATE]"
click at [779, 474] on div at bounding box center [804, 464] width 154 height 22
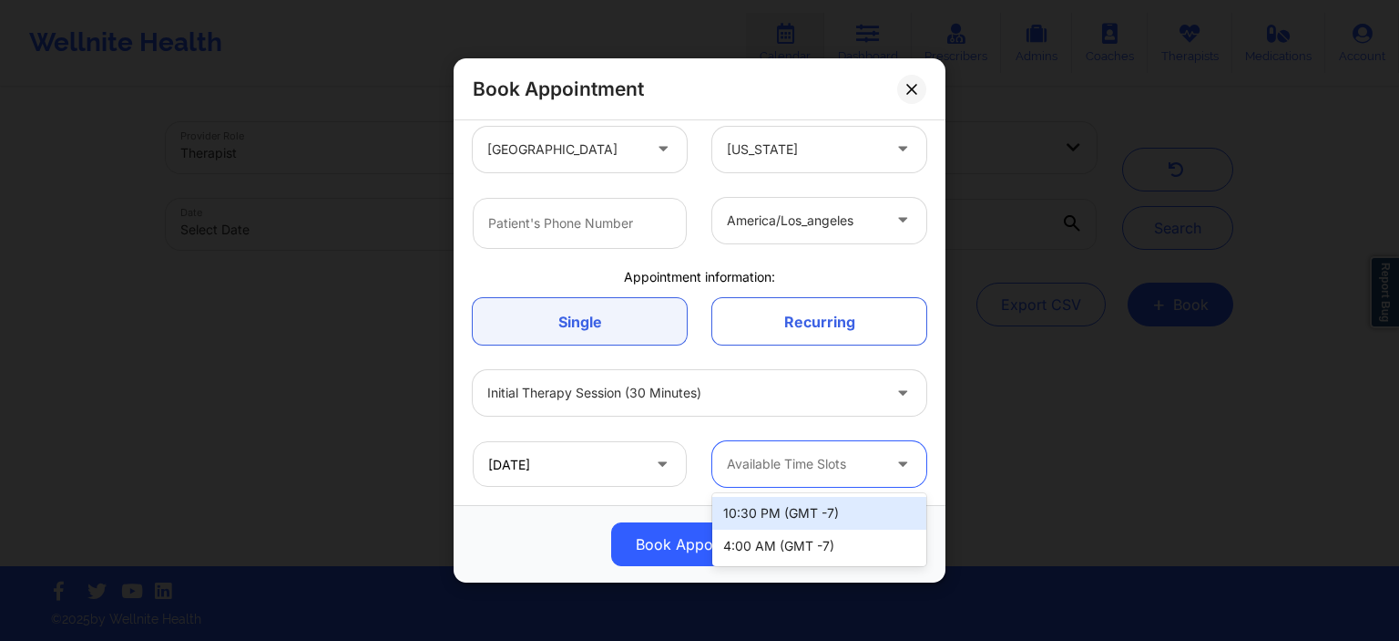
click at [779, 512] on div "10:30 PM (GMT -7)" at bounding box center [819, 513] width 214 height 33
click at [866, 468] on div at bounding box center [804, 464] width 154 height 22
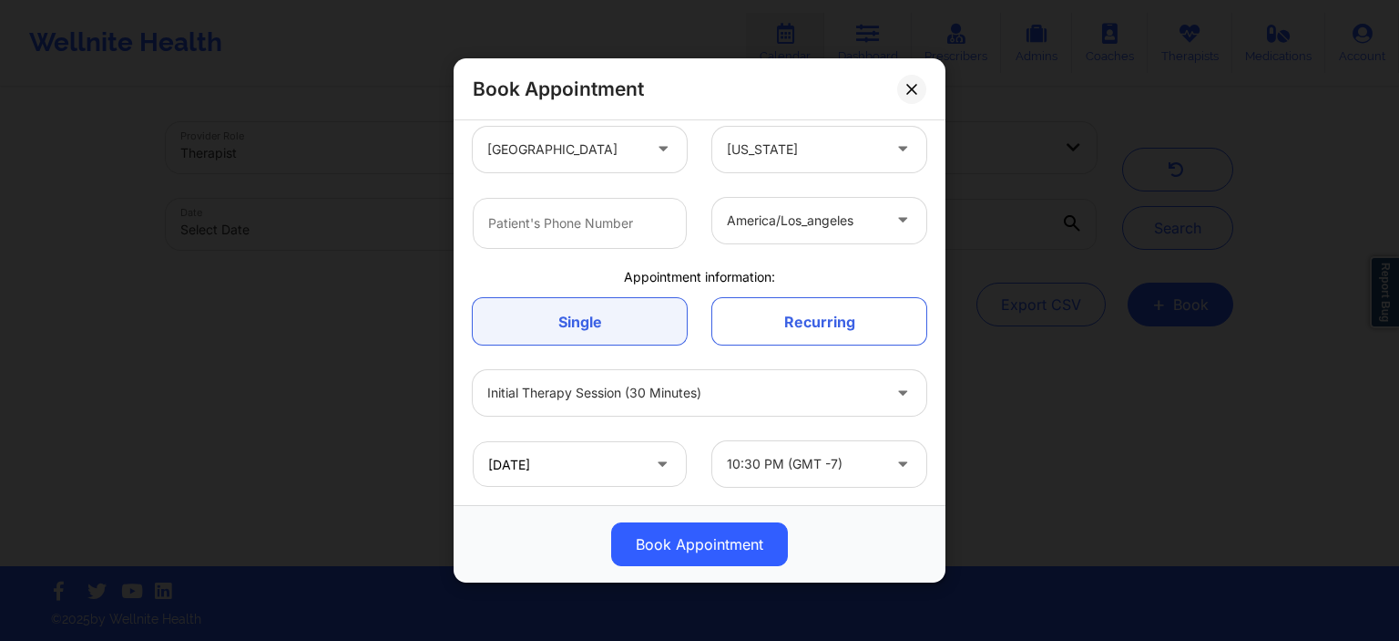
click at [771, 425] on div "Initial Therapy Session (30 minutes)" at bounding box center [699, 392] width 479 height 71
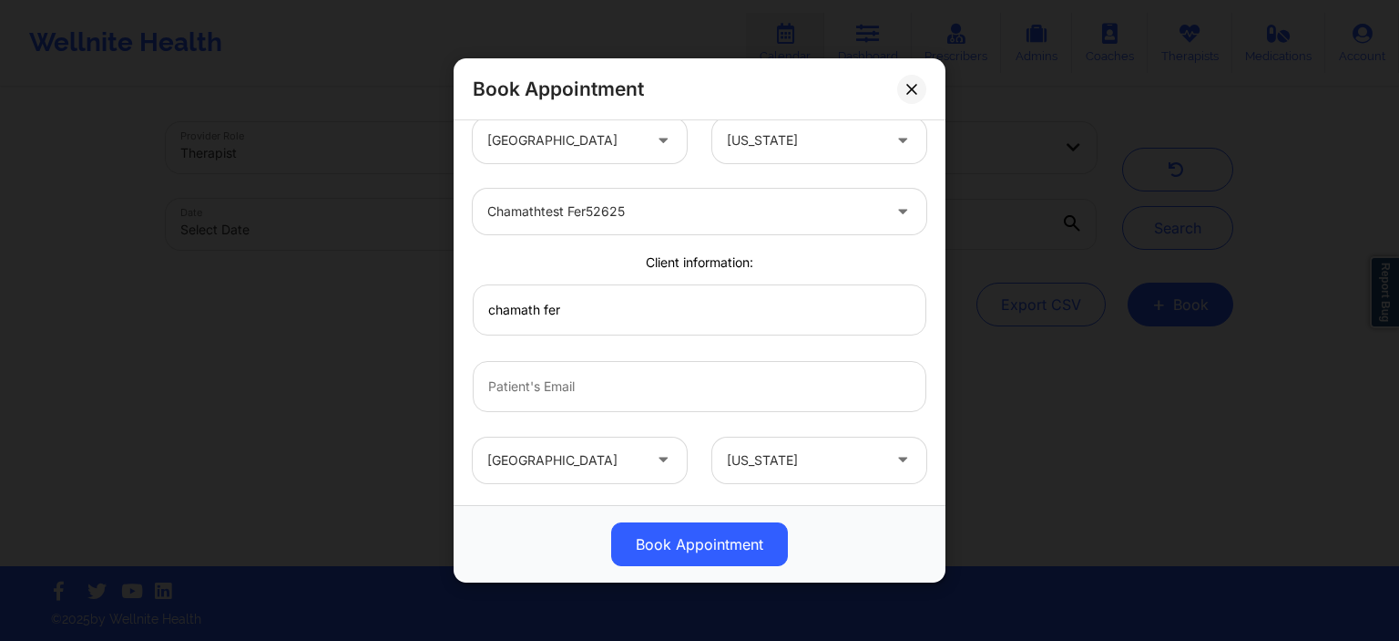
scroll to position [0, 0]
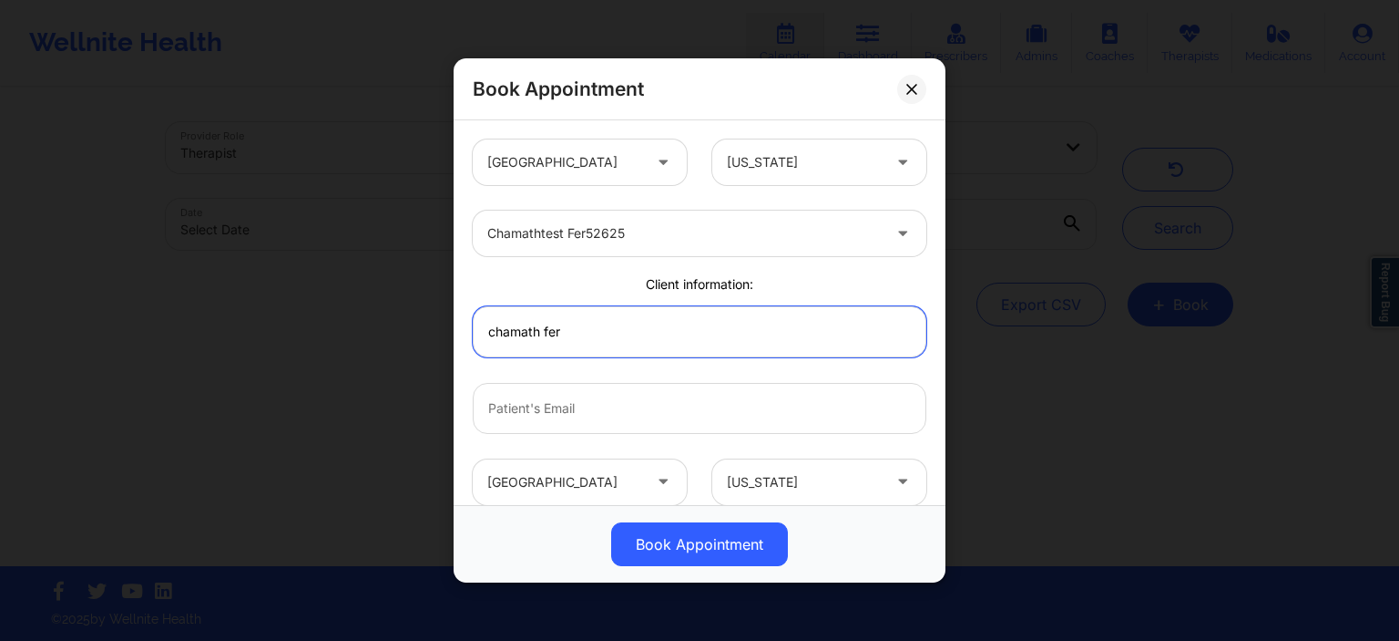
click at [585, 343] on input "chamath fer" at bounding box center [700, 330] width 454 height 51
type input "chamath fer724"
click at [584, 389] on input "email" at bounding box center [700, 407] width 454 height 51
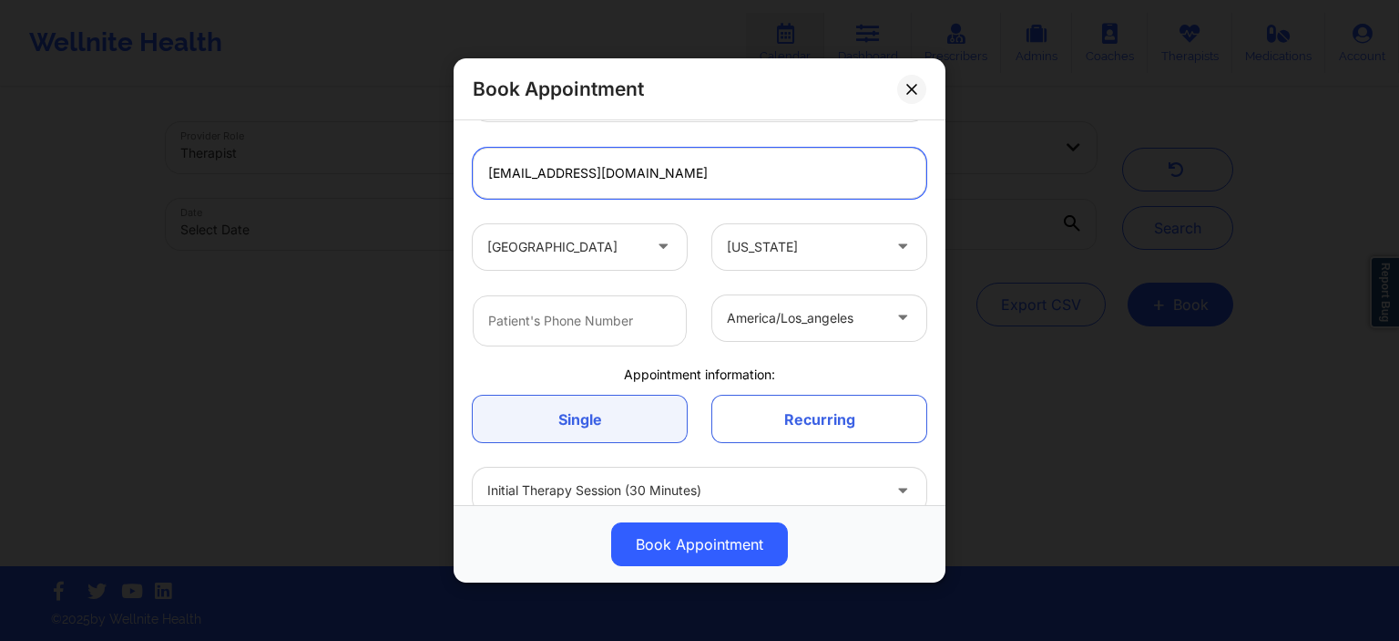
scroll to position [262, 0]
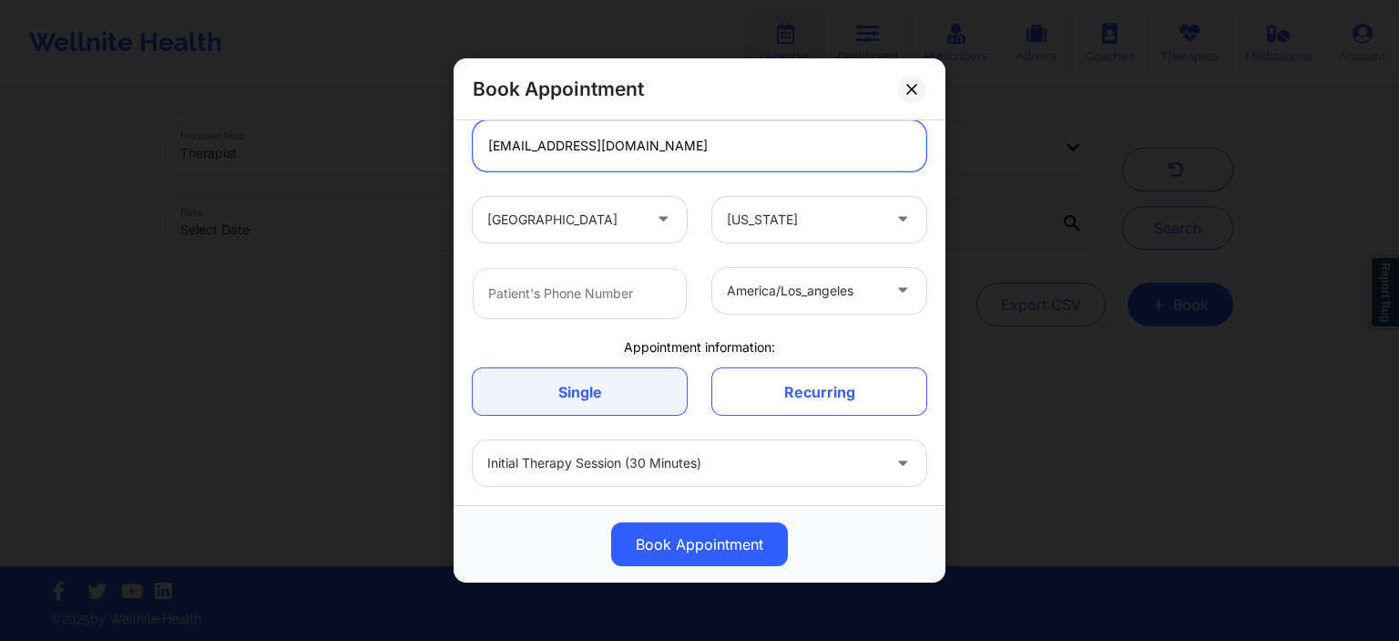
type input "[EMAIL_ADDRESS][DOMAIN_NAME]"
click at [583, 298] on input "text" at bounding box center [580, 292] width 214 height 51
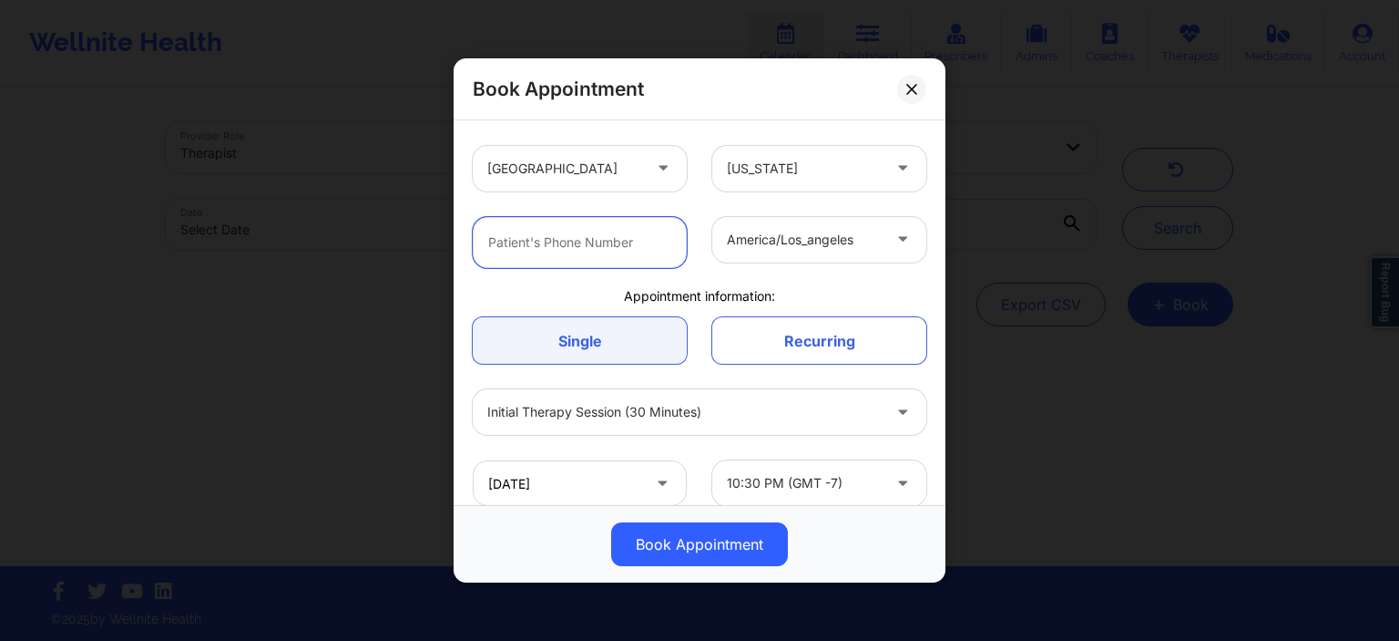
scroll to position [333, 0]
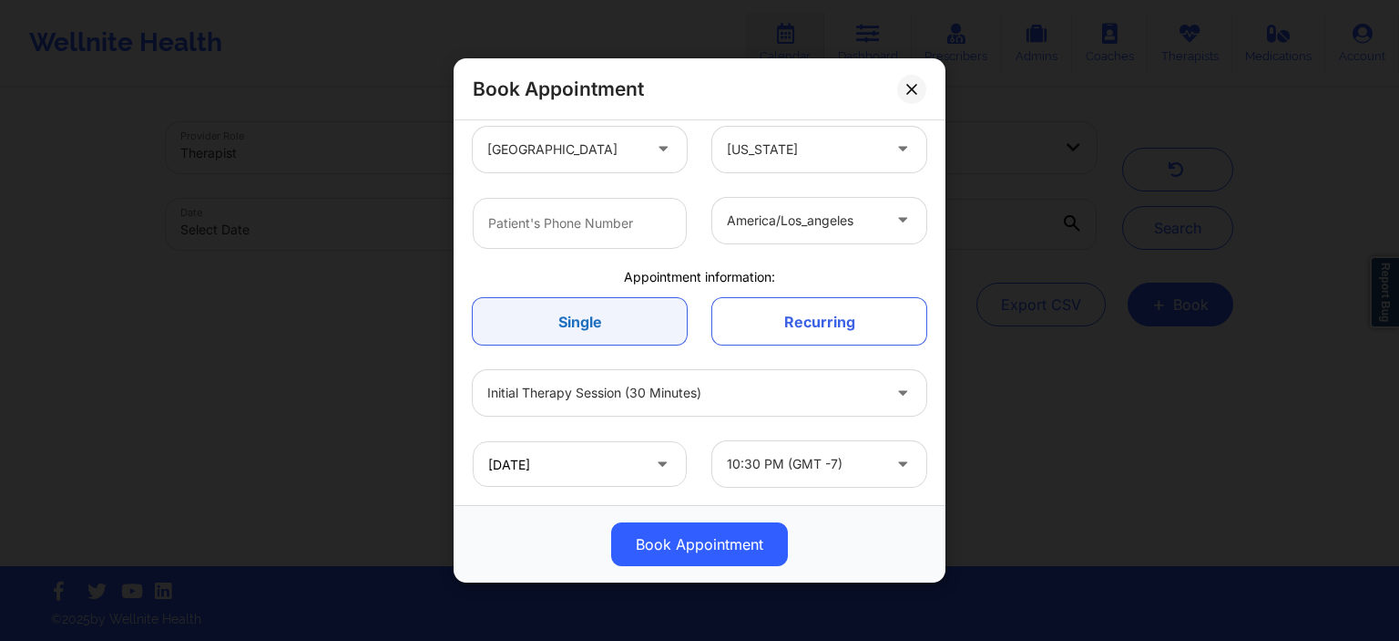
click at [628, 327] on link "Single" at bounding box center [580, 321] width 214 height 46
click at [643, 328] on link "Single" at bounding box center [580, 321] width 214 height 46
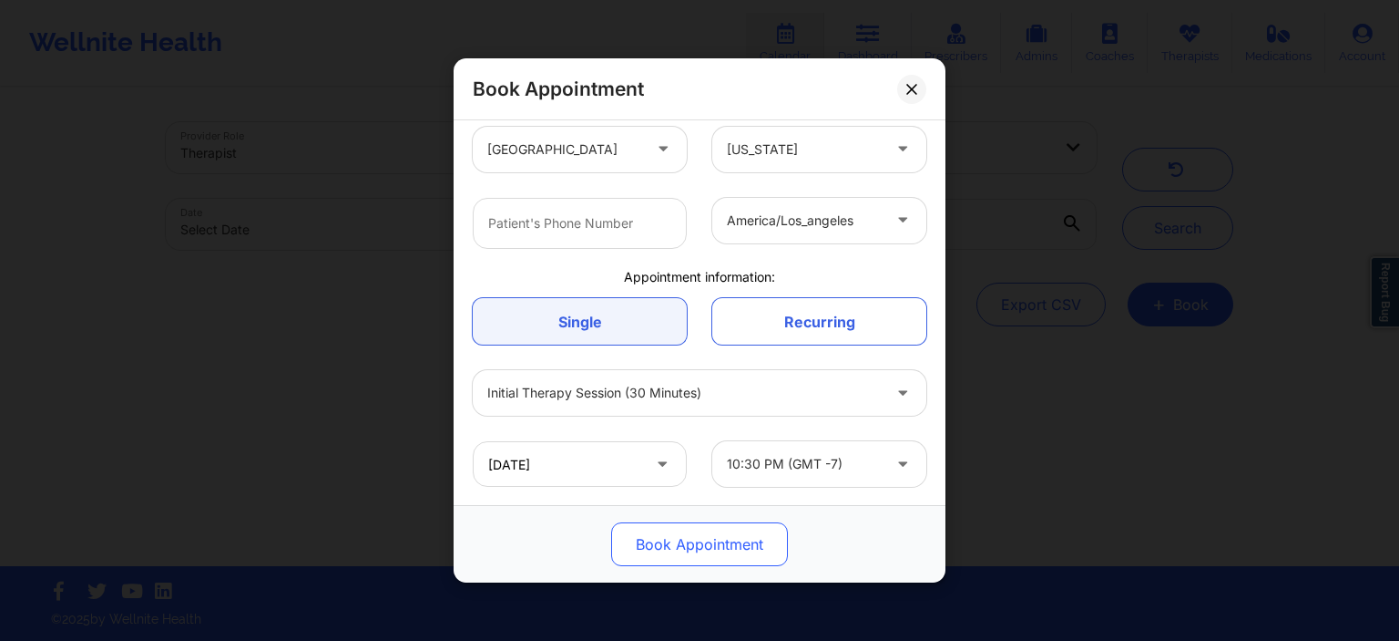
click at [753, 548] on button "Book Appointment" at bounding box center [699, 544] width 177 height 44
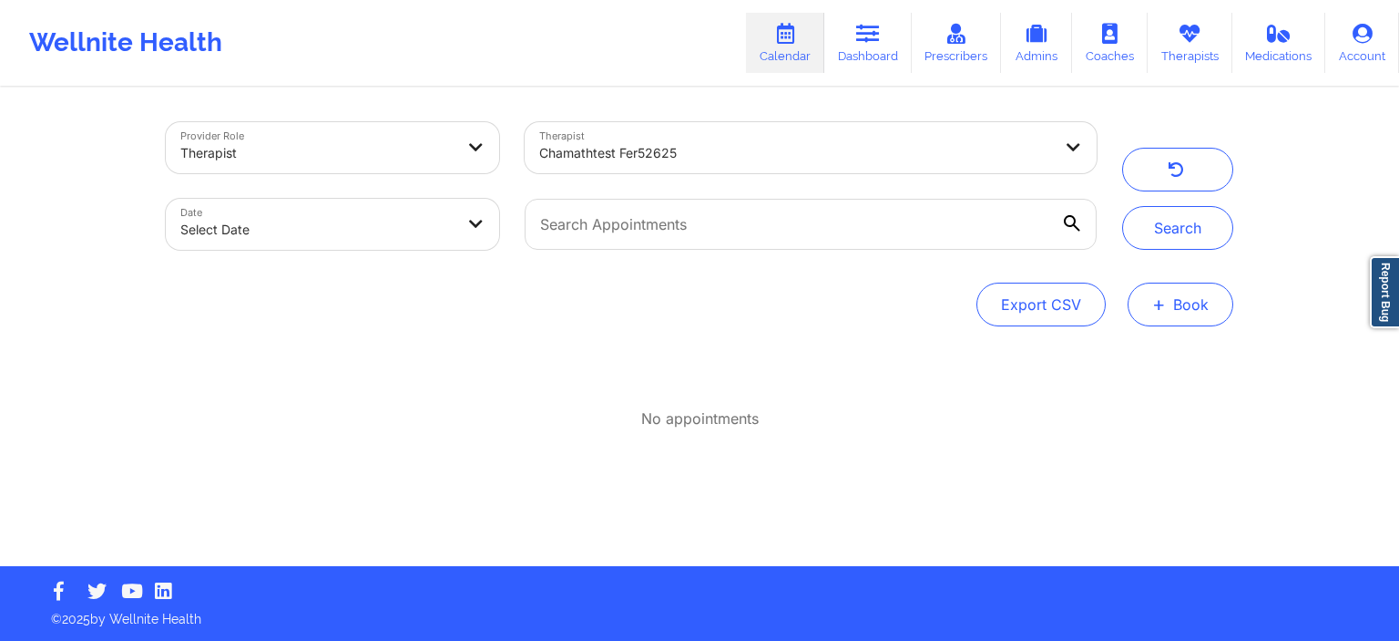
click at [1150, 322] on button "+ Book" at bounding box center [1181, 304] width 106 height 44
click at [1131, 348] on button "Therapy Session" at bounding box center [1150, 362] width 139 height 30
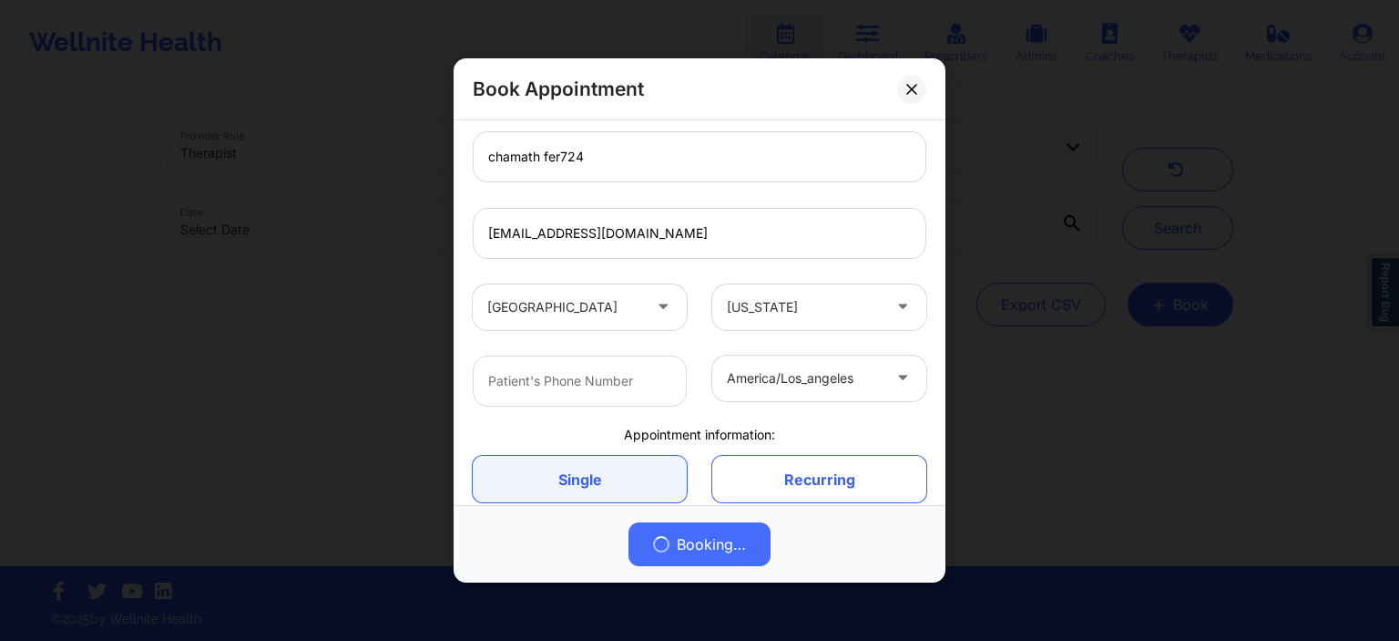
scroll to position [0, 0]
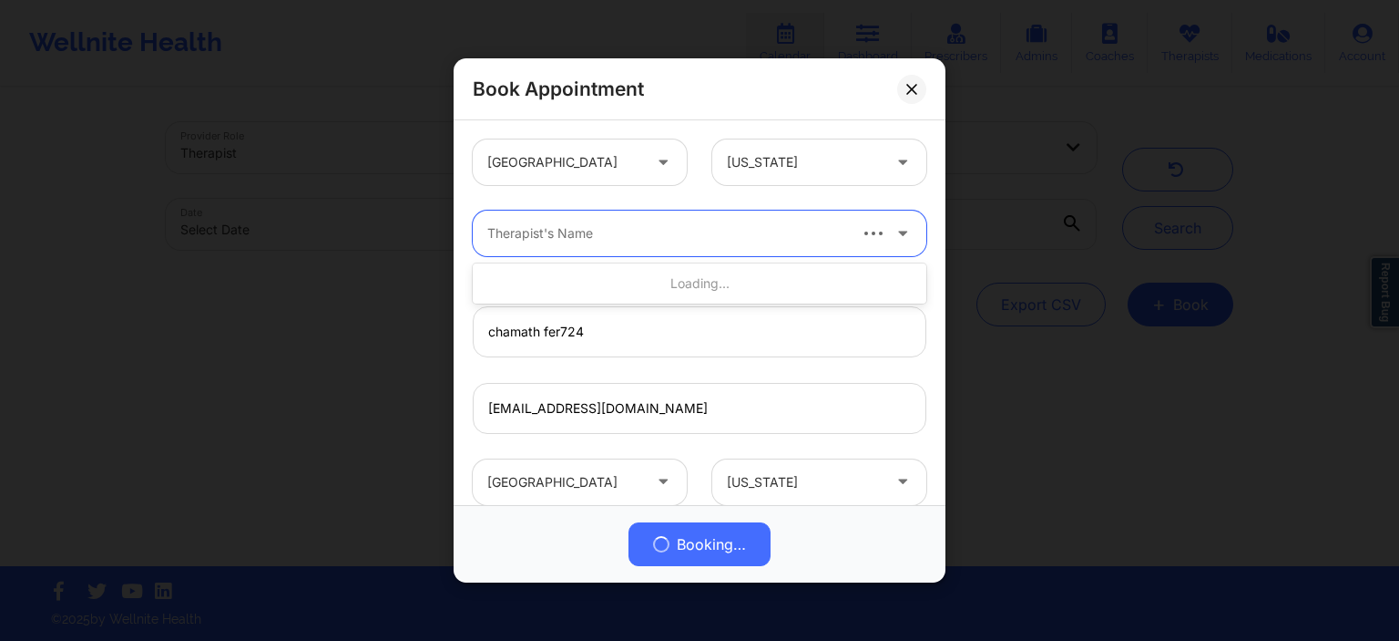
click at [589, 220] on div "Therapist's Name" at bounding box center [660, 233] width 374 height 46
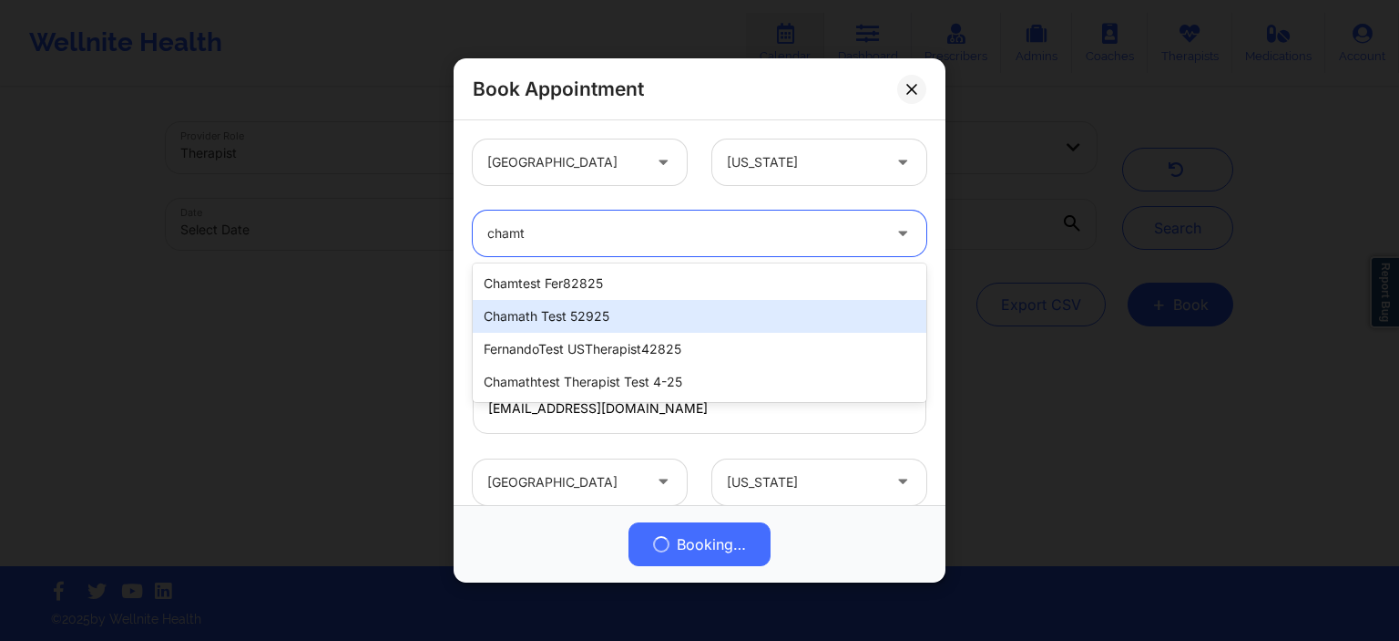
type input "cham"
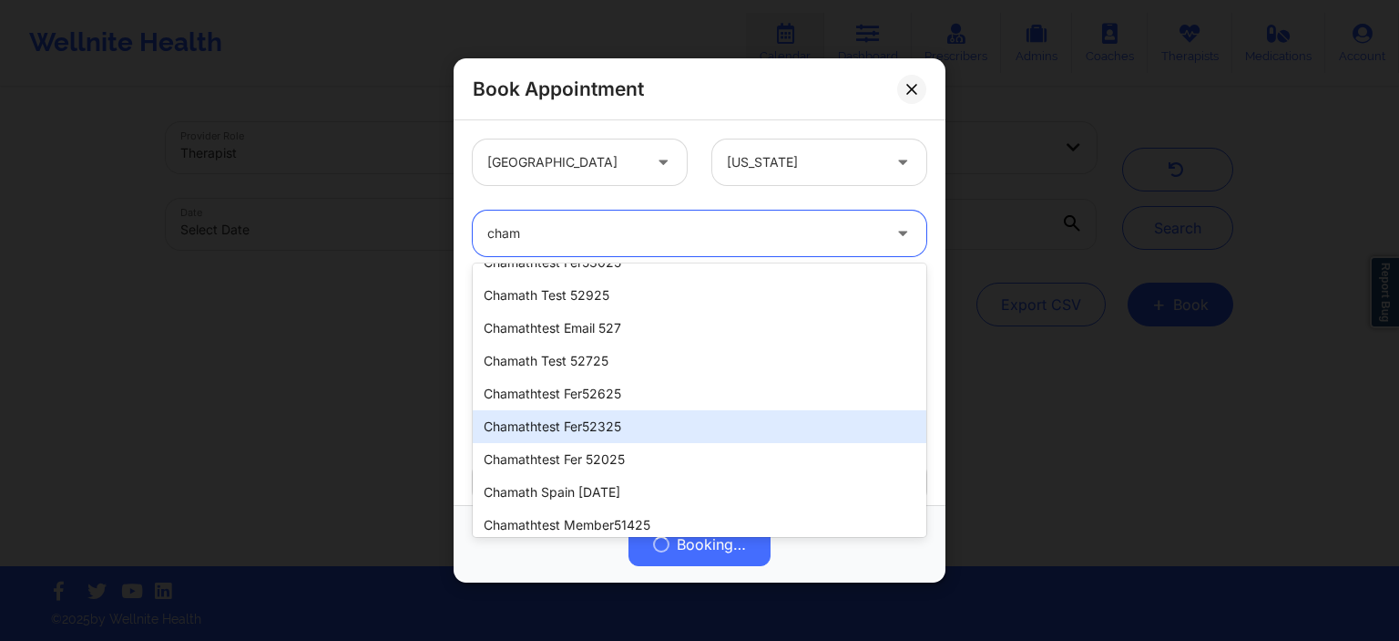
scroll to position [275, 0]
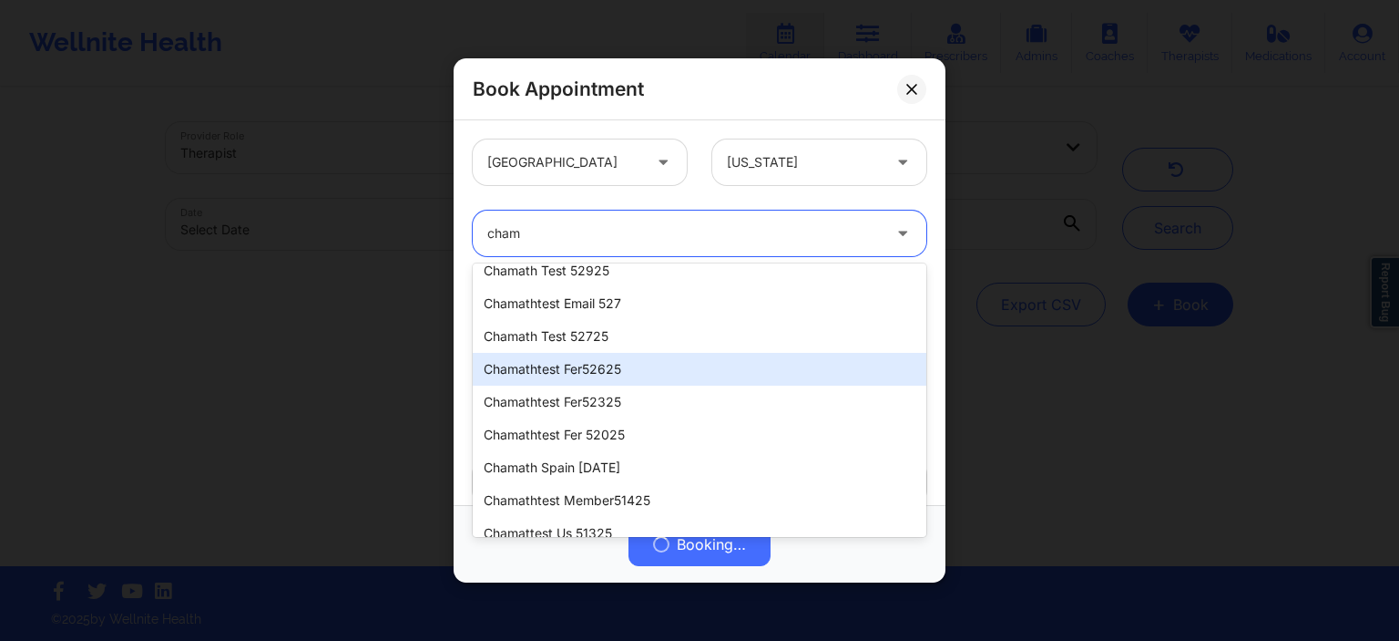
click at [609, 368] on div "chamathtest fer52625" at bounding box center [700, 369] width 454 height 33
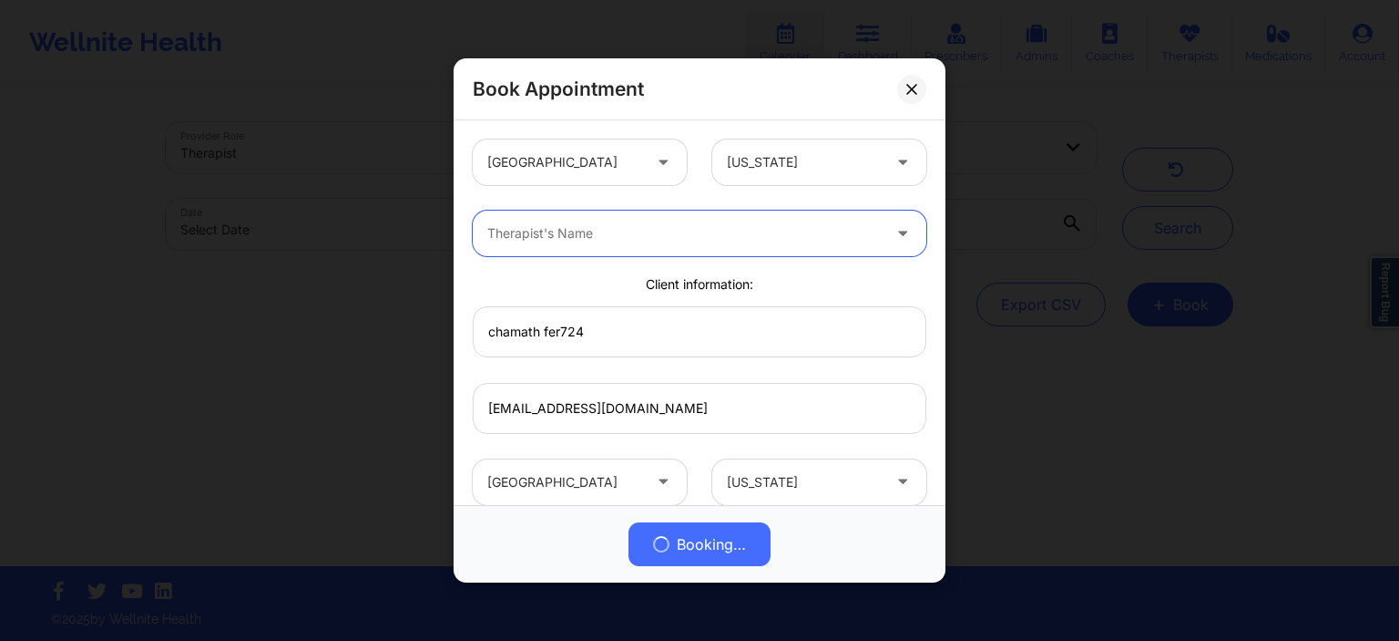
click at [727, 249] on div "Therapist's Name" at bounding box center [678, 233] width 410 height 46
click at [507, 246] on div "Therapist's Name" at bounding box center [678, 233] width 410 height 46
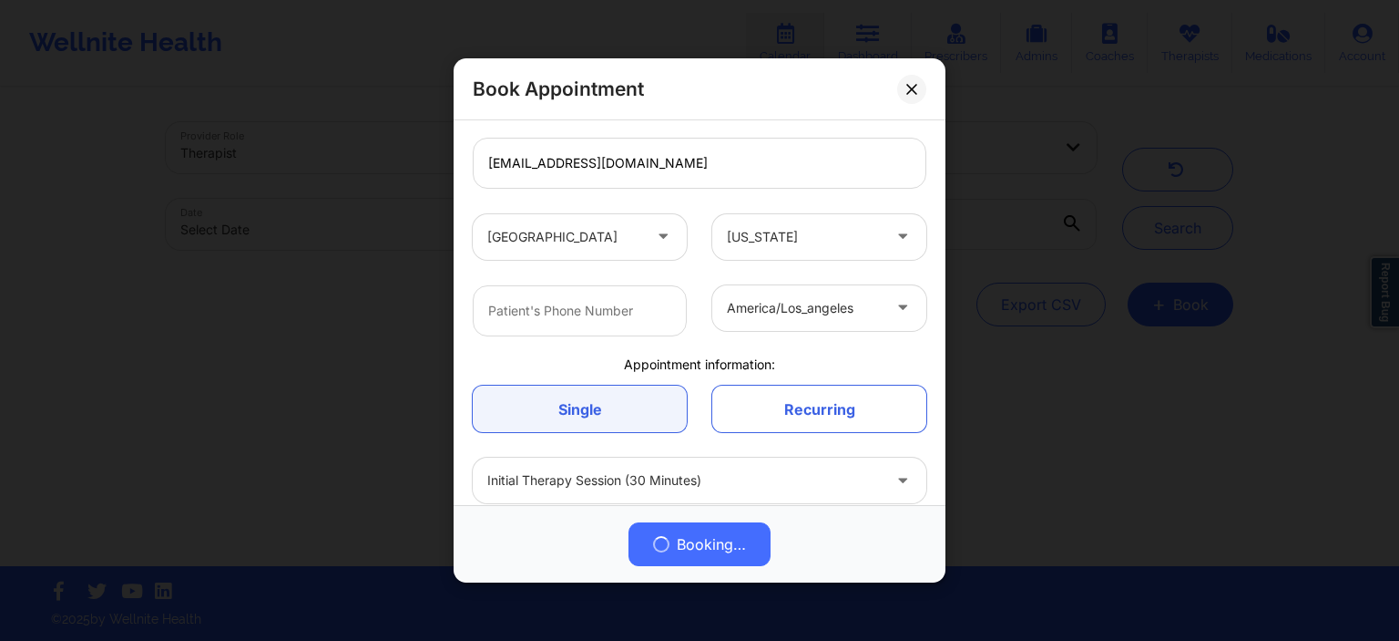
scroll to position [333, 0]
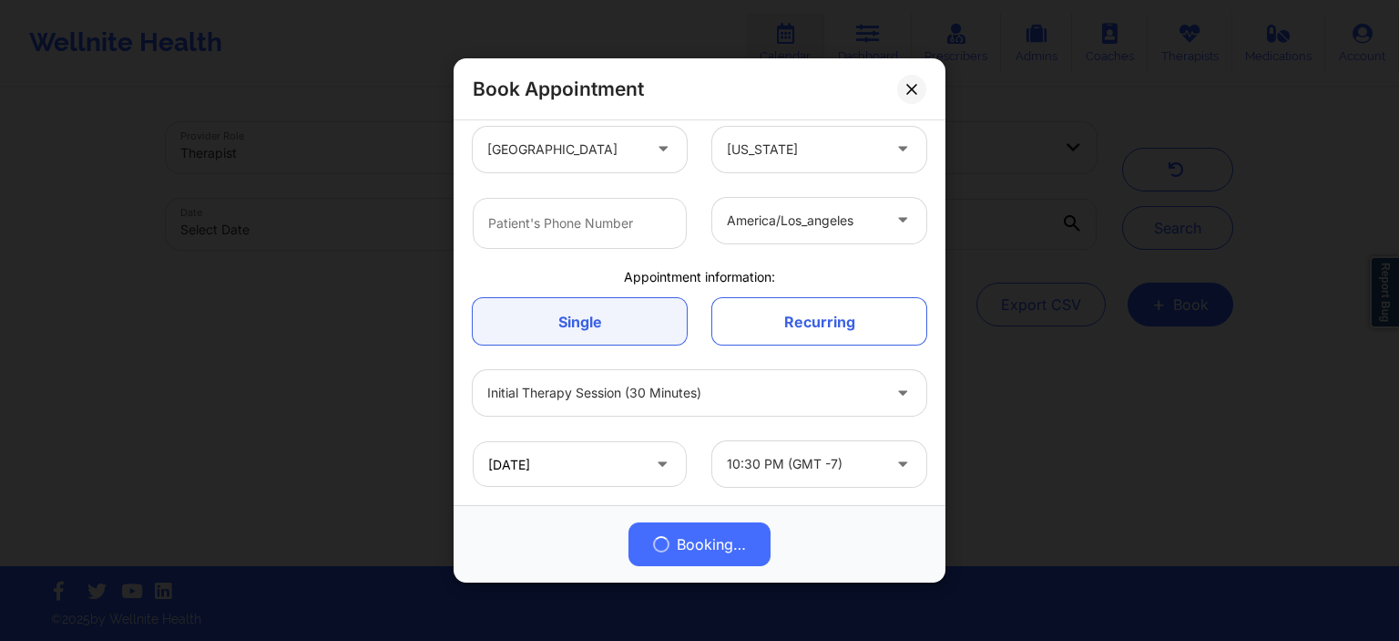
click at [819, 214] on div at bounding box center [804, 221] width 154 height 22
click at [701, 190] on div "america/los_angeles" at bounding box center [699, 222] width 479 height 77
click at [629, 468] on input "[DATE]" at bounding box center [580, 464] width 214 height 46
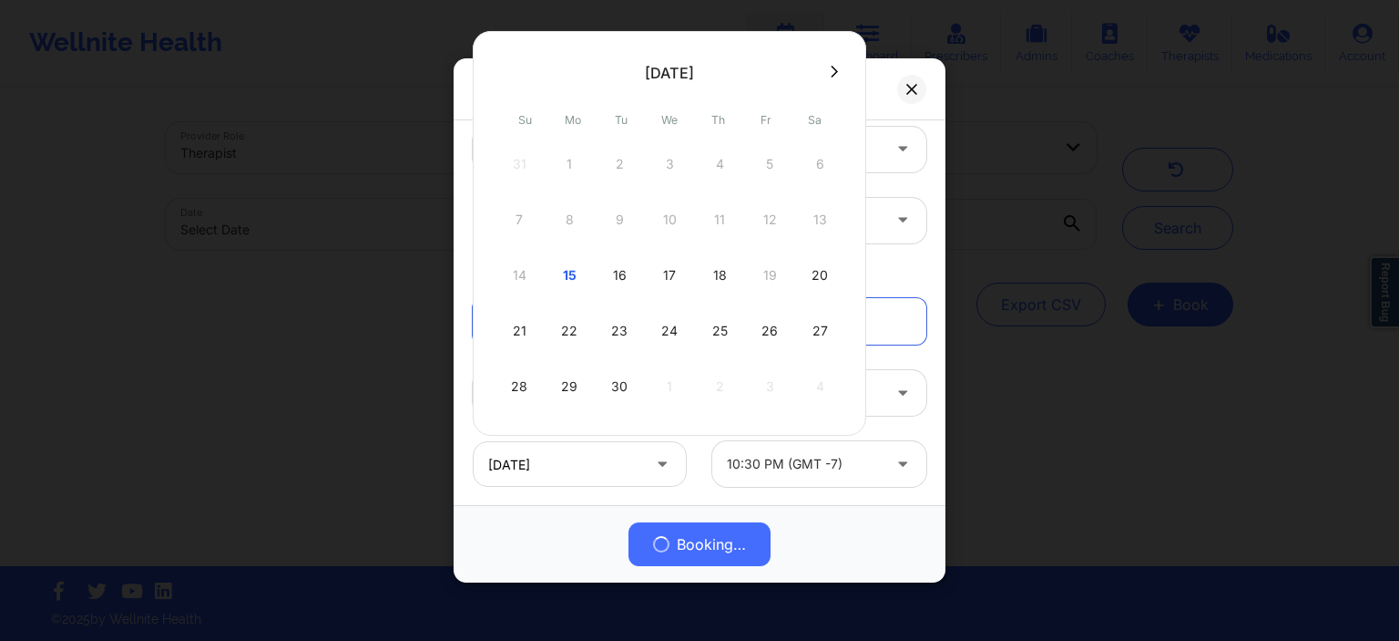
click at [835, 77] on button at bounding box center [834, 71] width 18 height 15
click at [831, 66] on icon at bounding box center [834, 72] width 7 height 14
click at [712, 230] on div "6" at bounding box center [720, 219] width 46 height 51
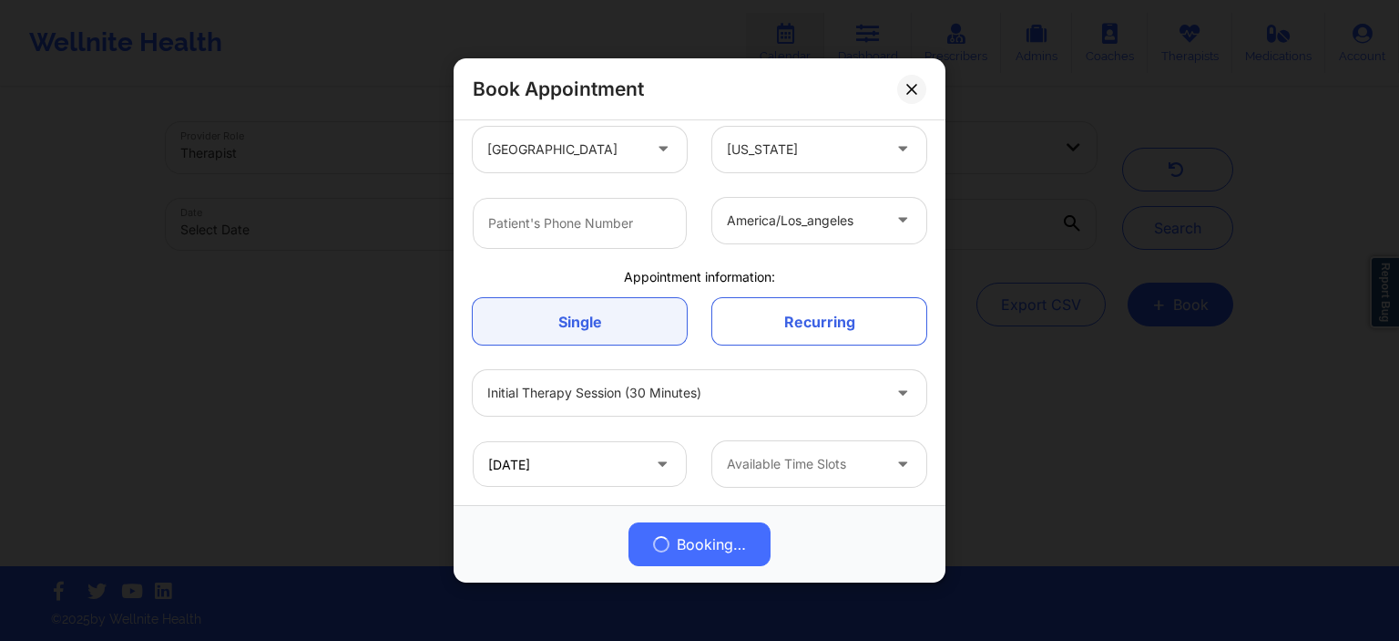
type input "[DATE]"
click at [782, 454] on div at bounding box center [804, 464] width 154 height 22
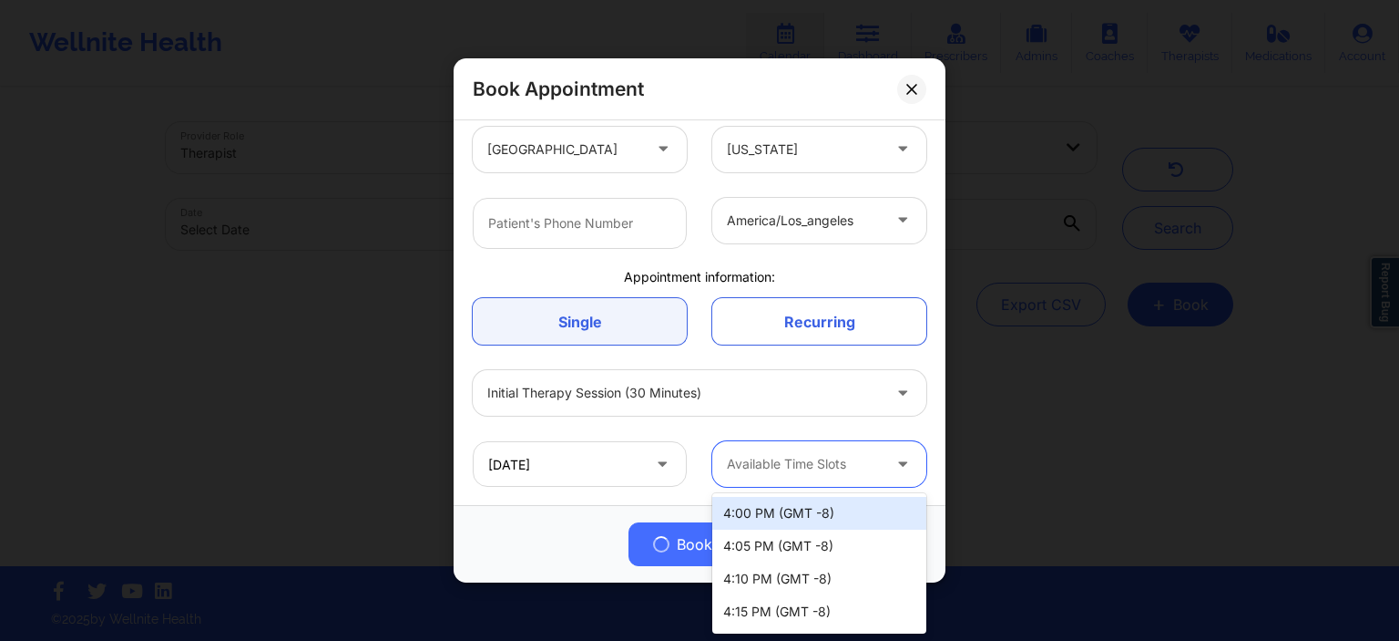
click at [777, 514] on div "4:00 PM (GMT -8)" at bounding box center [819, 513] width 214 height 33
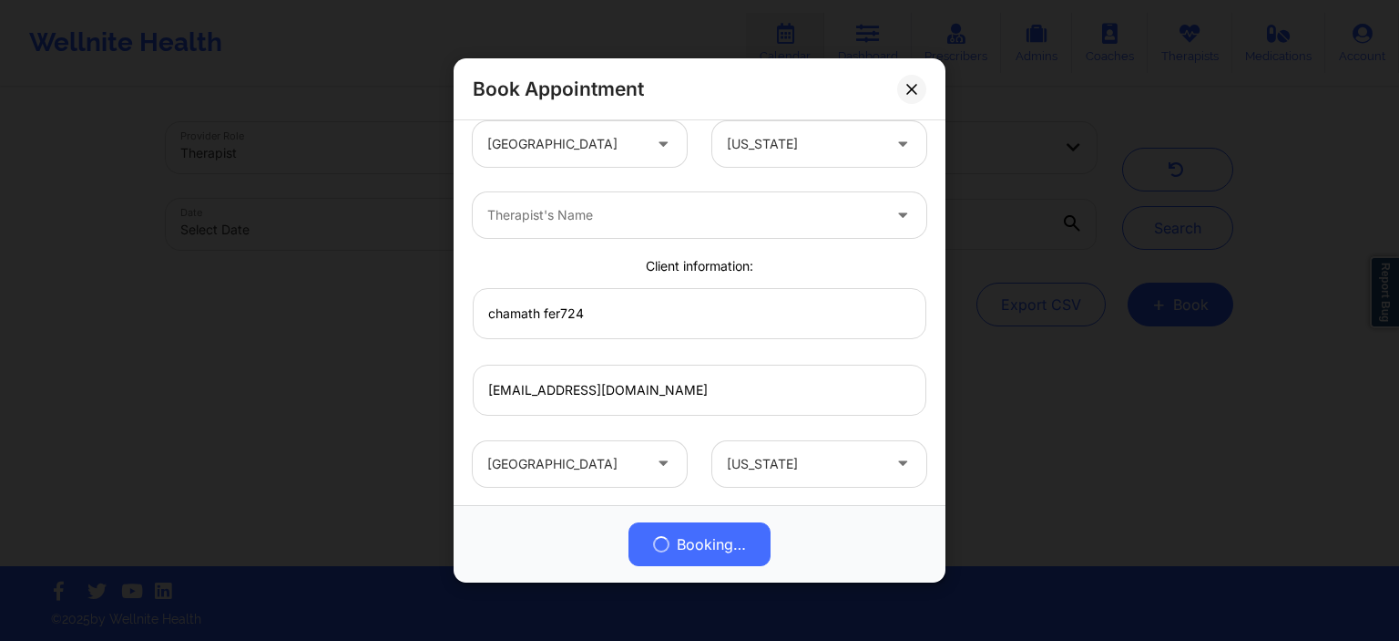
scroll to position [0, 0]
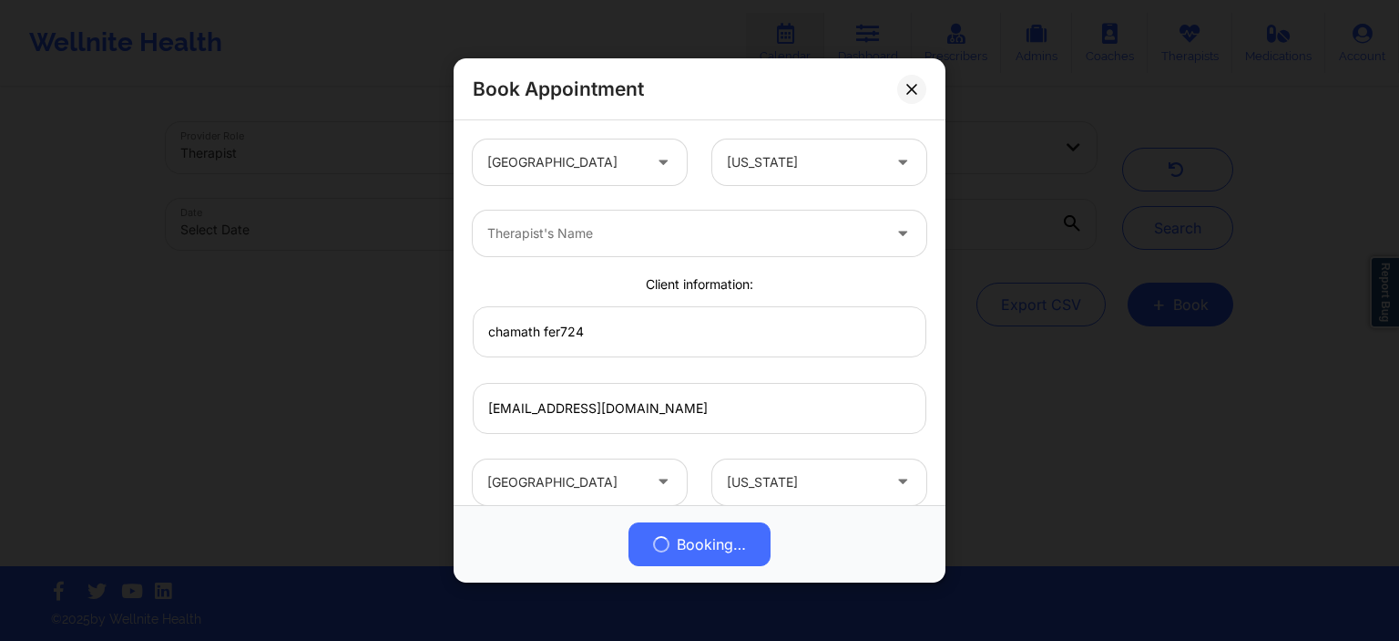
click at [723, 242] on div at bounding box center [684, 233] width 394 height 22
click at [920, 92] on button at bounding box center [911, 88] width 29 height 29
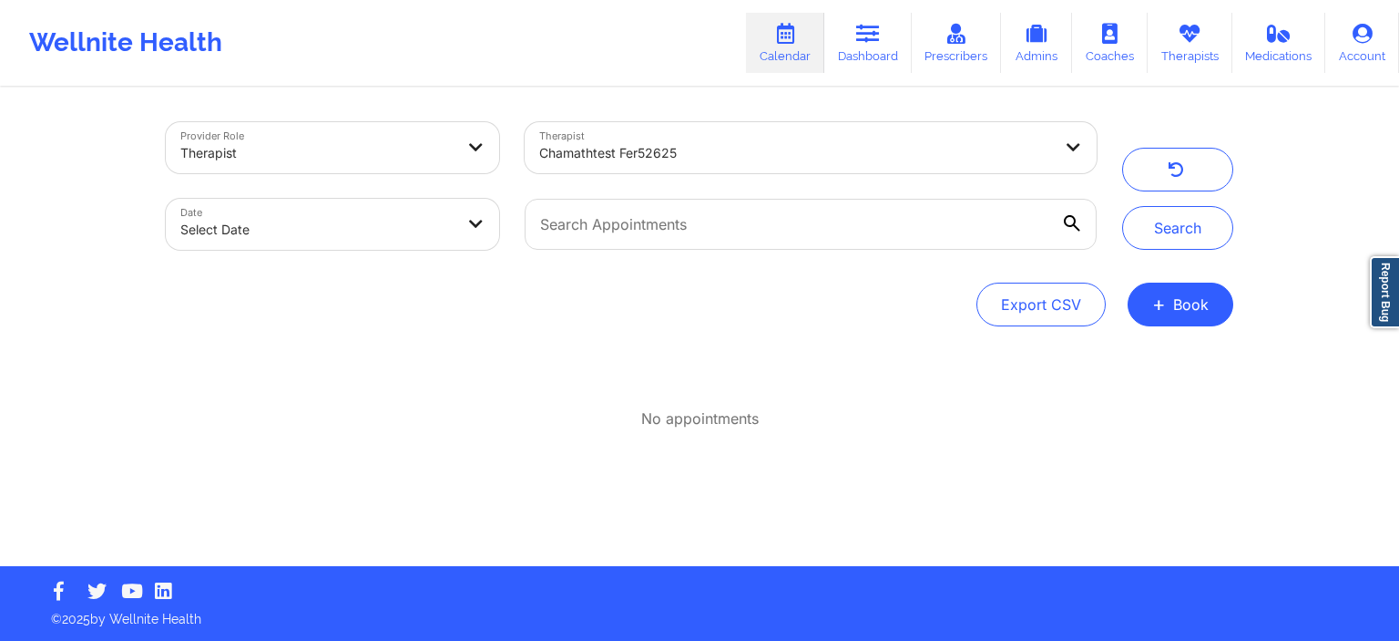
click at [443, 234] on body "Wellnite Health Calendar Dashboard Prescribers Admins Coaches Therapists Medica…" at bounding box center [699, 320] width 1399 height 641
select select "2025-8"
select select "2025-9"
click at [1196, 296] on button "+ Book" at bounding box center [1181, 304] width 106 height 44
click at [1152, 358] on button "Therapy Session" at bounding box center [1150, 362] width 139 height 30
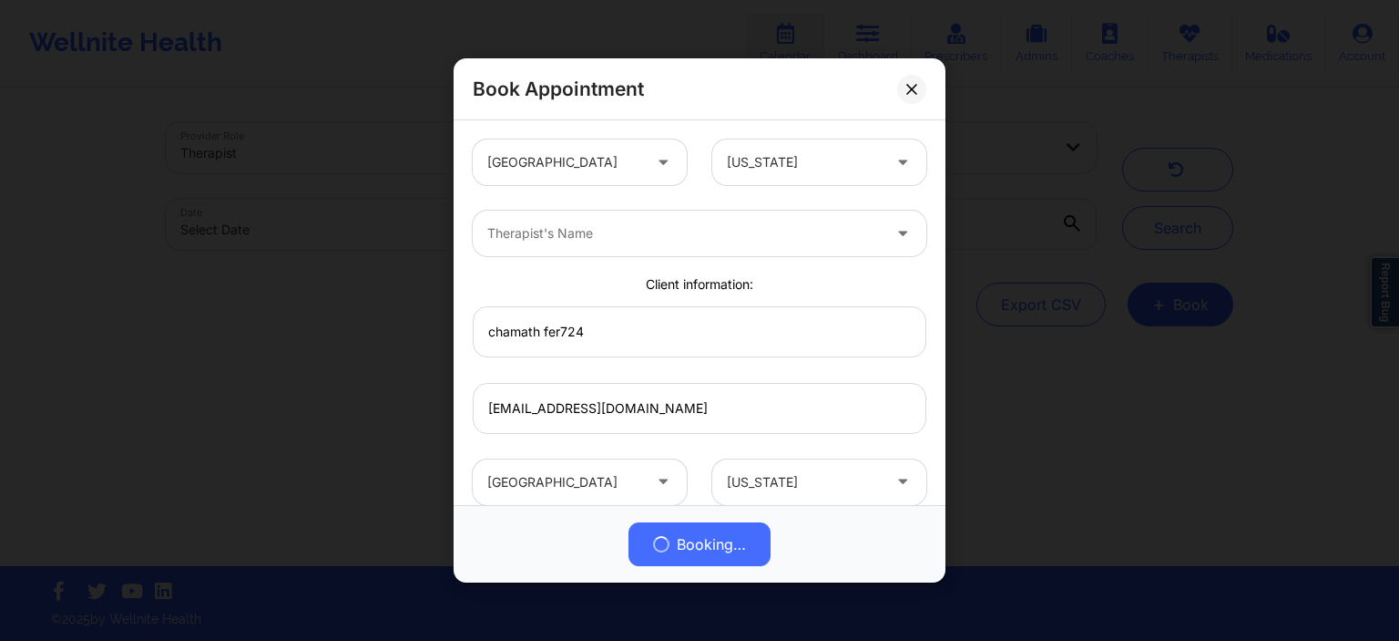
click at [610, 241] on div at bounding box center [684, 233] width 394 height 22
type input "cham"
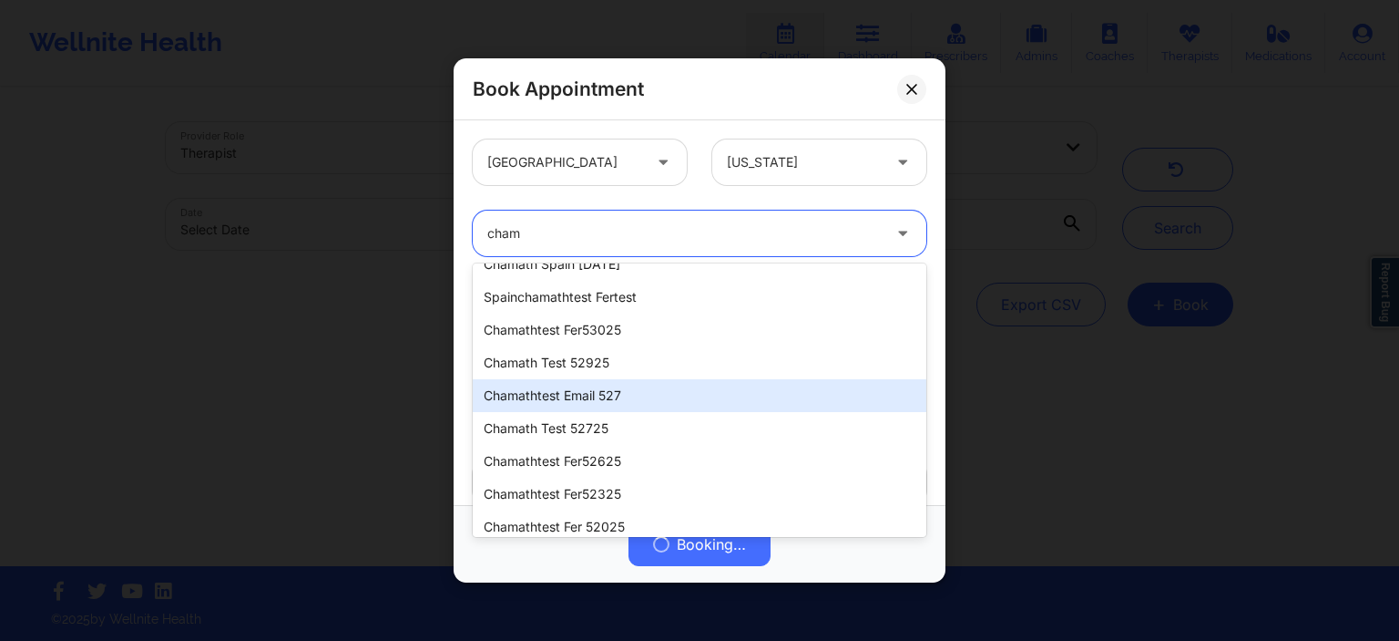
scroll to position [275, 0]
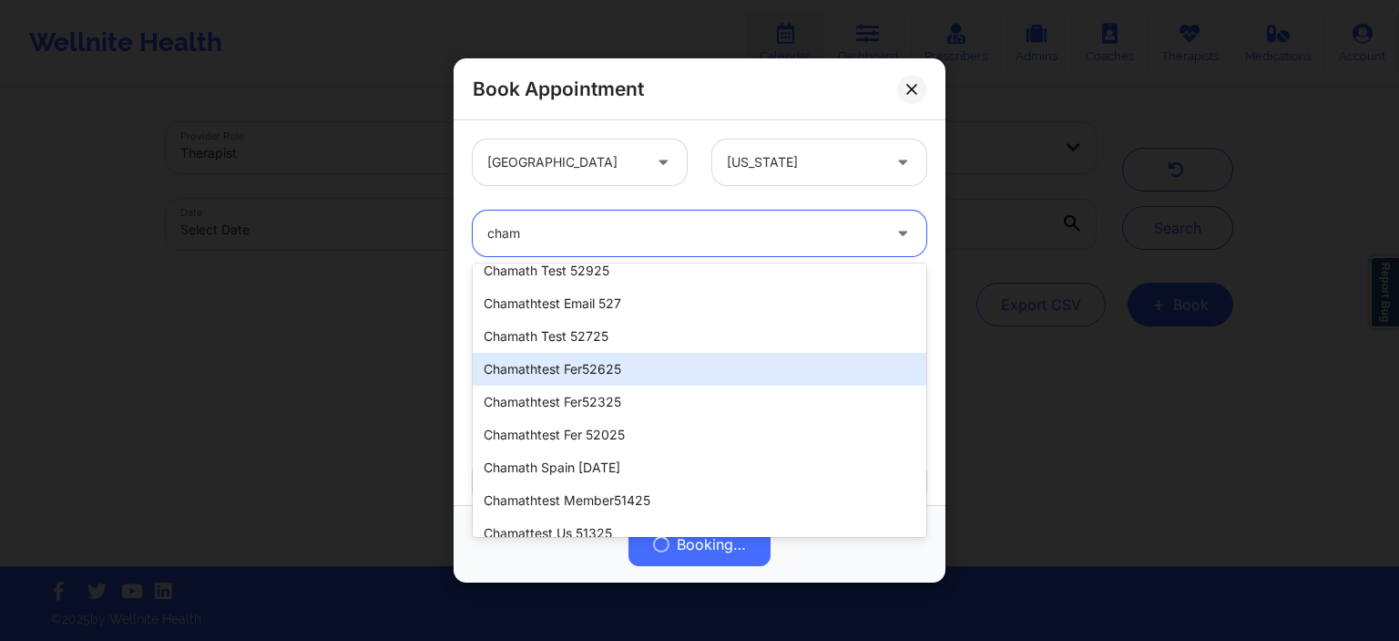
click at [628, 369] on div "chamathtest fer52625" at bounding box center [700, 369] width 454 height 33
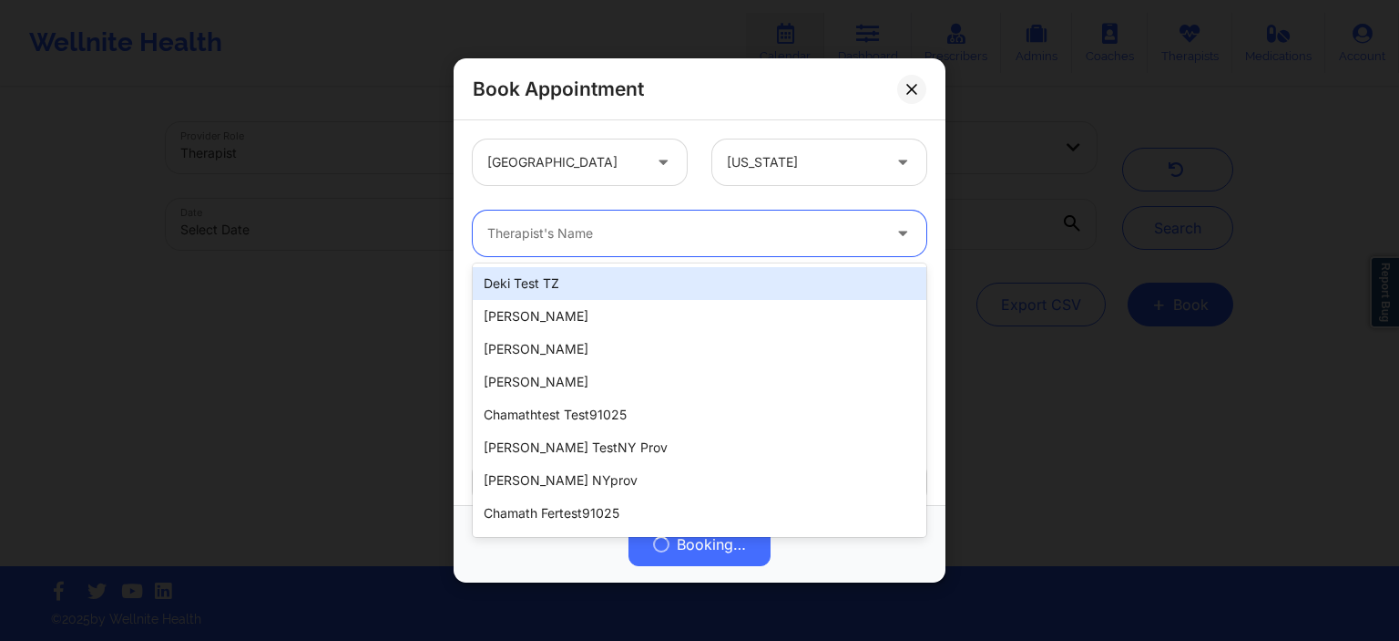
click at [706, 242] on div at bounding box center [684, 233] width 394 height 22
type input "cha"
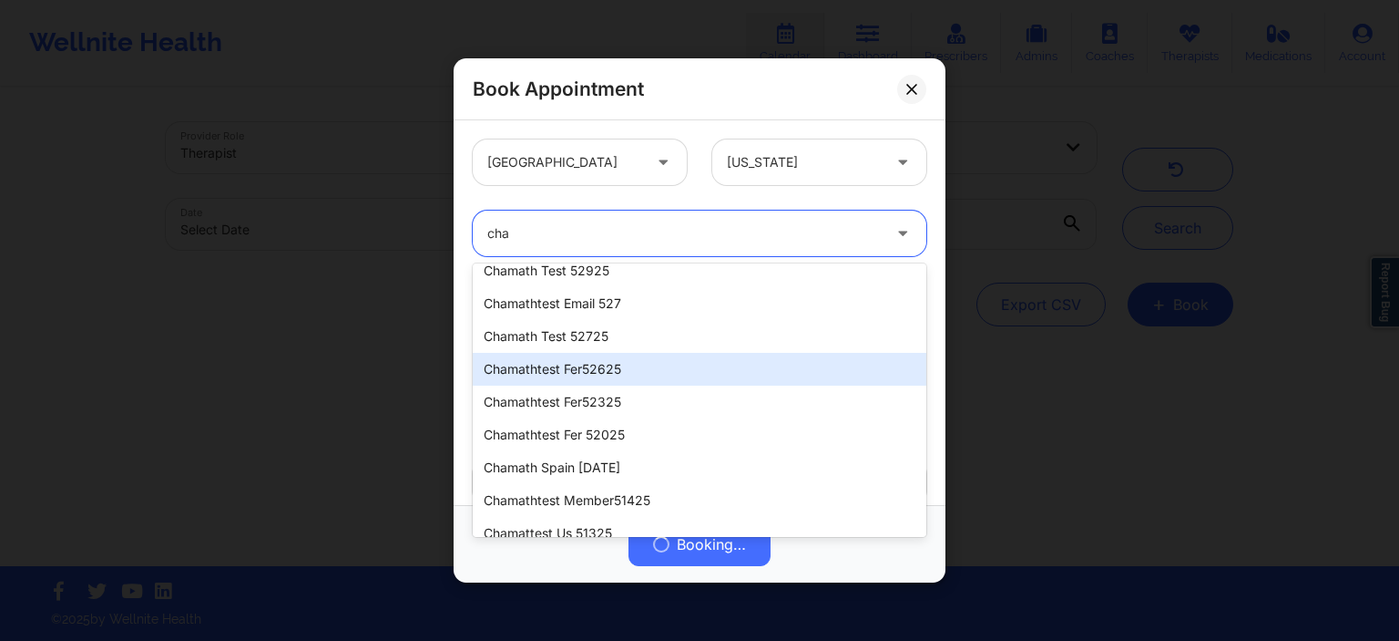
click at [655, 372] on div "chamathtest fer52625" at bounding box center [700, 369] width 454 height 33
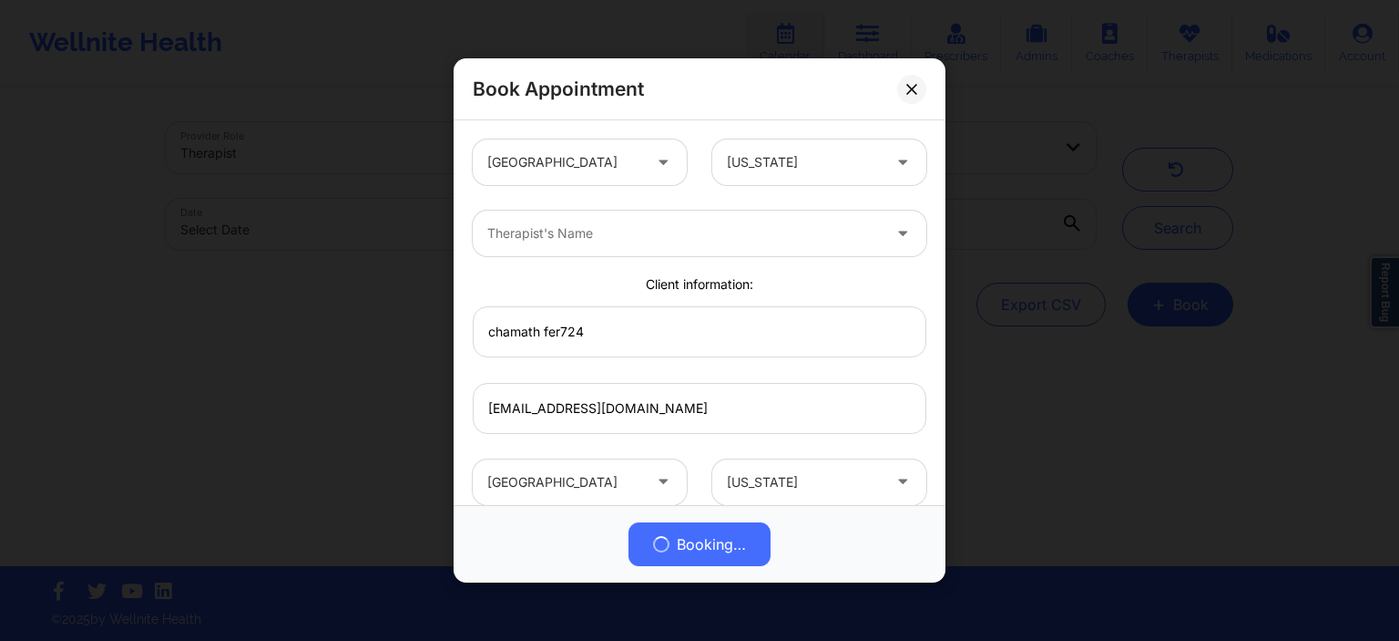
click at [676, 281] on div "Client information:" at bounding box center [699, 284] width 479 height 18
click at [924, 90] on button at bounding box center [911, 88] width 29 height 29
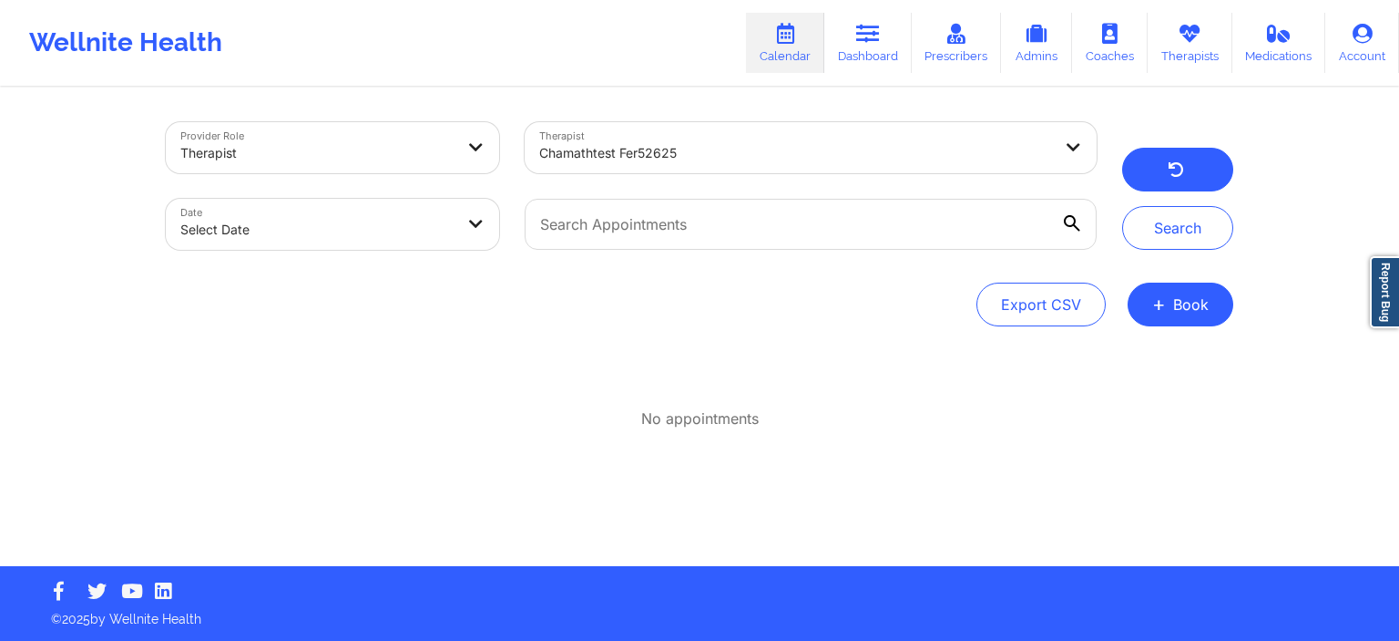
click at [1213, 180] on button "button" at bounding box center [1177, 170] width 111 height 44
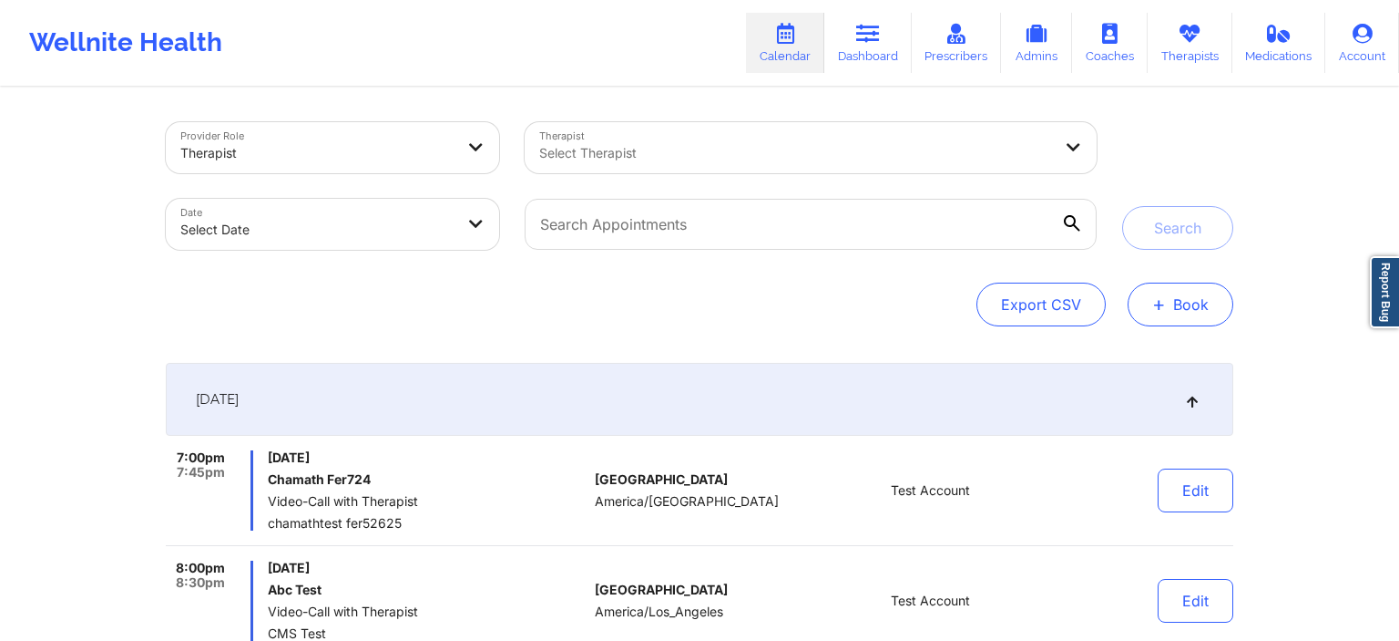
click at [1157, 299] on span "+" at bounding box center [1160, 304] width 14 height 10
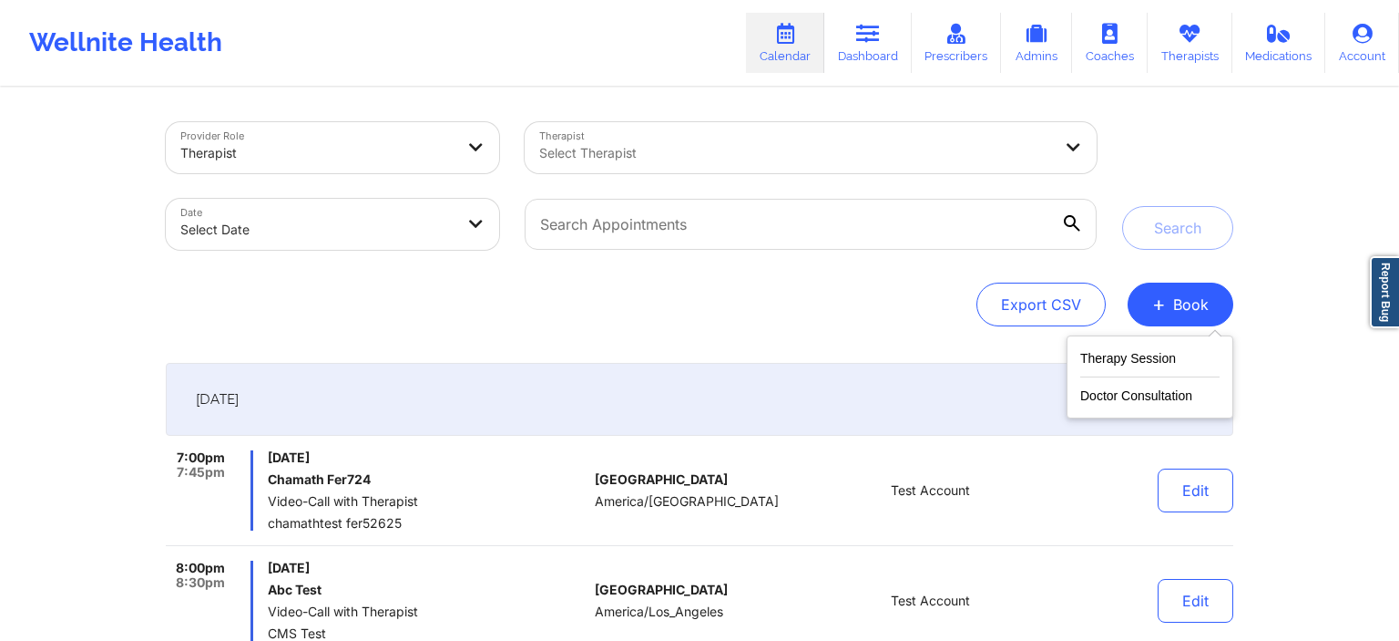
drag, startPoint x: 1124, startPoint y: 338, endPoint x: 1119, endPoint y: 346, distance: 9.9
click at [1119, 346] on div "Therapy Session Doctor Consultation" at bounding box center [1150, 376] width 167 height 83
click at [1117, 351] on button "Therapy Session" at bounding box center [1150, 362] width 139 height 30
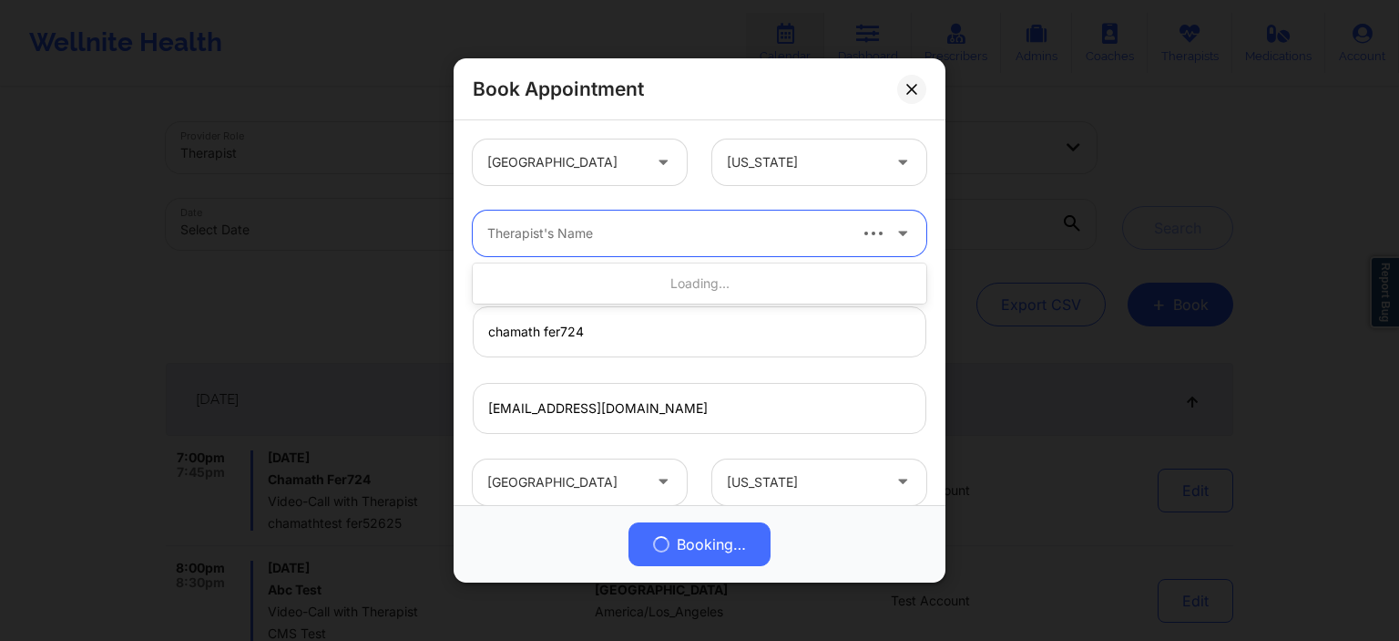
click at [568, 237] on div at bounding box center [665, 233] width 357 height 22
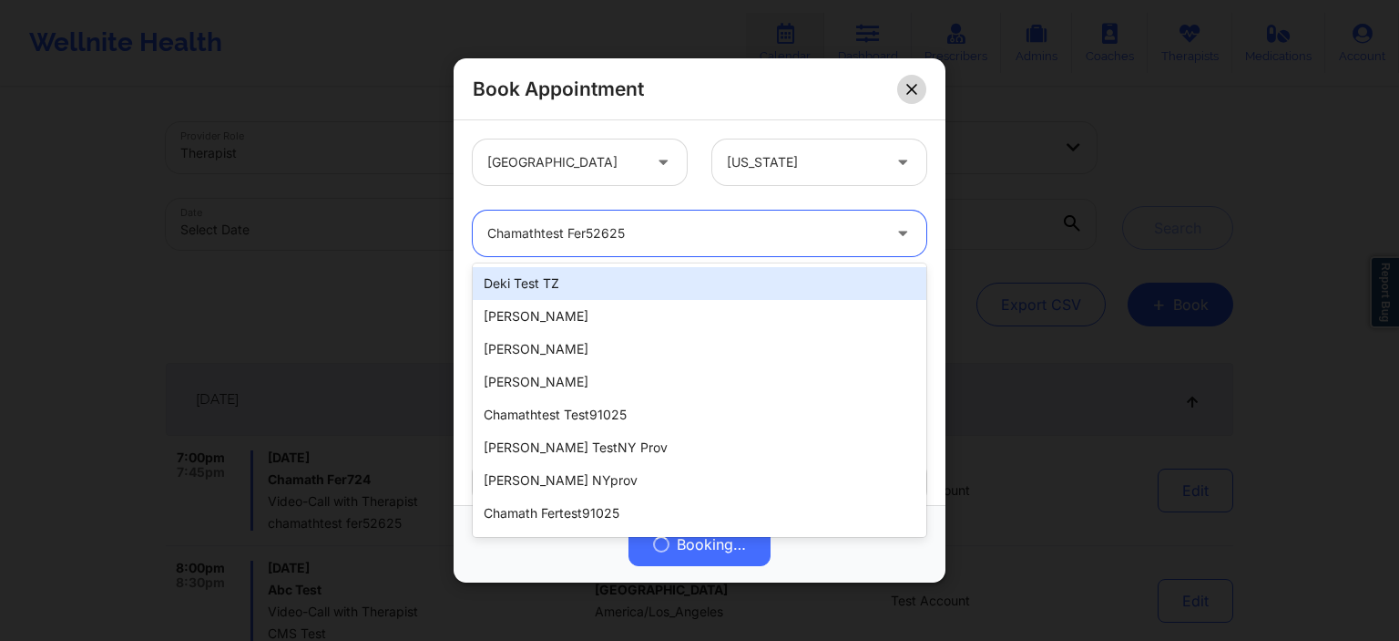
click at [914, 88] on icon at bounding box center [912, 88] width 11 height 11
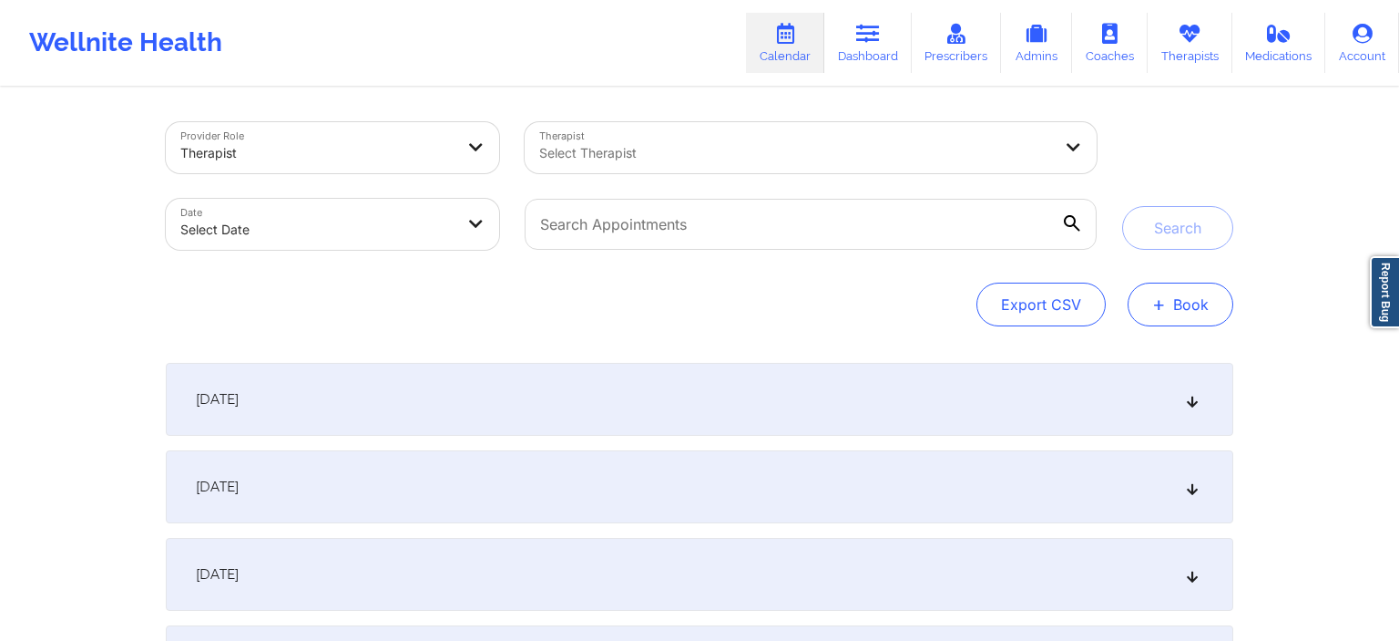
click at [1165, 316] on button "+ Book" at bounding box center [1181, 304] width 106 height 44
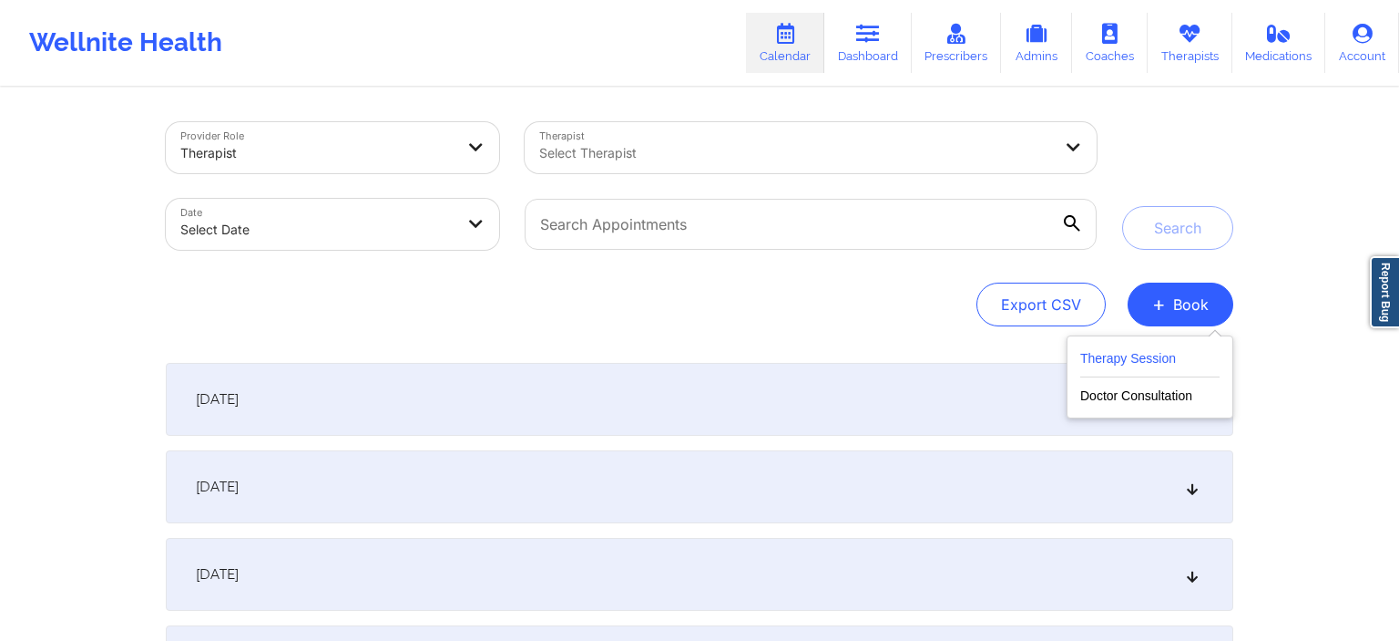
click at [1134, 357] on button "Therapy Session" at bounding box center [1150, 362] width 139 height 30
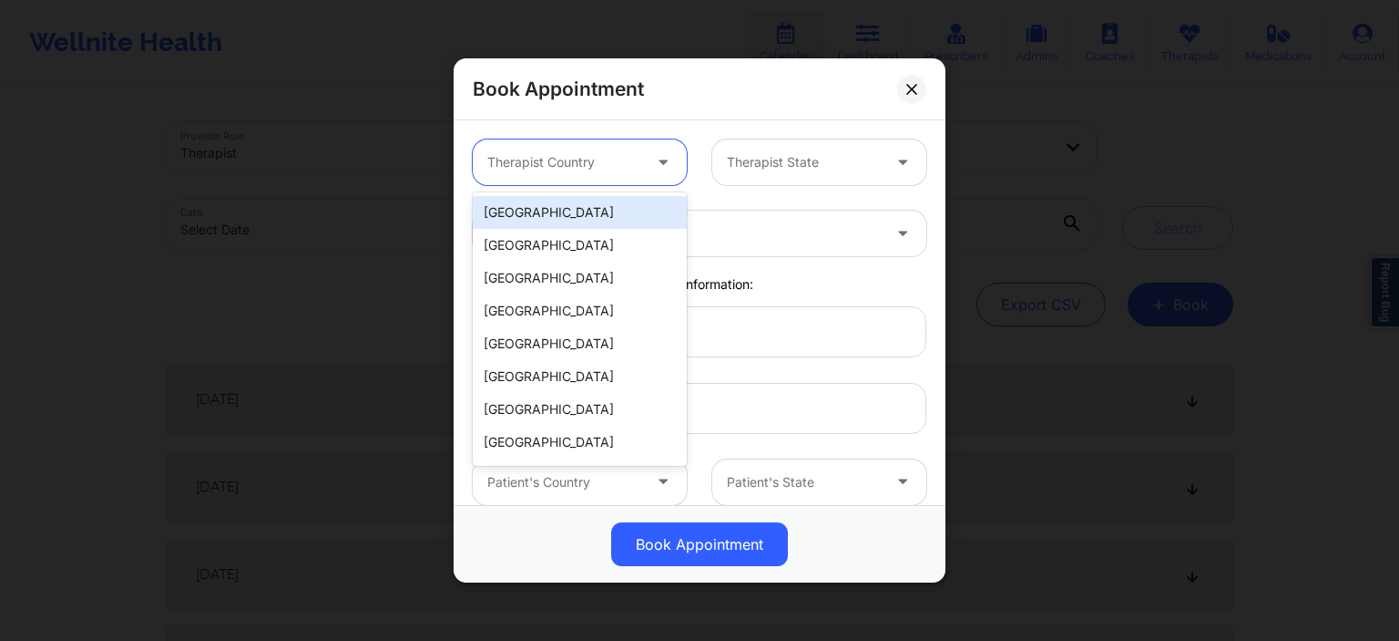
click at [607, 169] on div at bounding box center [564, 162] width 154 height 22
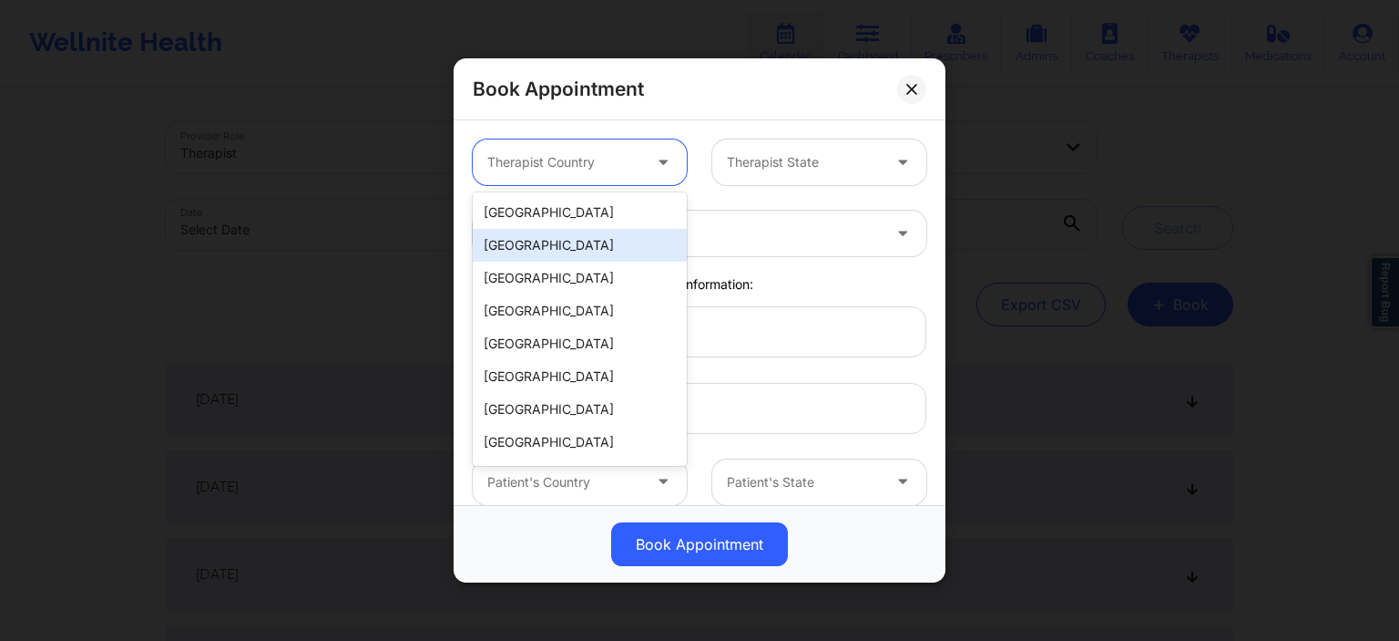
click at [569, 220] on div "[GEOGRAPHIC_DATA]" at bounding box center [580, 212] width 214 height 33
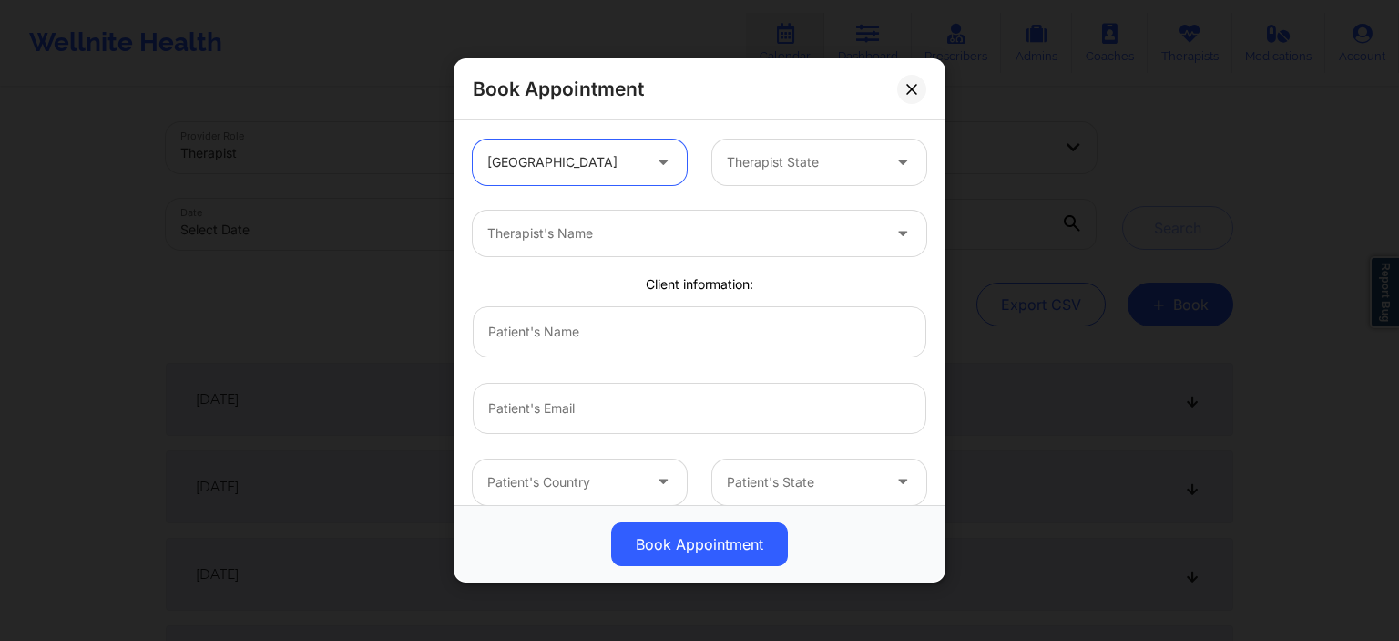
click at [764, 159] on div at bounding box center [804, 162] width 154 height 22
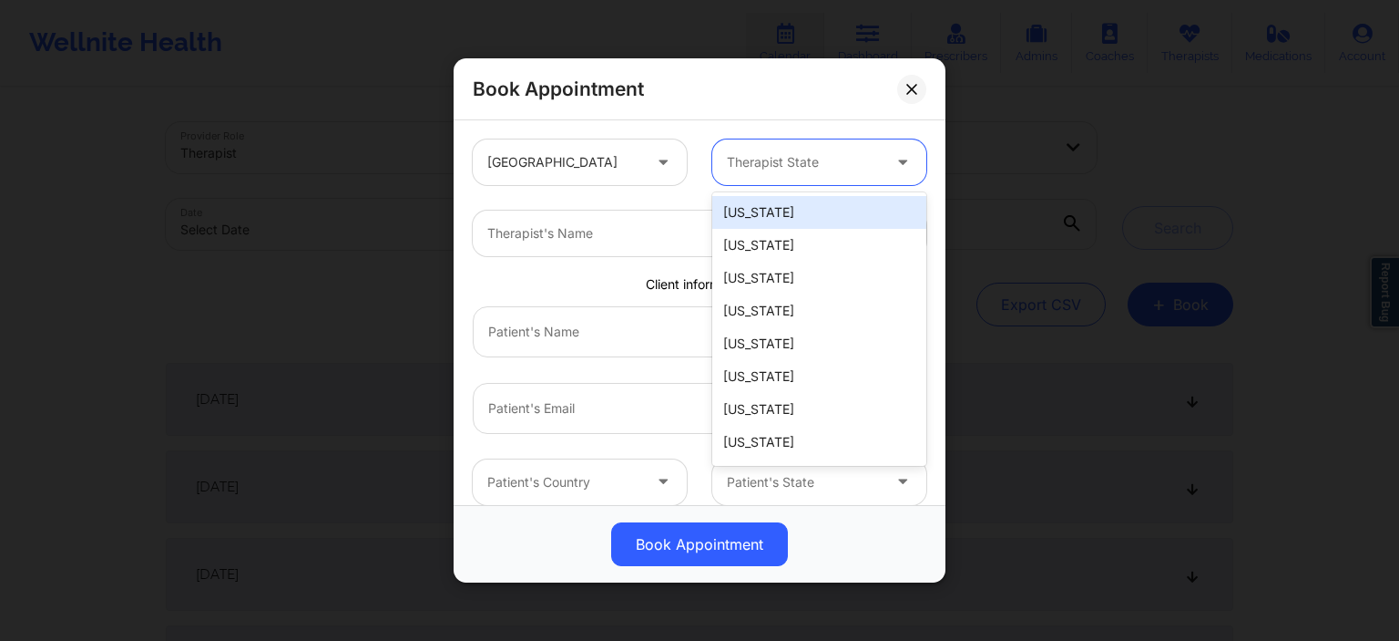
click at [756, 212] on div "[US_STATE]" at bounding box center [819, 212] width 214 height 33
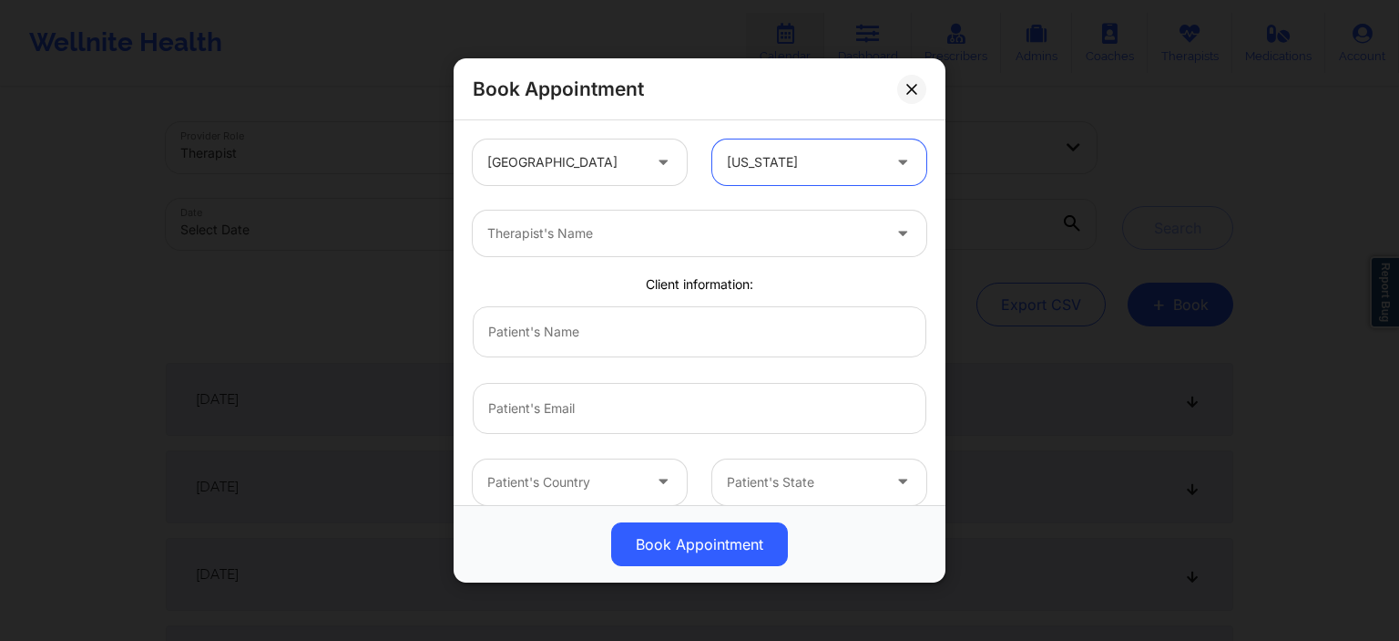
click at [560, 214] on div "Therapist's Name" at bounding box center [678, 233] width 410 height 46
click at [568, 226] on div at bounding box center [665, 233] width 357 height 22
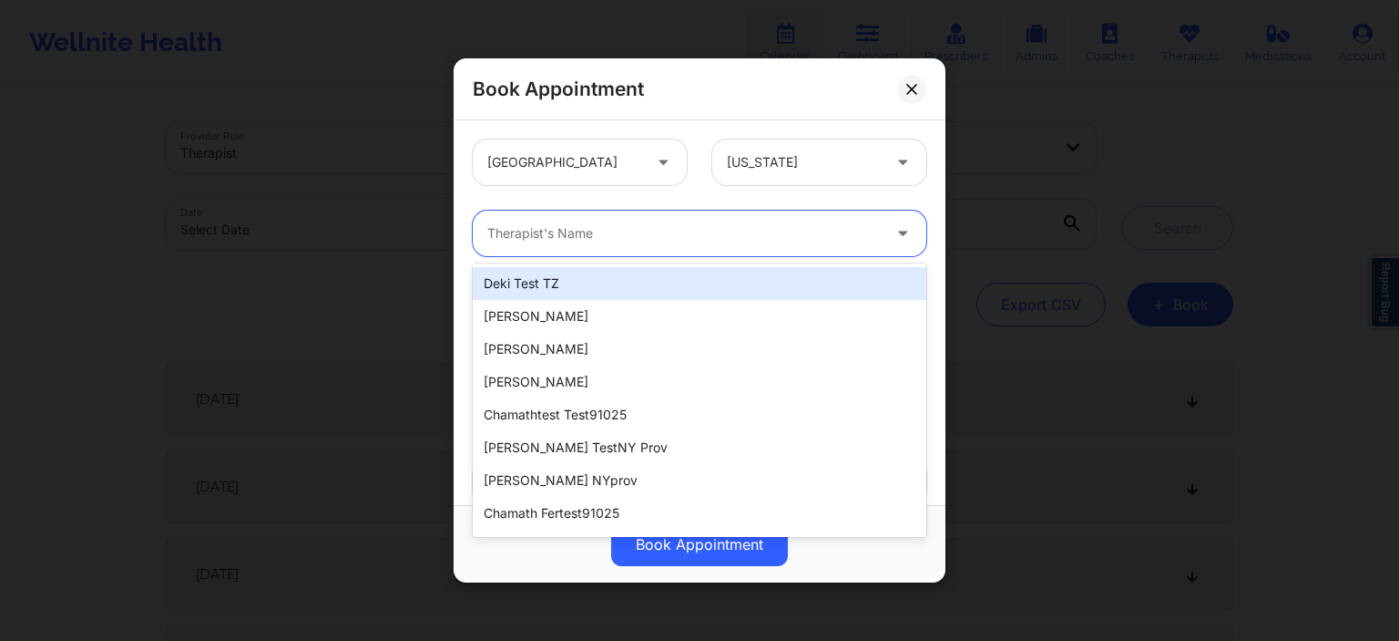
click at [573, 224] on div at bounding box center [684, 233] width 394 height 22
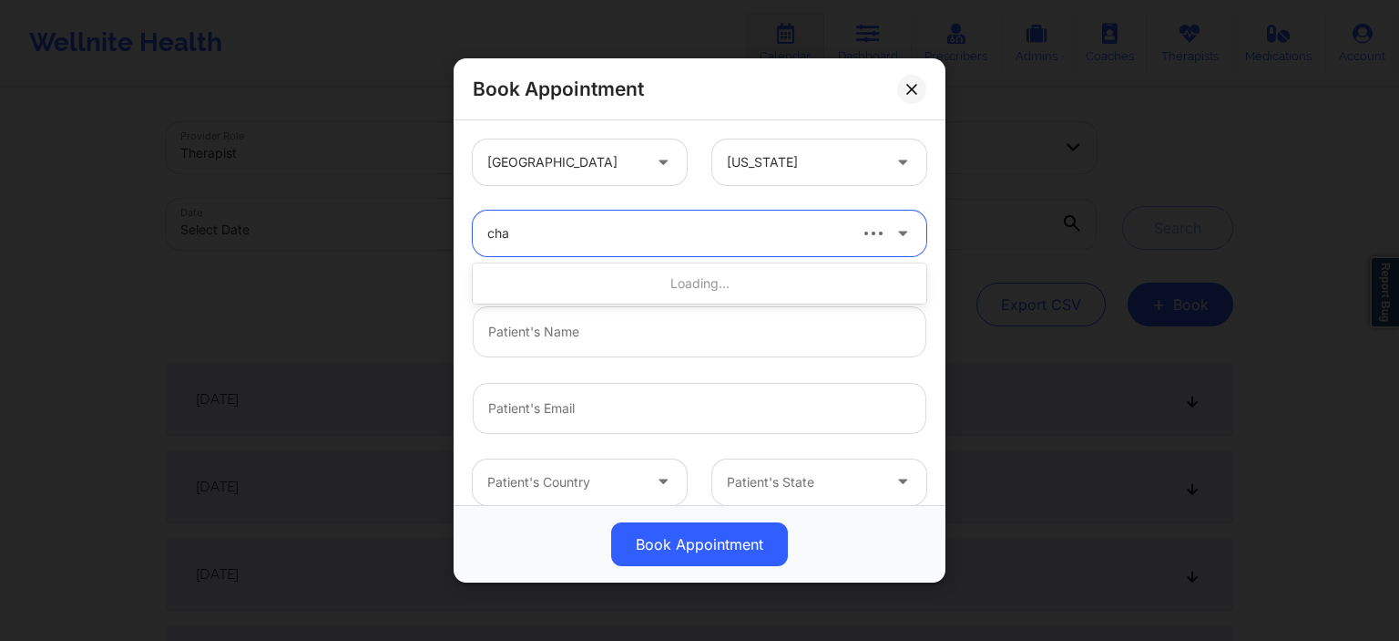
type input "cham"
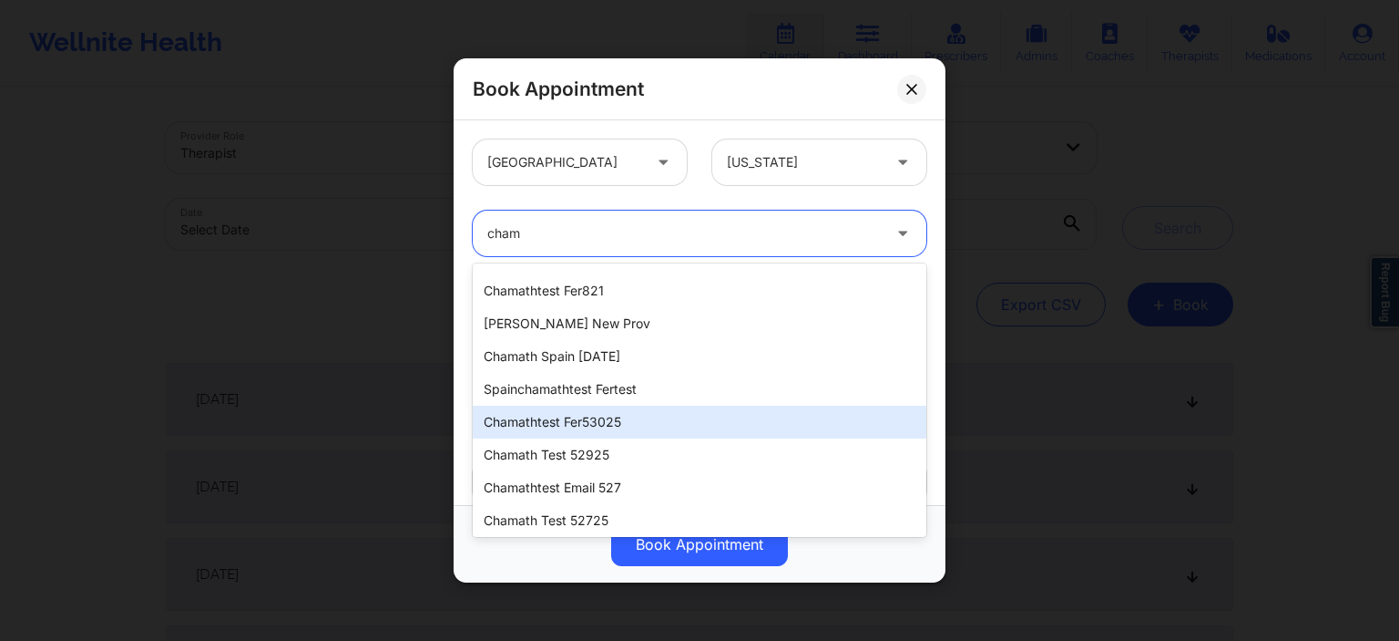
scroll to position [183, 0]
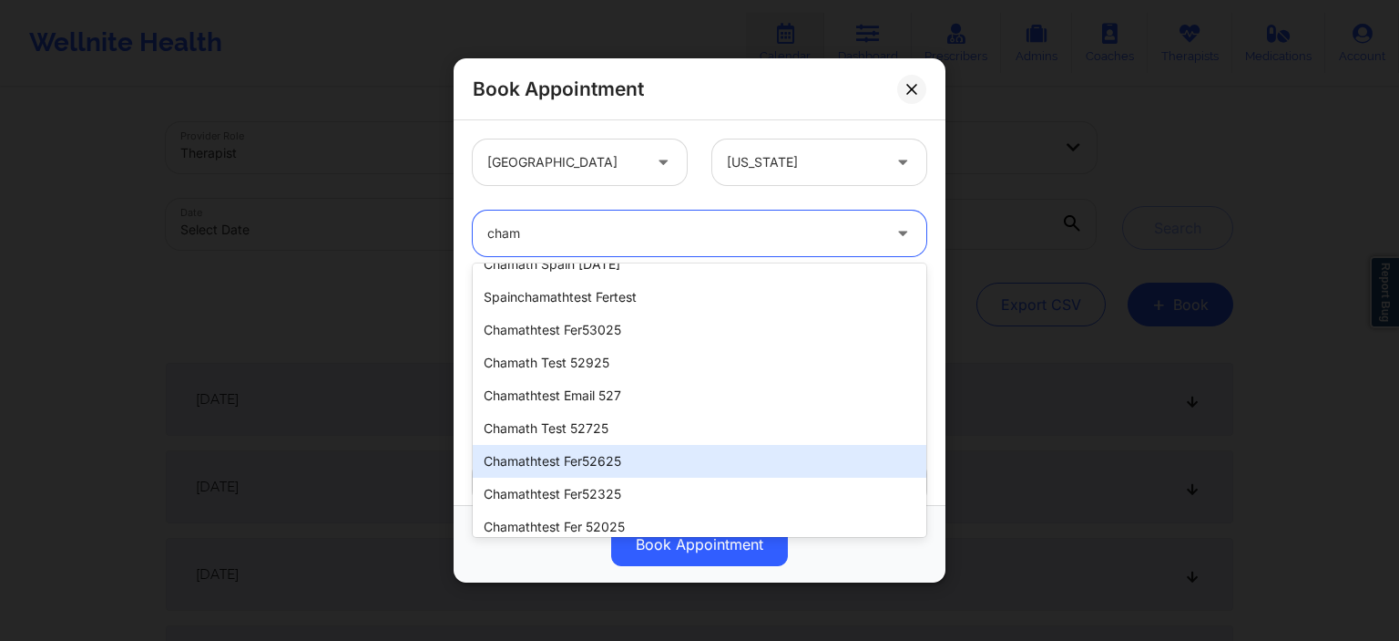
click at [640, 468] on div "chamathtest fer52625" at bounding box center [700, 461] width 454 height 33
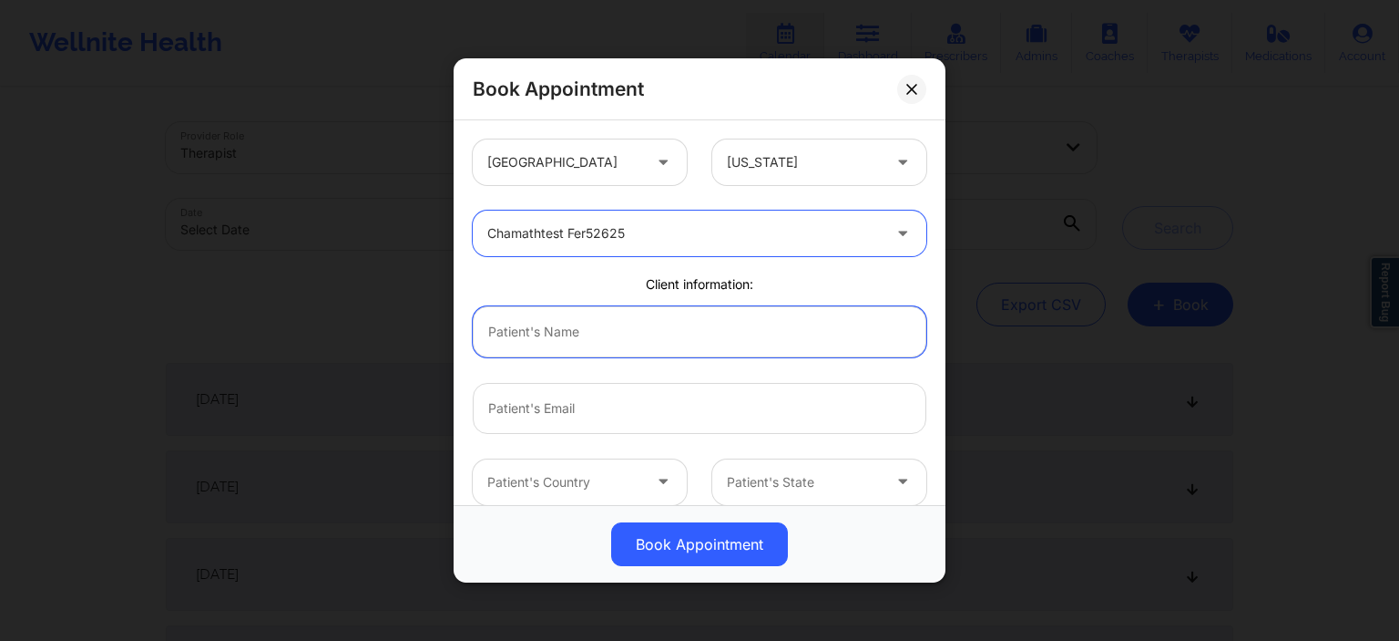
click at [570, 347] on input "text" at bounding box center [700, 330] width 454 height 51
type input "[EMAIL_ADDRESS][DOMAIN_NAME]"
click at [597, 425] on input "email" at bounding box center [700, 407] width 454 height 51
paste input "[EMAIL_ADDRESS][DOMAIN_NAME]"
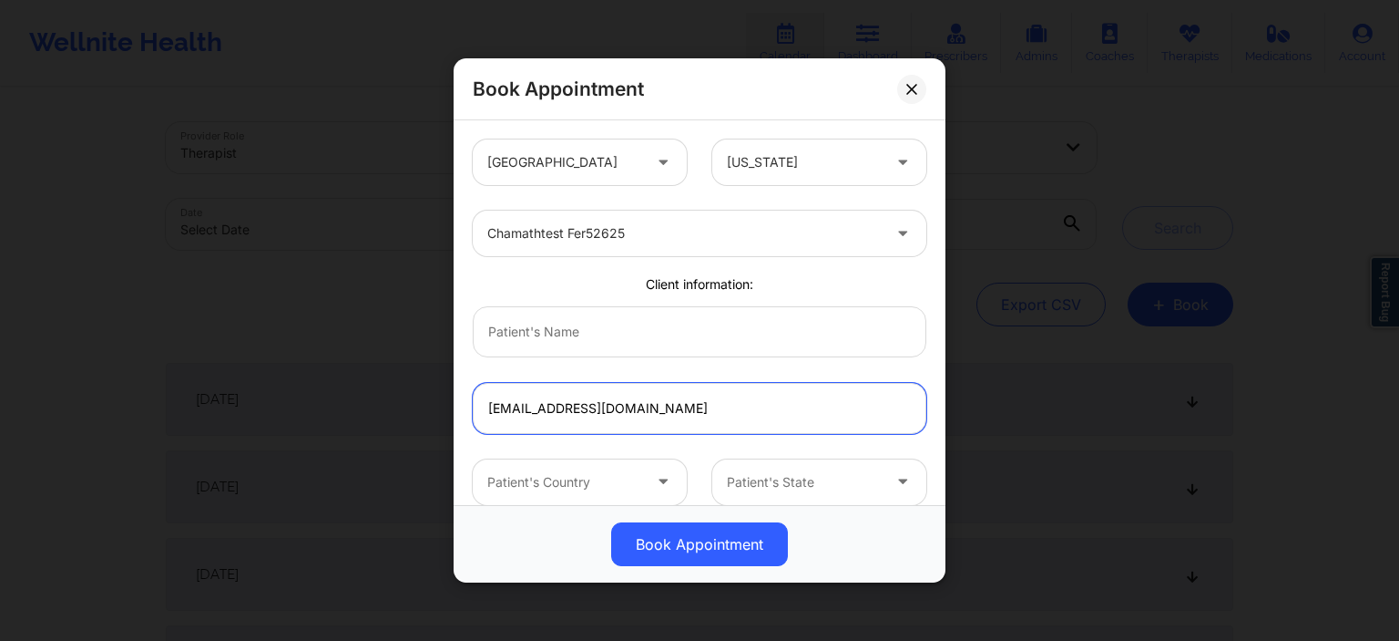
type input "[EMAIL_ADDRESS][DOMAIN_NAME]"
click at [579, 338] on input "text" at bounding box center [700, 330] width 454 height 51
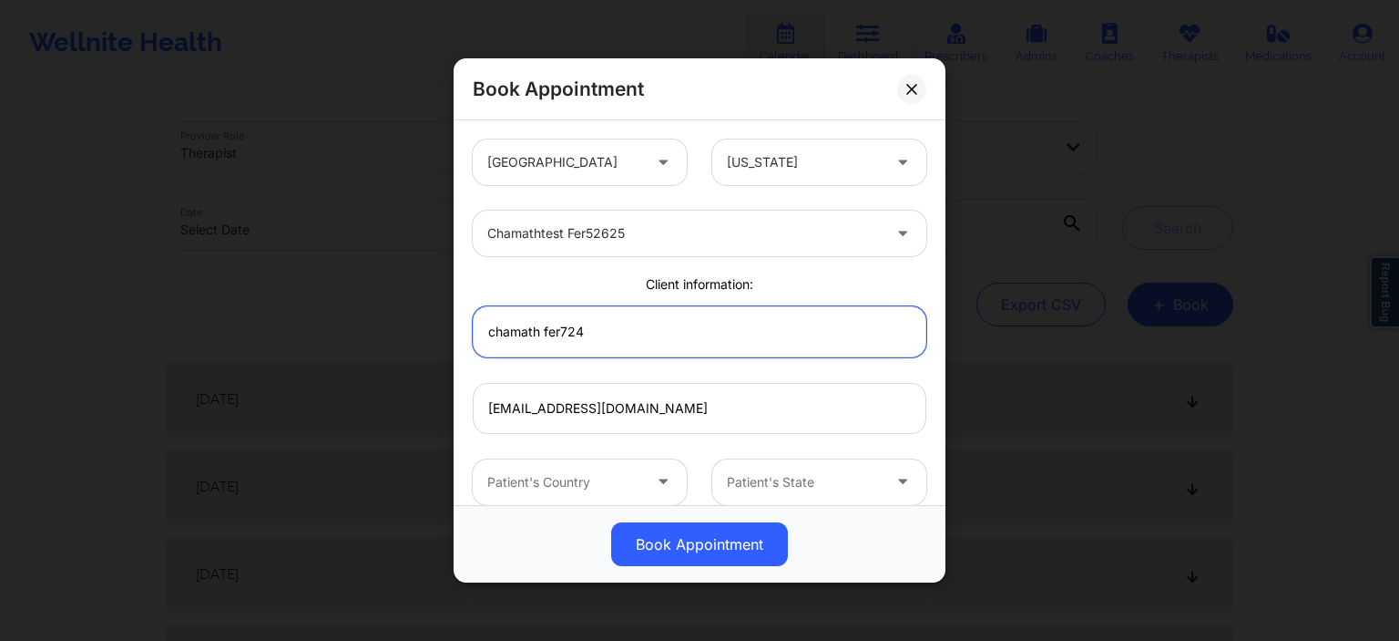
type input "chamath fer724"
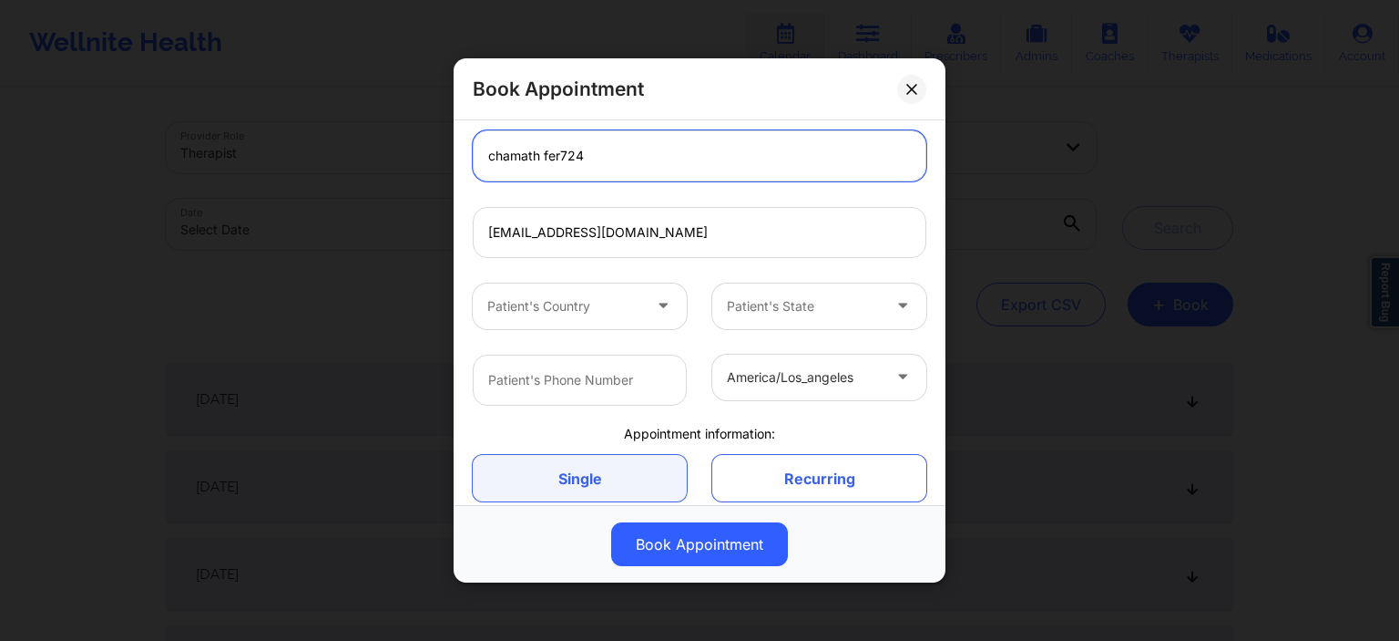
scroll to position [262, 0]
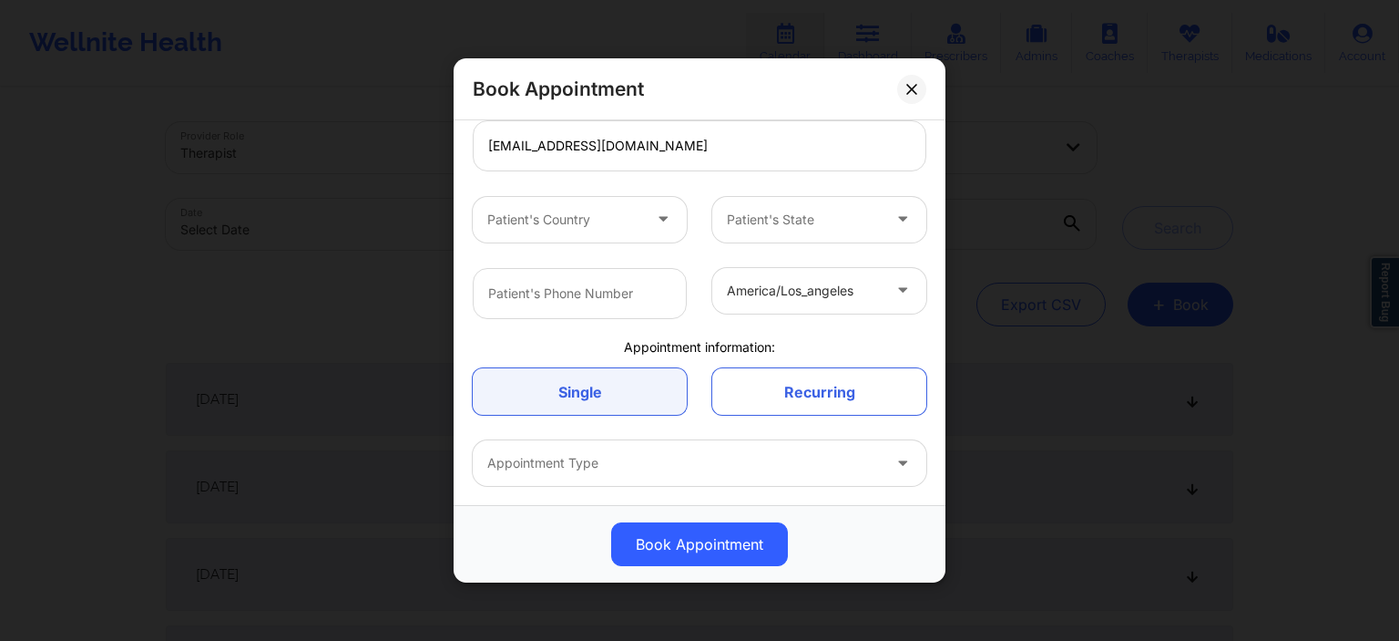
click at [600, 220] on div at bounding box center [564, 220] width 154 height 22
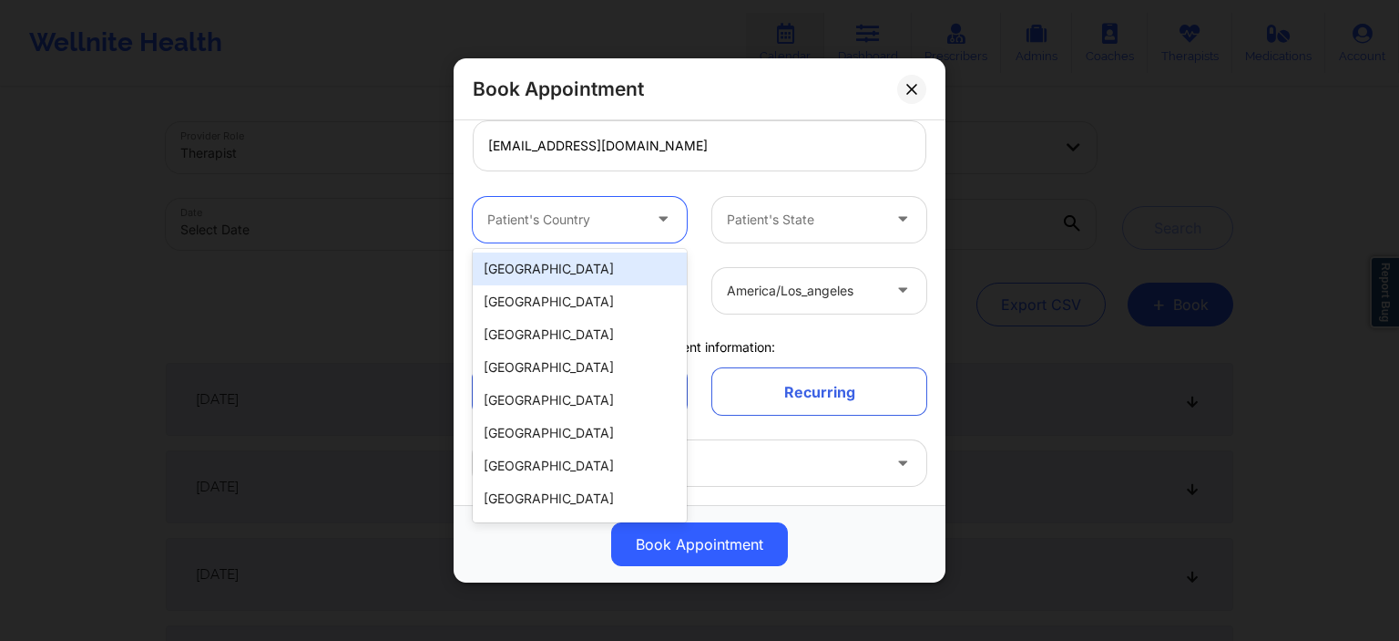
click at [583, 272] on div "[GEOGRAPHIC_DATA]" at bounding box center [580, 268] width 214 height 33
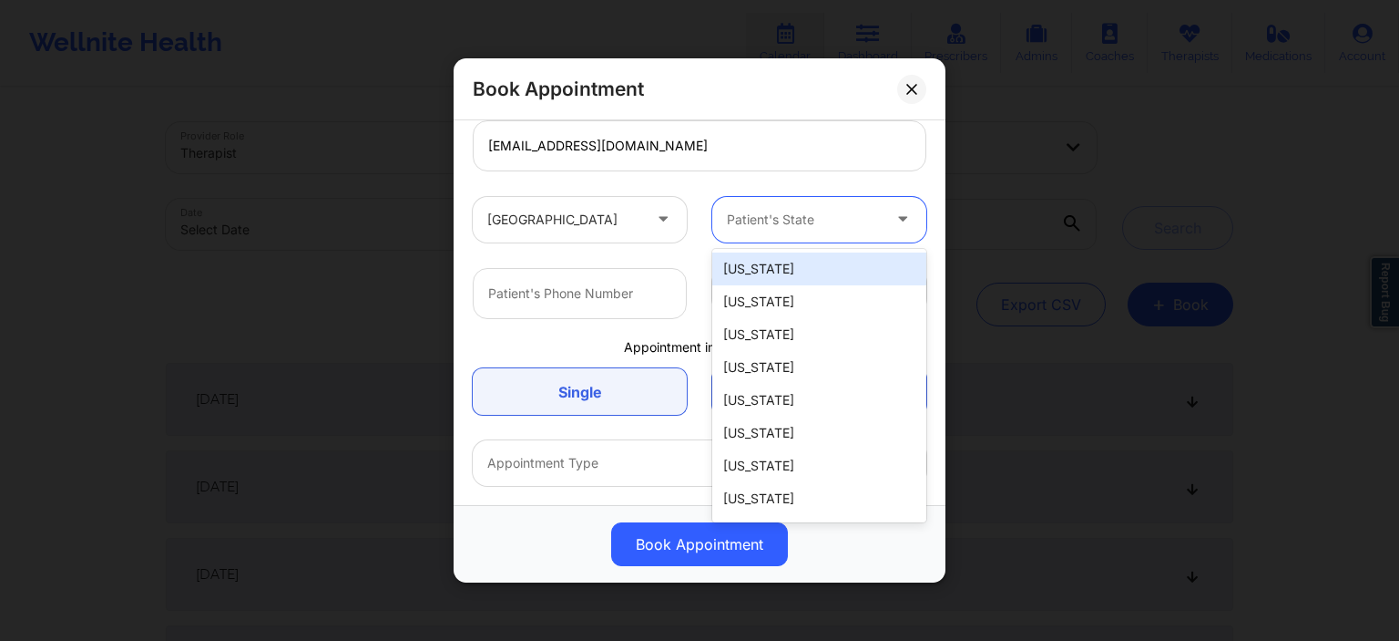
click at [784, 231] on div "Patient's State" at bounding box center [797, 219] width 170 height 46
click at [783, 261] on div "[US_STATE]" at bounding box center [819, 268] width 214 height 33
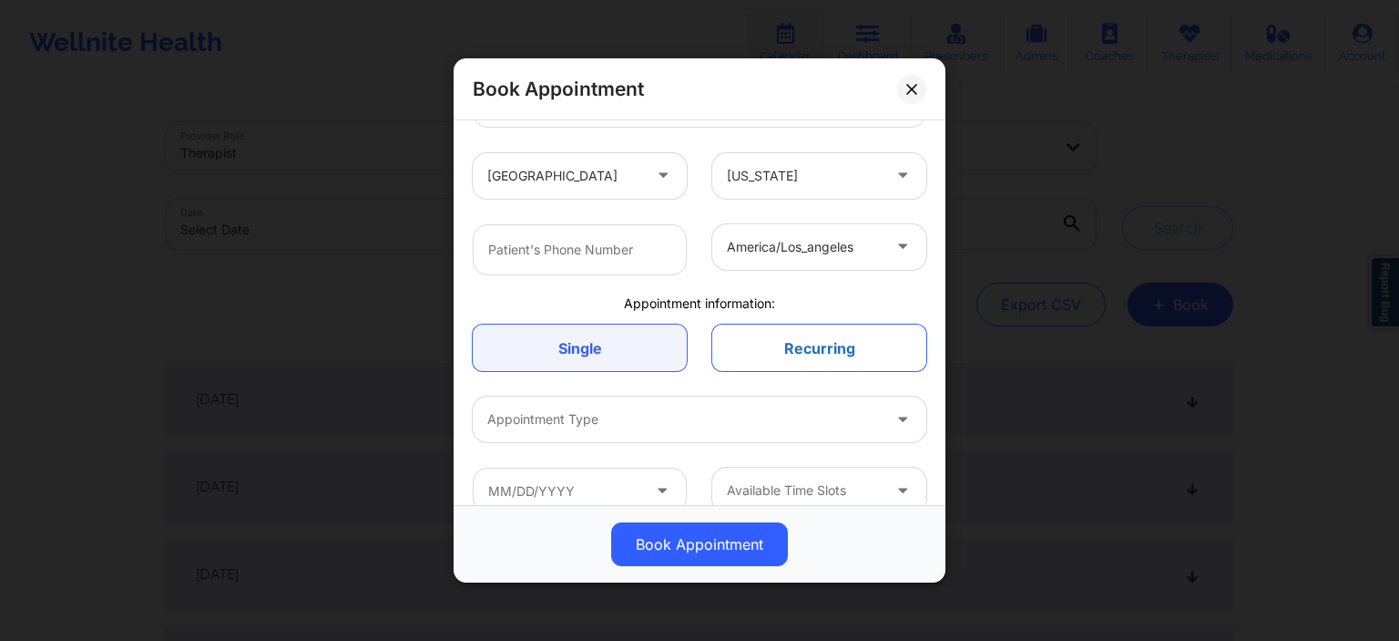
scroll to position [333, 0]
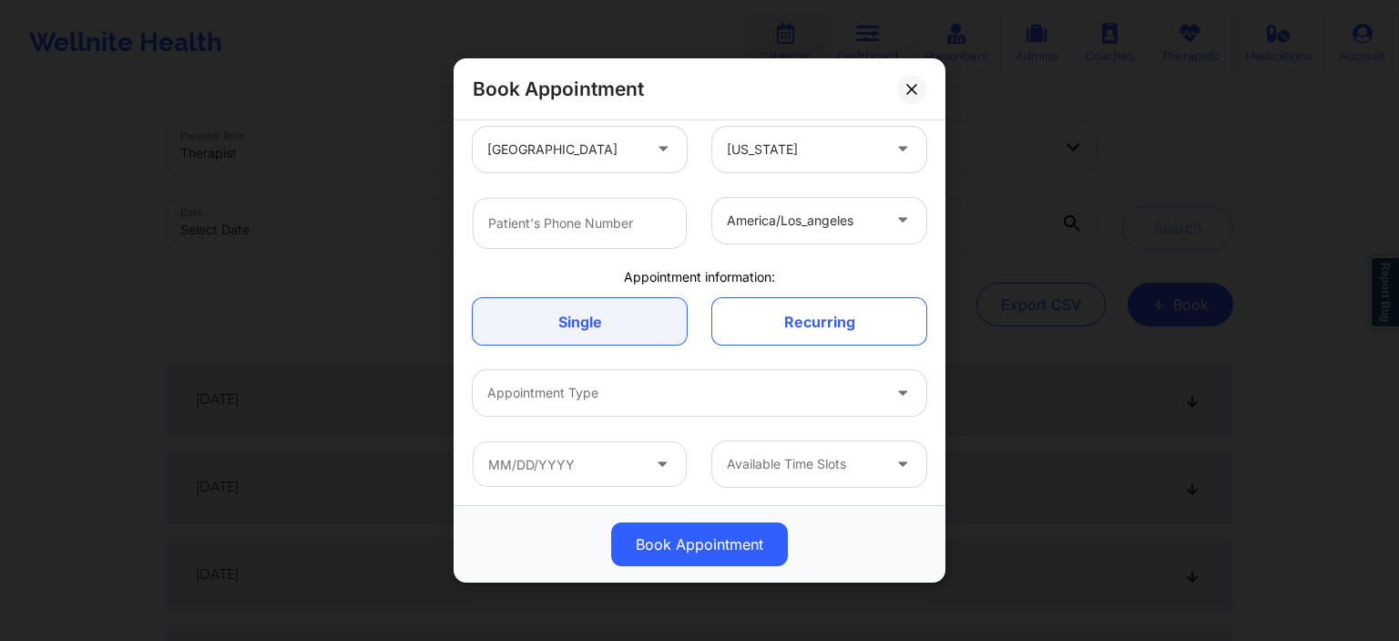
click at [614, 390] on div at bounding box center [684, 393] width 394 height 22
click at [612, 391] on div at bounding box center [684, 393] width 394 height 22
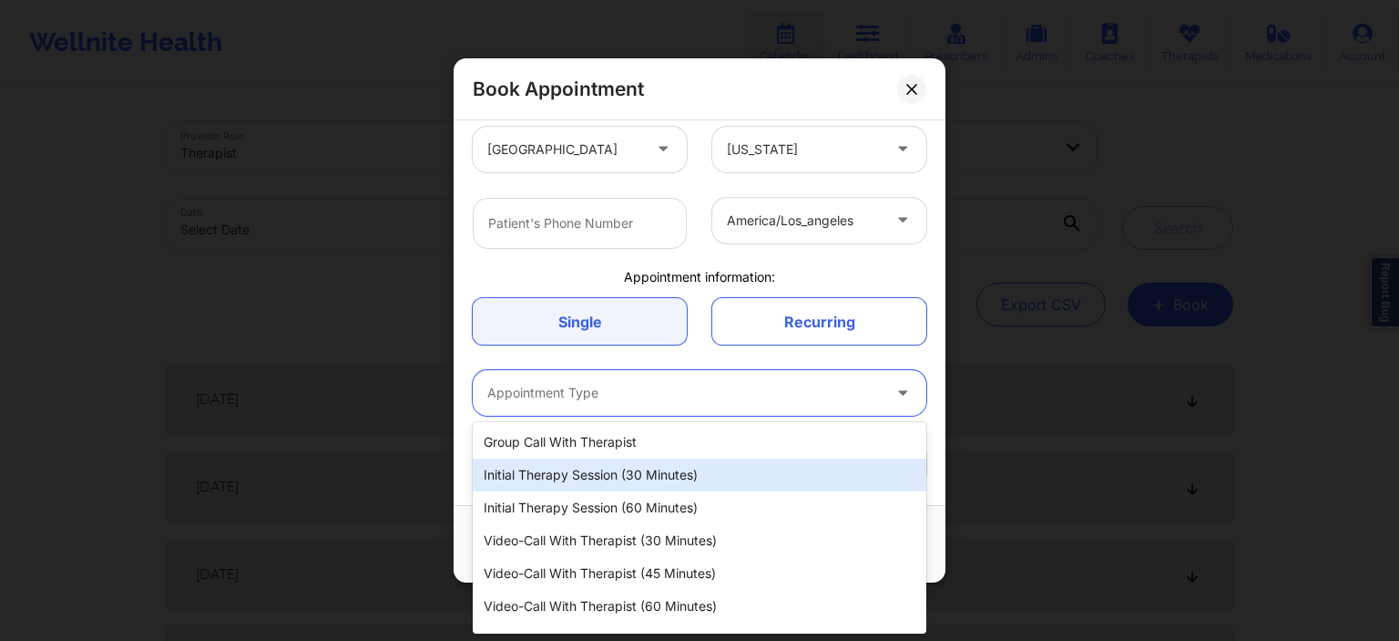
click at [593, 476] on div "Initial Therapy Session (30 minutes)" at bounding box center [700, 474] width 454 height 33
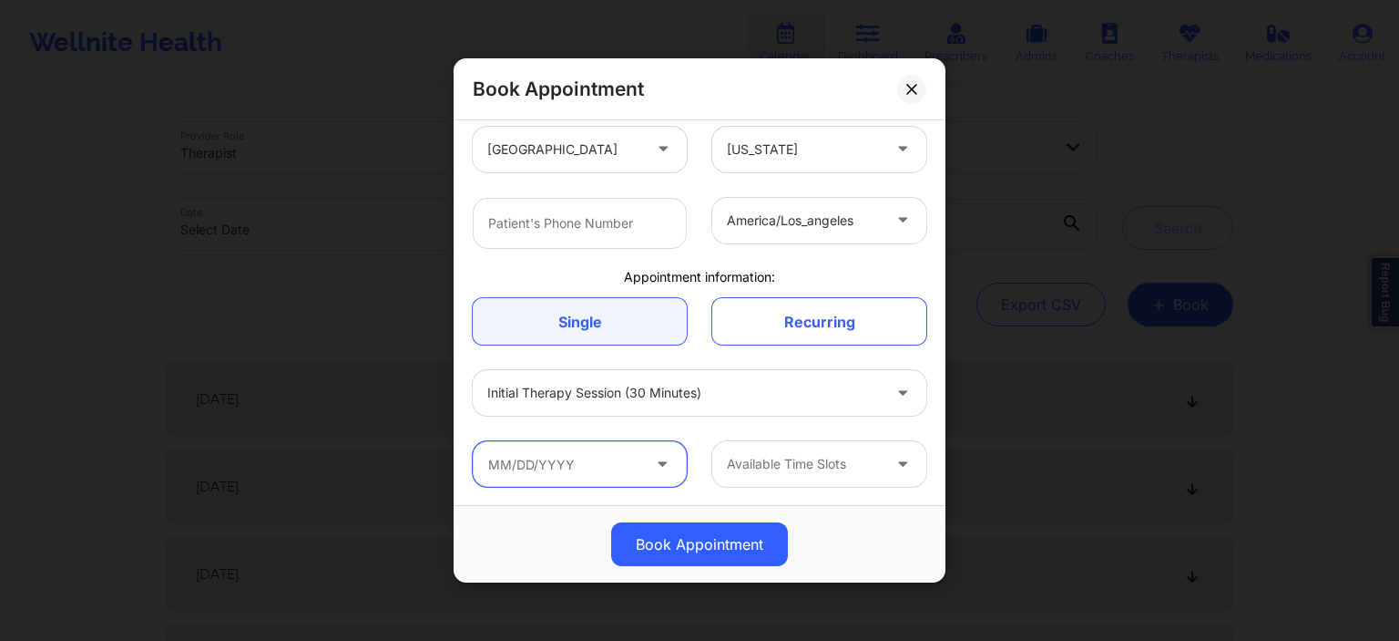
click at [552, 454] on input "text" at bounding box center [580, 464] width 214 height 46
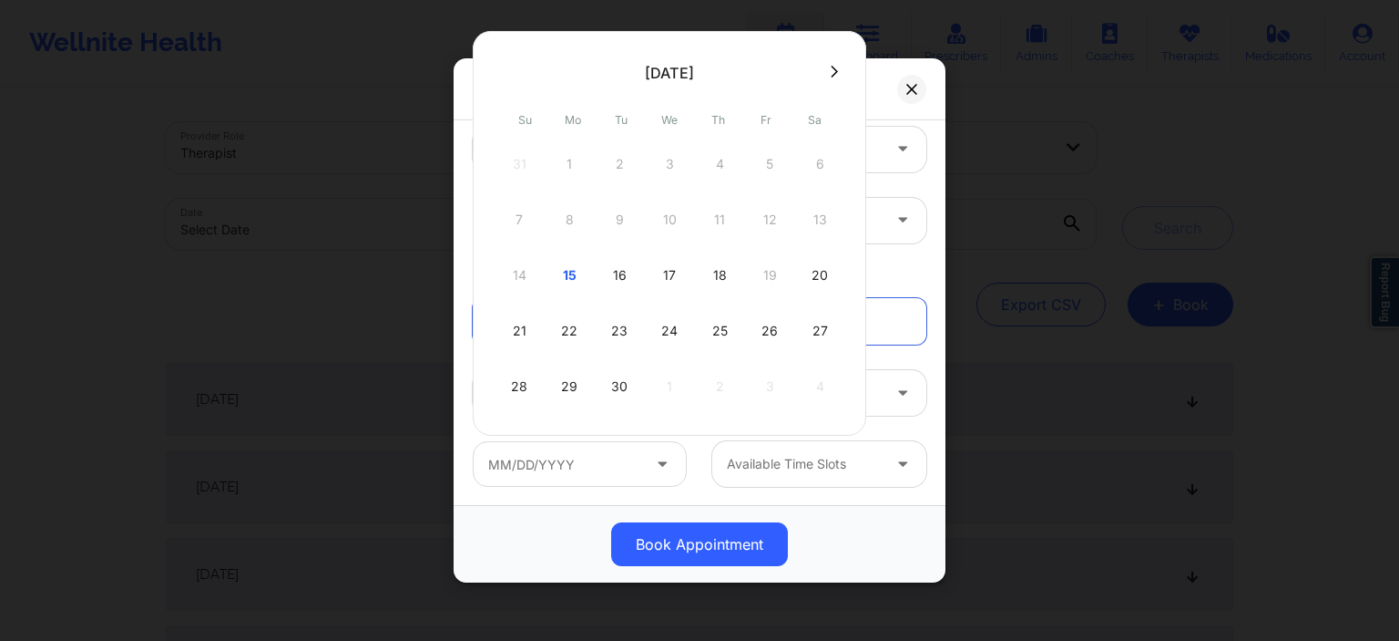
click at [826, 65] on button at bounding box center [834, 71] width 18 height 15
click at [825, 75] on button at bounding box center [834, 71] width 18 height 15
click at [749, 228] on div "7" at bounding box center [770, 219] width 46 height 51
type input "11/07/2025"
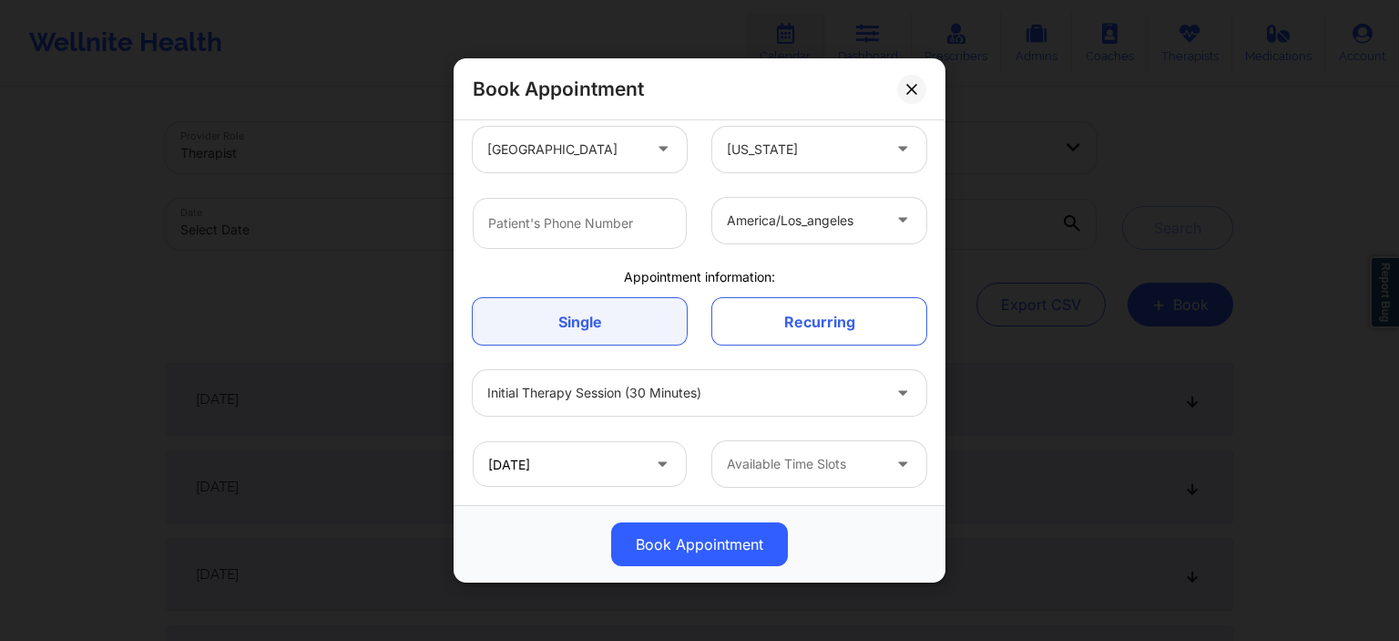
click at [764, 472] on div at bounding box center [804, 464] width 154 height 22
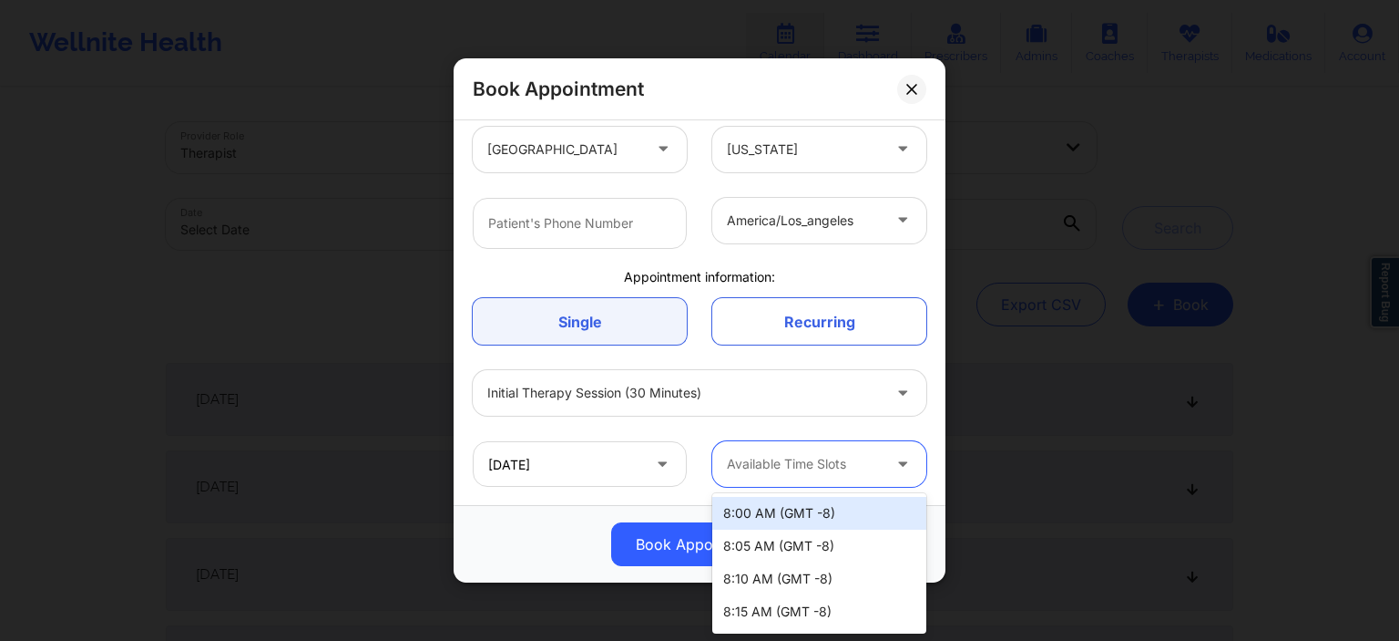
click at [771, 508] on div "8:00 AM (GMT -8)" at bounding box center [819, 513] width 214 height 33
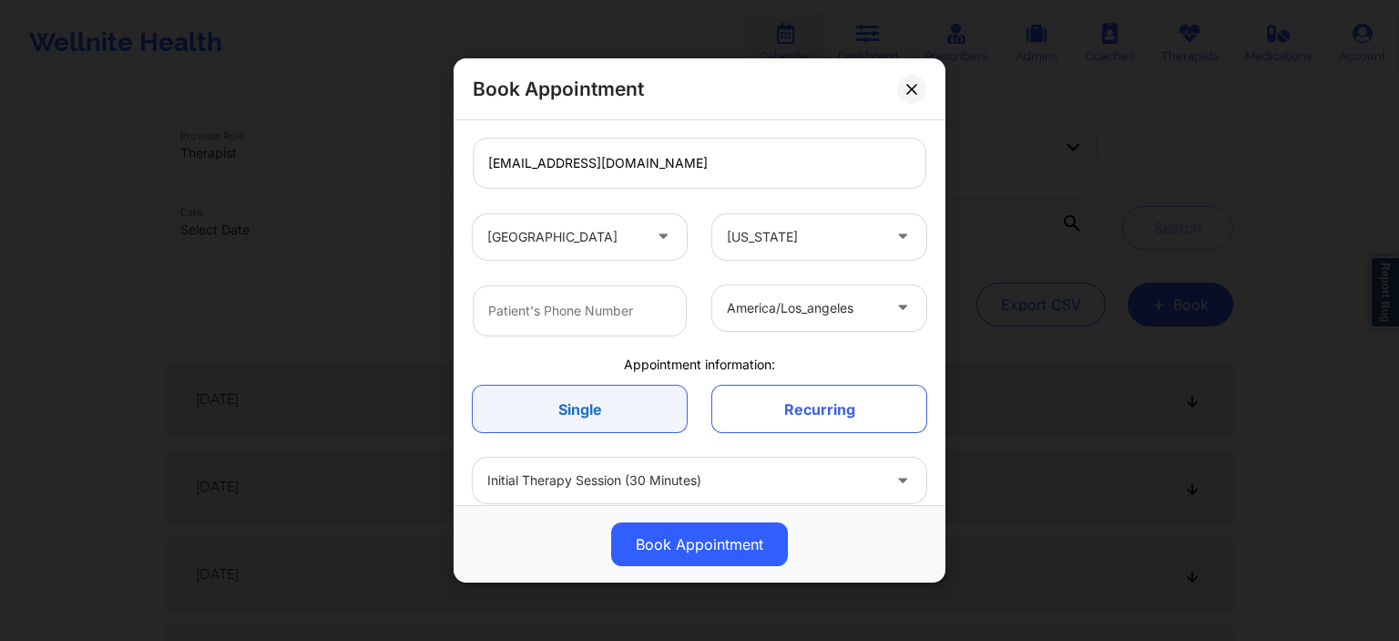
scroll to position [158, 0]
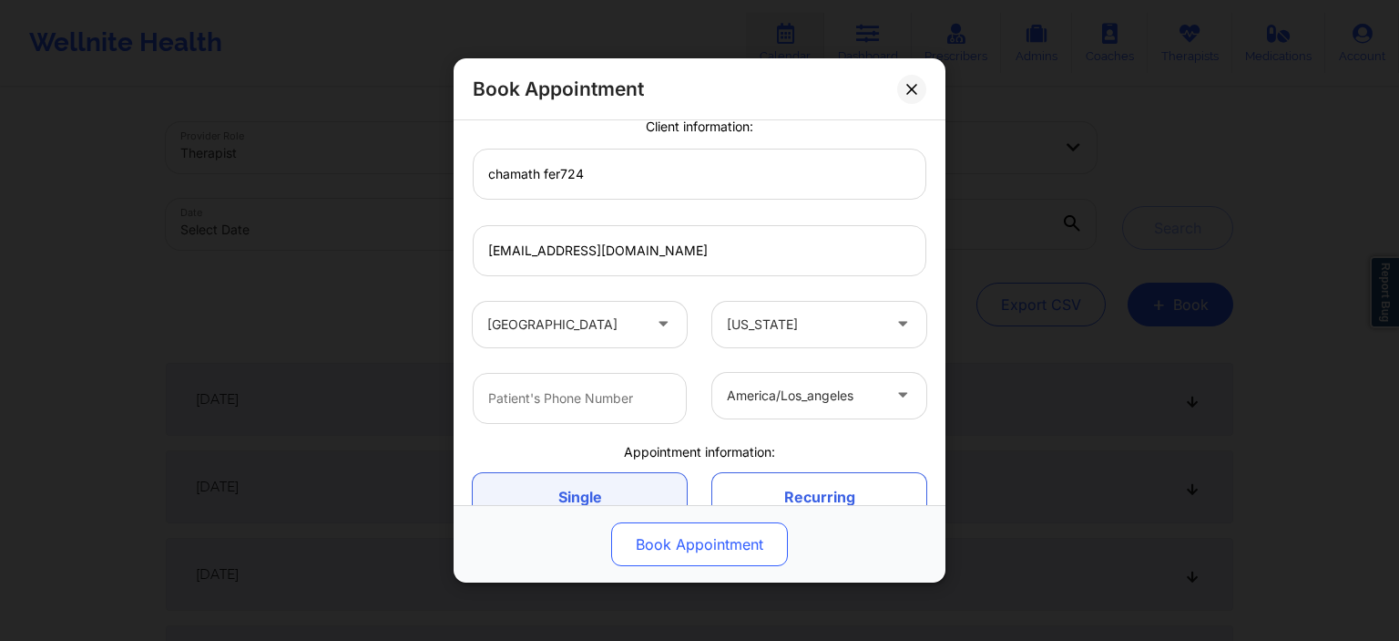
click at [697, 549] on button "Book Appointment" at bounding box center [699, 544] width 177 height 44
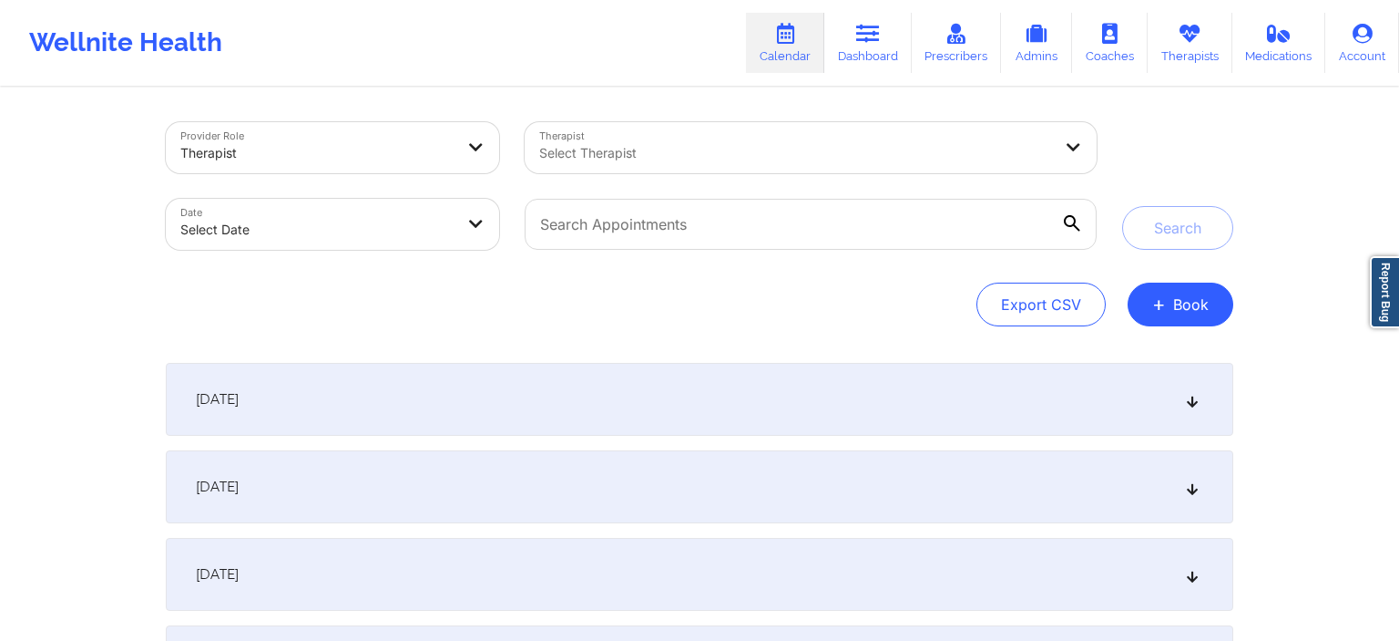
click at [661, 72] on div "Wellnite Health Calendar Dashboard Prescribers Admins Coaches Therapists Medica…" at bounding box center [699, 42] width 1399 height 73
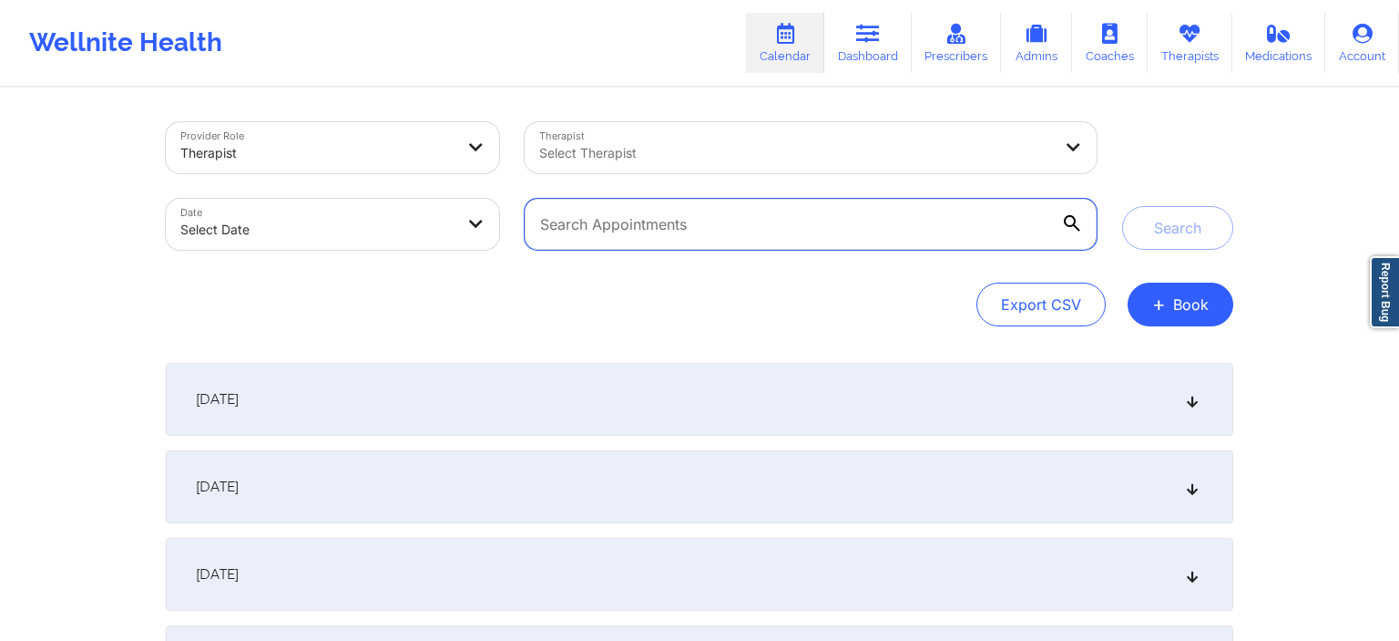
click at [805, 241] on input "text" at bounding box center [811, 224] width 572 height 51
click at [804, 235] on input "text" at bounding box center [811, 224] width 572 height 51
click at [803, 234] on input "text" at bounding box center [811, 224] width 572 height 51
click at [803, 233] on input "text" at bounding box center [811, 224] width 572 height 51
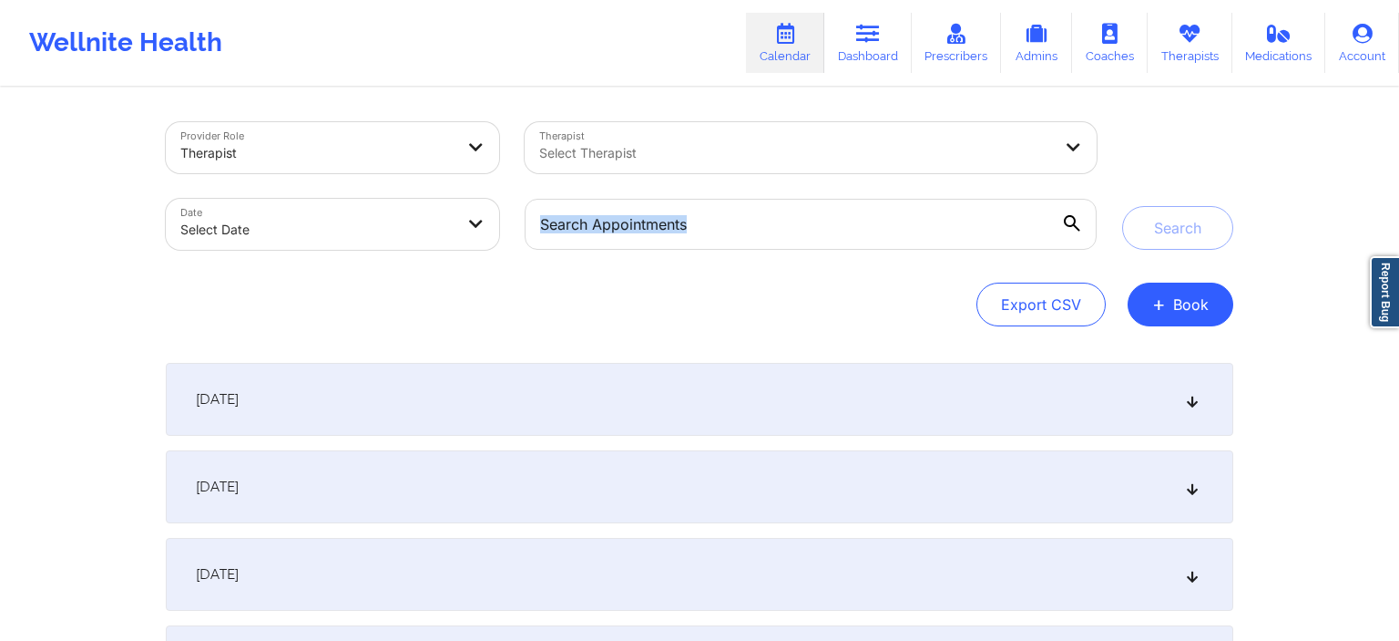
drag, startPoint x: 875, startPoint y: 281, endPoint x: 862, endPoint y: 242, distance: 40.3
click at [869, 242] on div "Provider Role Therapist Therapist Select Therapist Date Select Date Search Expo…" at bounding box center [700, 224] width 1068 height 204
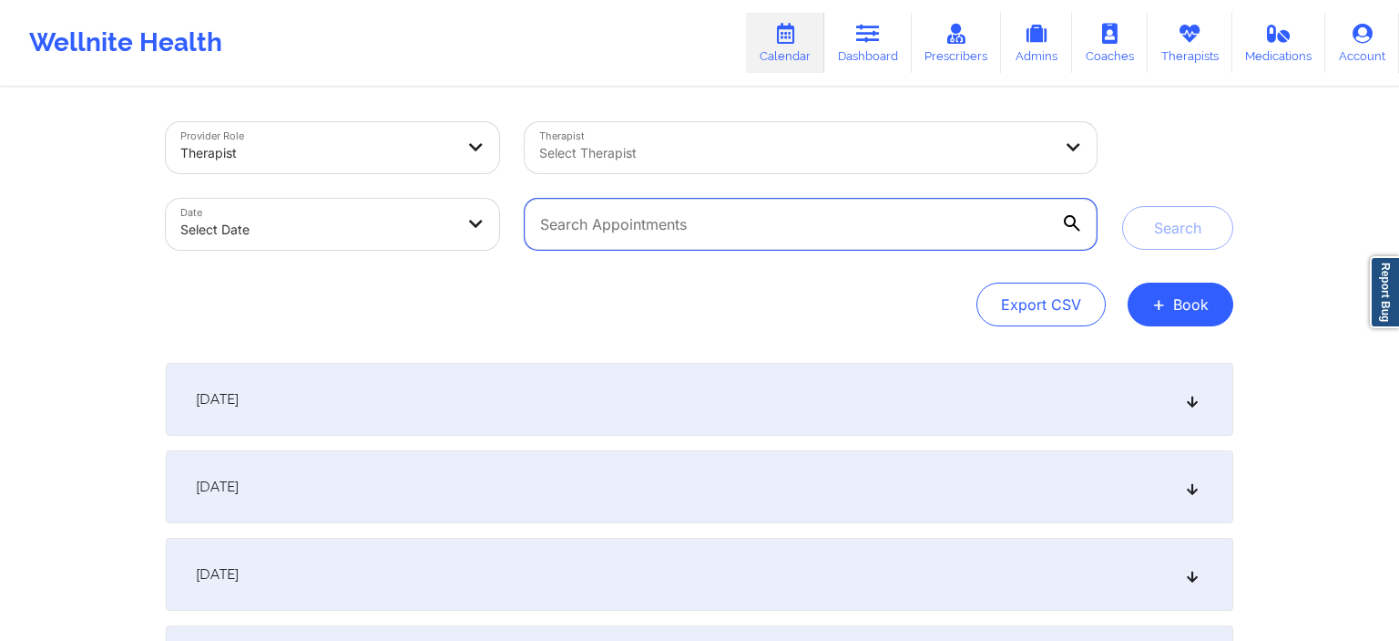
click at [865, 239] on input "text" at bounding box center [811, 224] width 572 height 51
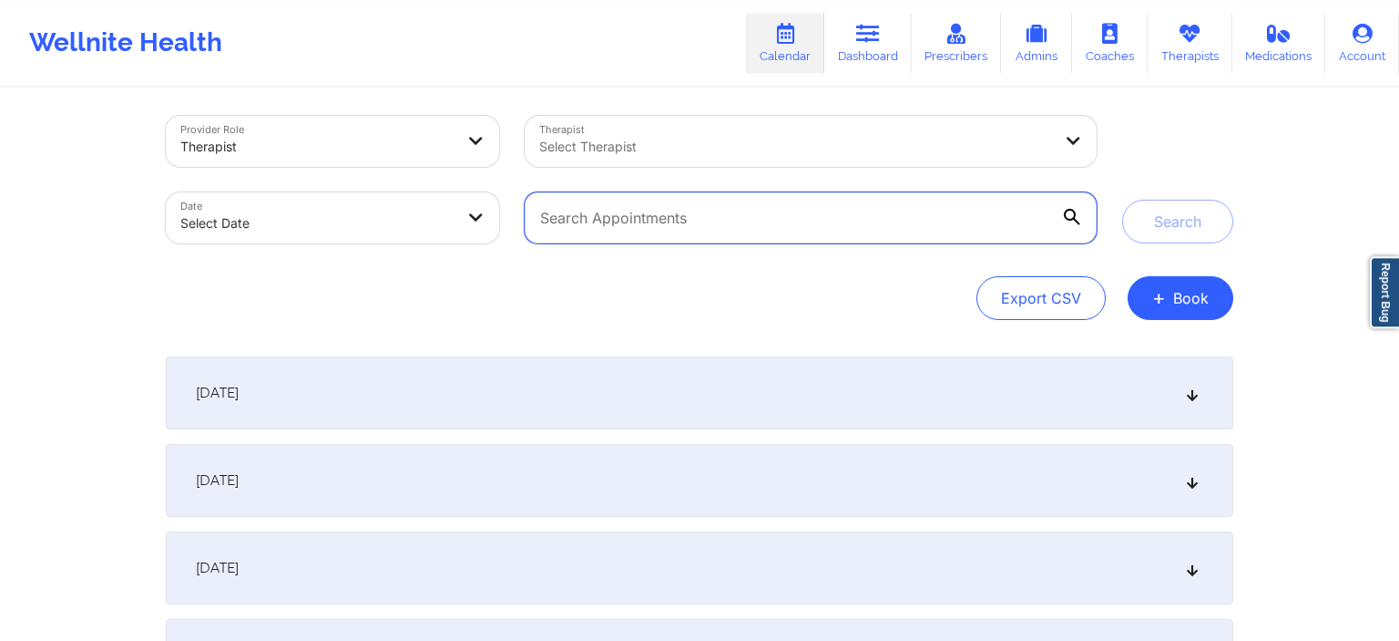
scroll to position [0, 0]
